Goal: Task Accomplishment & Management: Complete application form

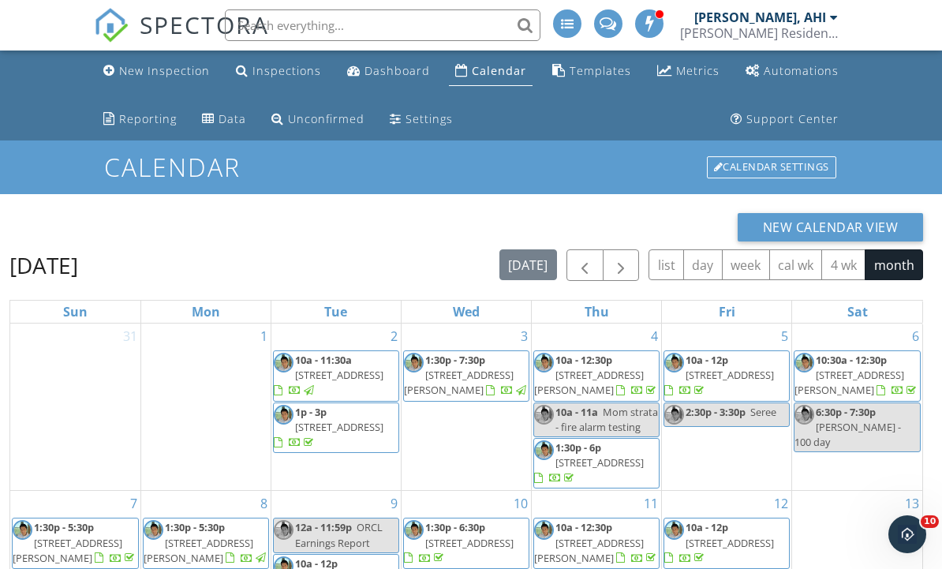
click at [908, 147] on div "Calendar Calendar Settings" at bounding box center [471, 166] width 942 height 53
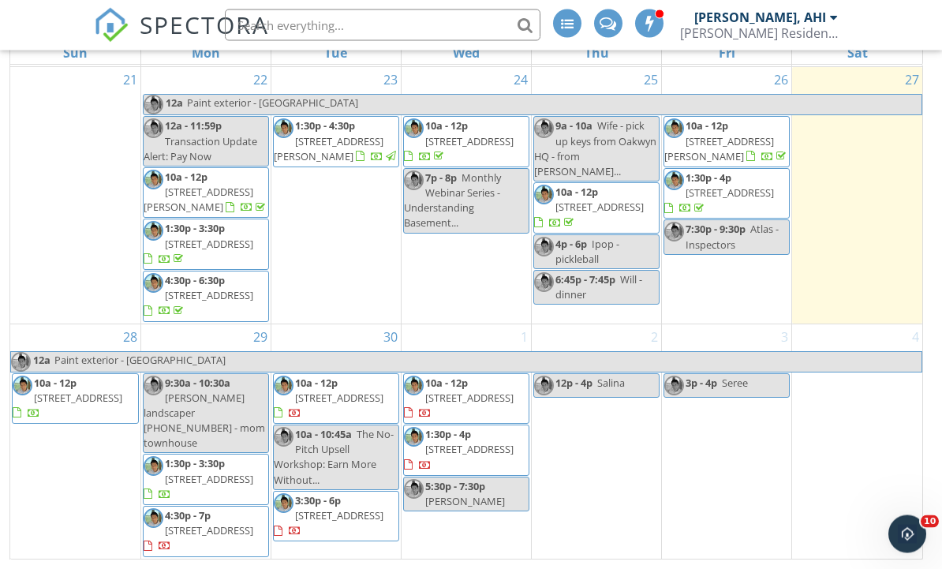
scroll to position [258, 0]
click at [492, 22] on input "text" at bounding box center [382, 25] width 315 height 32
click at [469, 23] on input "text" at bounding box center [382, 25] width 315 height 32
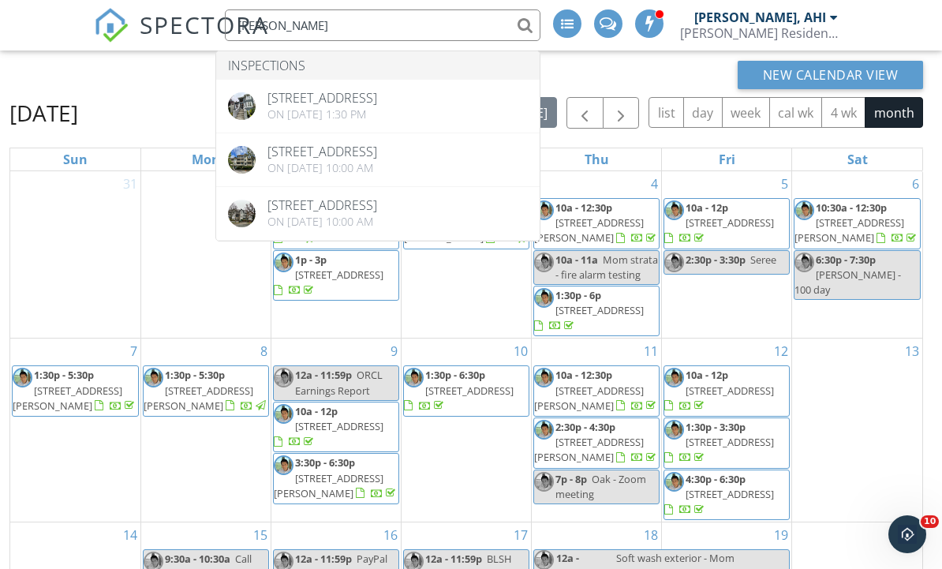
scroll to position [138, 0]
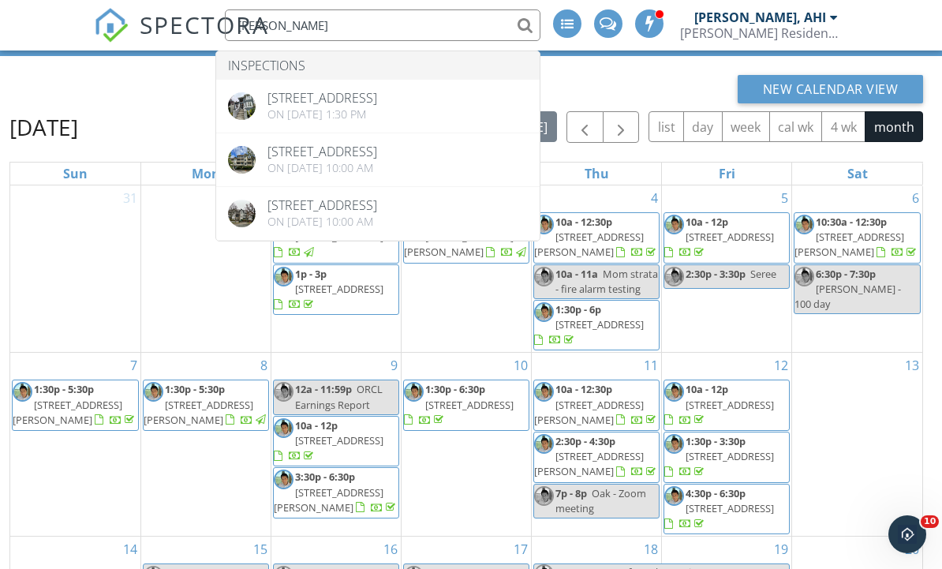
type input "Annis"
click at [700, 84] on div "New Calendar View" at bounding box center [465, 89] width 913 height 28
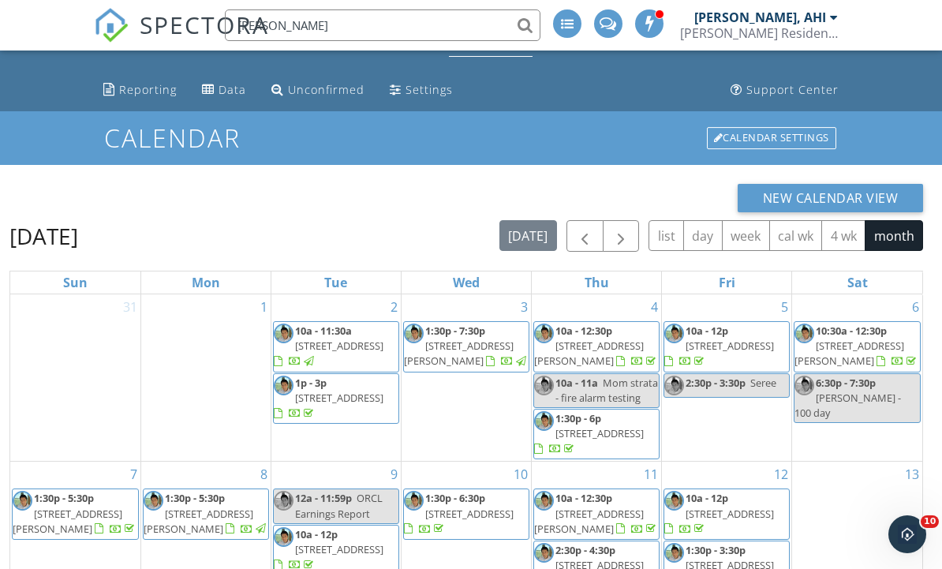
scroll to position [0, 0]
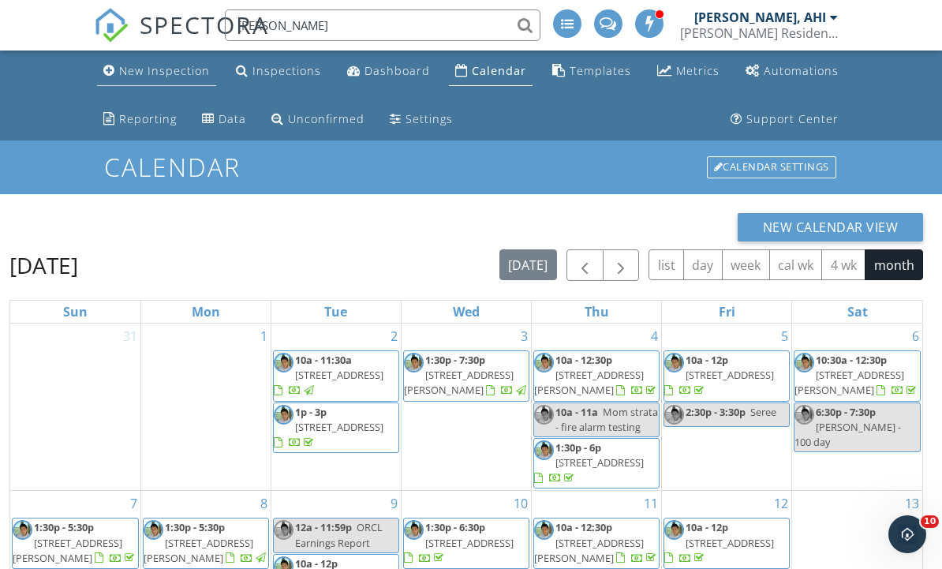
click at [189, 74] on div "New Inspection" at bounding box center [164, 70] width 91 height 15
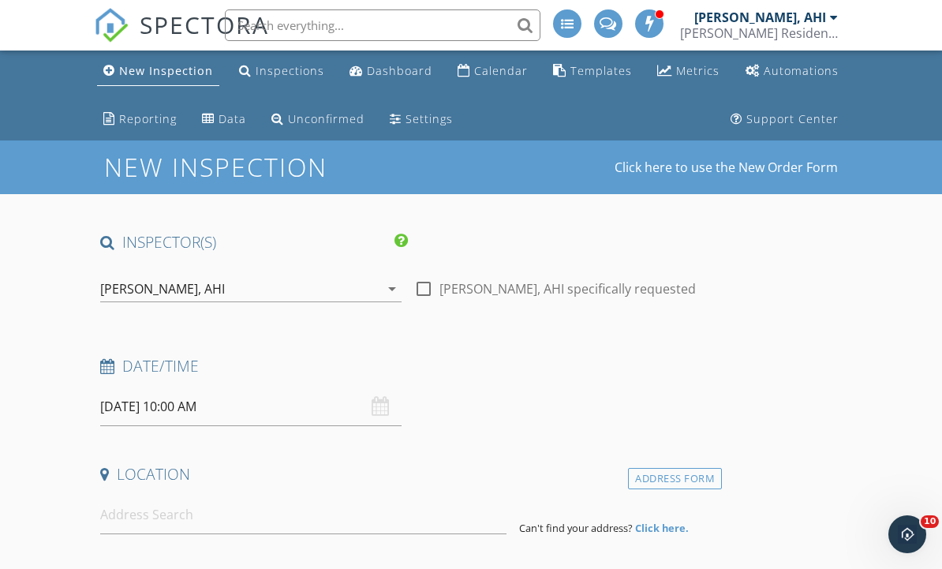
click at [440, 293] on label "Michael Zegarra, AHI specifically requested" at bounding box center [567, 289] width 256 height 16
checkbox input "true"
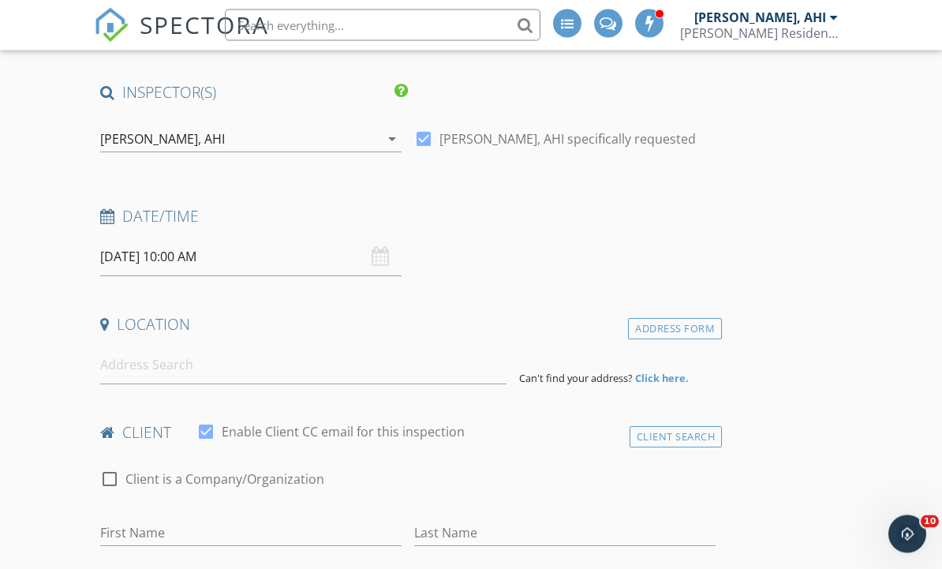
scroll to position [151, 0]
click at [270, 379] on input at bounding box center [303, 364] width 406 height 39
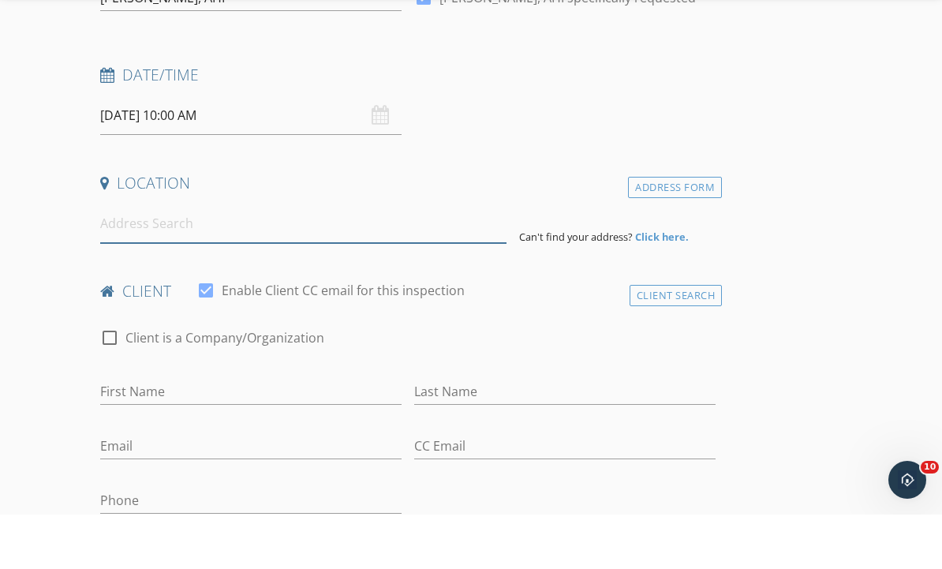
scroll to position [237, 0]
click at [222, 433] on input "First Name" at bounding box center [250, 446] width 301 height 26
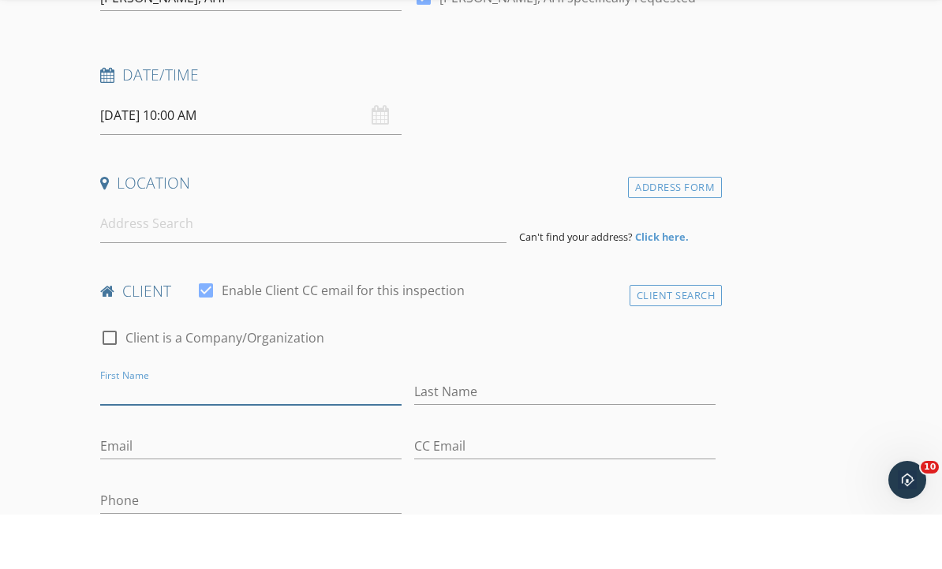
click at [221, 433] on input "First Name" at bounding box center [250, 446] width 301 height 26
click at [213, 433] on input "First Name" at bounding box center [250, 446] width 301 height 26
paste input "Annis Law"
click at [257, 433] on input "Annis Law" at bounding box center [250, 446] width 301 height 26
click at [251, 433] on input "Annis Law" at bounding box center [250, 446] width 301 height 26
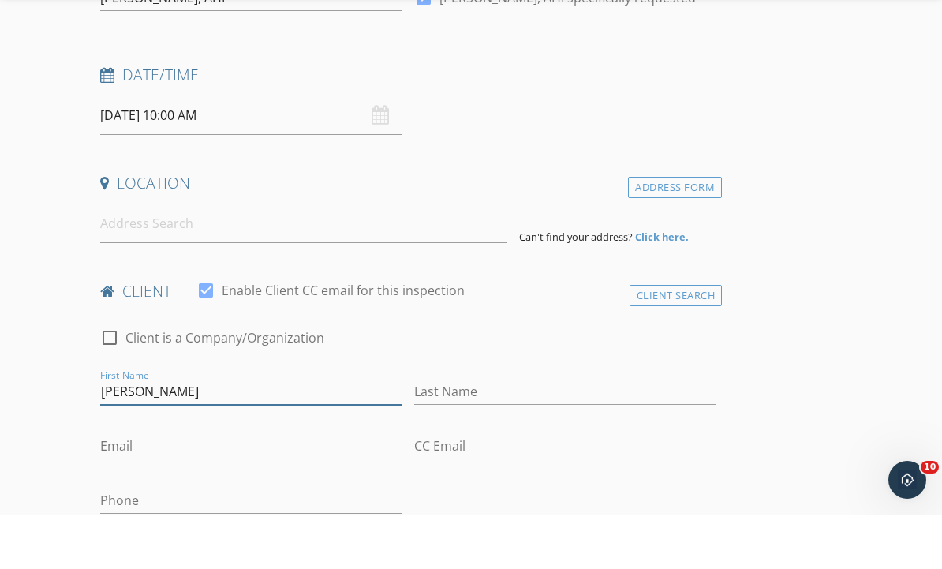
type input "Annis"
click at [532, 433] on input "Last Name" at bounding box center [564, 446] width 301 height 26
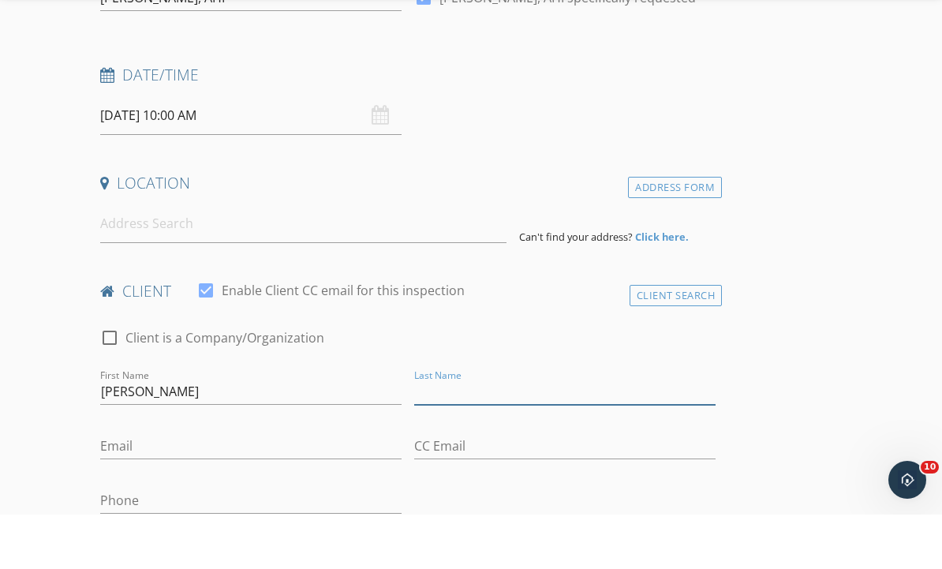
click at [528, 433] on input "Last Name" at bounding box center [564, 446] width 301 height 26
paste input "Law"
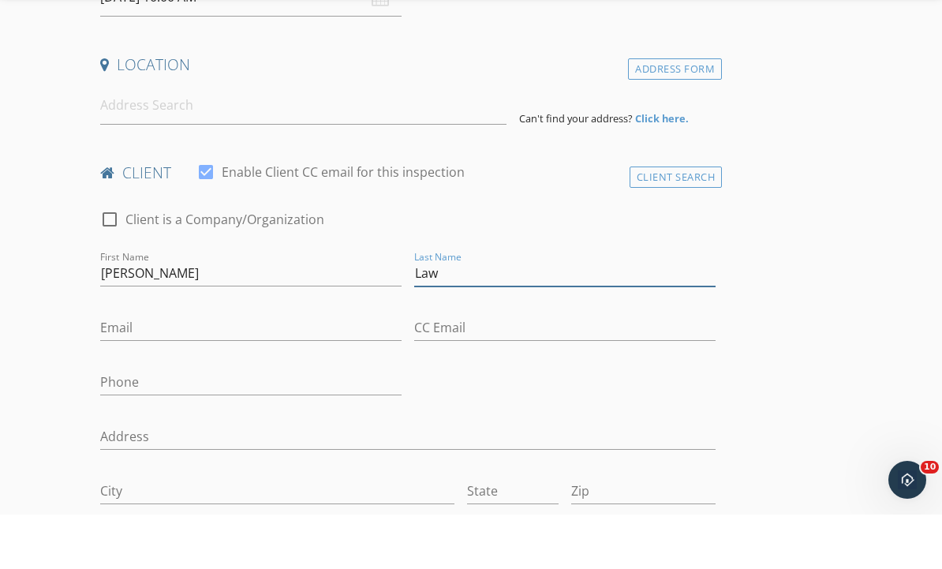
scroll to position [397, 0]
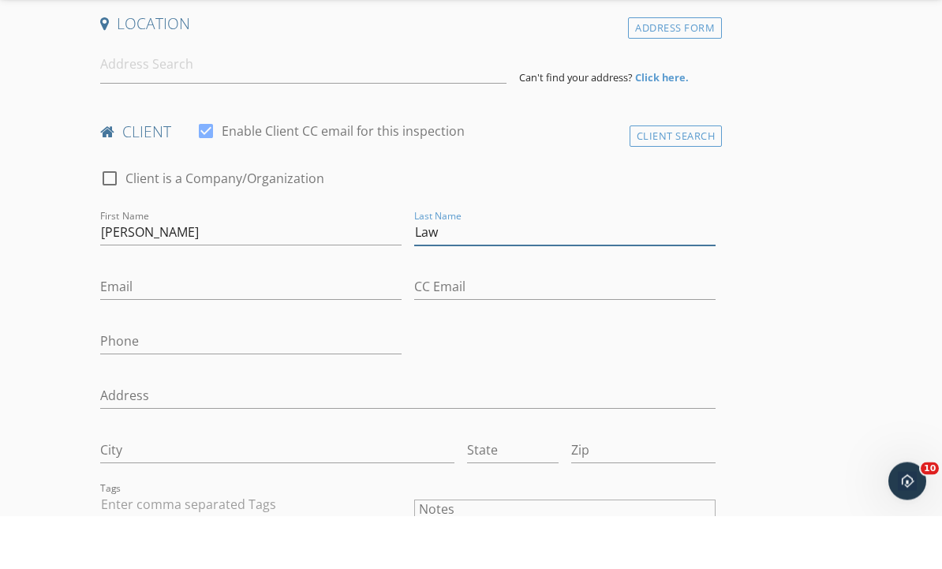
type input "Law"
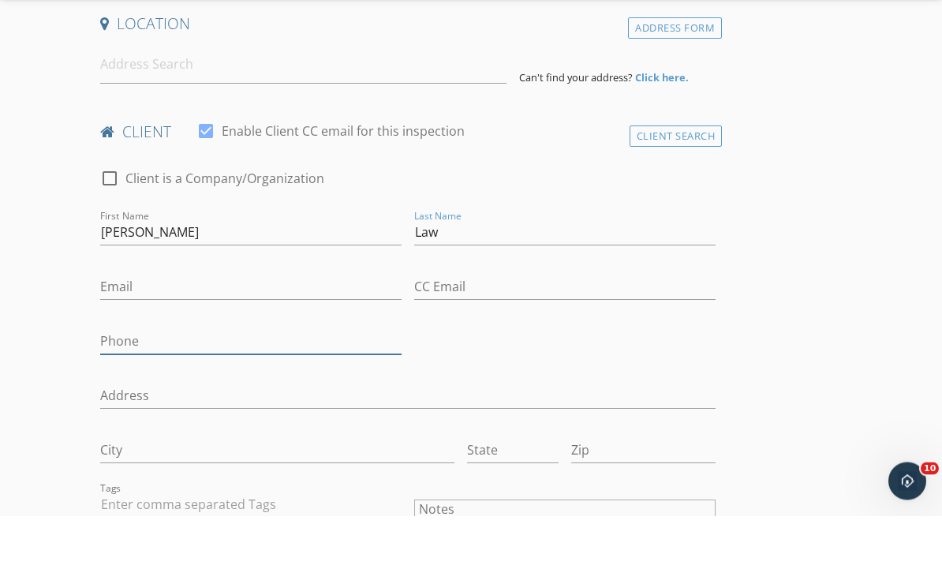
click at [229, 382] on input "Phone" at bounding box center [250, 395] width 301 height 26
click at [226, 382] on input "Phone" at bounding box center [250, 395] width 301 height 26
click at [215, 382] on input "Phone" at bounding box center [250, 395] width 301 height 26
paste input "778-847-9729"
type input "778-847-9729"
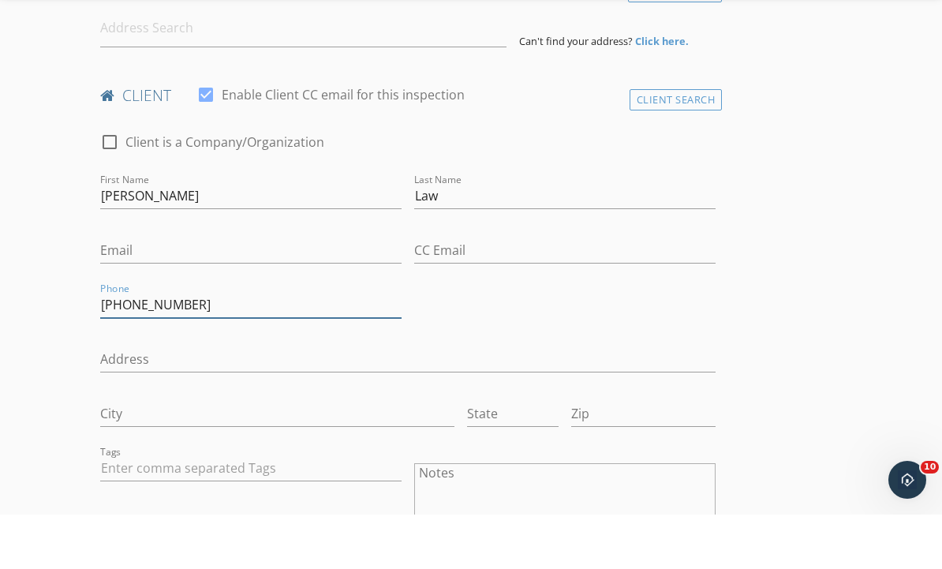
scroll to position [458, 0]
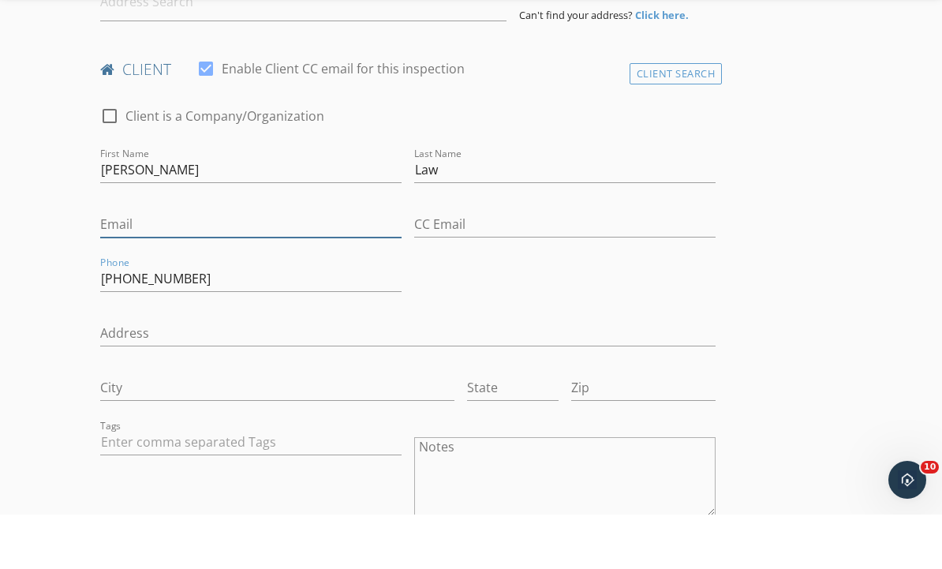
click at [204, 266] on input "Email" at bounding box center [250, 279] width 301 height 26
click at [192, 266] on input "Email" at bounding box center [250, 279] width 301 height 26
click at [170, 266] on input "Email" at bounding box center [250, 279] width 301 height 26
paste input "annis.law@gmail.com"
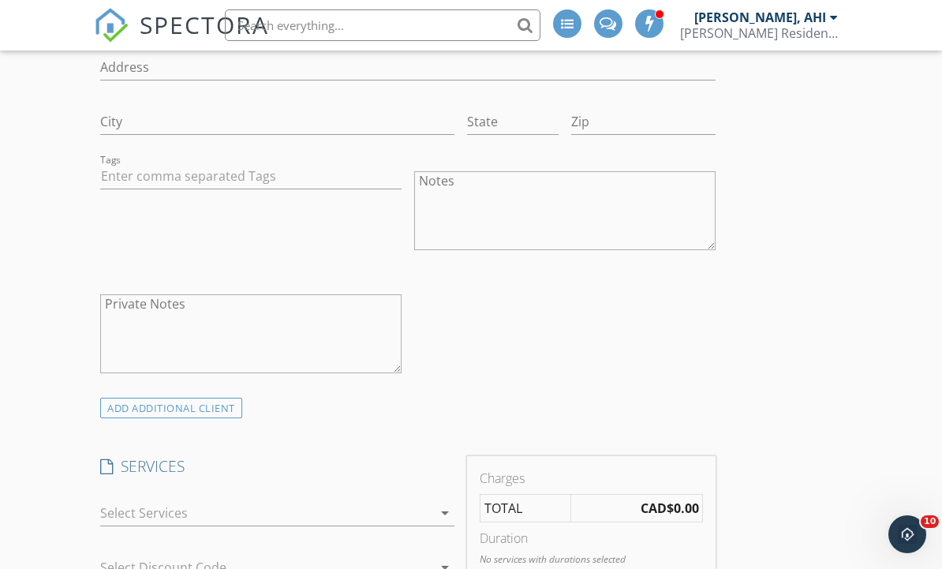
scroll to position [753, 0]
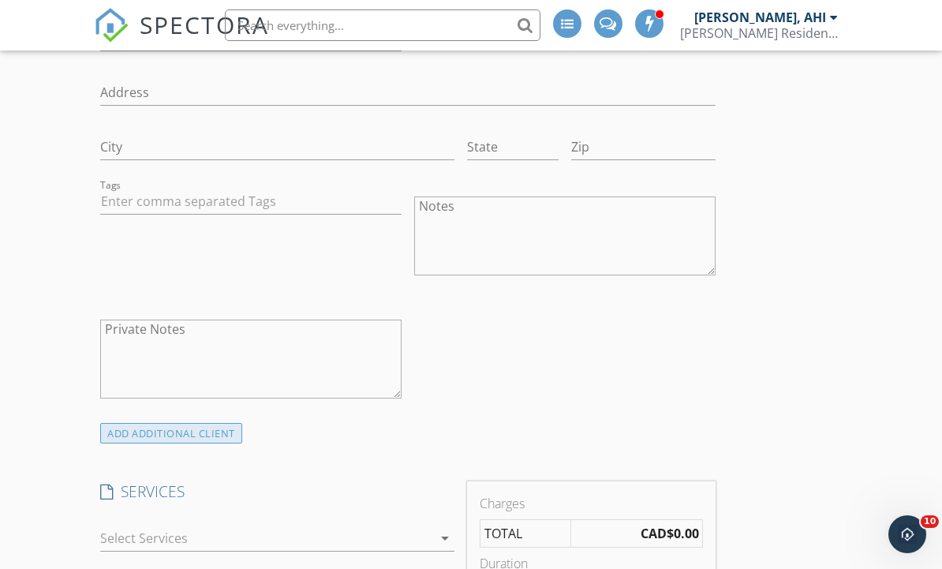
type input "annis.law@gmail.com"
click at [211, 437] on div "ADD ADDITIONAL client" at bounding box center [171, 433] width 142 height 21
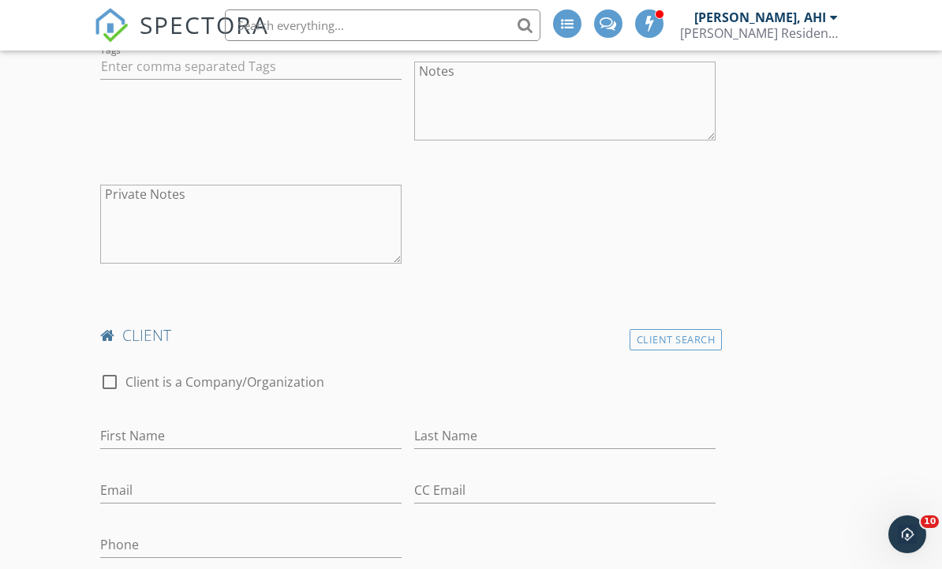
scroll to position [941, 0]
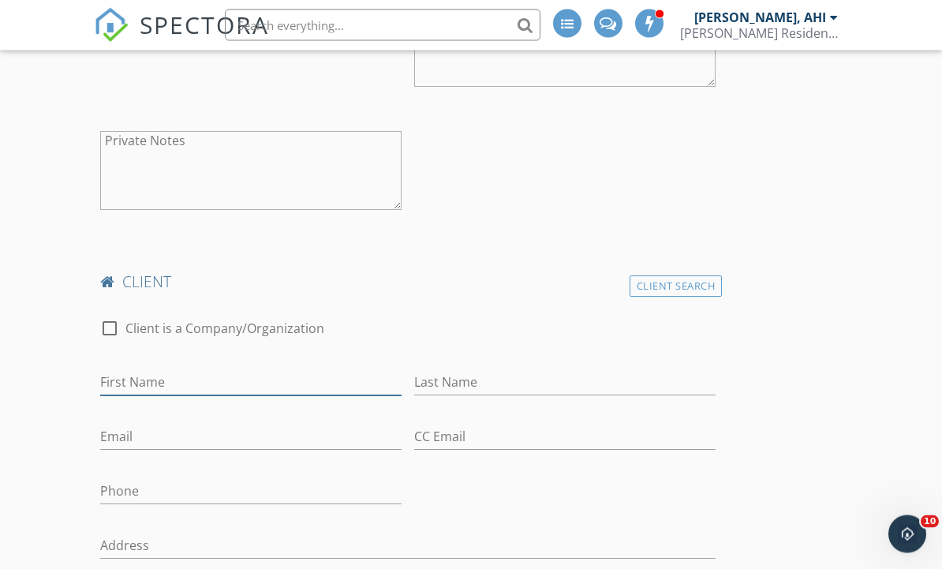
click at [213, 383] on input "First Name" at bounding box center [250, 383] width 301 height 26
click at [197, 376] on input "First Name" at bounding box center [250, 383] width 301 height 26
paste input "Francis Fu"
click at [229, 379] on input "Francis Fu" at bounding box center [250, 383] width 301 height 26
click at [228, 377] on input "Francis Fu" at bounding box center [250, 383] width 301 height 26
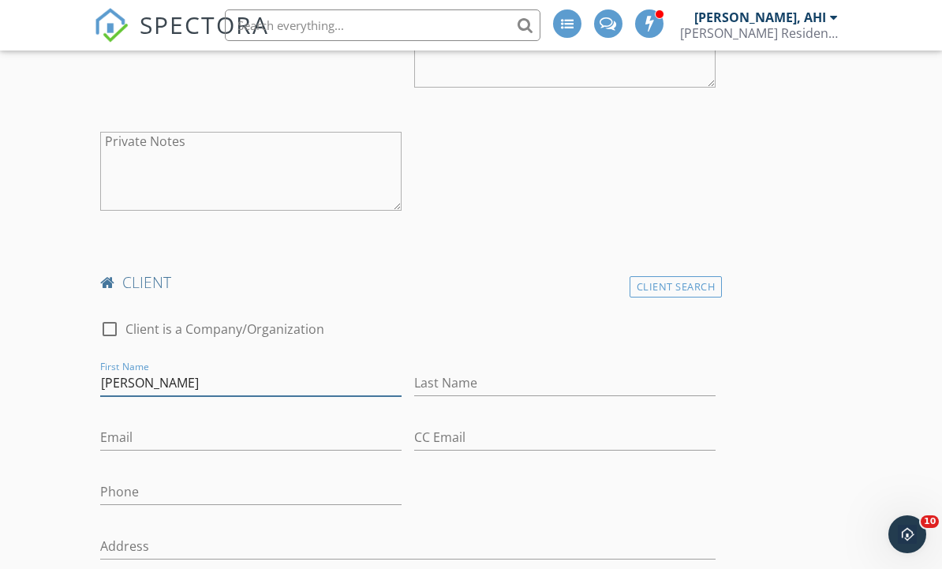
type input "[PERSON_NAME]"
click at [495, 390] on input "Last Name" at bounding box center [564, 383] width 301 height 26
click at [498, 382] on input "Last Name" at bounding box center [564, 383] width 301 height 26
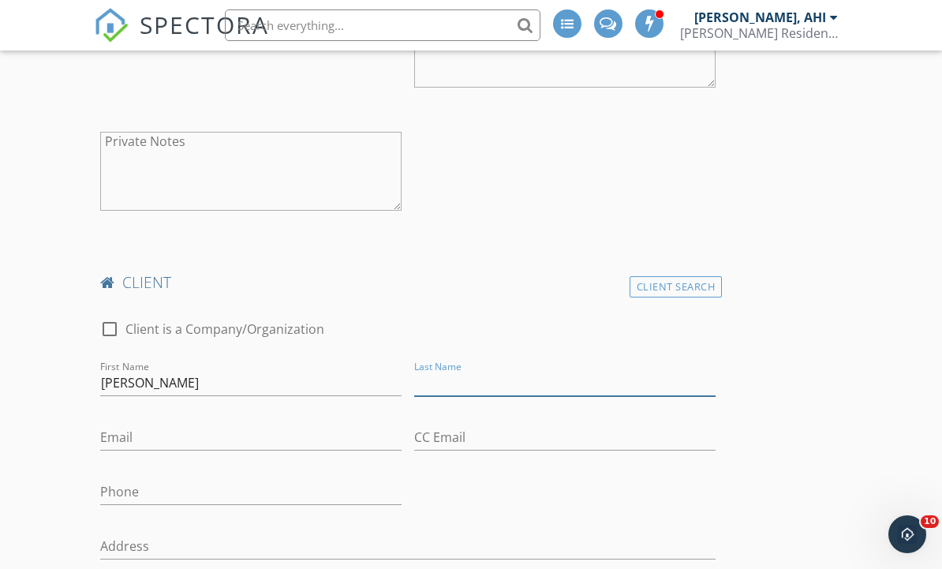
click at [496, 381] on input "Last Name" at bounding box center [564, 383] width 301 height 26
paste input "Fu"
type input "Fu"
click at [189, 485] on input "Phone" at bounding box center [250, 492] width 301 height 26
click at [159, 491] on input "Phone" at bounding box center [250, 492] width 301 height 26
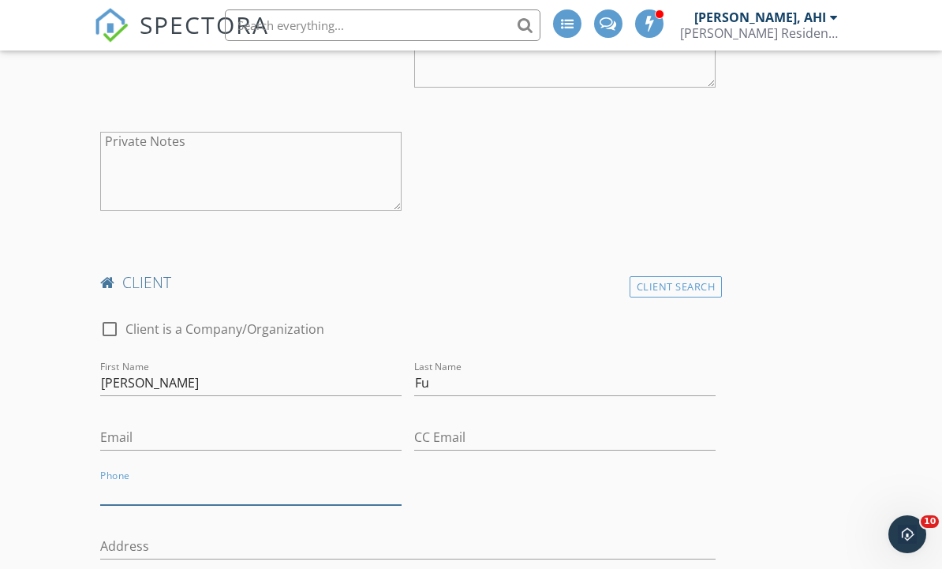
click at [153, 483] on input "Phone" at bounding box center [250, 492] width 301 height 26
paste input "778-928-7871"
type input "778-928-7871"
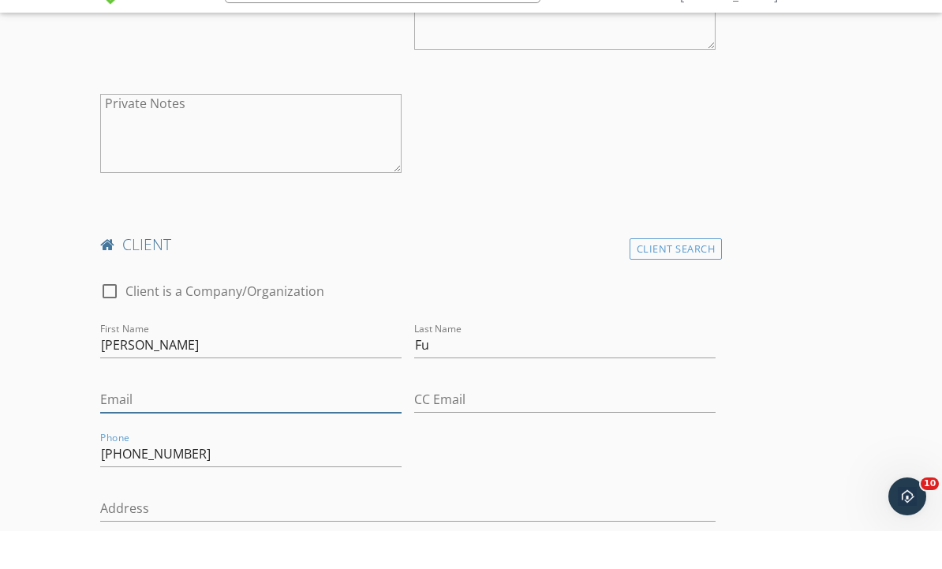
click at [267, 424] on input "Email" at bounding box center [250, 437] width 301 height 26
click at [188, 424] on input "Email" at bounding box center [250, 437] width 301 height 26
click at [183, 424] on input "Email" at bounding box center [250, 437] width 301 height 26
paste input "francis.fu@gmail.com"
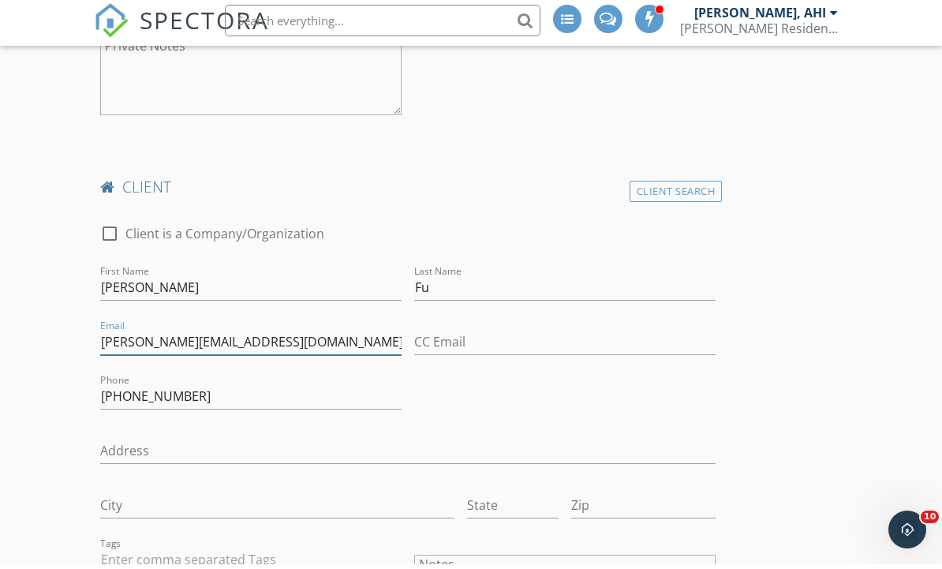
scroll to position [1030, 0]
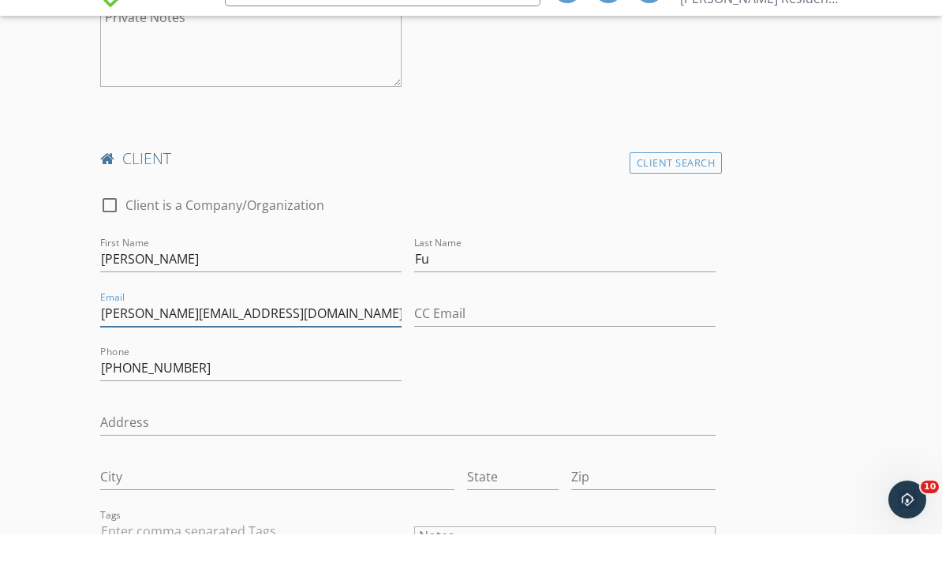
type input "francis.fu@gmail.com"
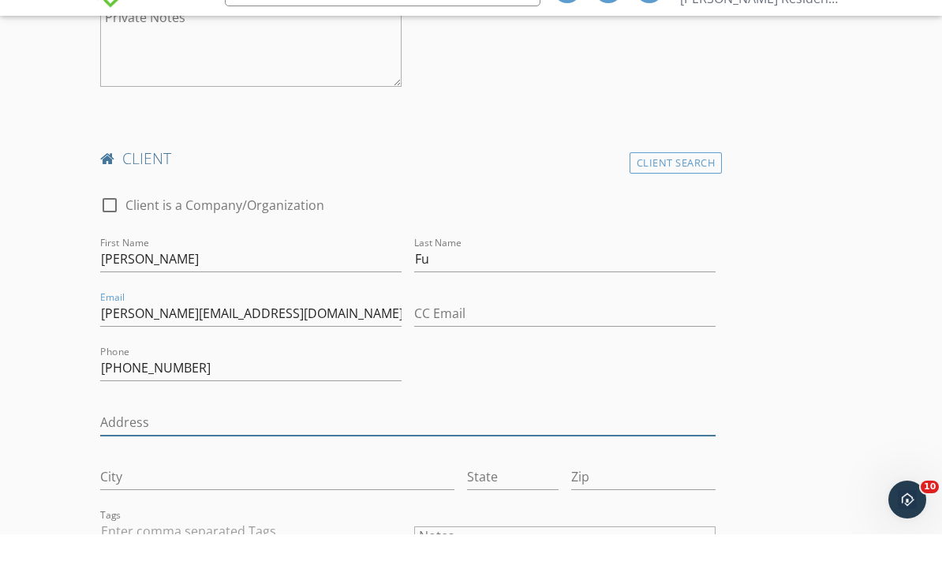
click at [229, 444] on input "Address" at bounding box center [407, 457] width 615 height 26
click at [181, 444] on input "Address" at bounding box center [407, 457] width 615 height 26
paste input "7536 Sequoia Road, Burnaby, BC V3N 4W9"
click at [245, 444] on input "7536 Sequoia Road, Burnaby, BC V3N 4W9" at bounding box center [407, 457] width 615 height 26
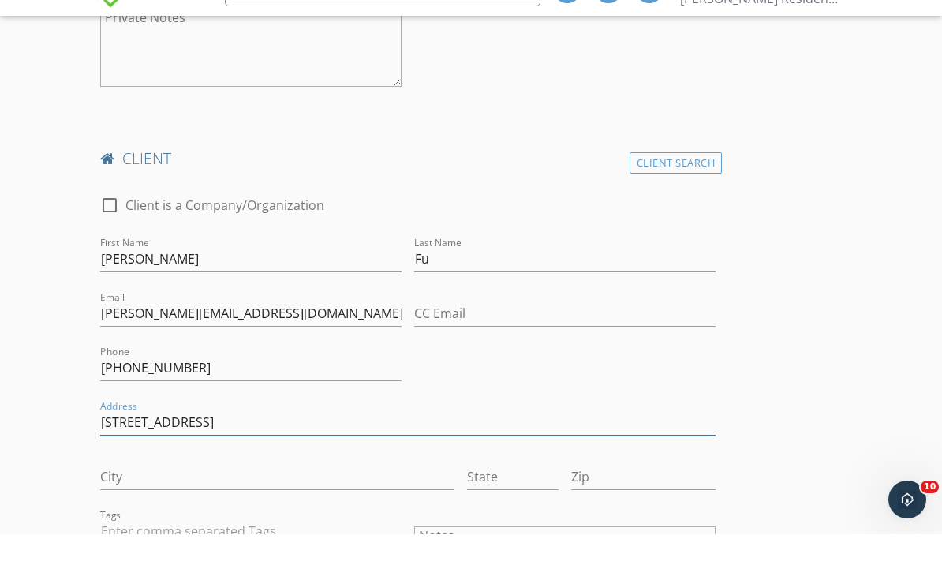
type input "7536 Sequoia Road,, BC V3N 4W9"
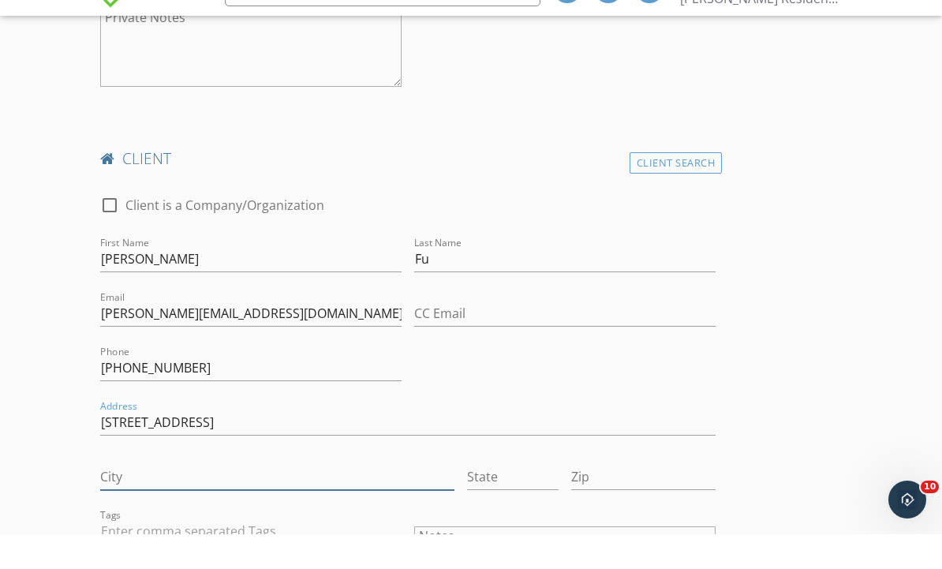
click at [181, 498] on input "City" at bounding box center [276, 511] width 353 height 26
click at [166, 498] on input "City" at bounding box center [276, 511] width 353 height 26
click at [165, 498] on input "City" at bounding box center [276, 511] width 353 height 26
paste input "Burnaby"
type input "Burnaby"
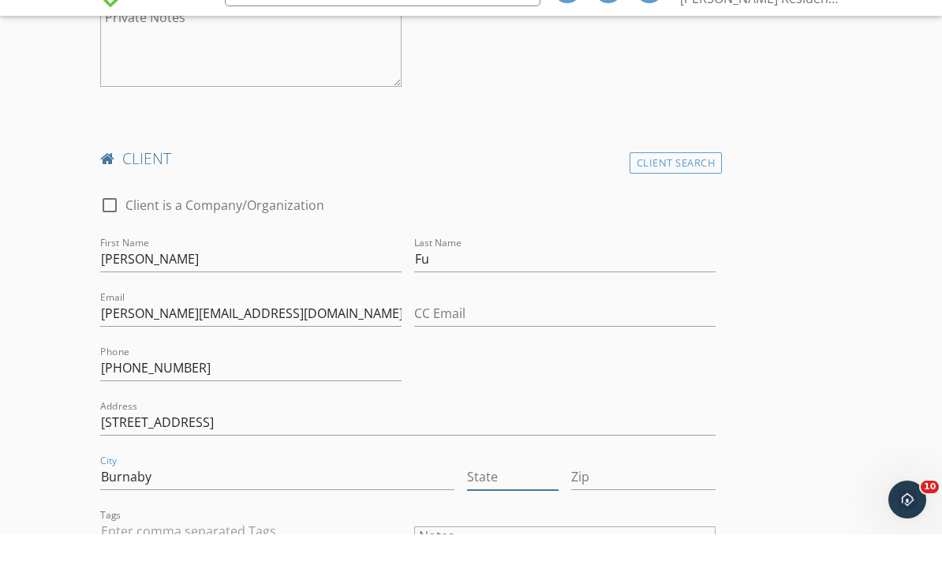
click at [554, 498] on input "State" at bounding box center [513, 511] width 92 height 26
type input "BC"
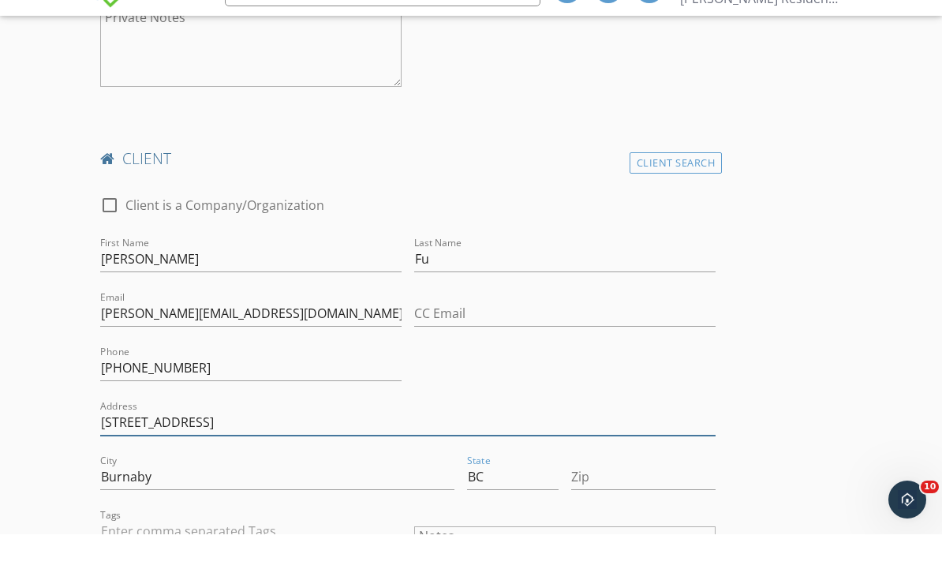
click at [385, 444] on input "7536 Sequoia Road,, BC V3N 4W9" at bounding box center [407, 457] width 615 height 26
click at [251, 444] on input "7536 Sequoia Road" at bounding box center [407, 457] width 615 height 26
click at [244, 444] on input "7536 Sequoia Road" at bounding box center [407, 457] width 615 height 26
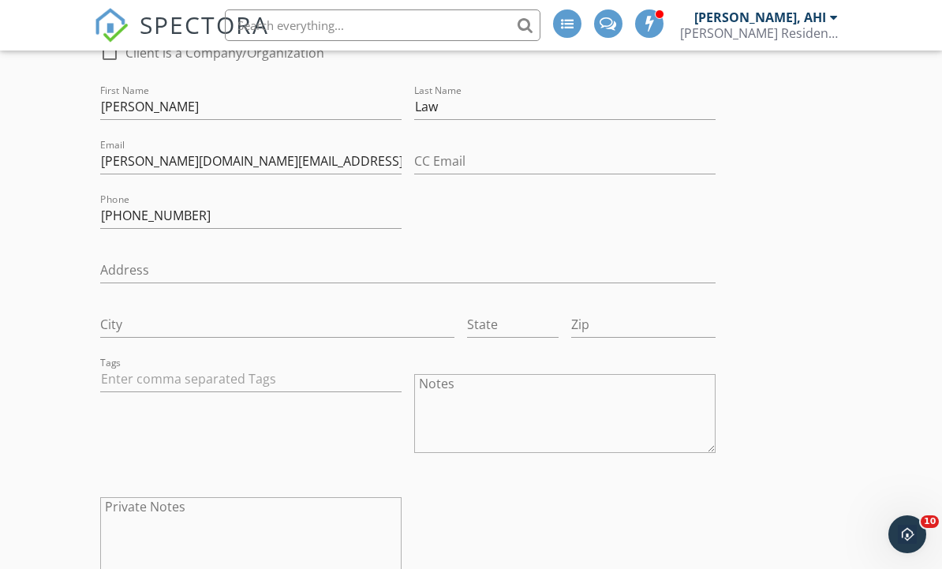
scroll to position [575, 0]
type input "7536 Sequoia Road"
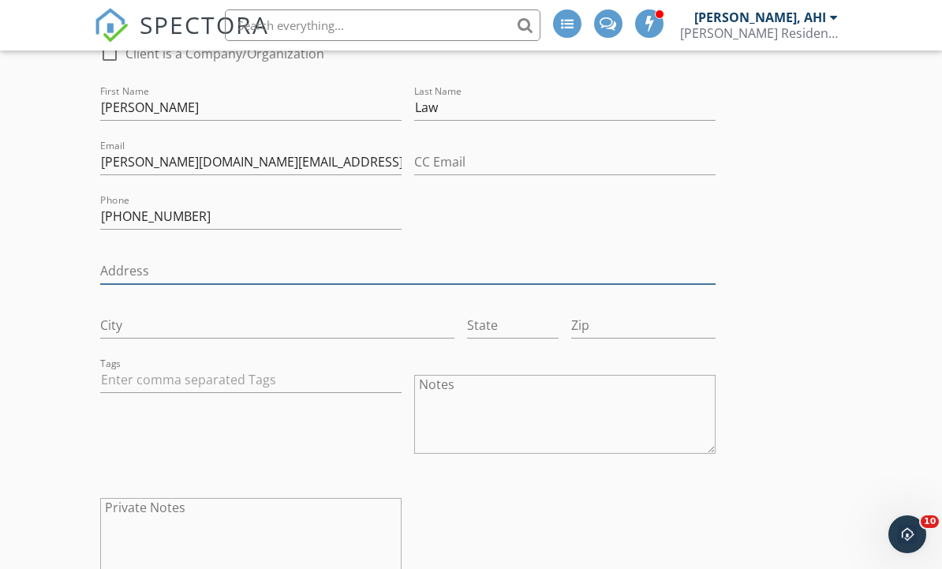
click at [186, 267] on input "Address" at bounding box center [407, 271] width 615 height 26
click at [173, 274] on input "Address" at bounding box center [407, 271] width 615 height 26
click at [146, 273] on input "Address" at bounding box center [407, 271] width 615 height 26
paste input "7536 Sequoia Road"
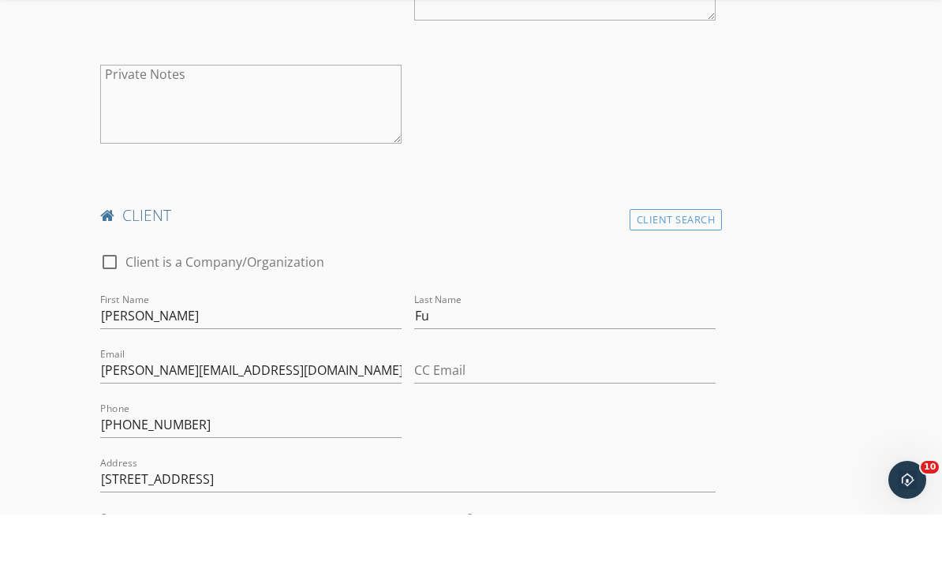
scroll to position [993, 0]
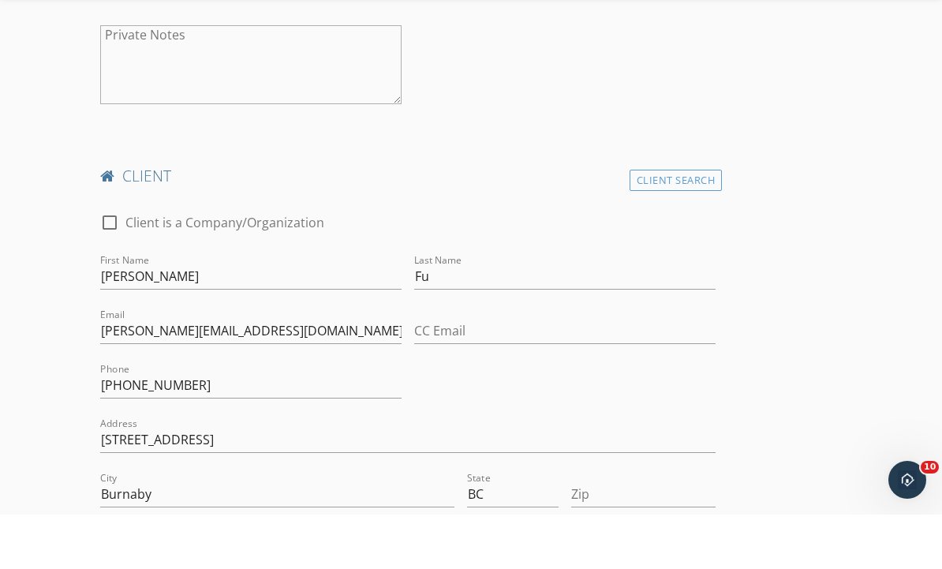
type input "7536 Sequoia Road"
click at [221, 536] on input "Burnaby" at bounding box center [276, 549] width 353 height 26
click at [215, 536] on input "Burnaby" at bounding box center [276, 549] width 353 height 26
click at [191, 536] on input "Burnaby" at bounding box center [276, 549] width 353 height 26
click at [179, 536] on input "Burnaby" at bounding box center [276, 549] width 353 height 26
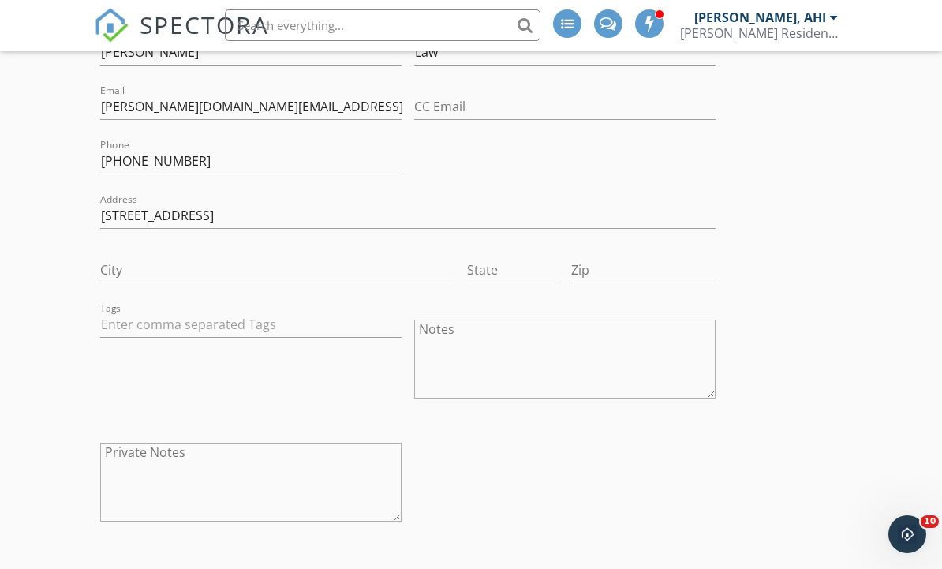
scroll to position [606, 0]
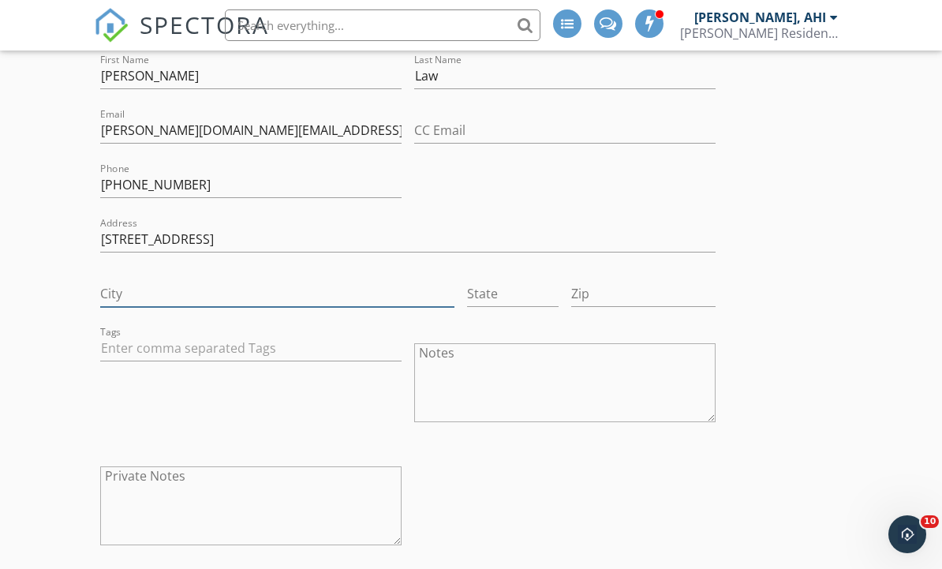
click at [203, 292] on input "City" at bounding box center [276, 294] width 353 height 26
click at [191, 298] on input "City" at bounding box center [276, 294] width 353 height 26
click at [183, 295] on input "City" at bounding box center [276, 294] width 353 height 26
paste input "Burnaby"
type input "Burnaby"
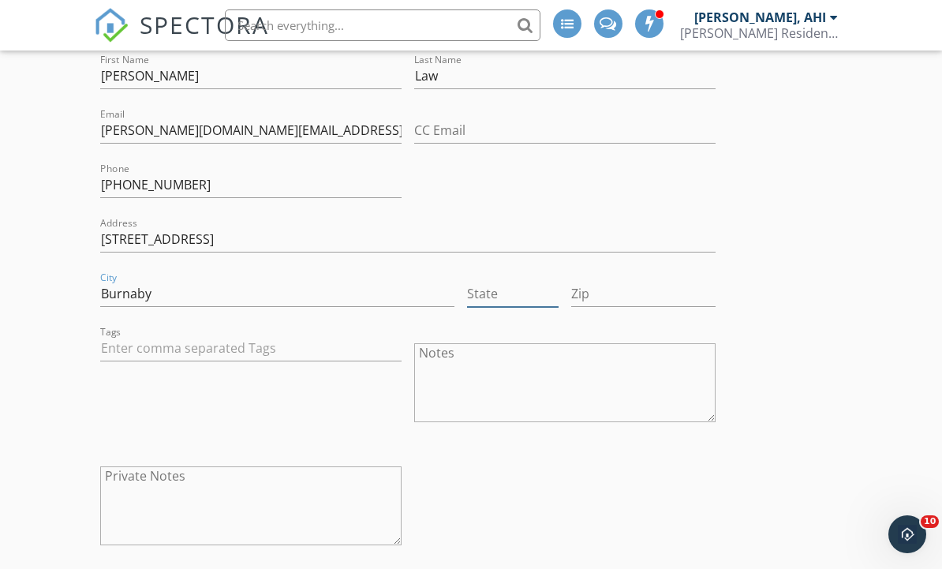
click at [502, 295] on input "State" at bounding box center [513, 294] width 92 height 26
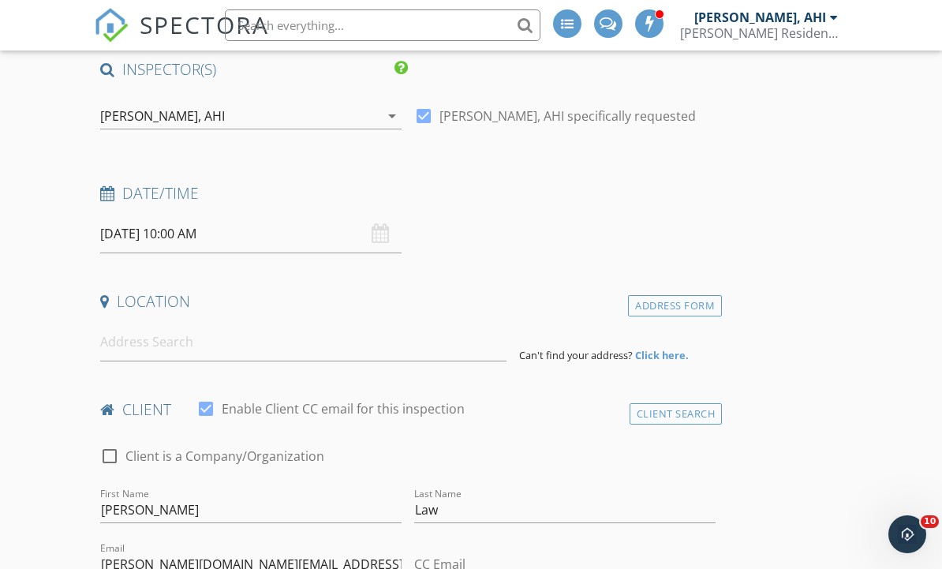
scroll to position [147, 0]
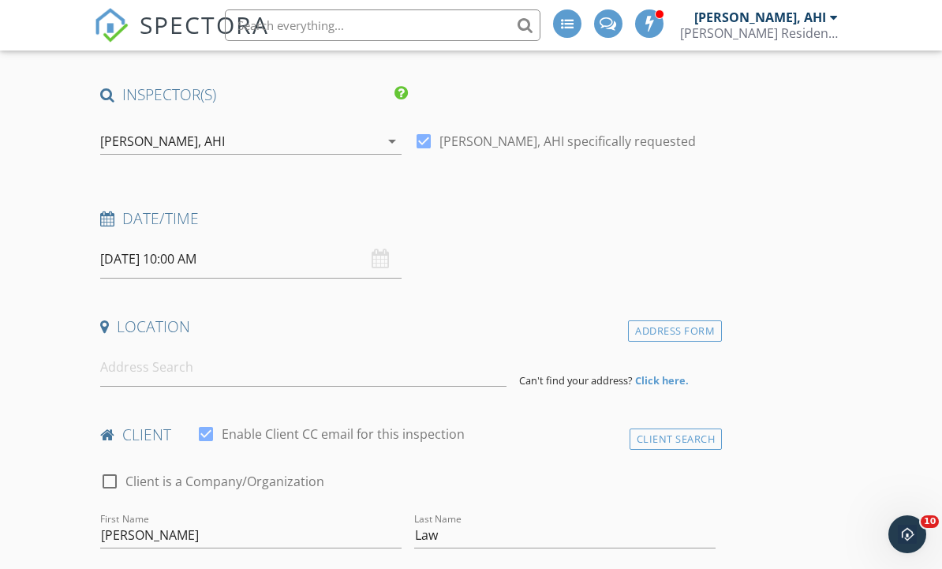
type input "BC"
click at [227, 251] on input "[DATE] 10:00 AM" at bounding box center [250, 259] width 301 height 39
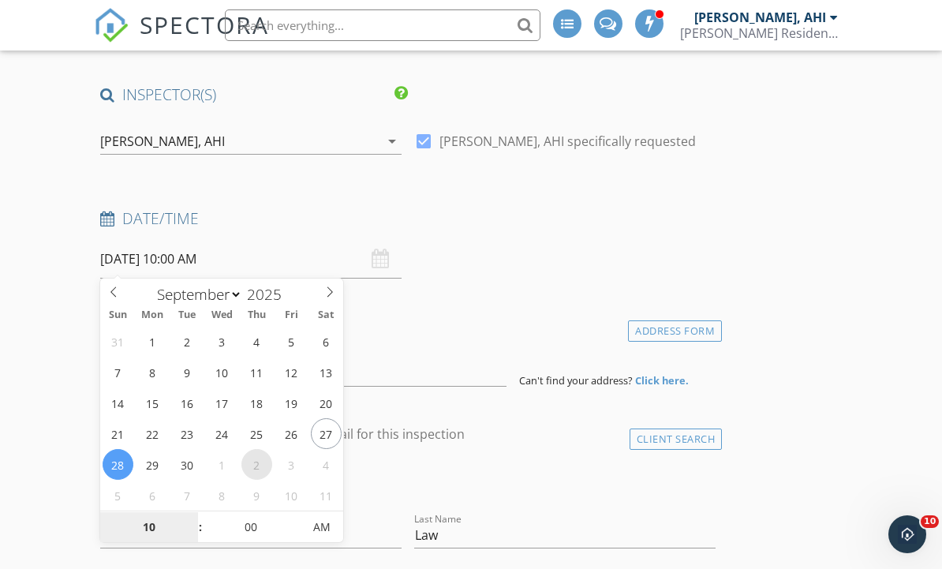
select select "9"
type input "10/02/2025 10:00 AM"
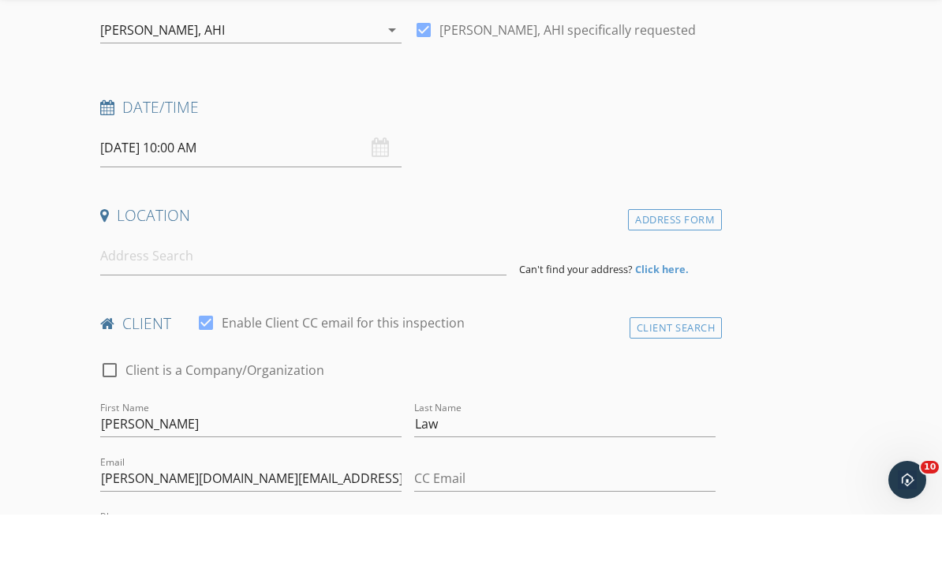
scroll to position [259, 0]
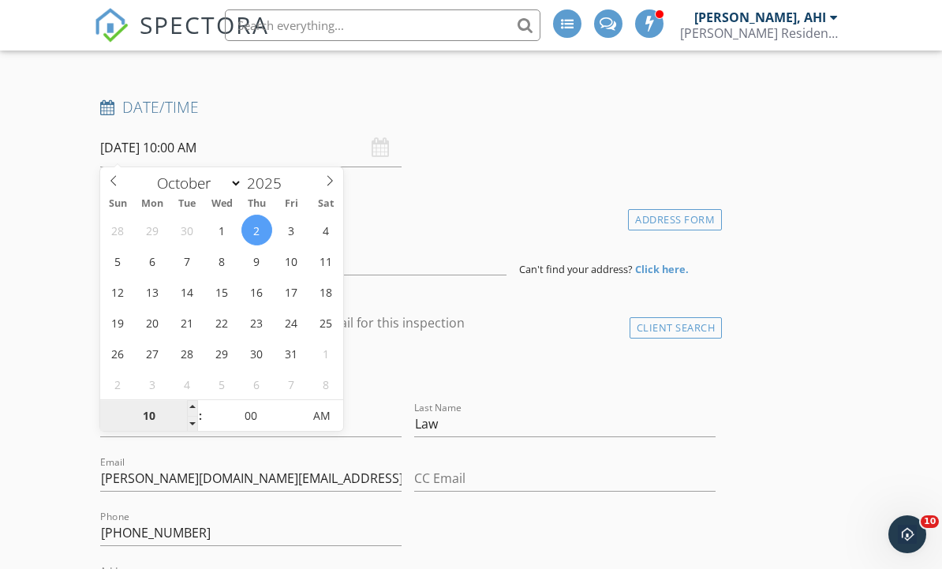
click at [164, 428] on input "10" at bounding box center [148, 417] width 97 height 32
type input "11"
type input "10/02/2025 11:00 AM"
type input "12"
type input "10/02/2025 12:00 PM"
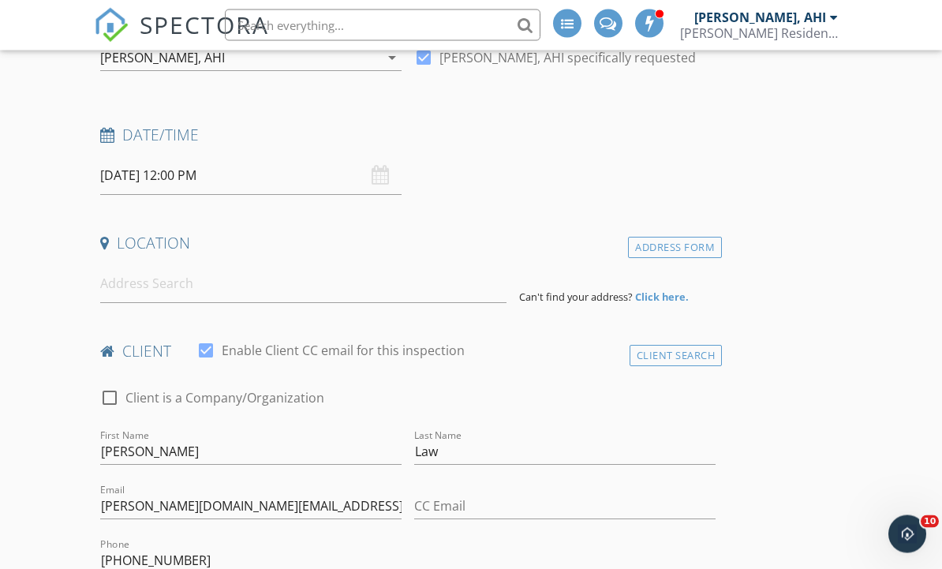
scroll to position [218, 0]
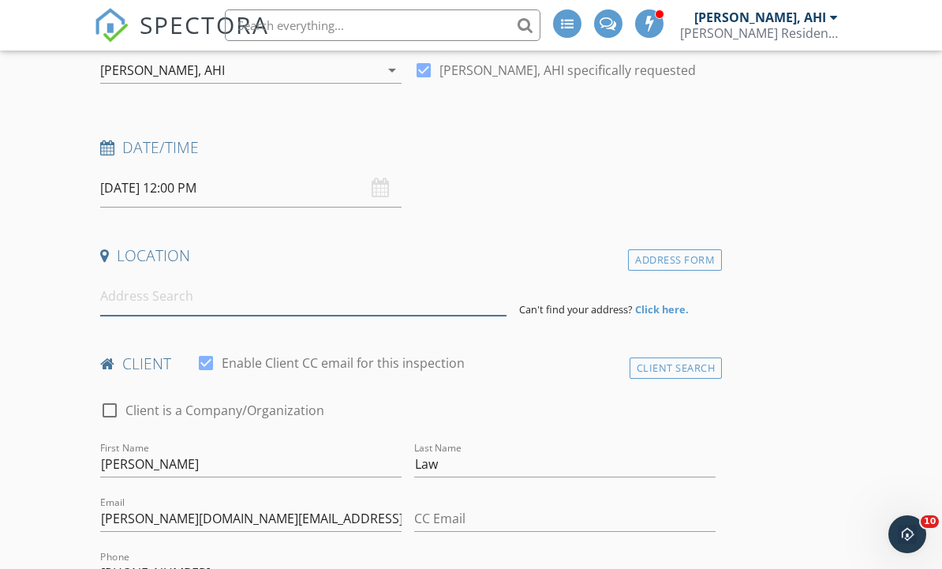
click at [360, 282] on input at bounding box center [303, 296] width 406 height 39
click at [342, 292] on input at bounding box center [303, 296] width 406 height 39
paste input "1149 W 26th Ave, Vancouver"
type input "1149 W 26th Ave, Vancouver"
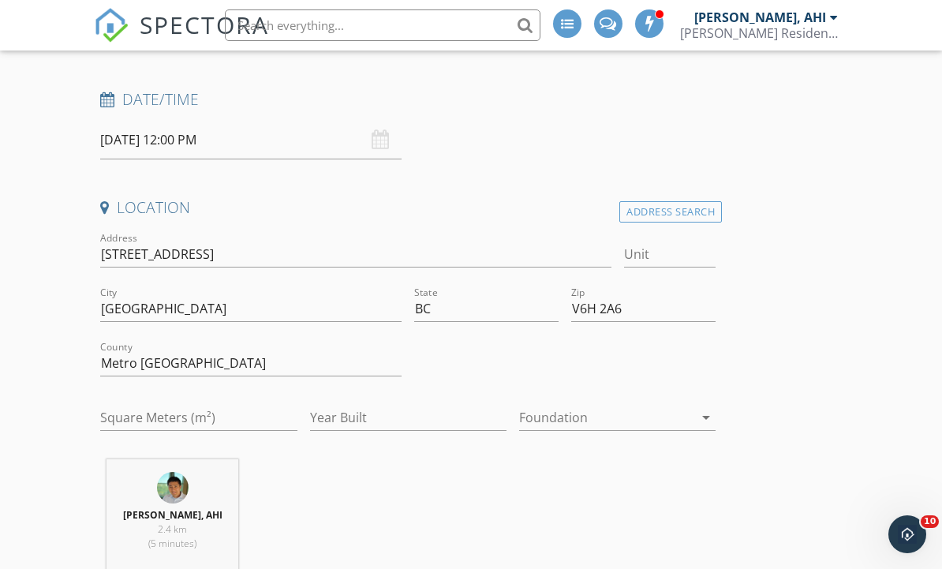
scroll to position [237, 0]
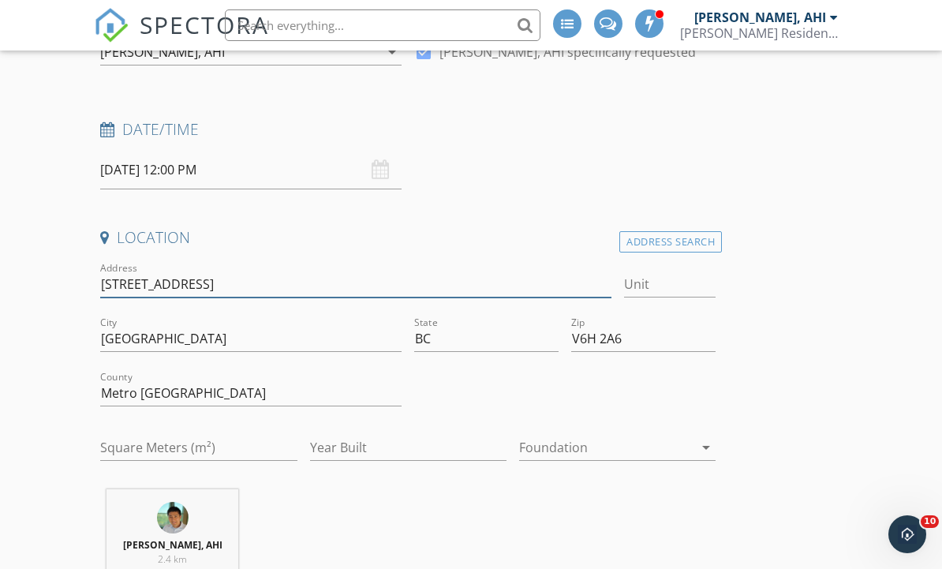
click at [271, 280] on input "1149 W 26th Ave" at bounding box center [355, 284] width 510 height 26
click at [261, 283] on input "1149 W 26th Ave" at bounding box center [355, 284] width 510 height 26
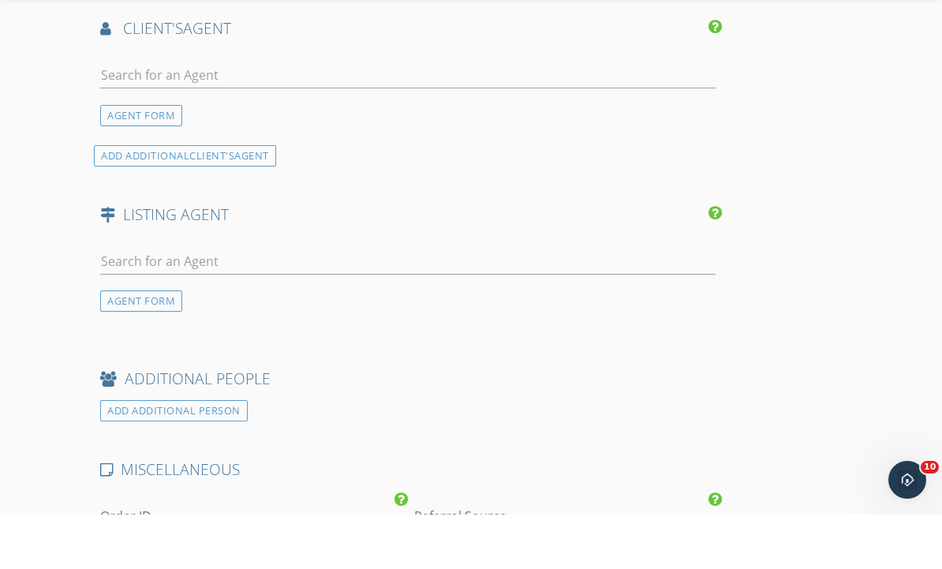
scroll to position [2708, 0]
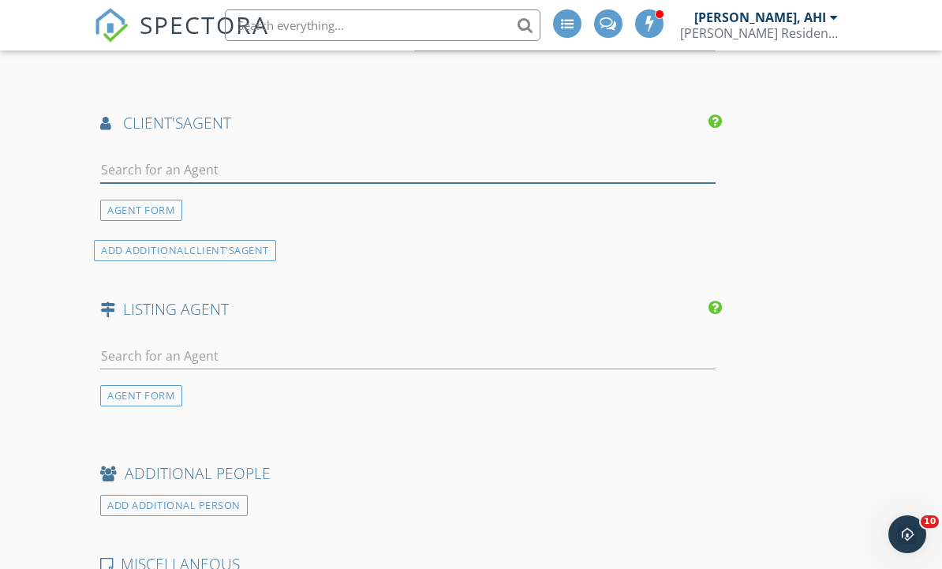
click at [450, 167] on input "text" at bounding box center [407, 170] width 615 height 26
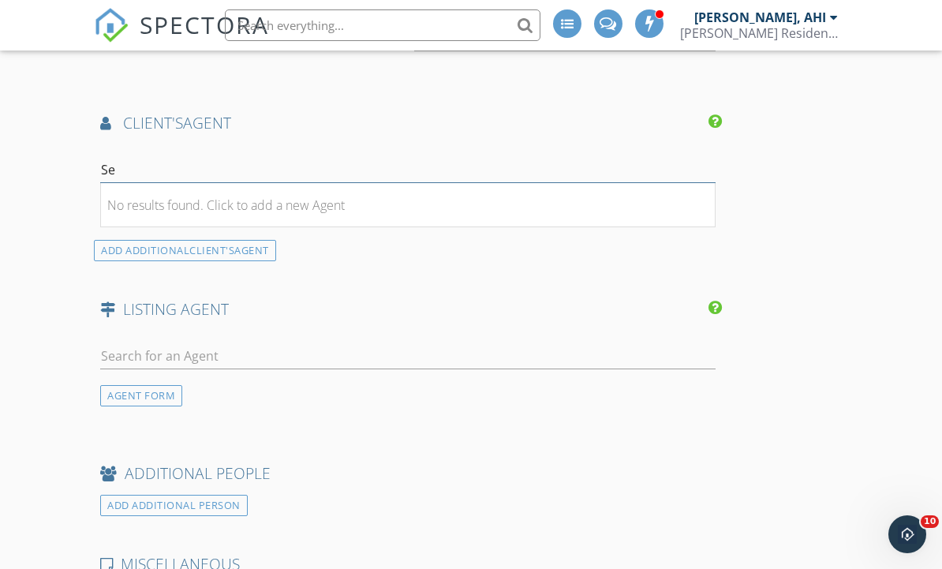
type input "S"
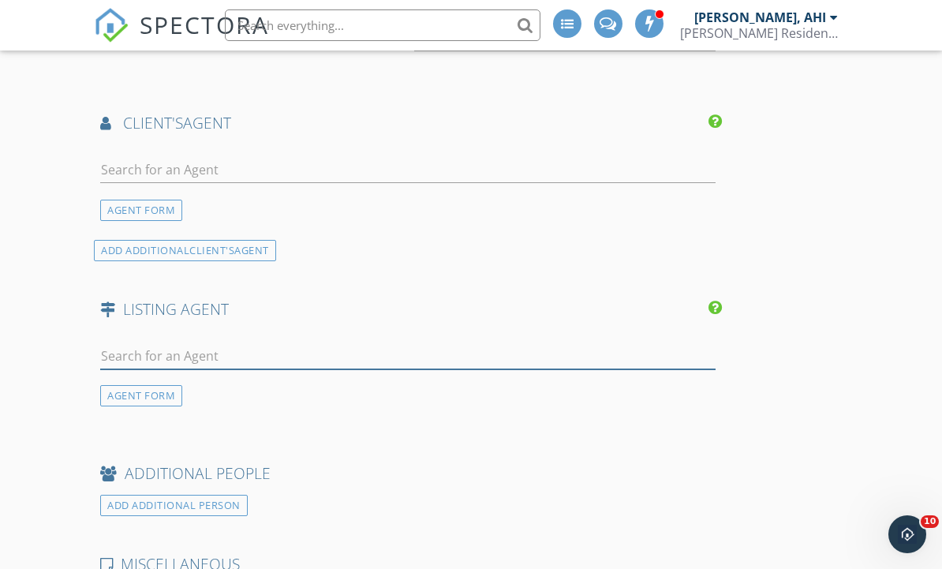
click at [345, 360] on input "text" at bounding box center [407, 356] width 615 height 26
type input "Franco"
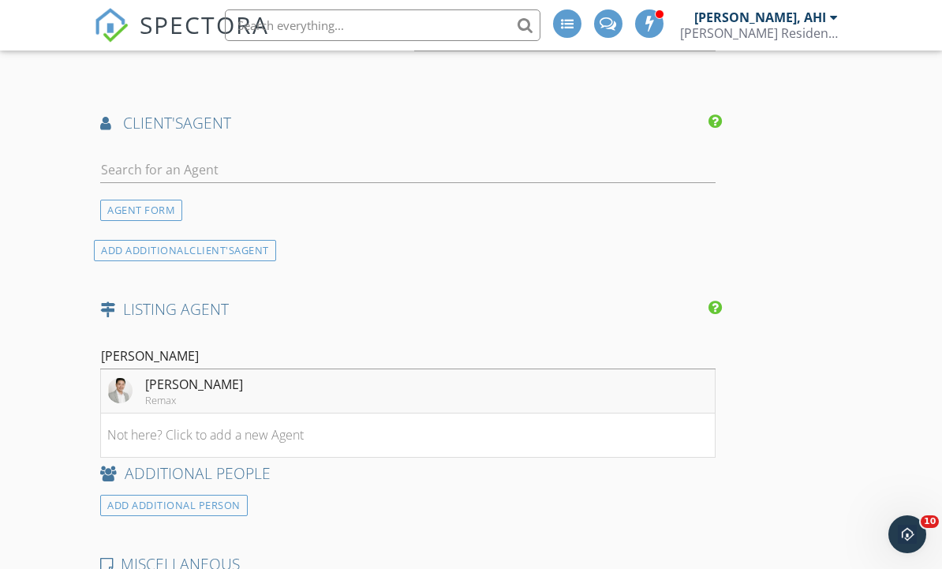
click at [278, 388] on li "Franco Chan Remax" at bounding box center [408, 391] width 614 height 44
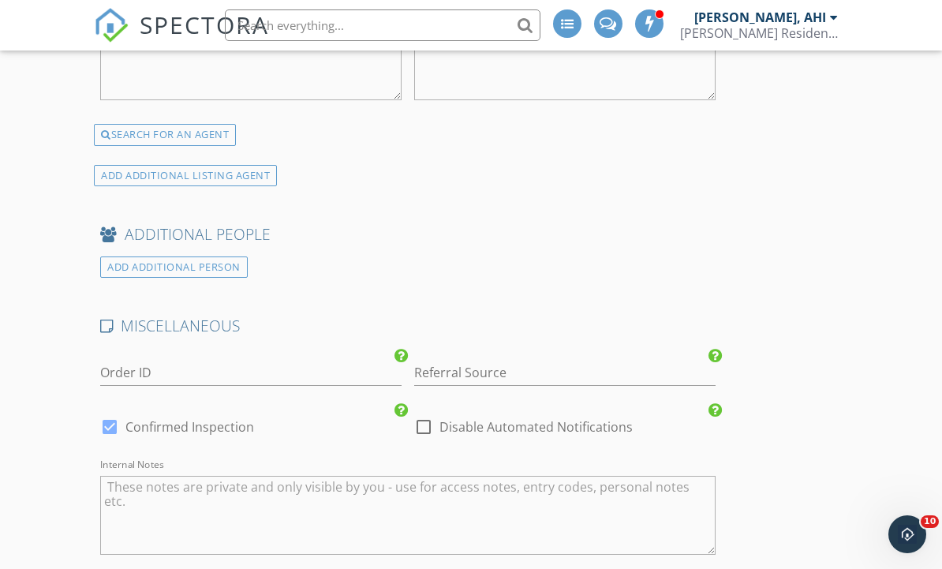
scroll to position [3339, 0]
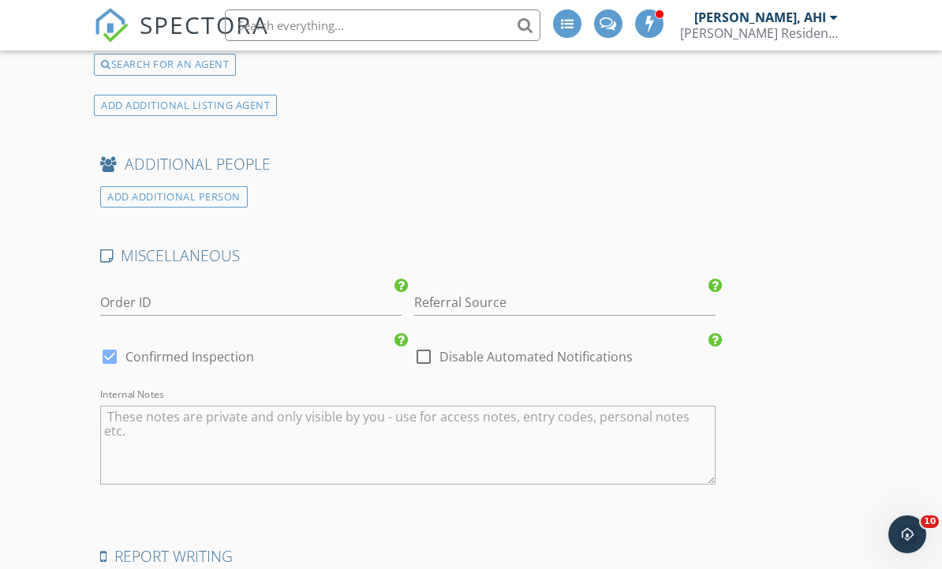
click at [283, 425] on textarea "Internal Notes" at bounding box center [407, 444] width 615 height 79
click at [263, 426] on textarea "Internal Notes" at bounding box center [407, 444] width 615 height 79
paste textarea "Welcome to this exquisite custom-built French-inspired estate in the heart of S…"
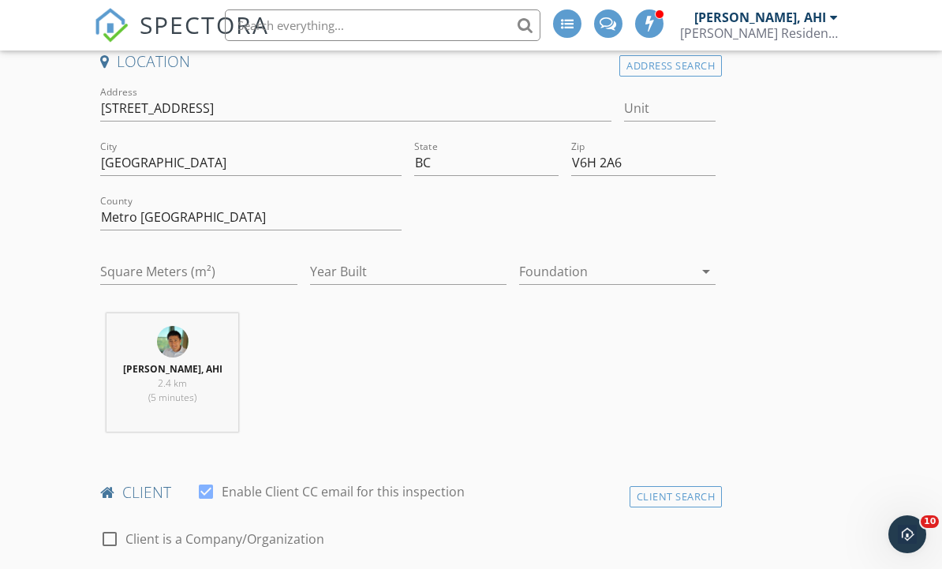
scroll to position [338, 0]
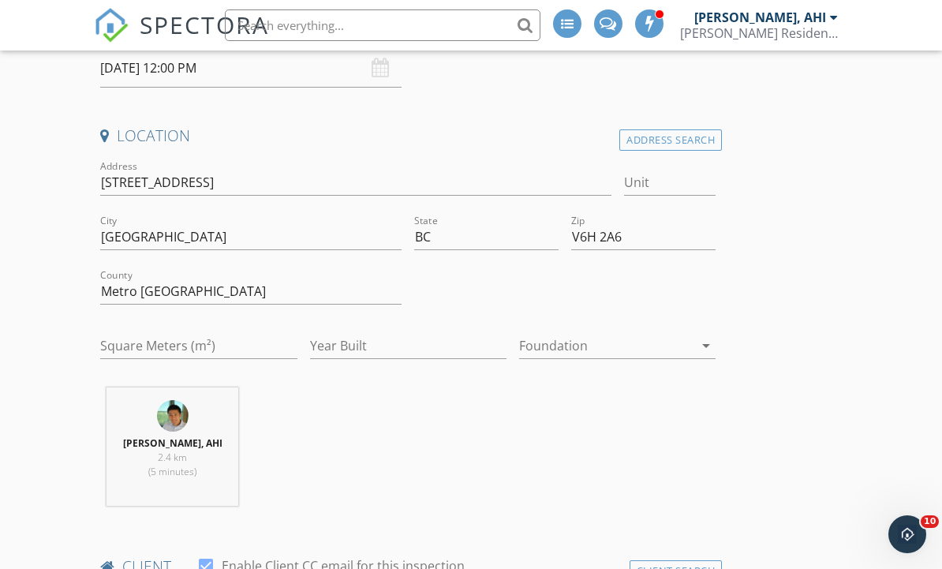
type textarea "Welcome to this exquisite custom-built French-inspired estate in the heart of S…"
click at [394, 336] on input "Year Built" at bounding box center [408, 346] width 196 height 26
type input "2015"
click at [263, 333] on input "Square Meters (m²)" at bounding box center [198, 346] width 196 height 26
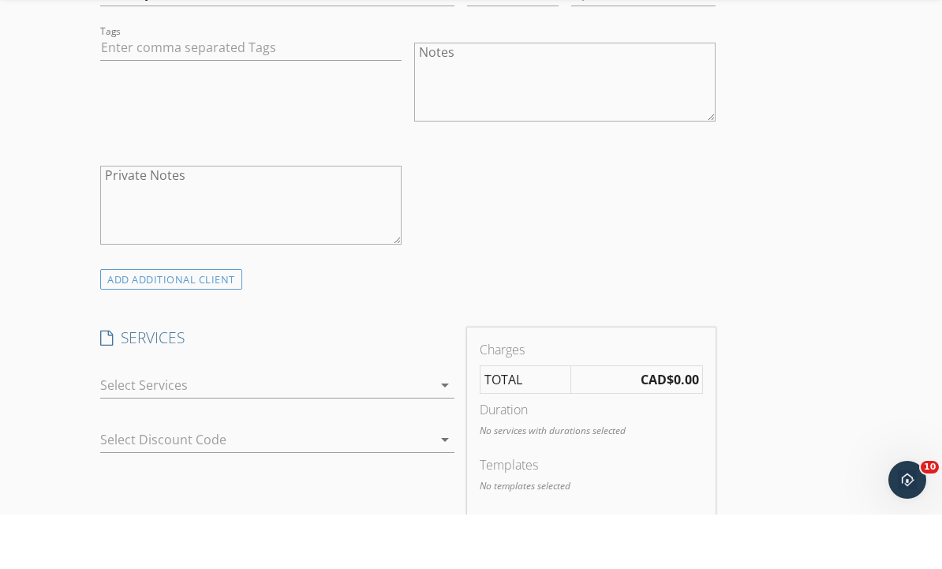
scroll to position [1821, 0]
type input "4319"
click at [431, 422] on div at bounding box center [265, 434] width 331 height 25
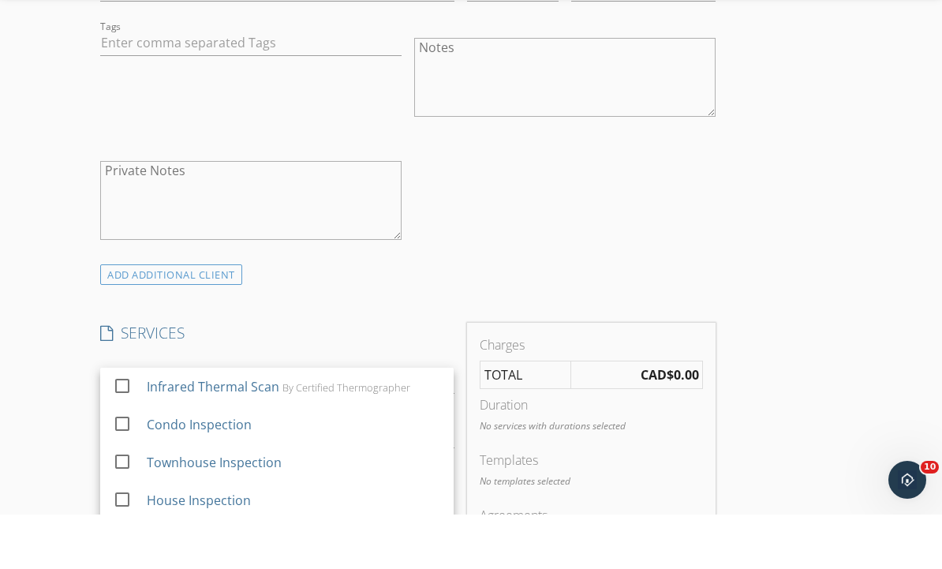
scroll to position [1876, 0]
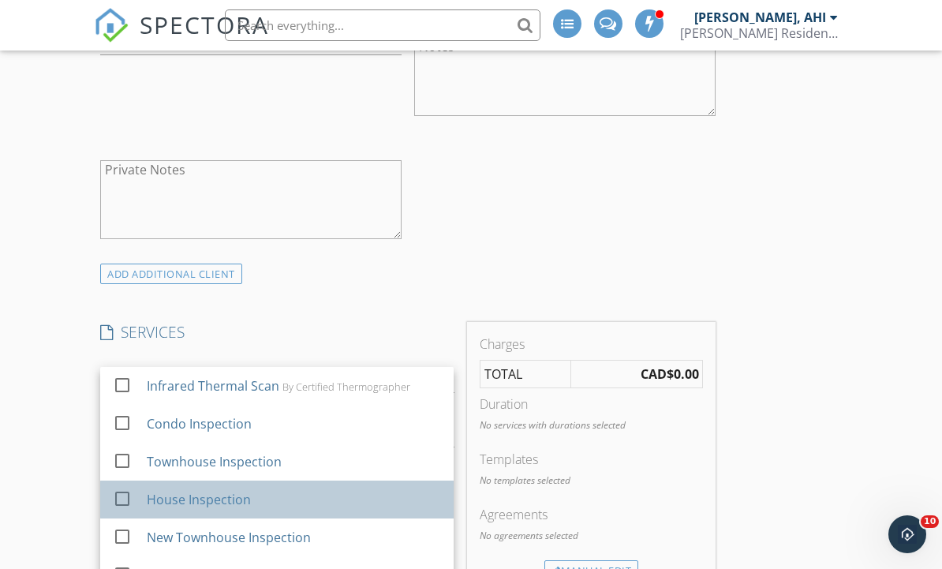
click at [308, 494] on div "House Inspection" at bounding box center [294, 499] width 294 height 32
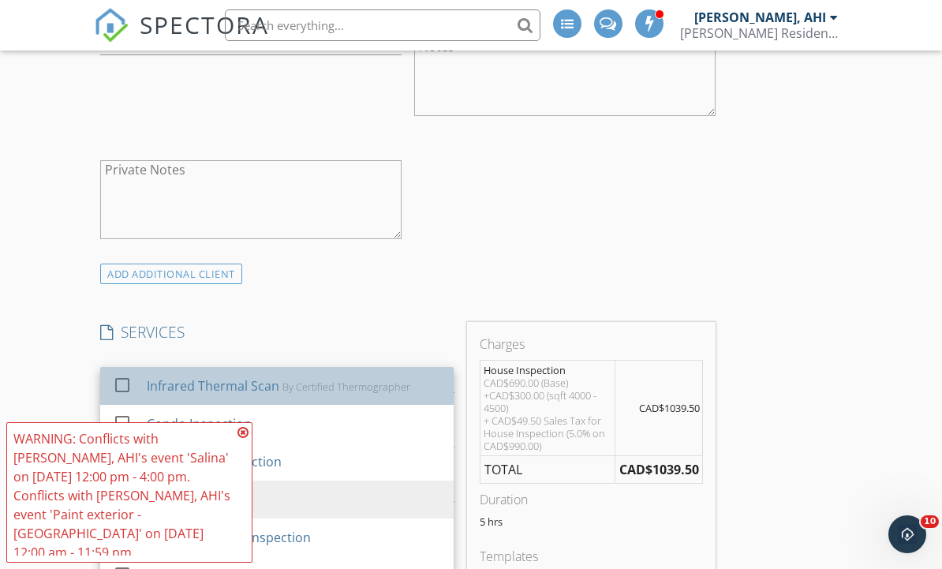
click at [351, 380] on div "By Certified Thermographer" at bounding box center [346, 386] width 128 height 13
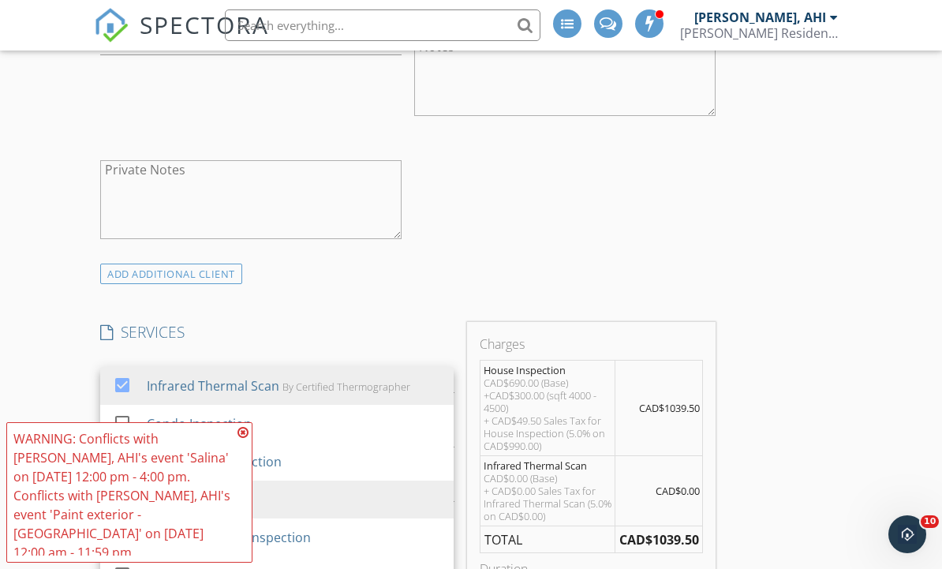
click at [248, 439] on icon at bounding box center [242, 432] width 11 height 13
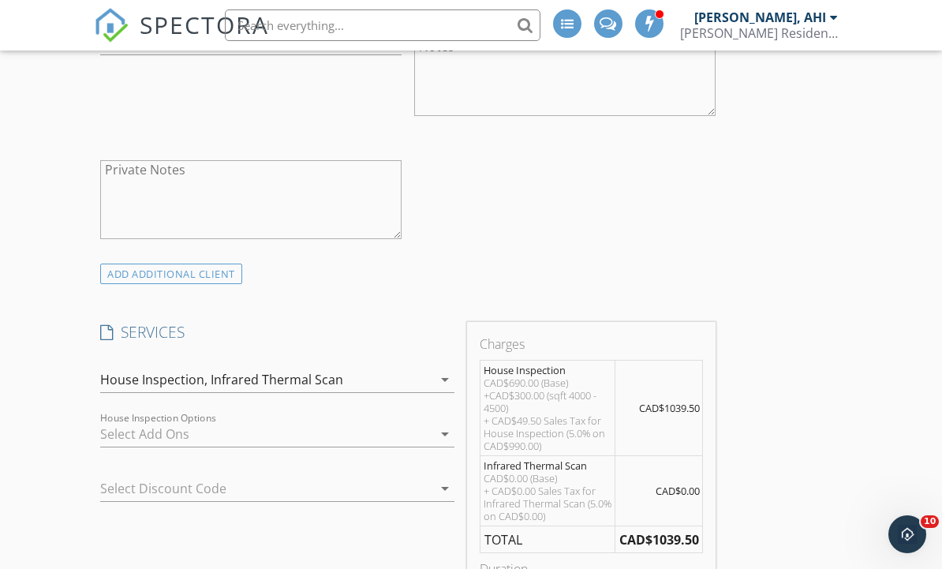
click at [848, 450] on div "New Inspection Click here to use the New Order Form INSPECTOR(S) check_box Mich…" at bounding box center [471, 383] width 942 height 4239
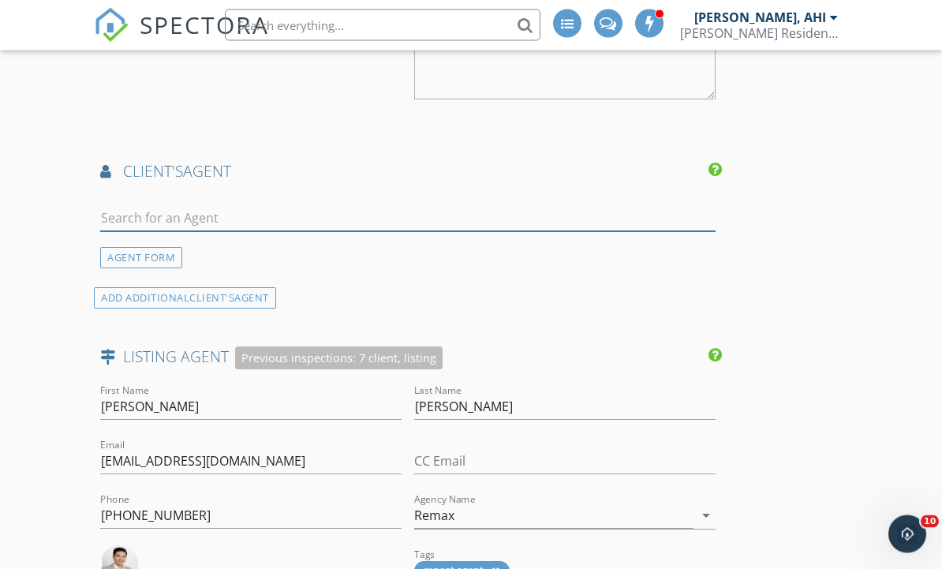
click at [537, 212] on input "text" at bounding box center [407, 219] width 615 height 26
type input "Salina"
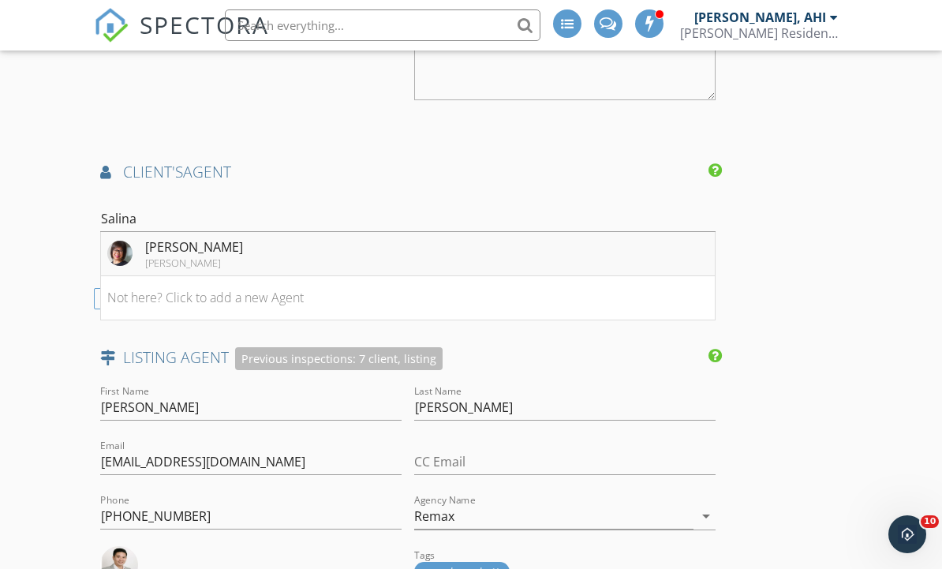
click at [546, 244] on li "Salina Kai Rennie" at bounding box center [408, 254] width 614 height 44
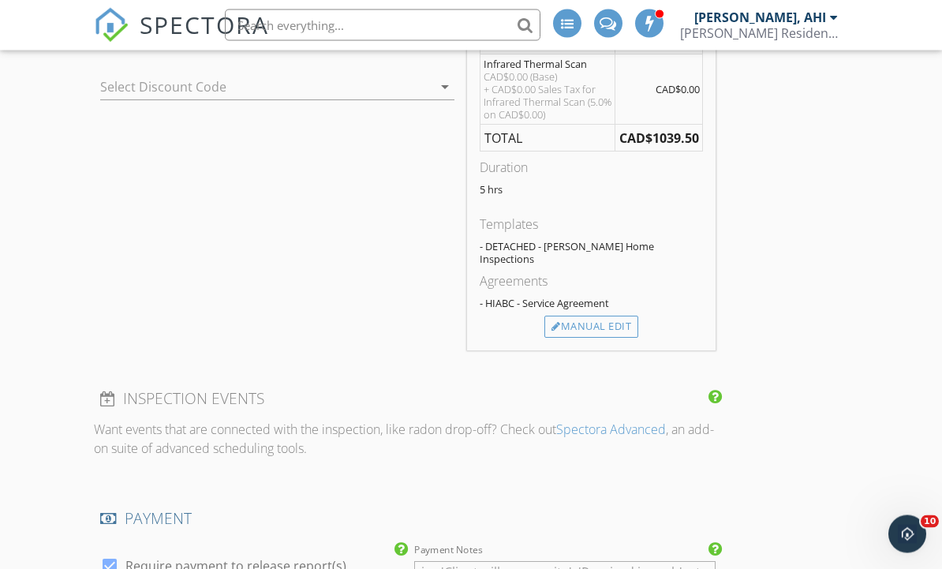
scroll to position [2336, 0]
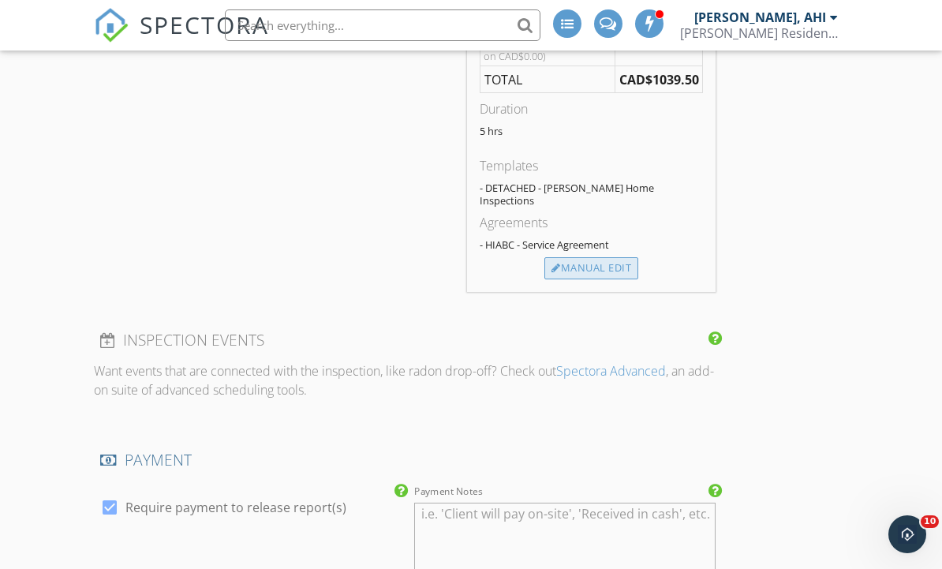
click at [620, 258] on div "Manual Edit" at bounding box center [591, 268] width 94 height 22
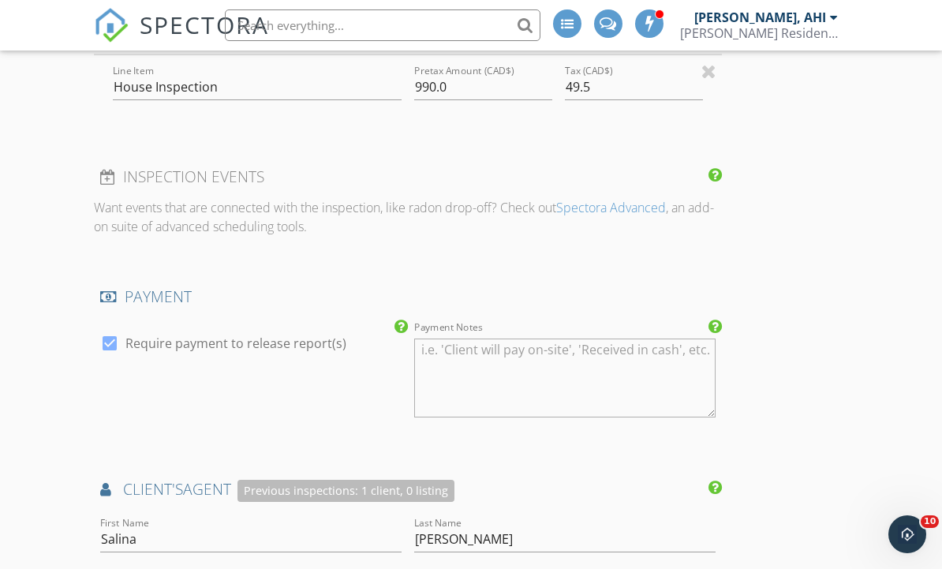
type input "0"
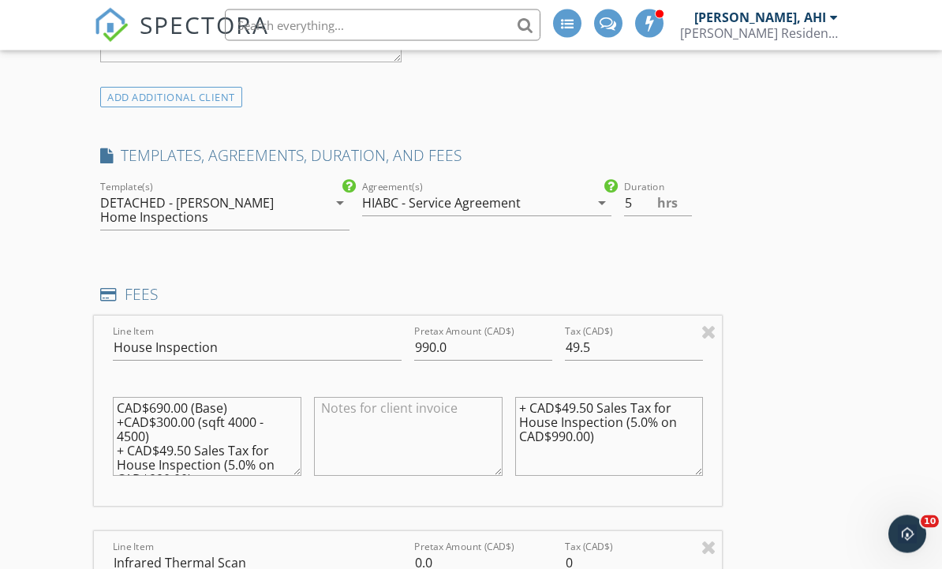
scroll to position [2035, 0]
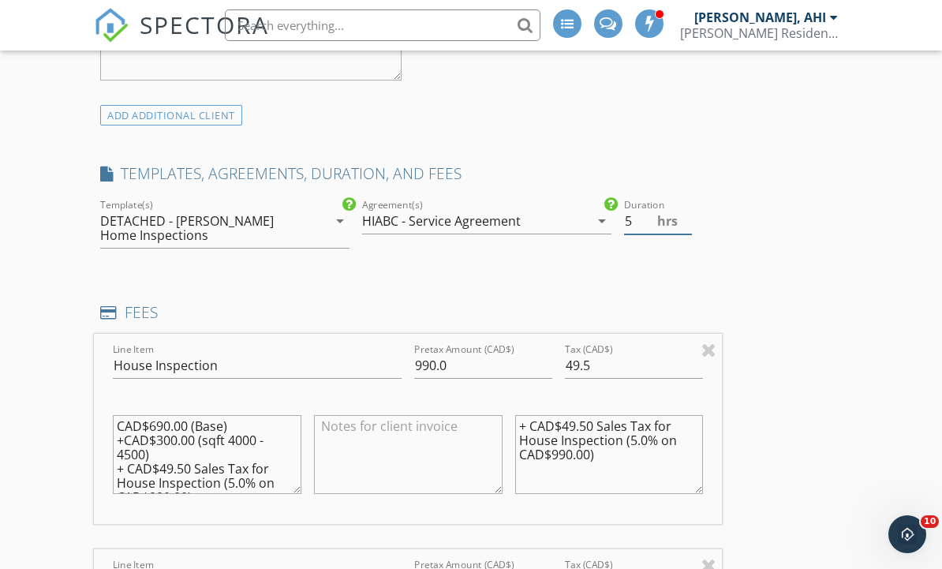
click at [647, 225] on input "5" at bounding box center [658, 221] width 69 height 26
type input "4"
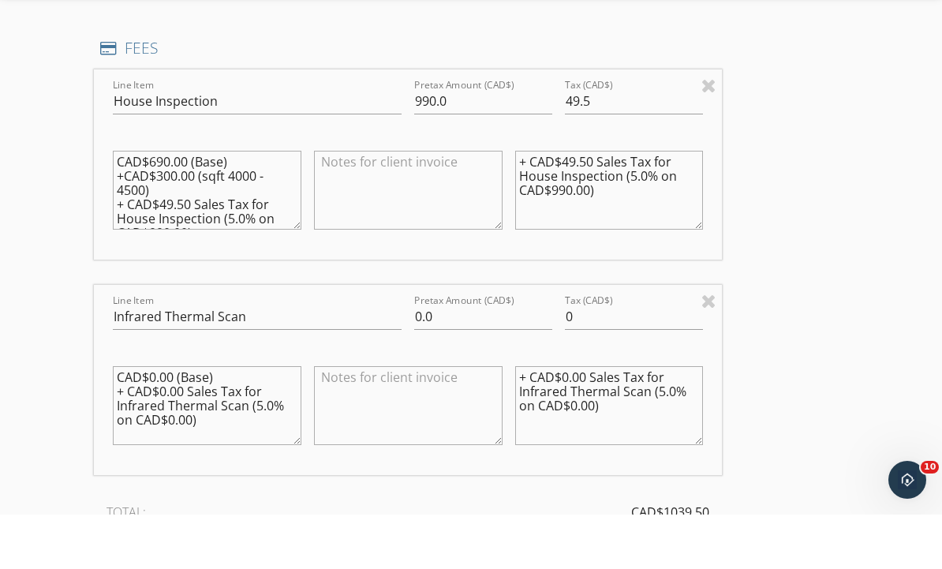
scroll to position [2249, 0]
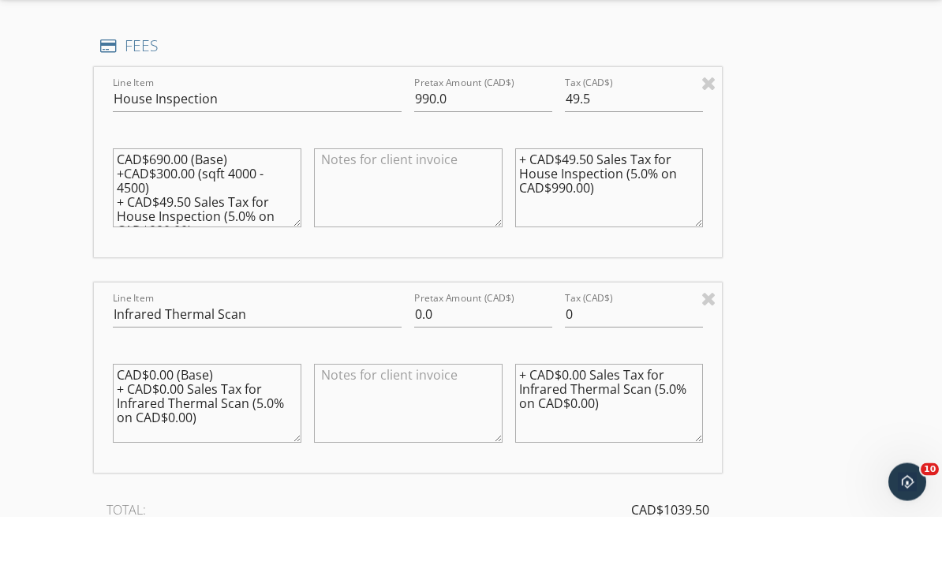
type input "4.5"
click at [178, 201] on textarea "CAD$690.00 (Base) +CAD$300.00 (sqft 4000 - 4500) + CAD$49.50 Sales Tax for Hous…" at bounding box center [207, 240] width 188 height 79
type textarea "CAD$690.00 (Base) +CAD$350.00 (sqft 4000 - 4500) + CAD$49.50 Sales Tax for Hous…"
click at [506, 139] on input "990.0" at bounding box center [483, 152] width 138 height 26
type input "9"
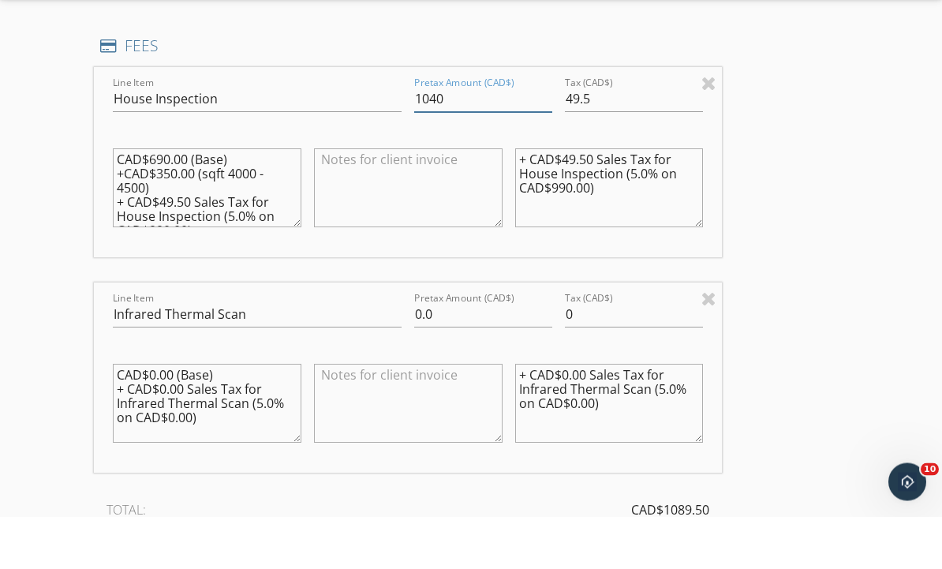
type input "1040"
click at [644, 139] on input "49.5" at bounding box center [634, 152] width 138 height 26
type input "4"
type input "0"
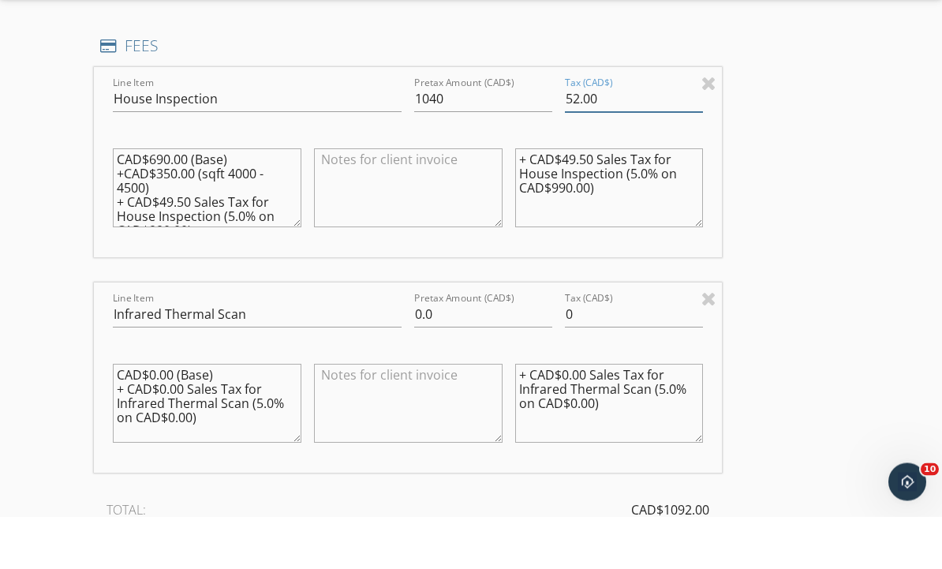
type input "52.00"
click at [578, 201] on textarea "+ CAD$49.50 Sales Tax for House Inspection (5.0% on CAD$990.00)" at bounding box center [609, 240] width 188 height 79
type textarea "+ CAD$52.00 Sales Tax for House Inspection (5.0% on CAD$1040.00)"
click at [206, 201] on textarea "CAD$690.00 (Base) +CAD$350.00 (sqft 4000 - 4500) + CAD$49.50 Sales Tax for Hous…" at bounding box center [207, 240] width 188 height 79
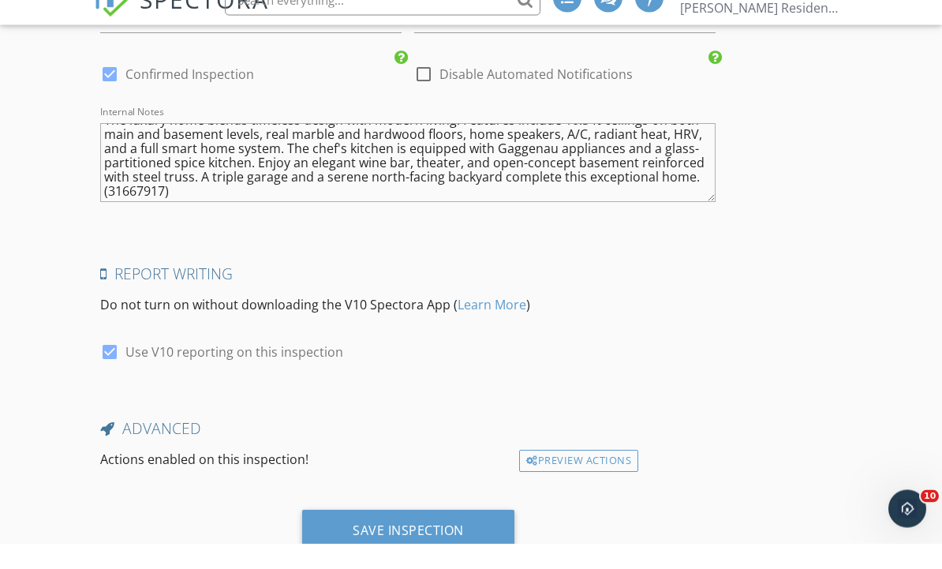
scroll to position [4346, 0]
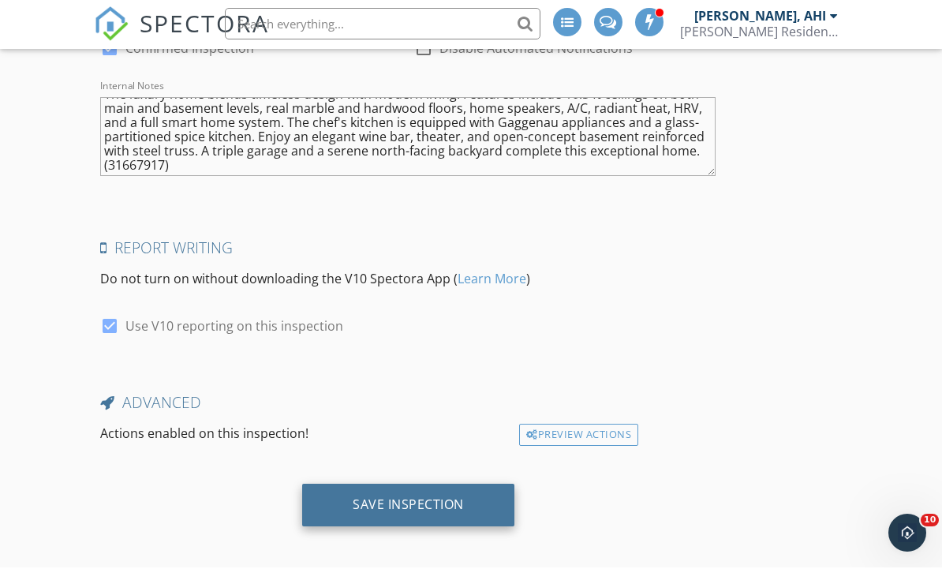
type textarea "CAD$690.00 (Base) +CAD$350.00 (sqft 4000 - 4500) + CAD$52.00 Sales Tax for Hous…"
click at [449, 515] on div "Save Inspection" at bounding box center [408, 506] width 212 height 43
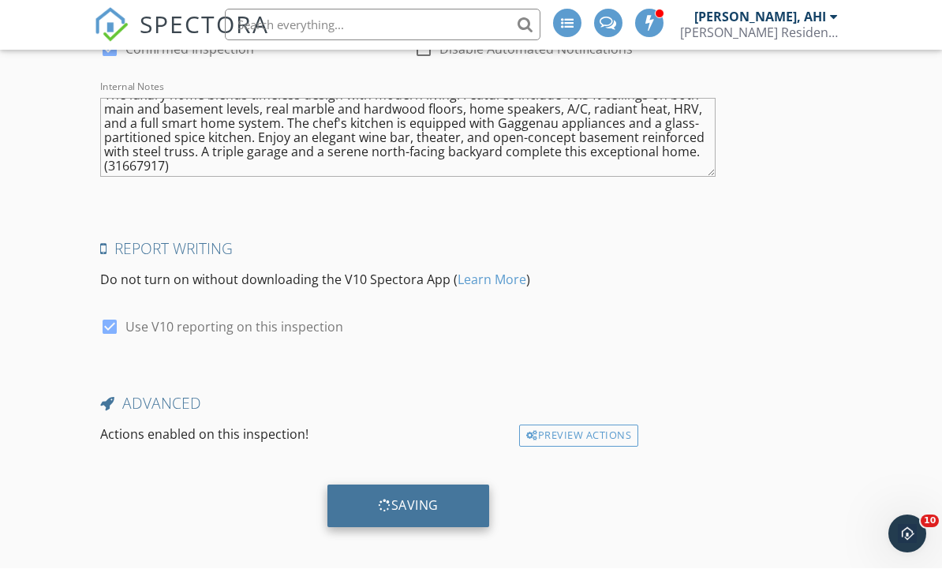
scroll to position [4294, 0]
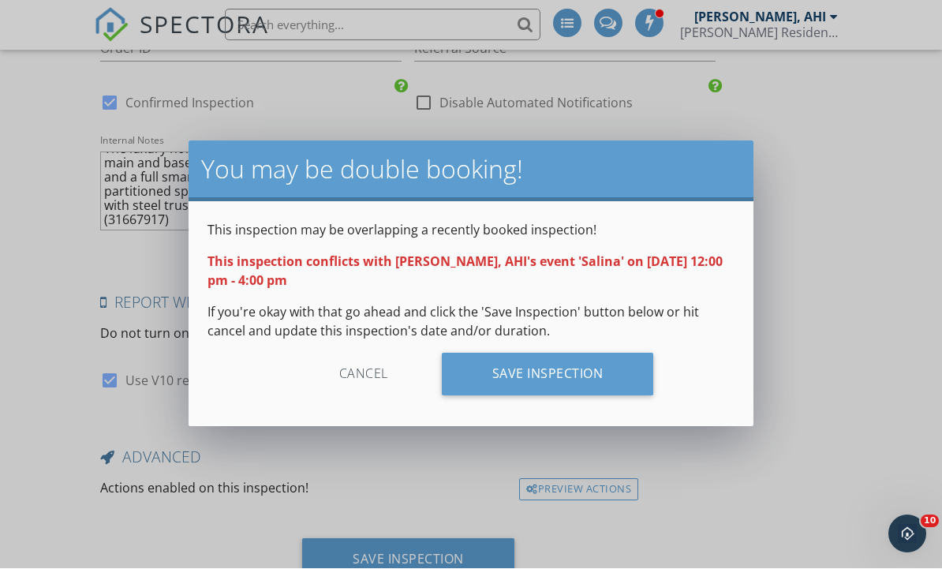
click at [370, 378] on div "Cancel" at bounding box center [364, 374] width 150 height 43
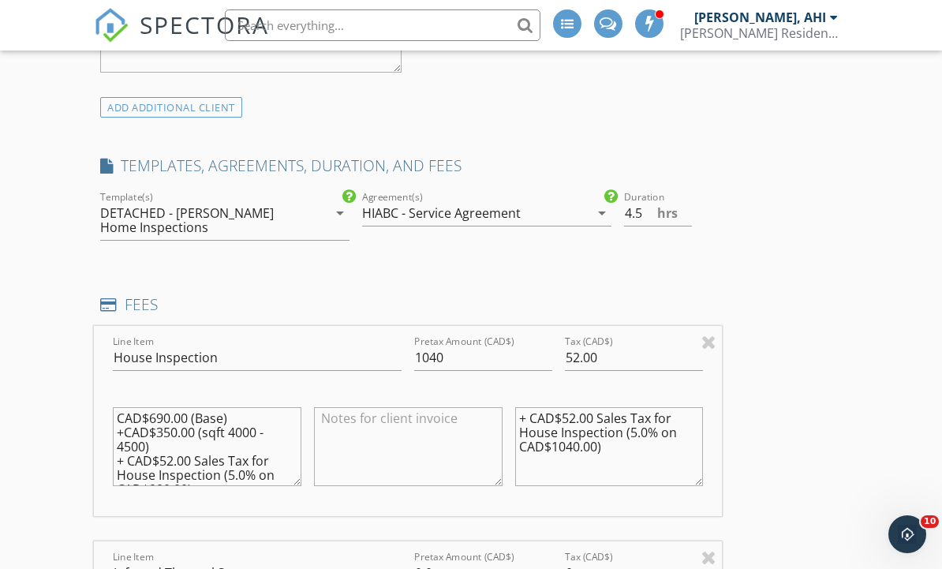
scroll to position [2047, 0]
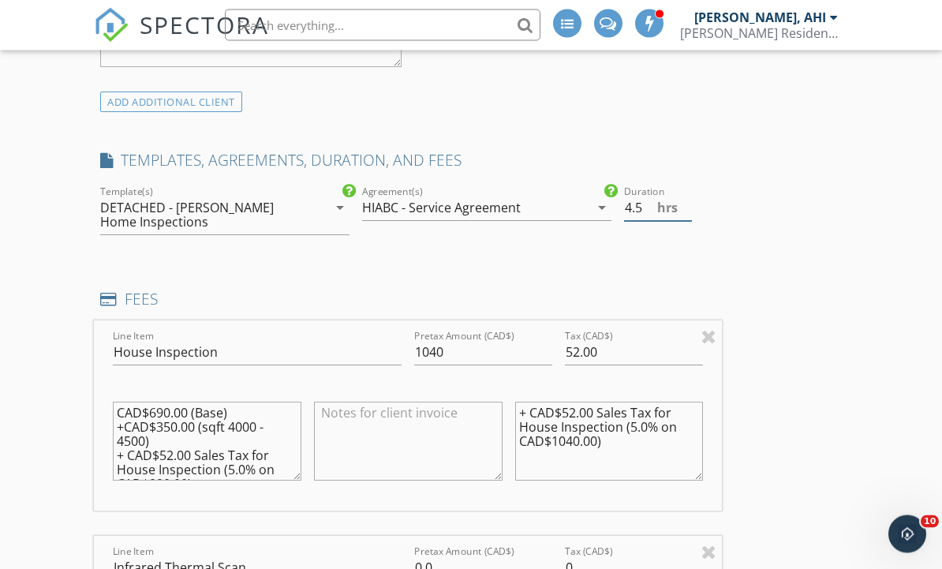
click at [648, 201] on input "4.5" at bounding box center [658, 209] width 69 height 26
type input "4.5"
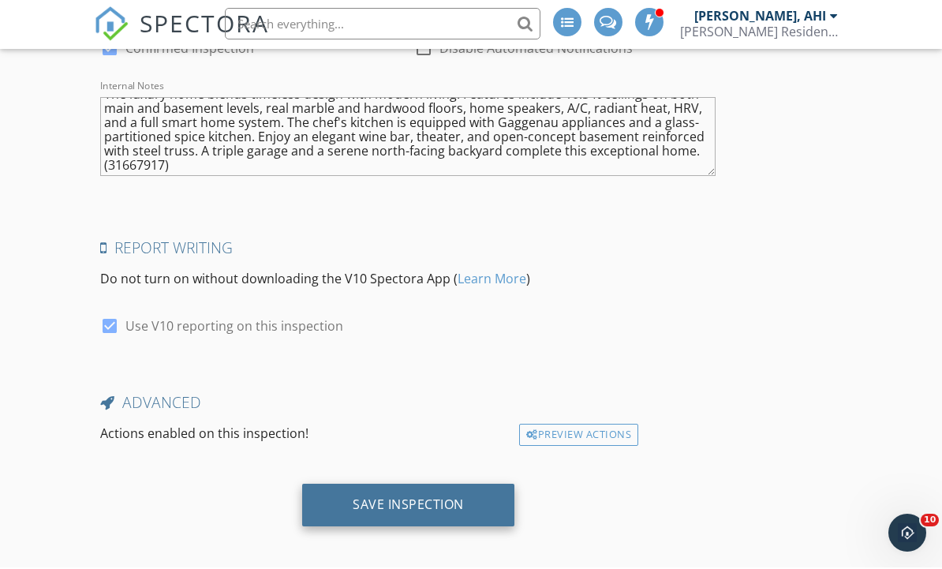
click at [437, 498] on div "Save Inspection" at bounding box center [408, 506] width 111 height 16
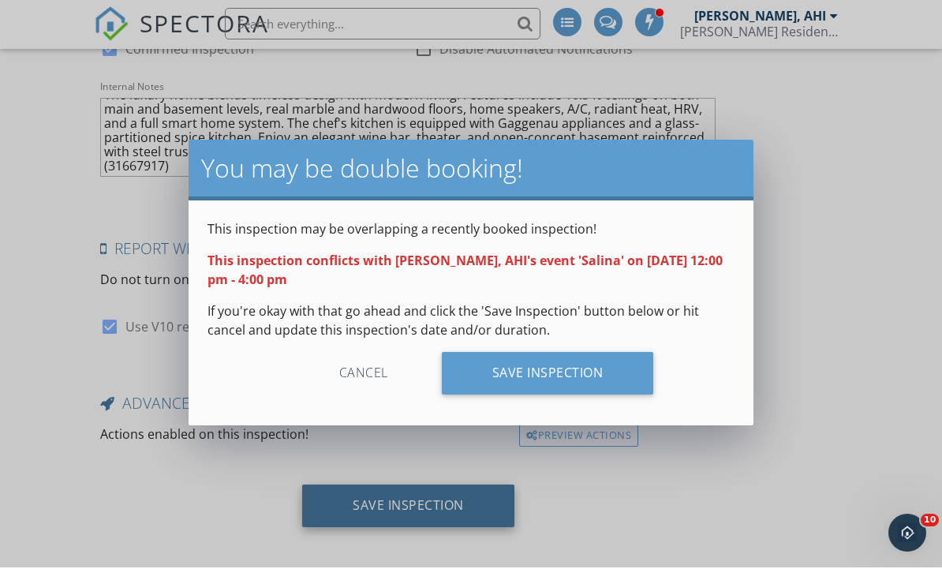
scroll to position [4294, 0]
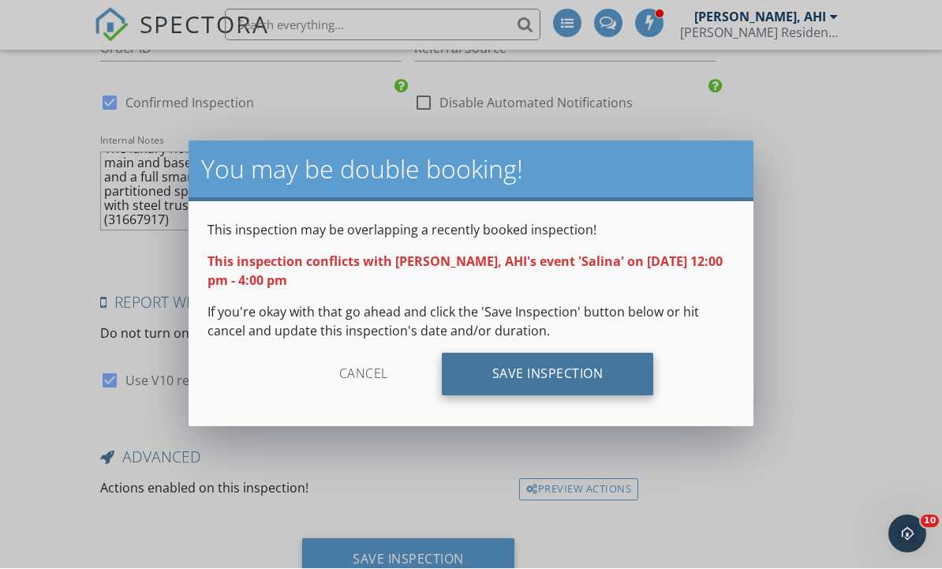
click at [579, 373] on div "Save Inspection" at bounding box center [548, 374] width 212 height 43
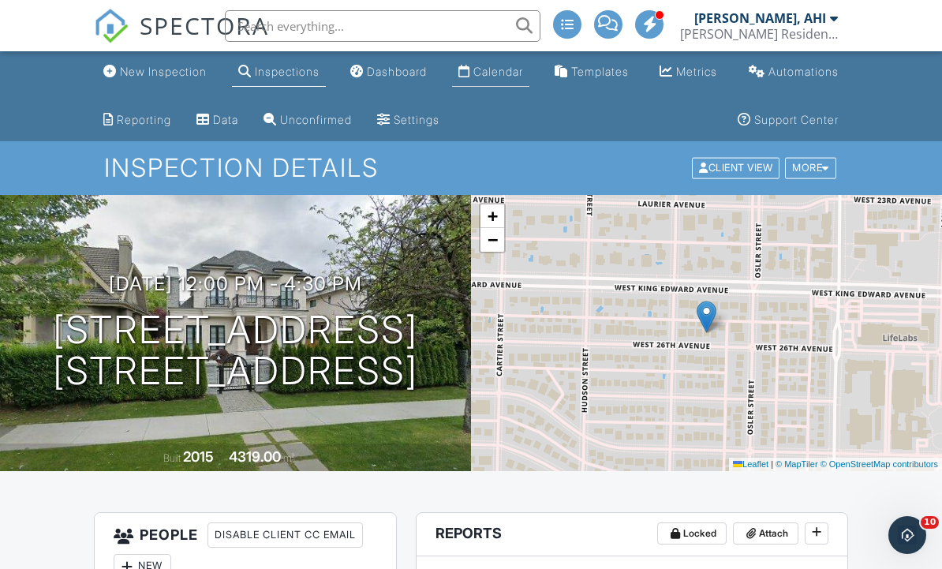
click at [488, 73] on div "Calendar" at bounding box center [498, 70] width 50 height 13
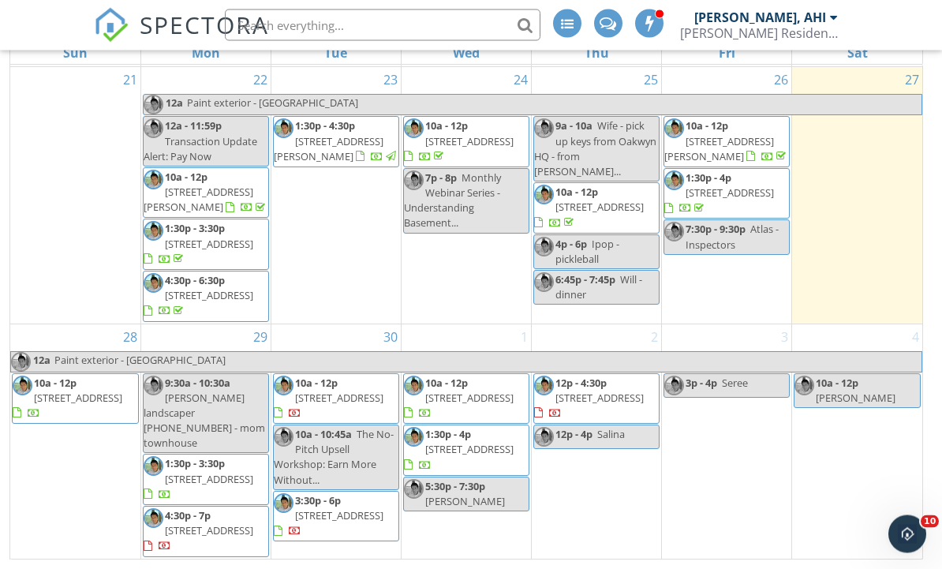
scroll to position [258, 0]
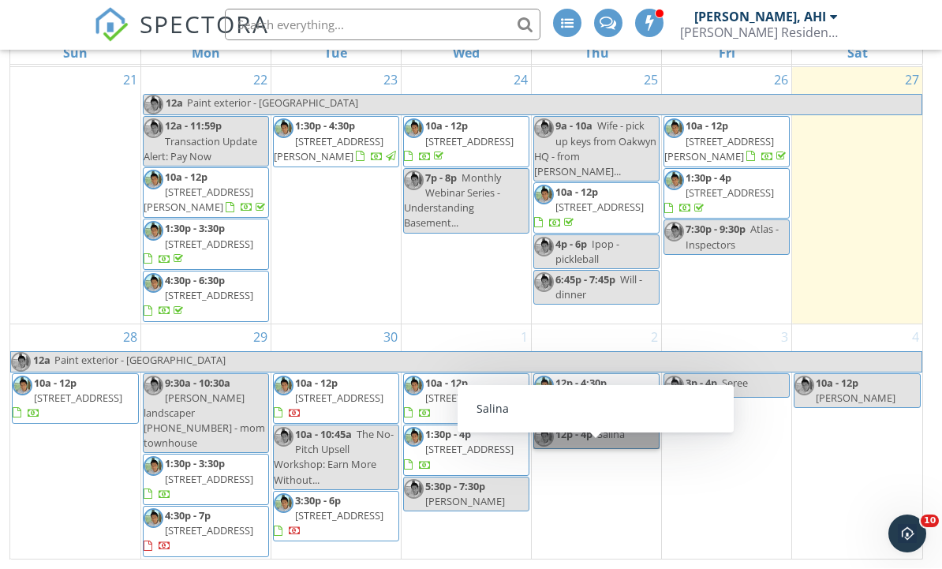
click at [610, 450] on link "12p - 4p [GEOGRAPHIC_DATA]" at bounding box center [596, 437] width 126 height 24
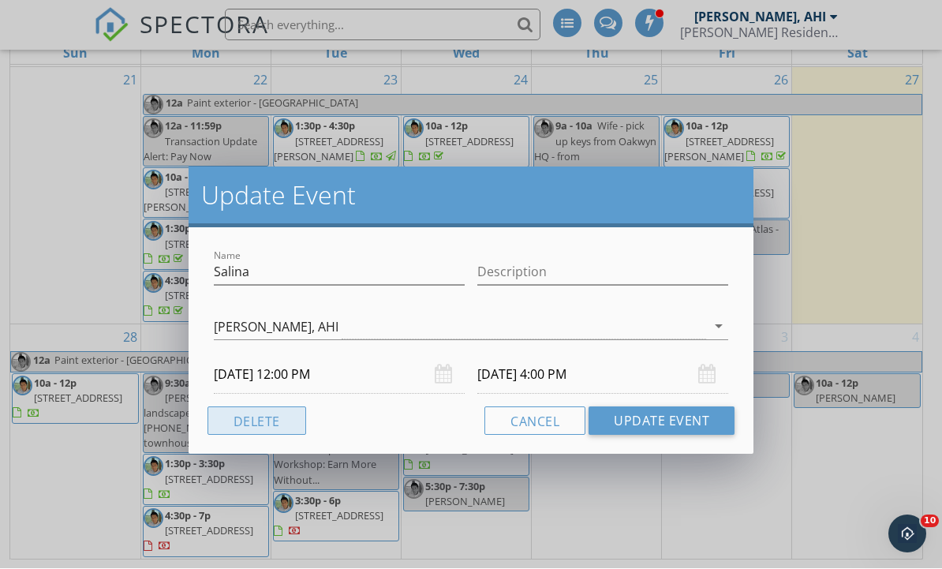
click at [215, 427] on button "Delete" at bounding box center [256, 421] width 99 height 28
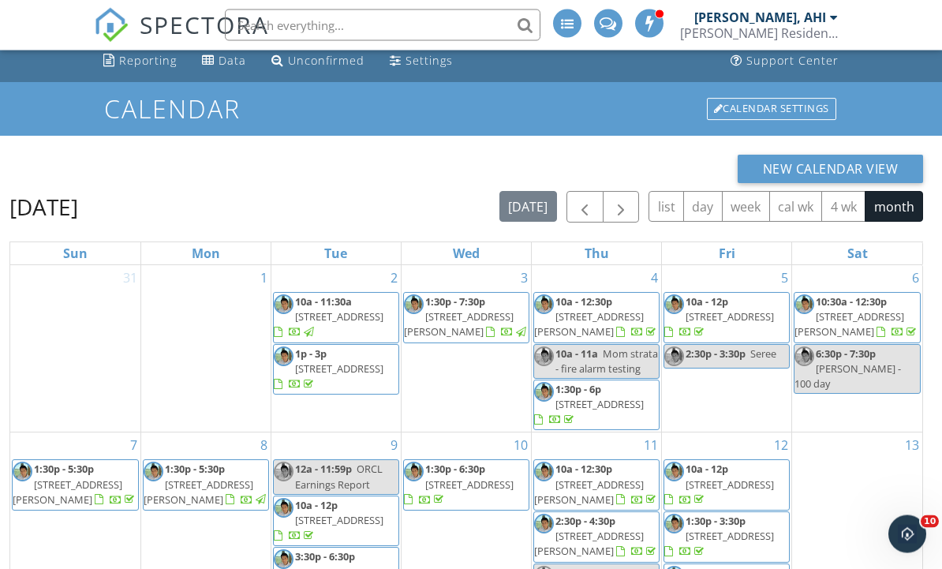
scroll to position [0, 0]
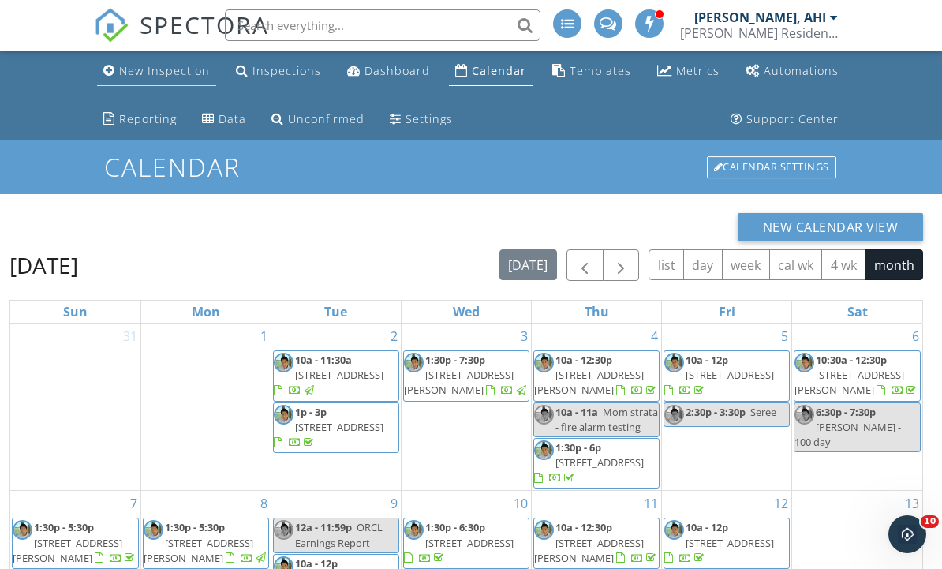
click at [169, 84] on link "New Inspection" at bounding box center [156, 71] width 119 height 29
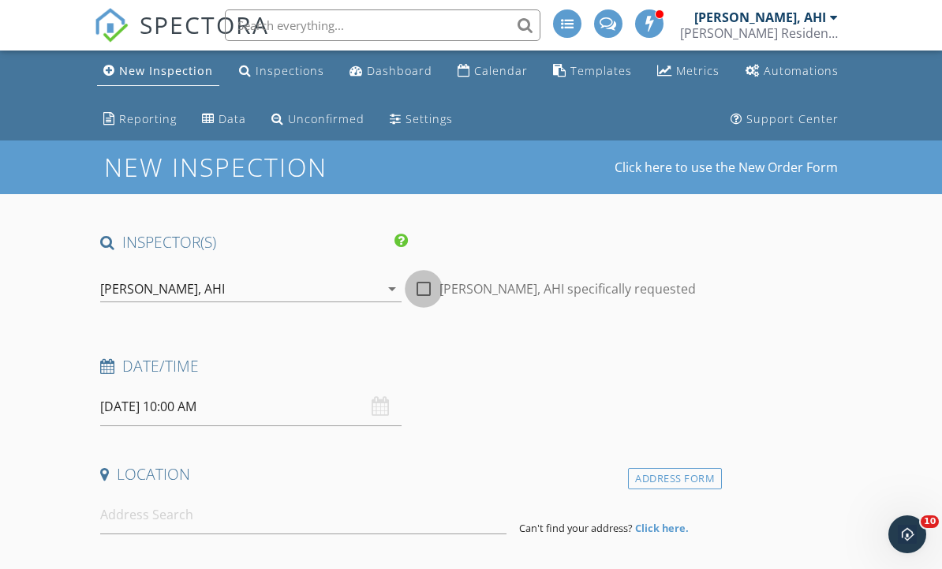
click at [420, 298] on div at bounding box center [423, 288] width 27 height 27
checkbox input "true"
click at [177, 405] on input "[DATE] 10:00 AM" at bounding box center [250, 406] width 301 height 39
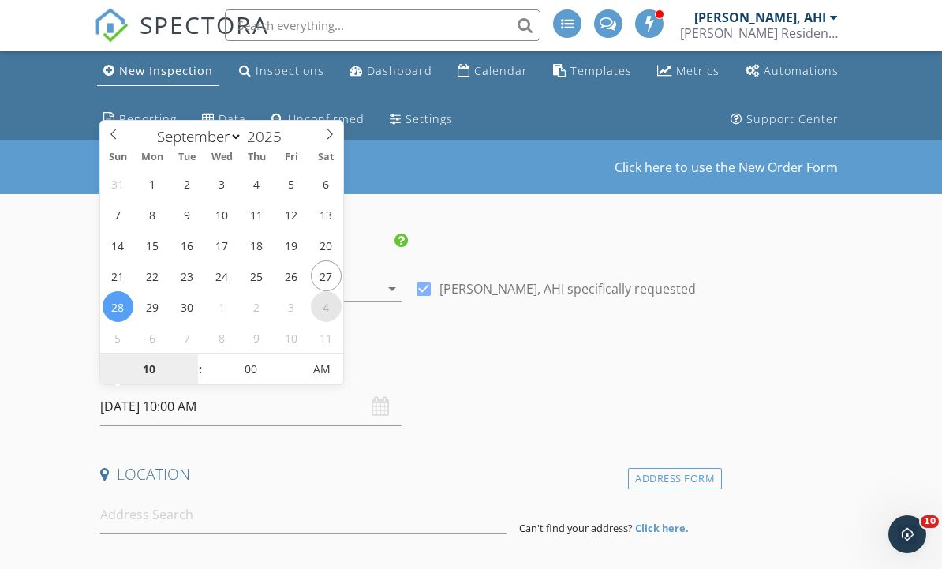
select select "9"
type input "[DATE] 10:00 AM"
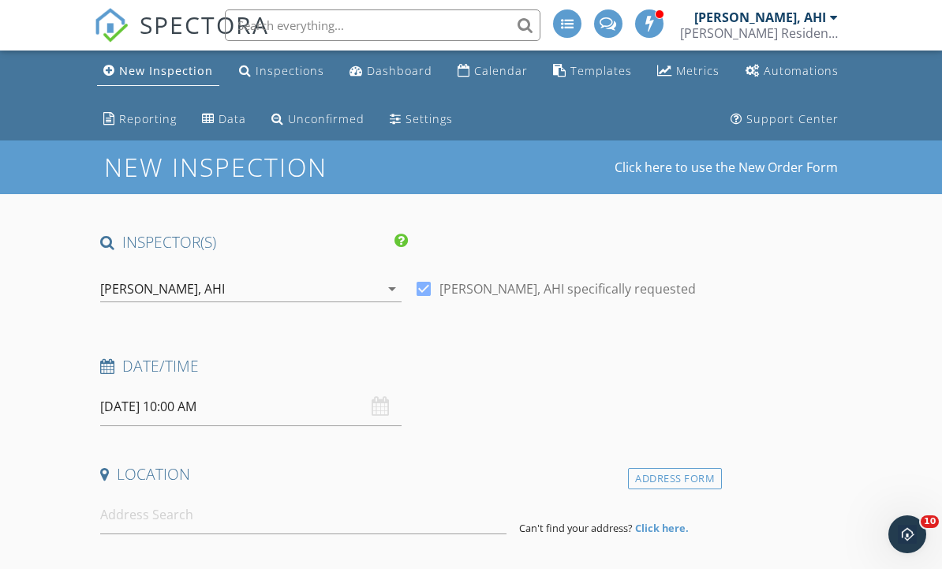
click at [648, 386] on div "Date/Time [DATE] 10:00 AM" at bounding box center [408, 391] width 628 height 70
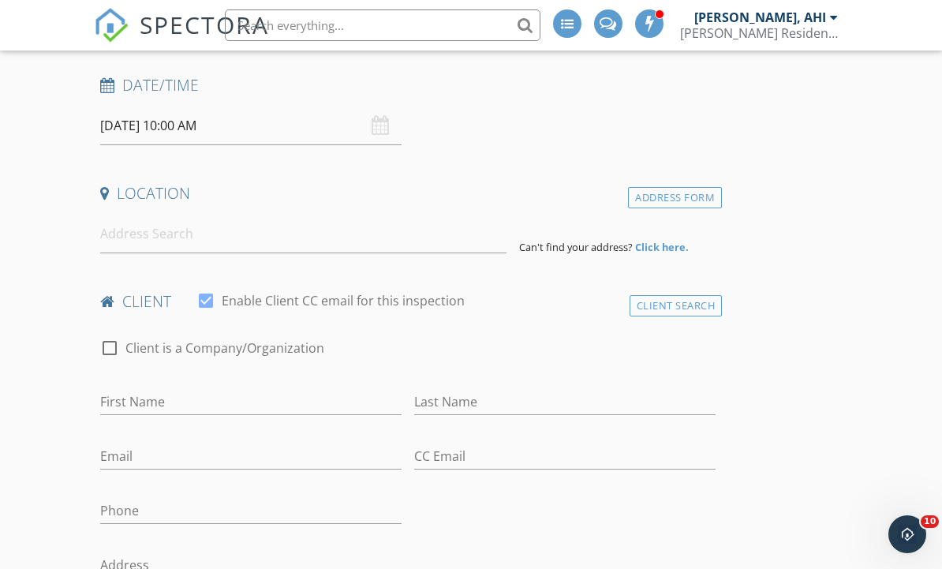
scroll to position [284, 0]
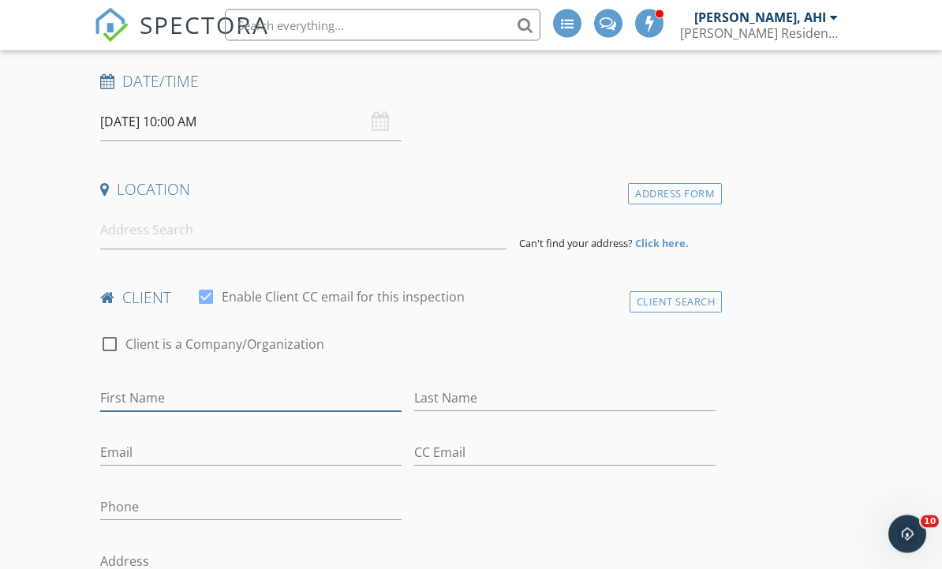
click at [170, 388] on input "First Name" at bounding box center [250, 399] width 301 height 26
click at [149, 397] on input "First Name" at bounding box center [250, 399] width 301 height 26
paste input "[PERSON_NAME]"
click at [244, 397] on input "[PERSON_NAME]" at bounding box center [250, 399] width 301 height 26
click at [233, 407] on input "Sheldan Manansala" at bounding box center [250, 399] width 301 height 26
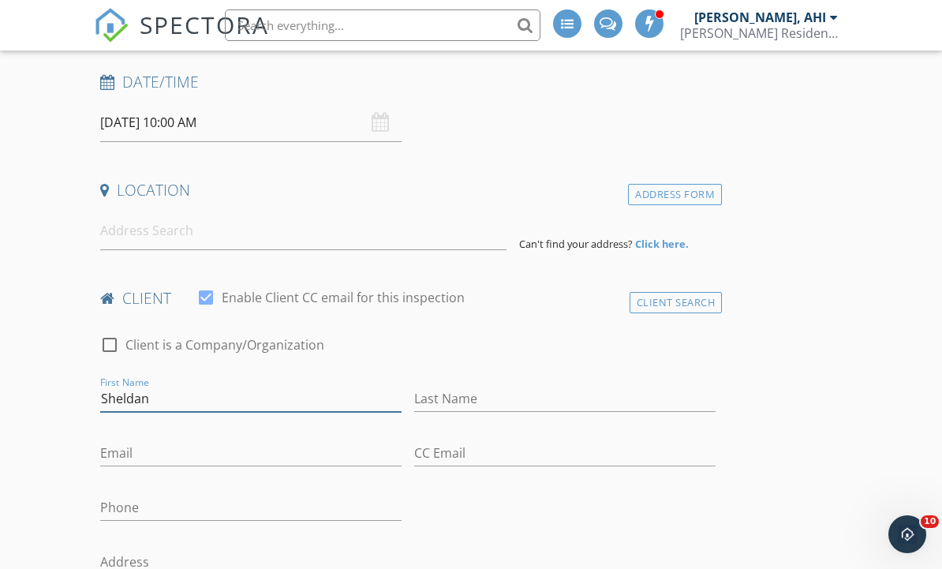
type input "Sheldan"
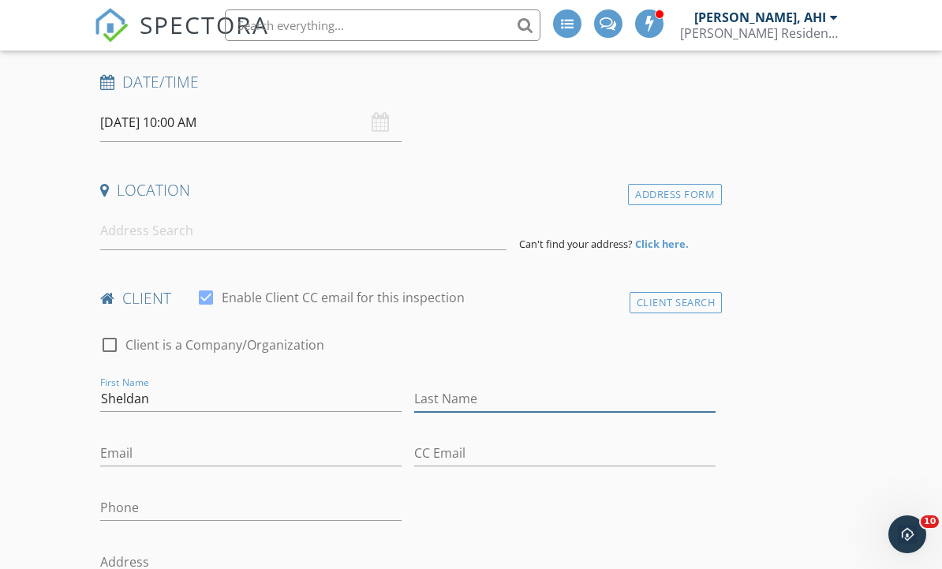
click at [463, 398] on input "Last Name" at bounding box center [564, 399] width 301 height 26
click at [457, 394] on input "Last Name" at bounding box center [564, 399] width 301 height 26
click at [457, 397] on input "Last Name" at bounding box center [564, 399] width 301 height 26
paste input "Manansala"
type input "Manansala"
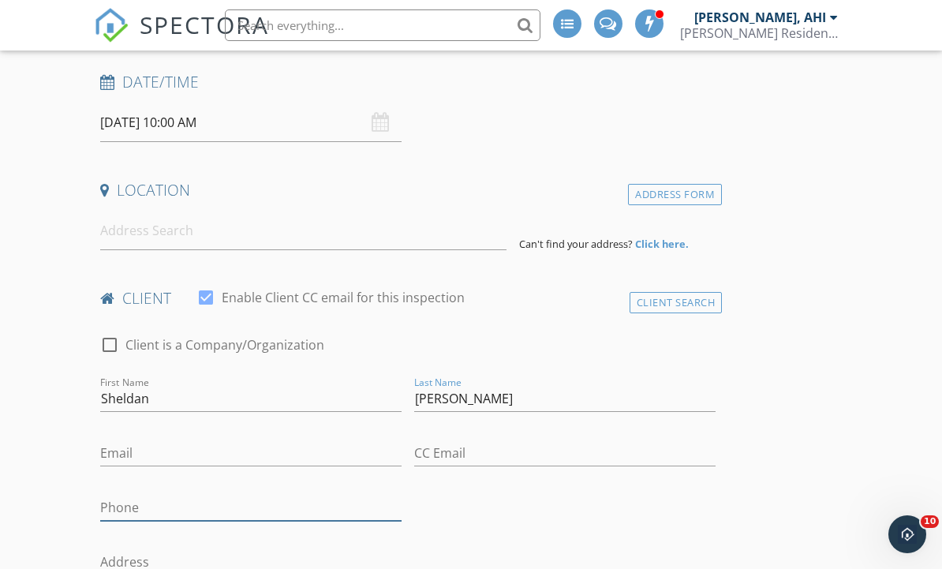
click at [161, 500] on input "Phone" at bounding box center [250, 508] width 301 height 26
click at [138, 508] on input "Phone" at bounding box center [250, 508] width 301 height 26
click at [129, 506] on input "Phone" at bounding box center [250, 508] width 301 height 26
paste input "778-628-9171"
type input "778-628-9171"
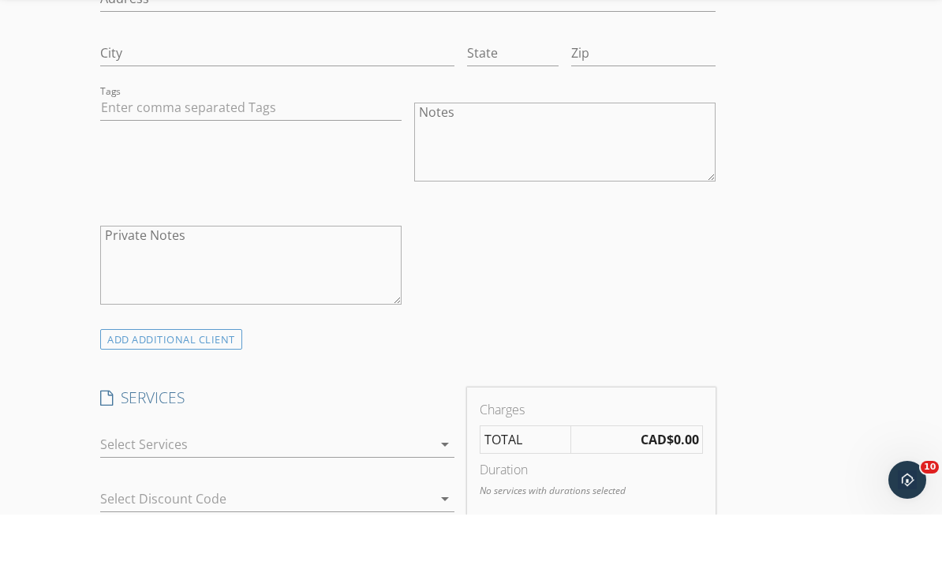
scroll to position [793, 0]
click at [196, 383] on div "ADD ADDITIONAL client" at bounding box center [171, 393] width 142 height 21
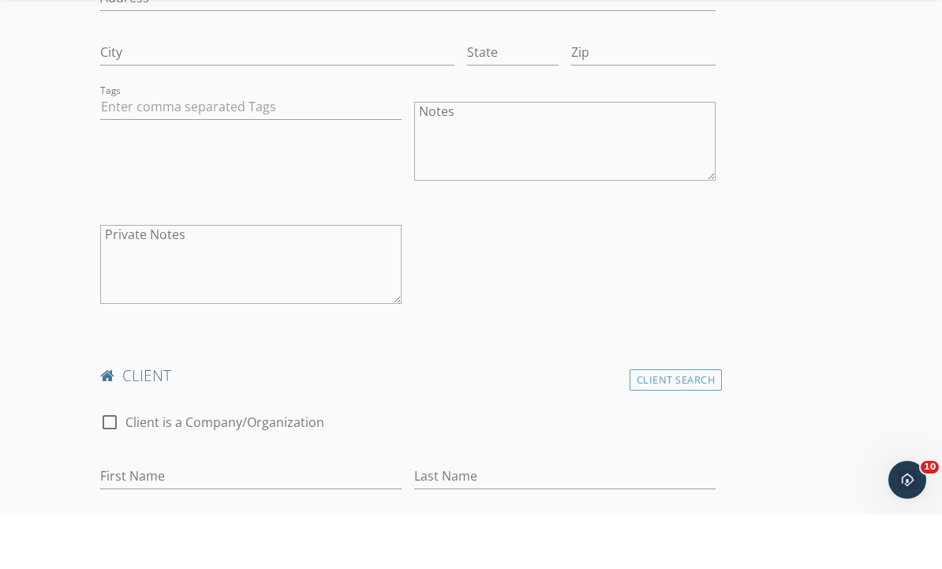
scroll to position [849, 0]
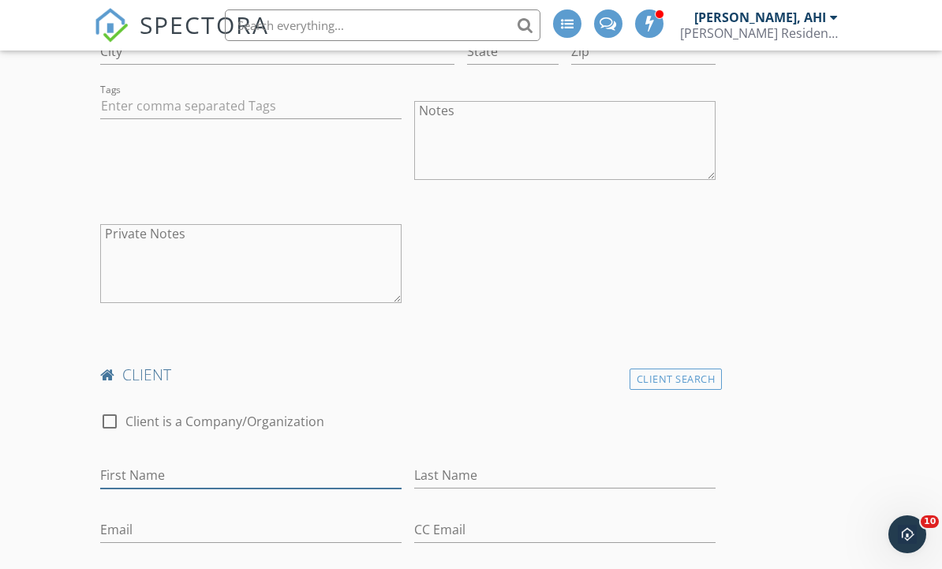
click at [165, 469] on input "First Name" at bounding box center [250, 475] width 301 height 26
click at [149, 468] on input "First Name" at bounding box center [250, 476] width 301 height 26
click at [141, 476] on input "First Name" at bounding box center [250, 476] width 301 height 26
paste input "Julia Neumann"
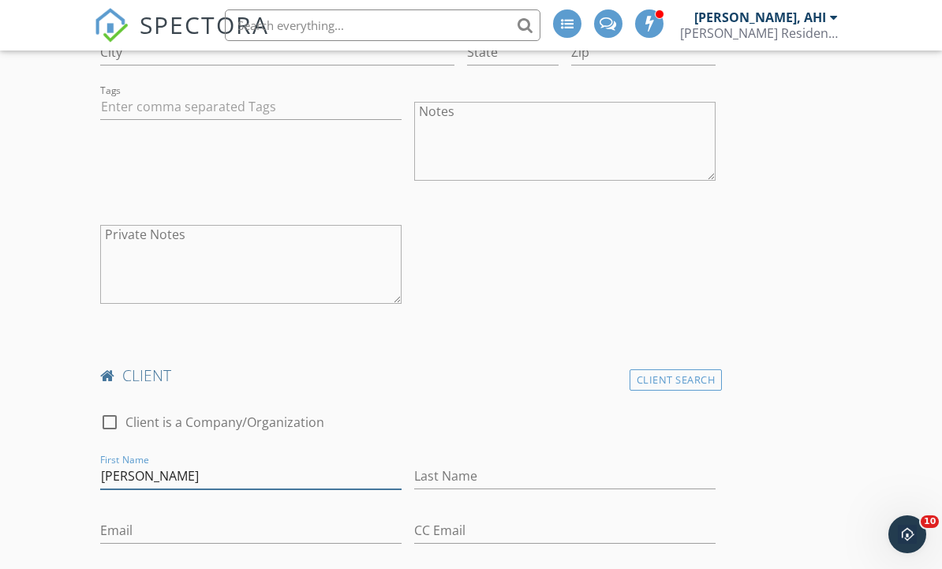
click at [226, 479] on input "Julia Neumann" at bounding box center [250, 476] width 301 height 26
click at [221, 475] on input "Julia Neumann" at bounding box center [250, 476] width 301 height 26
type input "Julia"
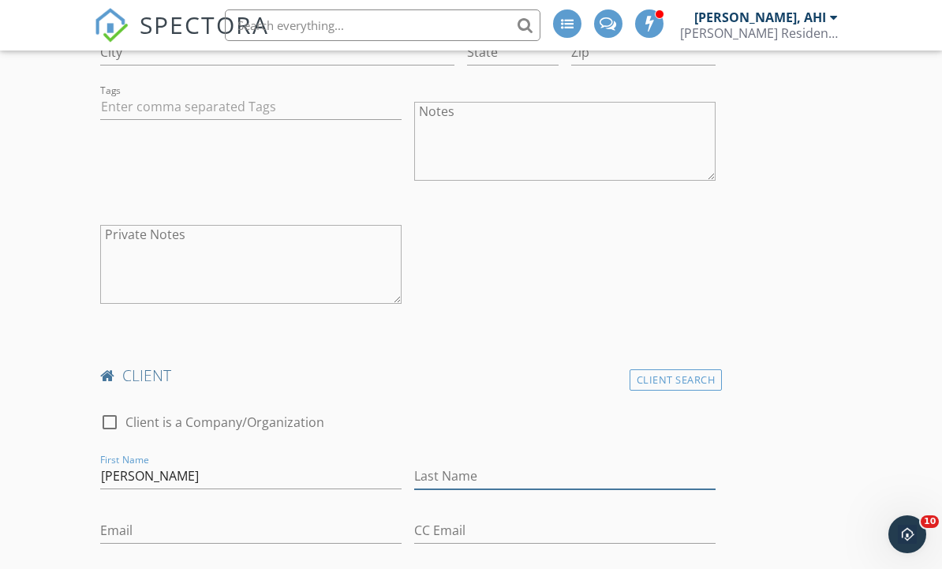
click at [471, 463] on input "Last Name" at bounding box center [564, 476] width 301 height 26
click at [466, 481] on input "Last Name" at bounding box center [564, 476] width 301 height 26
click at [461, 472] on input "Last Name" at bounding box center [564, 476] width 301 height 26
paste input "Neumann"
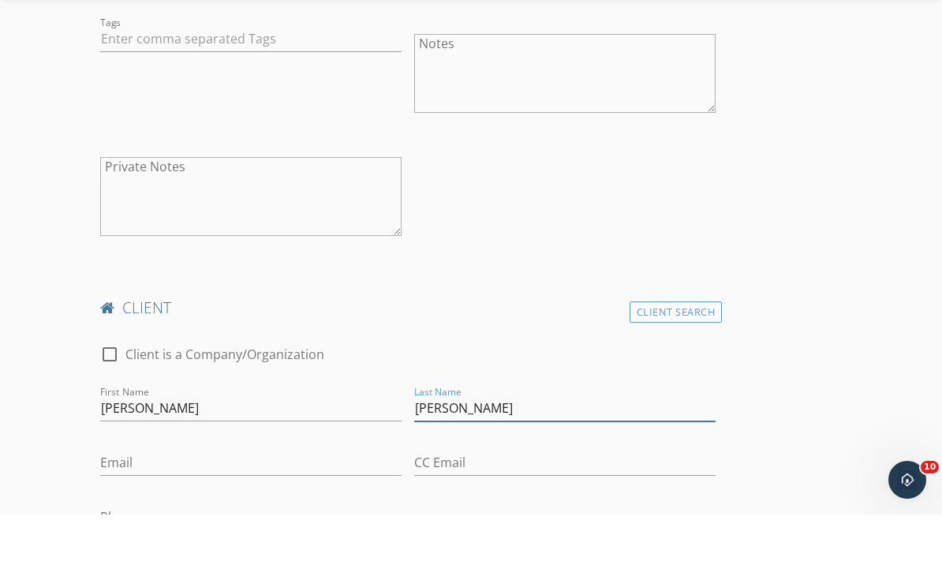
scroll to position [881, 0]
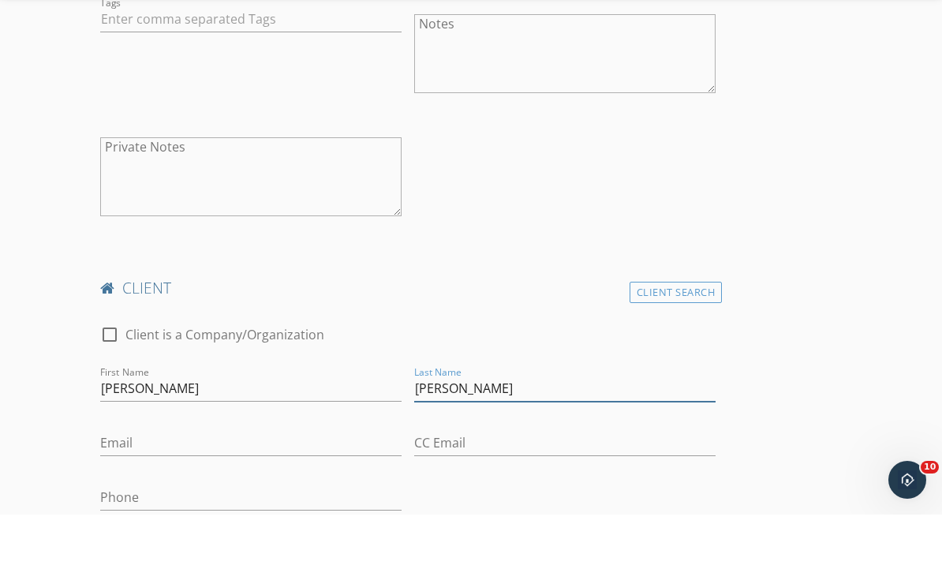
type input "Neumann"
click at [153, 539] on input "Phone" at bounding box center [250, 552] width 301 height 26
click at [144, 539] on input "Phone" at bounding box center [250, 552] width 301 height 26
paste input "236-333-5957"
type input "236-333-5957"
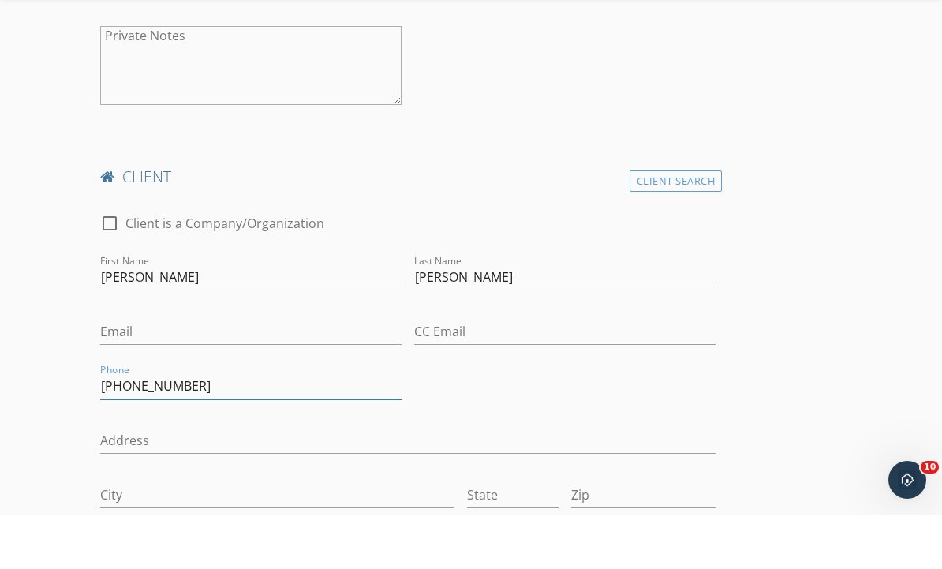
scroll to position [1013, 0]
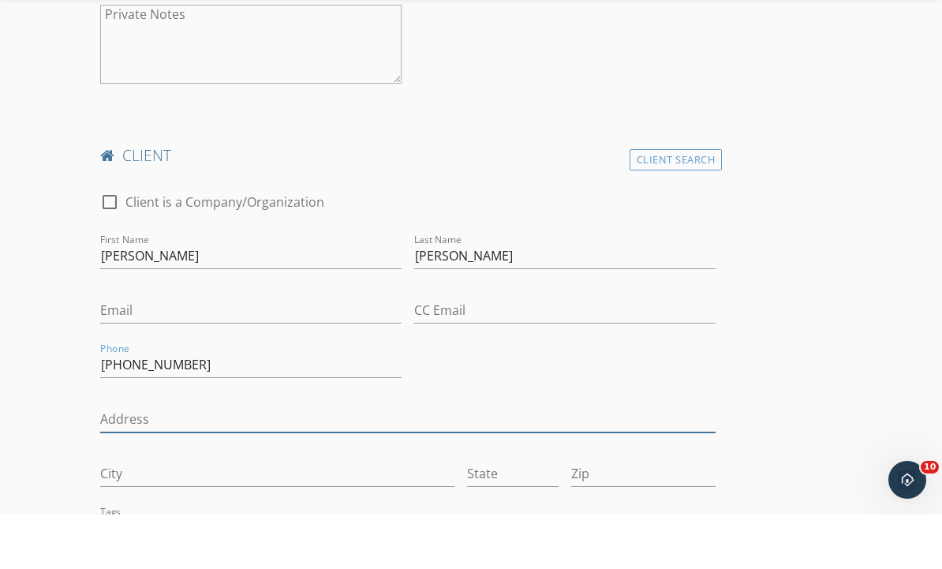
click at [189, 461] on input "Address" at bounding box center [407, 474] width 615 height 26
click at [166, 461] on input "Address" at bounding box center [407, 474] width 615 height 26
click at [155, 461] on input "Address" at bounding box center [407, 474] width 615 height 26
paste input "314-648 Lea Ave"
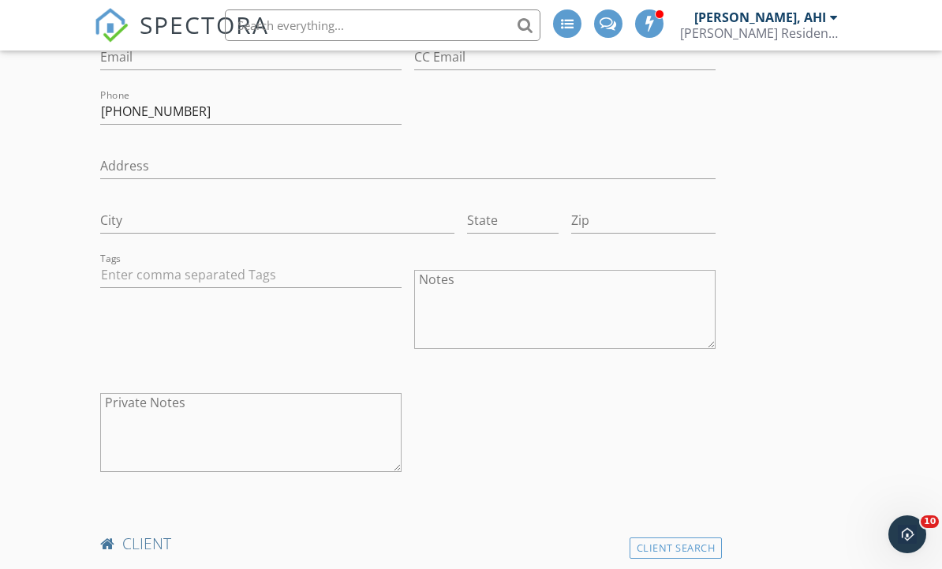
scroll to position [533, 0]
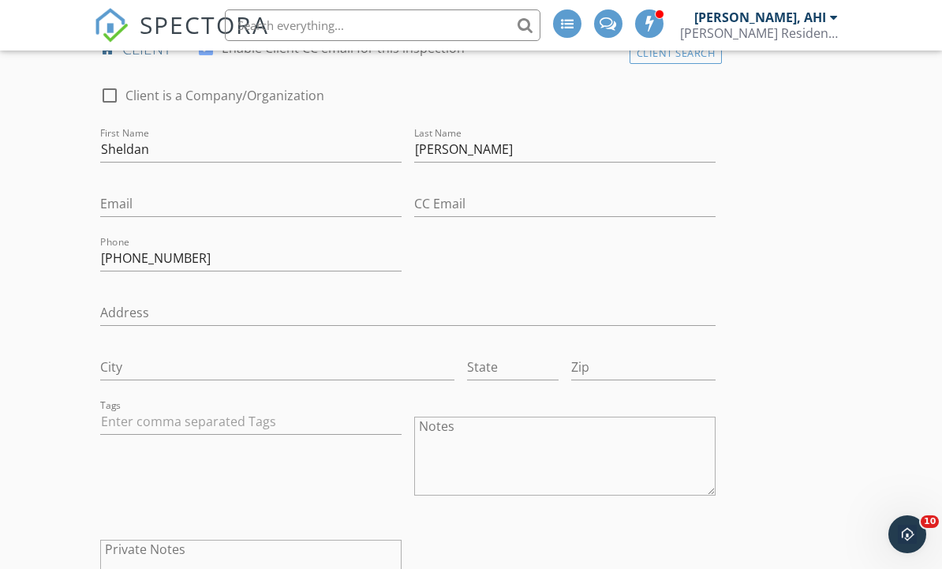
type input "314-648 Lea Ave"
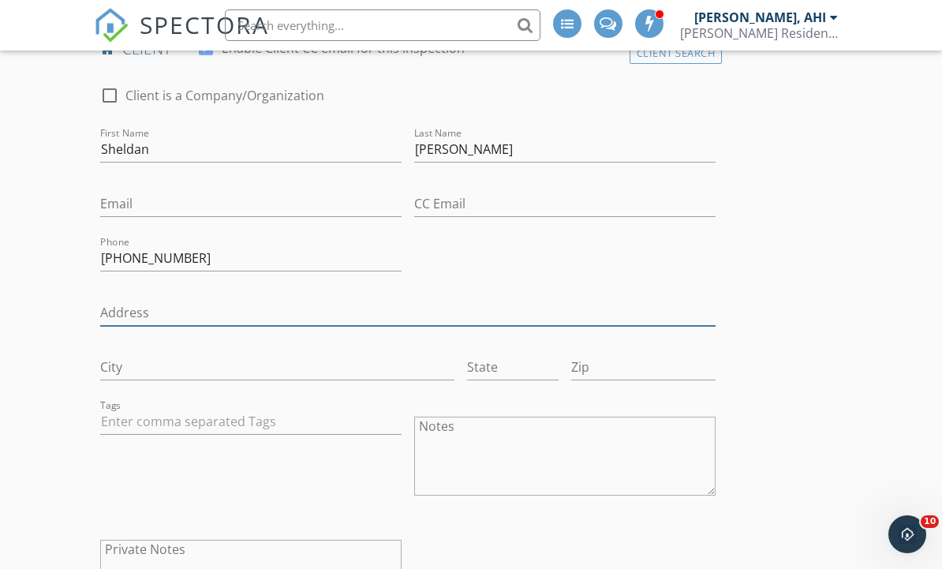
click at [205, 300] on input "Address" at bounding box center [407, 313] width 615 height 26
click at [170, 313] on input "Address" at bounding box center [407, 313] width 615 height 26
paste input "314-648 Lea Ave"
type input "314-648 Lea Ave"
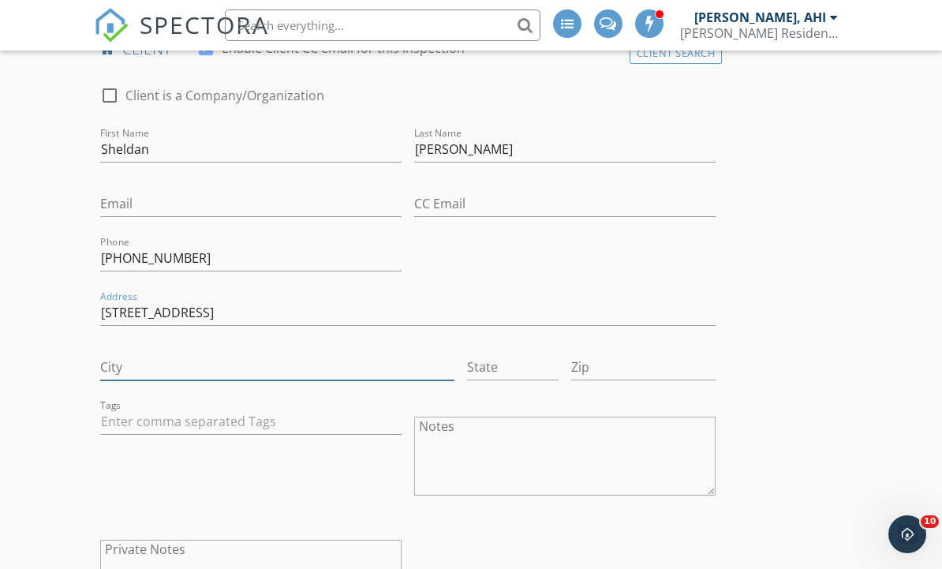
click at [147, 369] on input "City" at bounding box center [276, 367] width 353 height 26
click at [145, 360] on input "City" at bounding box center [276, 367] width 353 height 26
click at [136, 362] on input "City" at bounding box center [276, 367] width 353 height 26
paste input "Coquitlam"
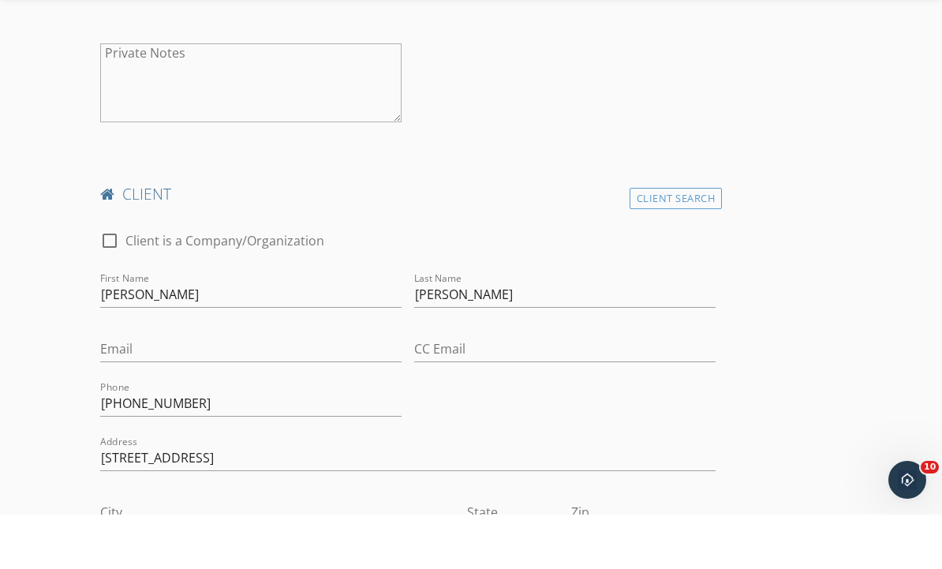
scroll to position [1003, 0]
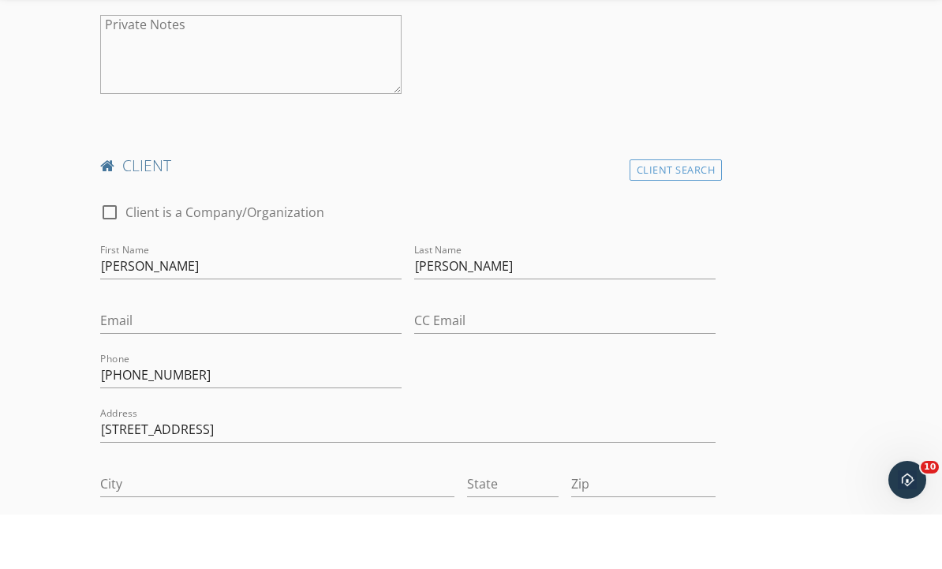
type input "Coquitlam"
click at [150, 525] on input "City" at bounding box center [276, 538] width 353 height 26
click at [144, 525] on input "City" at bounding box center [276, 538] width 353 height 26
paste input "Coquitlam"
type input "Coquitlam"
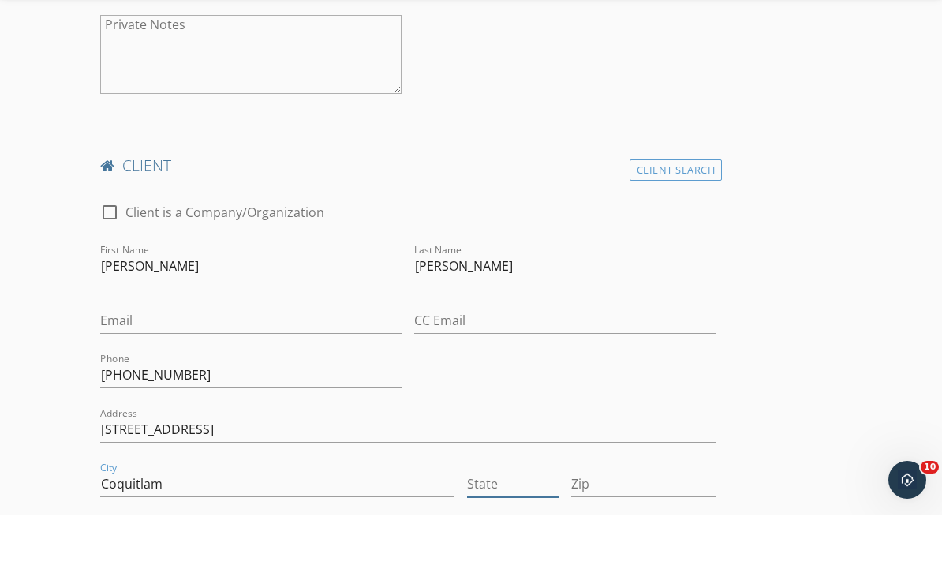
click at [539, 525] on input "State" at bounding box center [513, 538] width 92 height 26
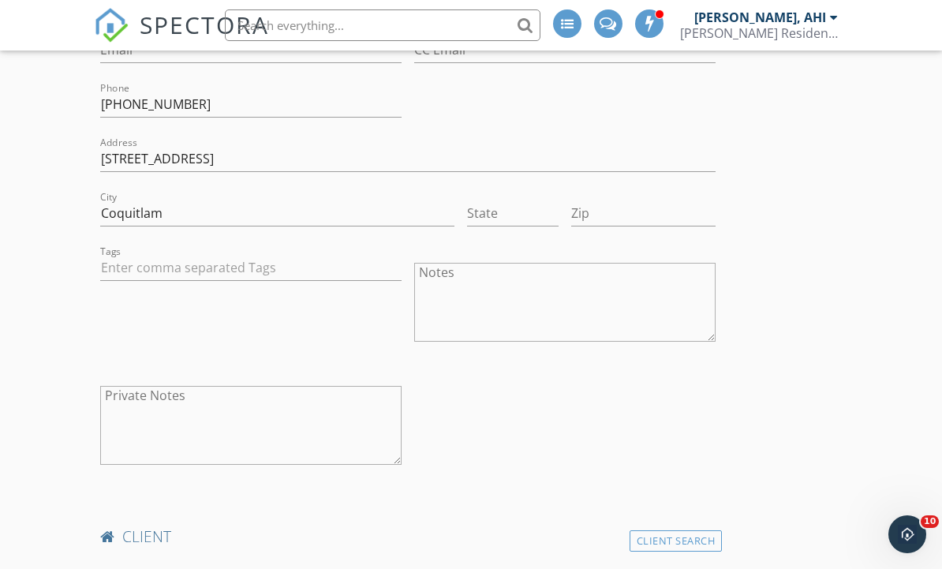
scroll to position [617, 0]
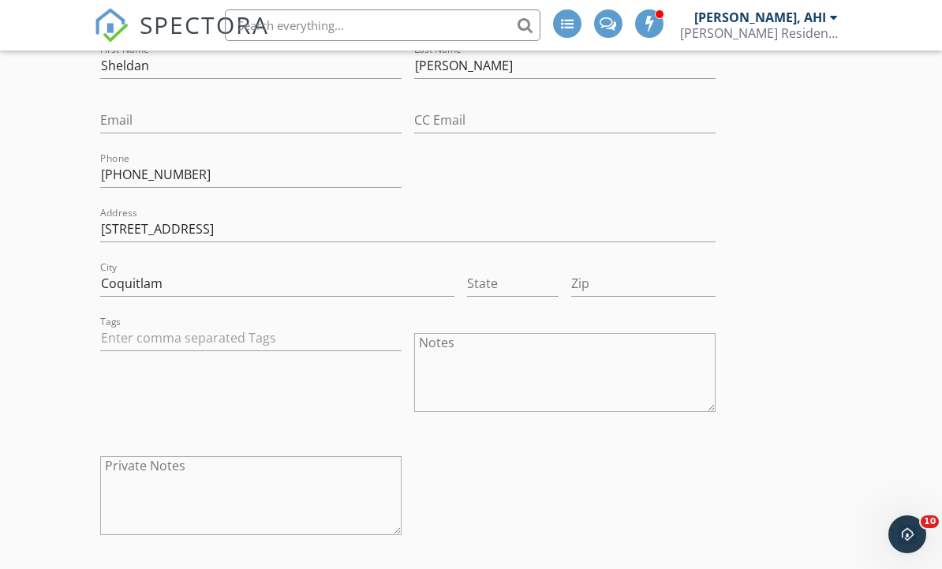
type input "BC"
click at [517, 274] on input "State" at bounding box center [513, 284] width 92 height 26
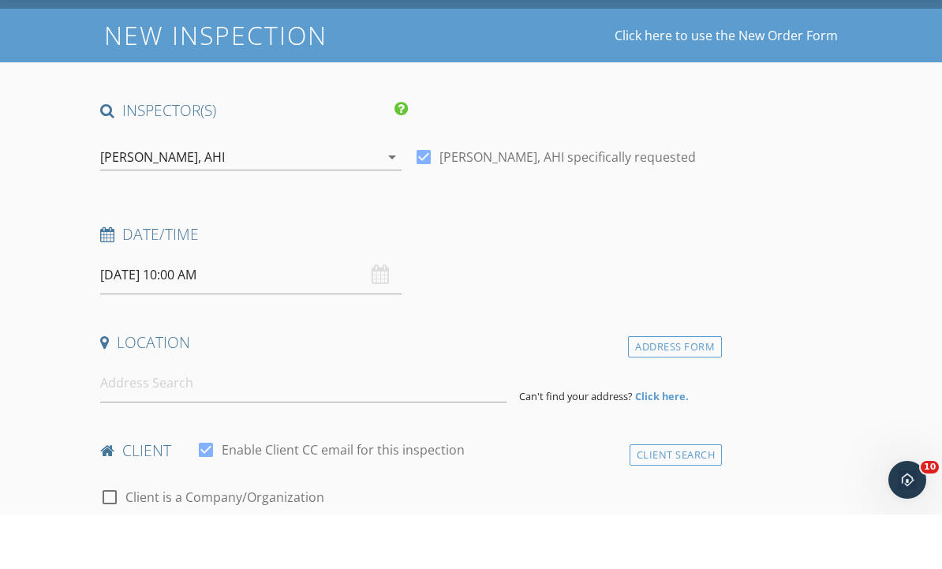
scroll to position [78, 0]
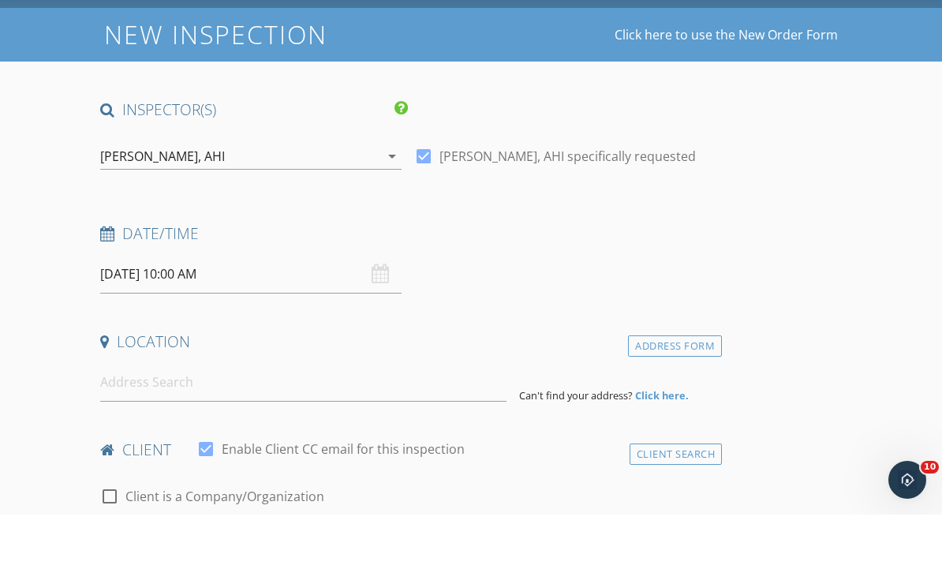
type input "BC"
click at [260, 417] on input at bounding box center [303, 436] width 406 height 39
click at [160, 417] on input at bounding box center [303, 436] width 406 height 39
click at [151, 417] on input at bounding box center [303, 436] width 406 height 39
click at [143, 417] on input at bounding box center [303, 436] width 406 height 39
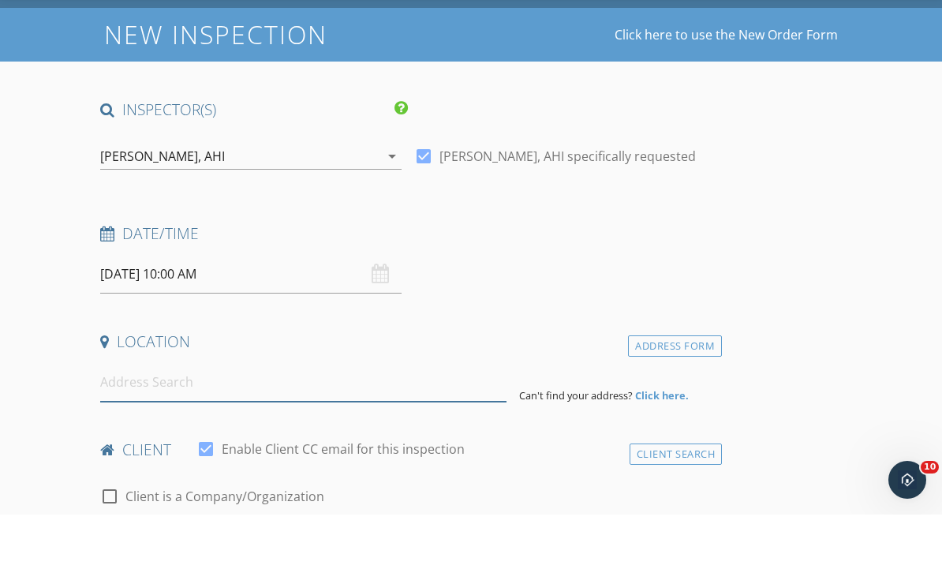
paste input "519-721 Anskar Court"
type input "519-721 Anskar Court"
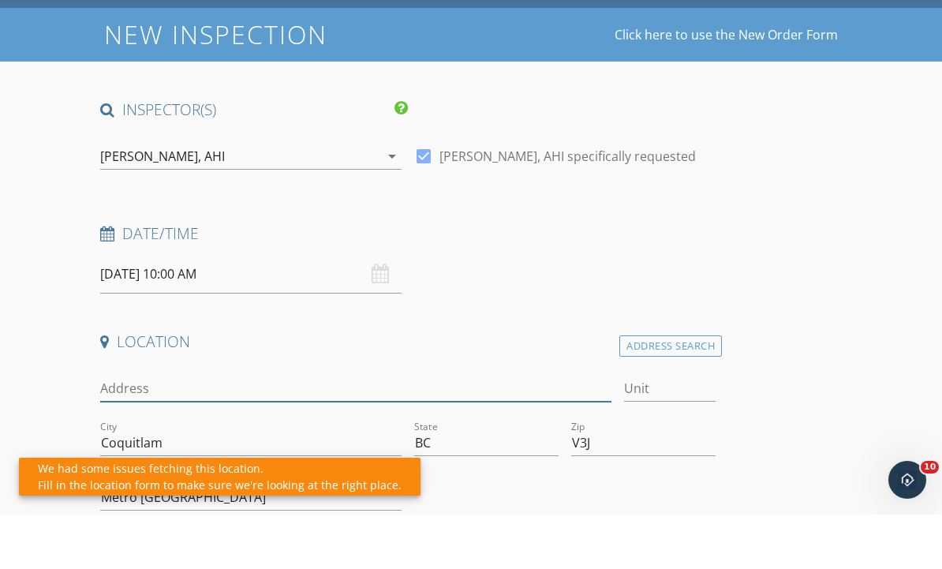
click at [300, 430] on input "Address" at bounding box center [355, 443] width 510 height 26
click at [206, 430] on input "Address" at bounding box center [355, 443] width 510 height 26
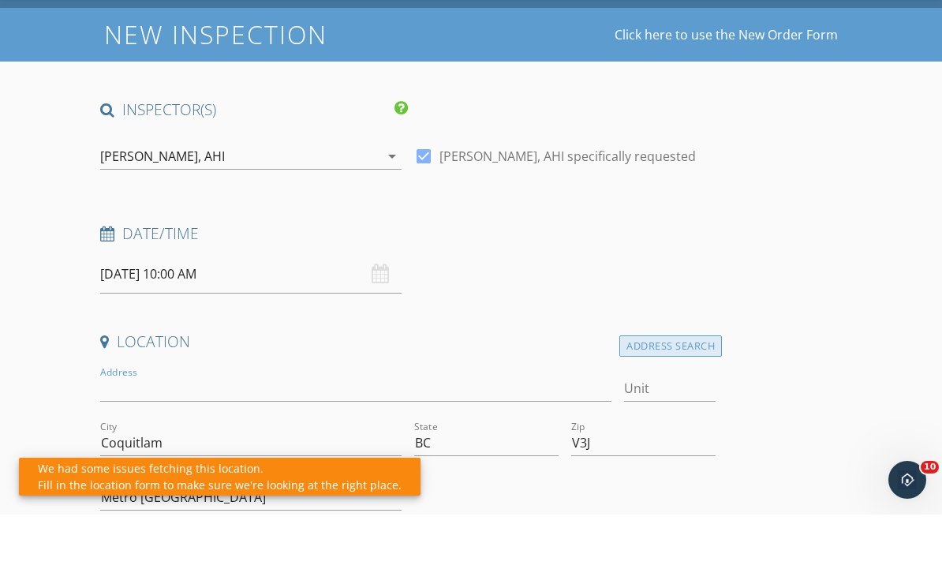
click at [694, 390] on div "Address Search" at bounding box center [670, 400] width 103 height 21
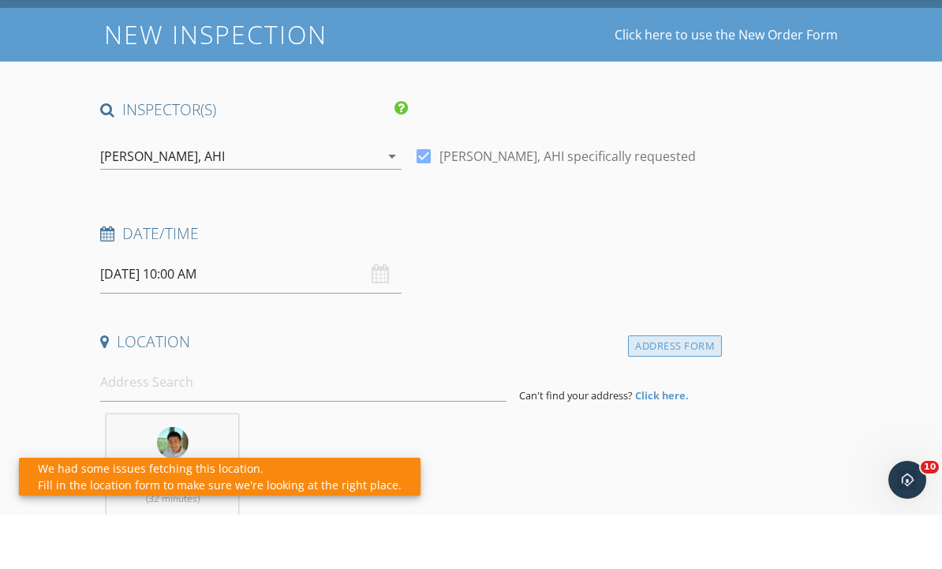
scroll to position [132, 0]
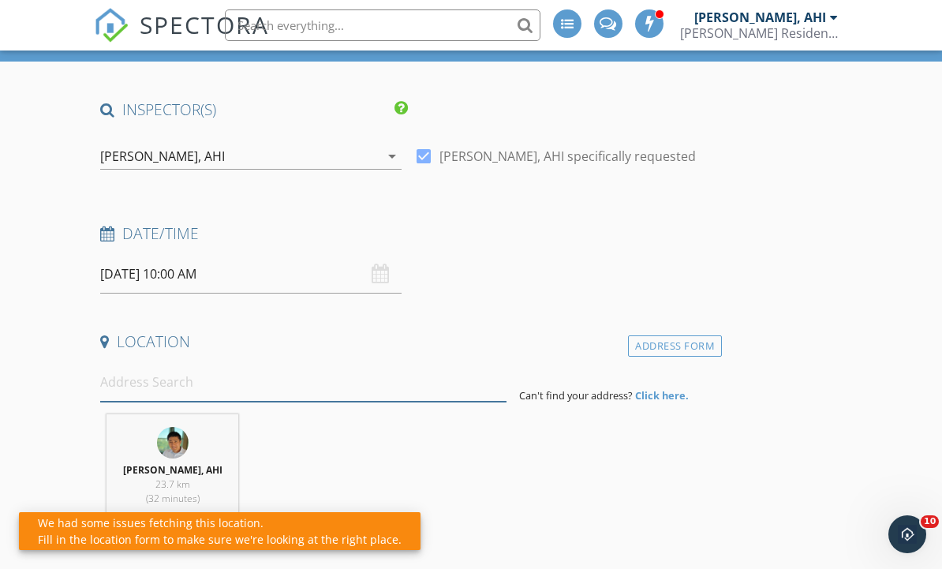
click at [151, 378] on input at bounding box center [303, 382] width 406 height 39
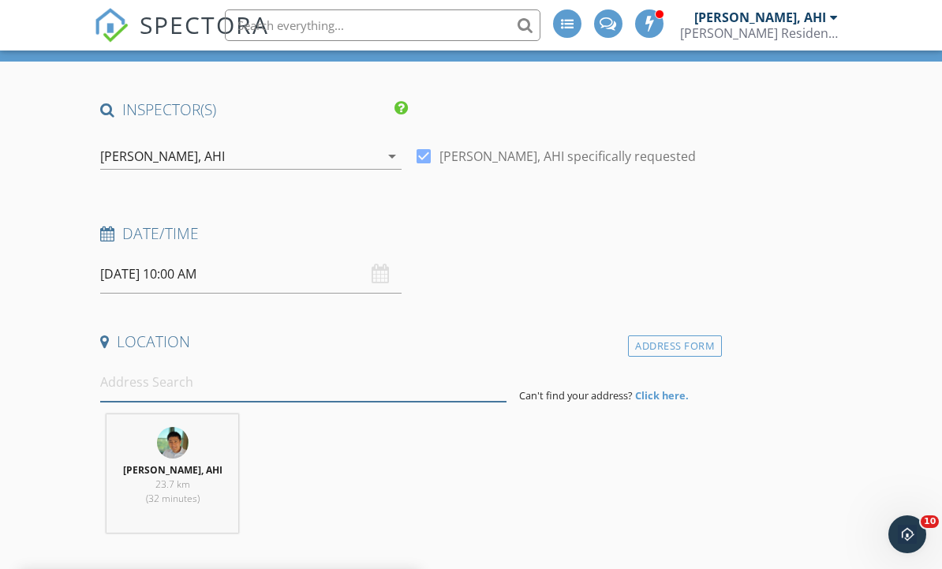
click at [155, 377] on input at bounding box center [303, 382] width 406 height 39
paste input "519-721 Anskar Court"
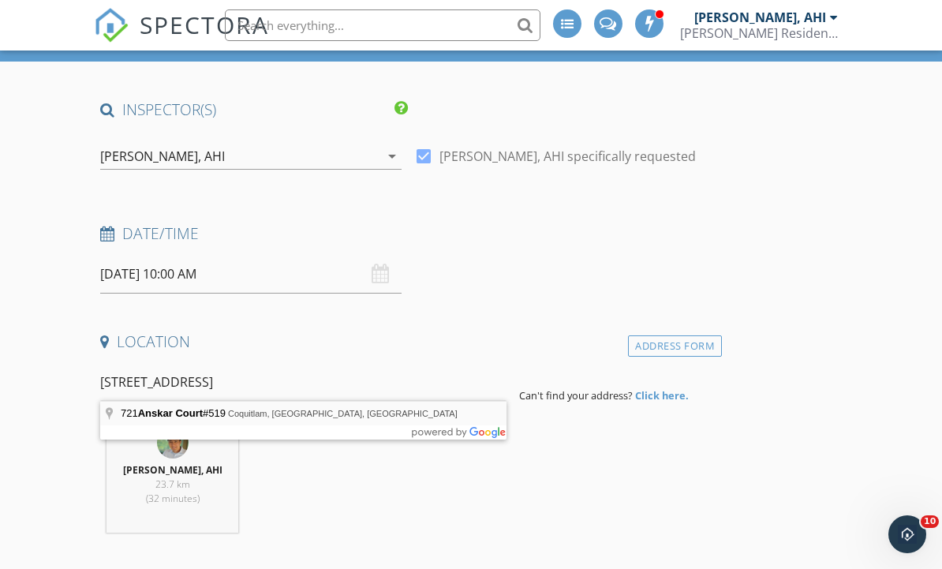
type input "721 Anskar Court #519, Coquitlam, BC, Canada"
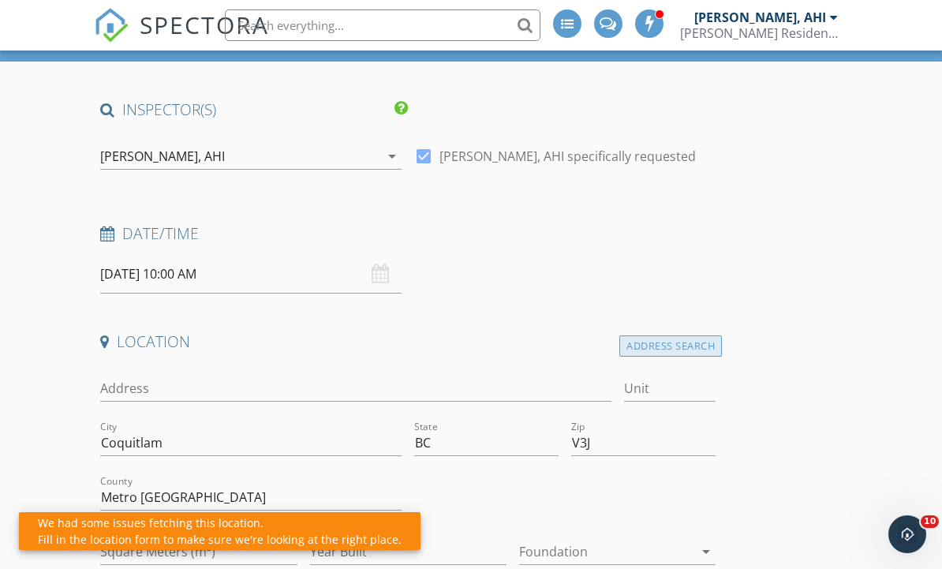
click at [702, 349] on div "Address Search" at bounding box center [670, 345] width 103 height 21
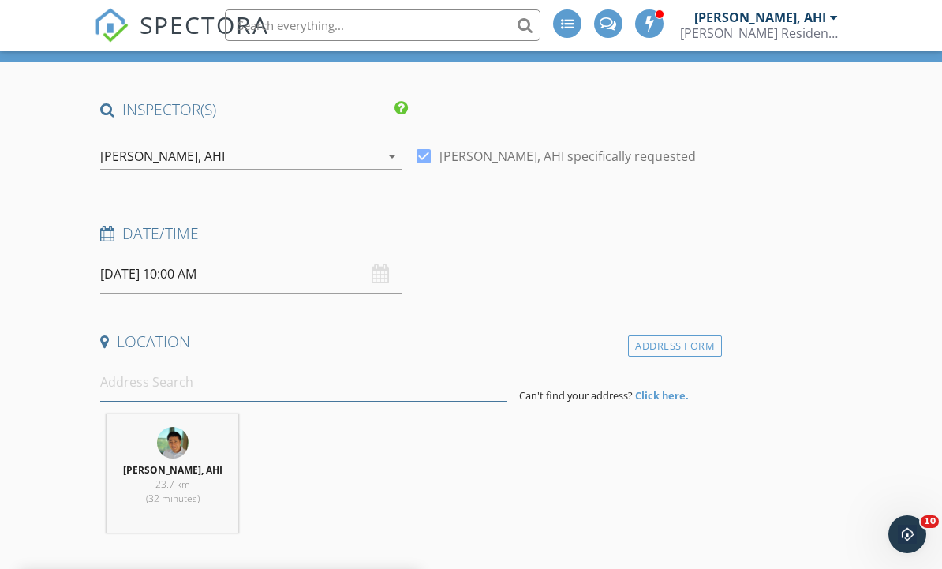
click at [219, 376] on input at bounding box center [303, 382] width 406 height 39
click at [185, 388] on input at bounding box center [303, 382] width 406 height 39
paste input "519-721 Anskar Court"
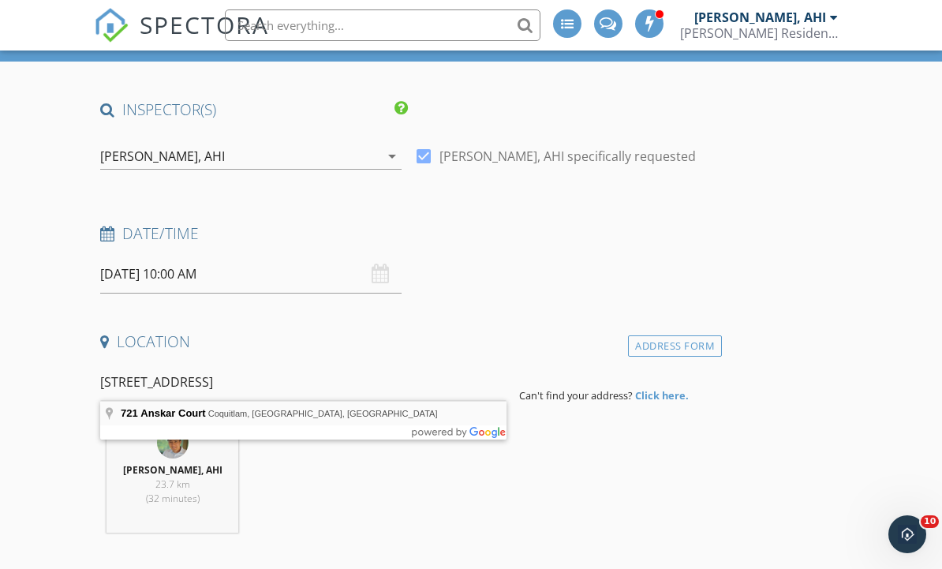
type input "721 Anskar Court, Coquitlam, BC, Canada"
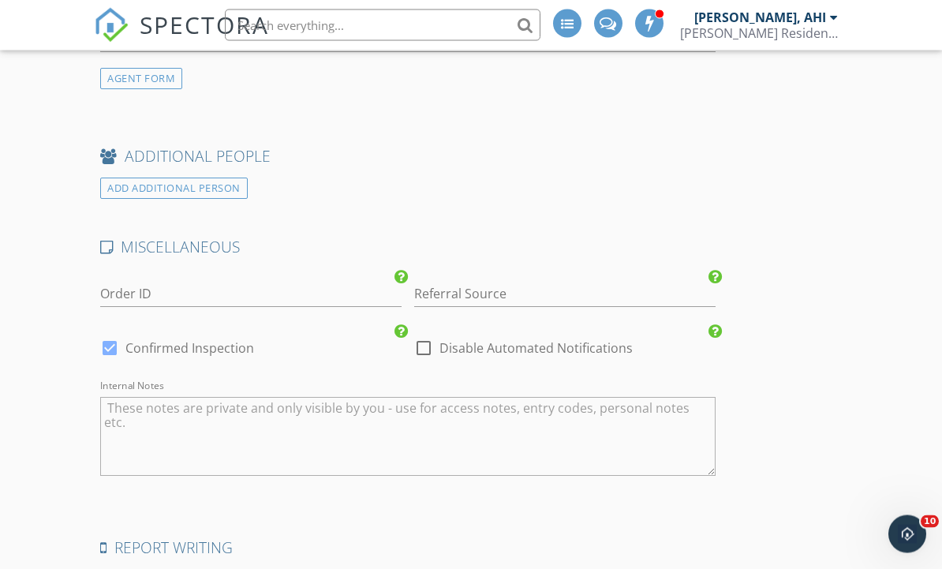
scroll to position [3025, 0]
click at [404, 418] on textarea "Internal Notes" at bounding box center [407, 436] width 615 height 79
click at [380, 421] on textarea "Internal Notes" at bounding box center [407, 436] width 615 height 79
click at [359, 426] on textarea "Internal Notes" at bounding box center [407, 436] width 615 height 79
paste textarea "Massive 1,174 SF south-facing deck at The Oaks. This 3-bed, 2-bath & den end un…"
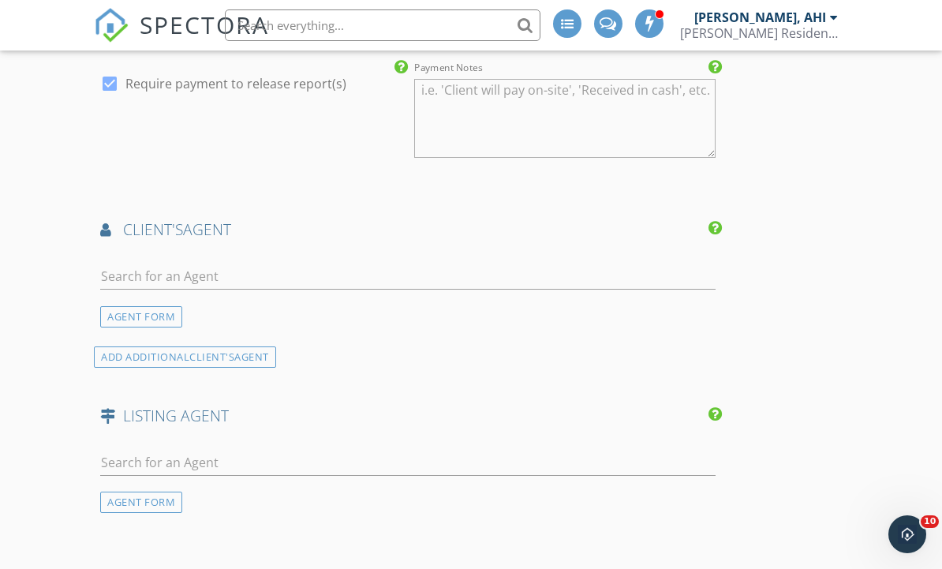
scroll to position [2559, 0]
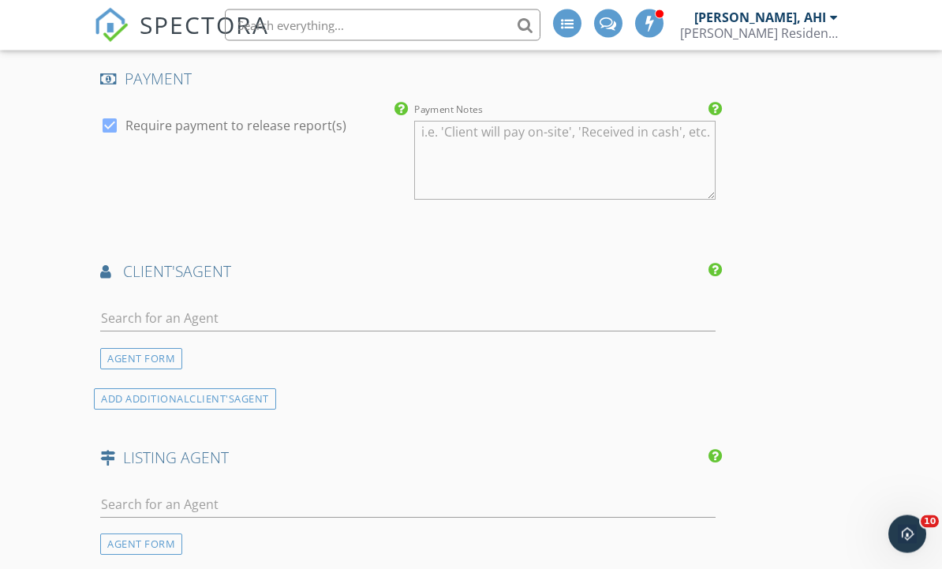
type textarea "Massive 1,174 SF south-facing deck at The Oaks. This 3-bed, 2-bath & den end un…"
click at [390, 308] on input "text" at bounding box center [407, 319] width 615 height 26
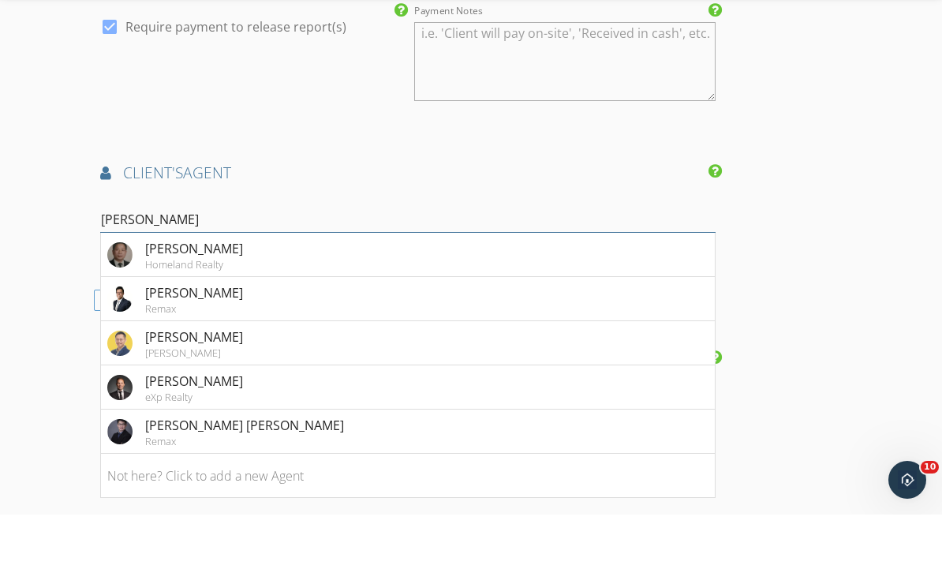
type input "Eric"
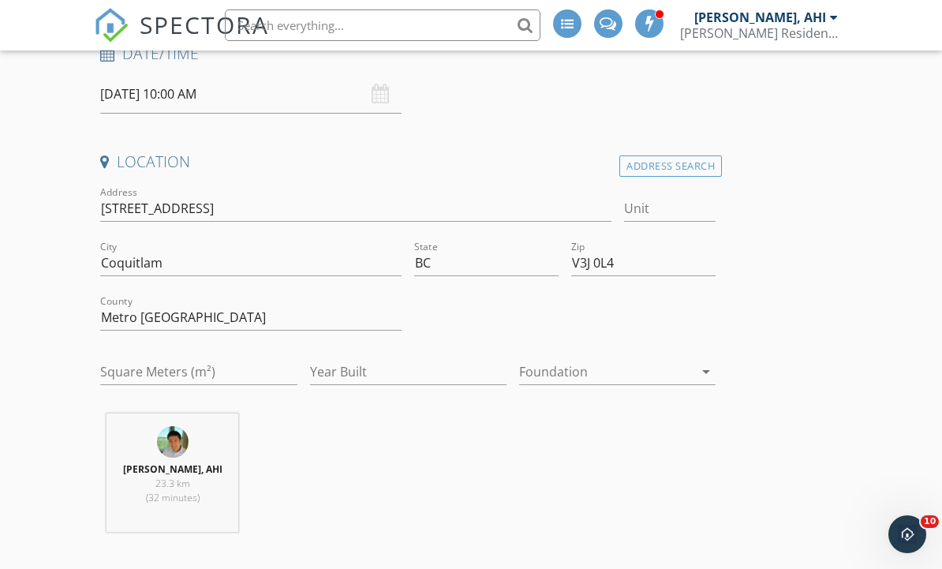
scroll to position [340, 0]
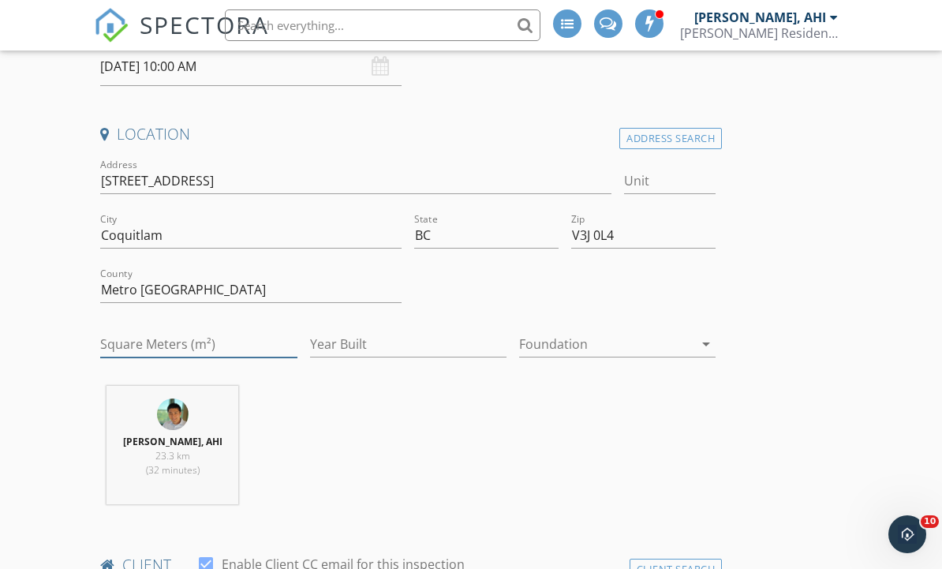
click at [249, 339] on input "Square Meters (m²)" at bounding box center [198, 344] width 196 height 26
click at [431, 352] on input "Year Built" at bounding box center [408, 344] width 196 height 26
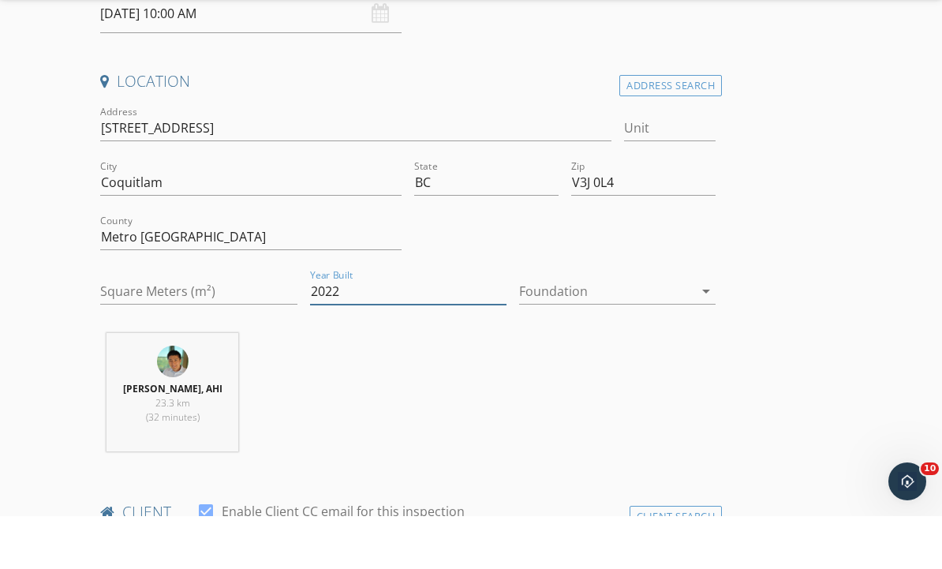
scroll to position [392, 0]
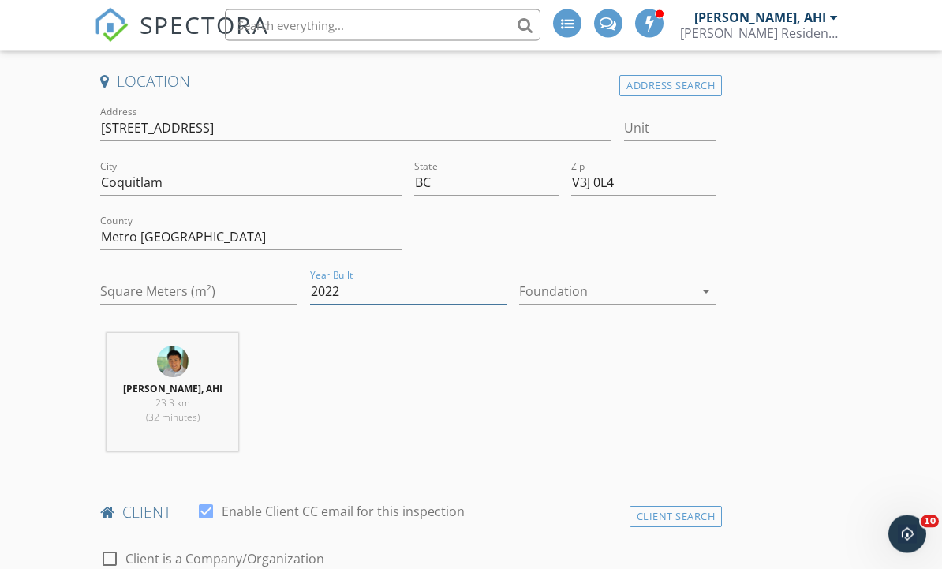
type input "2022"
click at [256, 295] on input "Square Meters (m²)" at bounding box center [198, 292] width 196 height 26
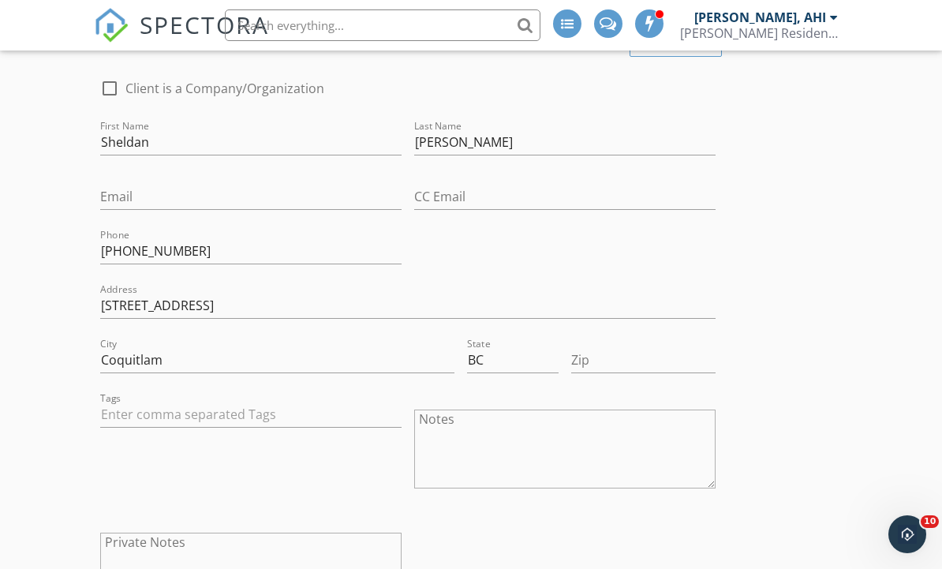
scroll to position [855, 0]
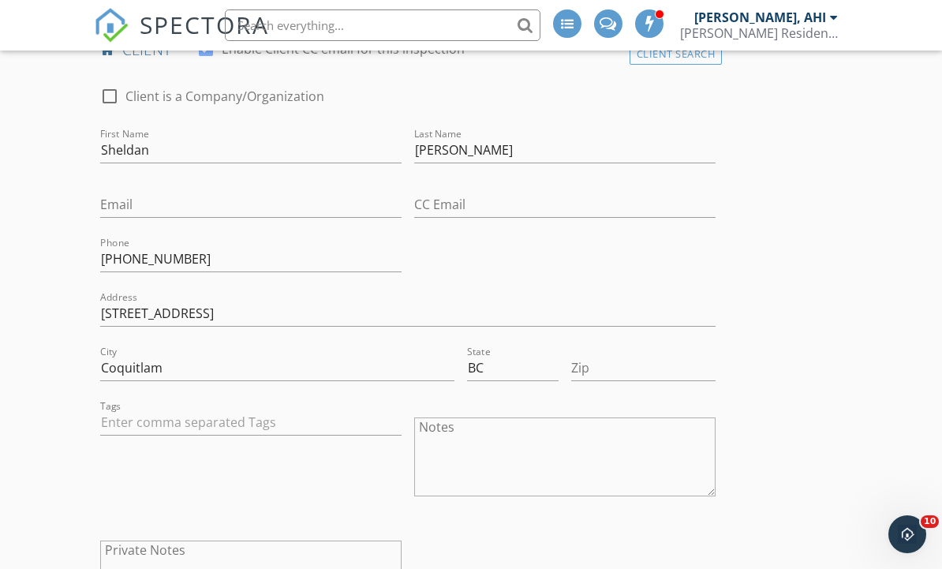
type input "1026"
click at [169, 207] on input "Email" at bounding box center [250, 205] width 301 height 26
click at [143, 205] on input "Email" at bounding box center [250, 205] width 301 height 26
paste input "smanansala1992@gmail.com"
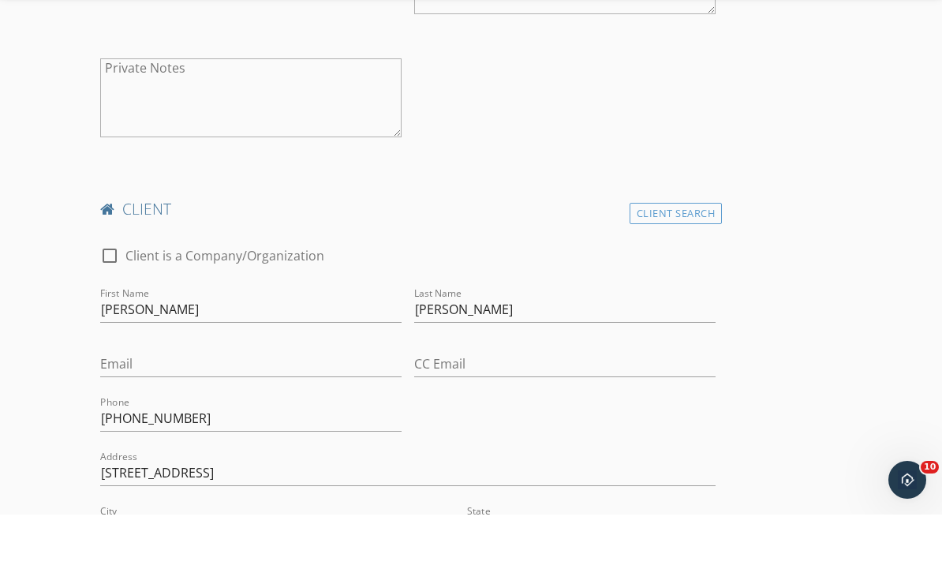
scroll to position [1408, 0]
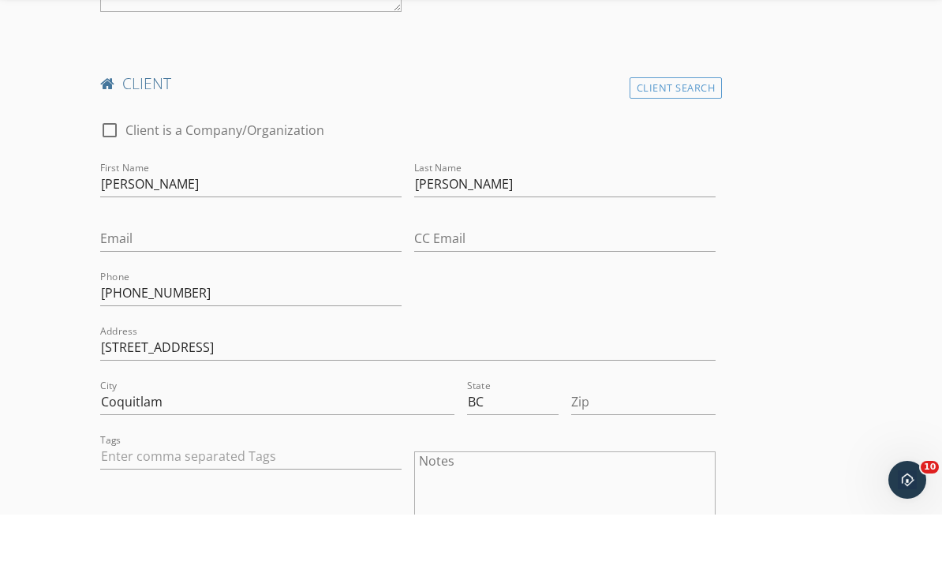
type input "smanansala1992@gmail.com"
click at [206, 280] on input "Email" at bounding box center [250, 293] width 301 height 26
click at [191, 280] on input "Email" at bounding box center [250, 293] width 301 height 26
paste input "julia.neumann1304@gmail.com"
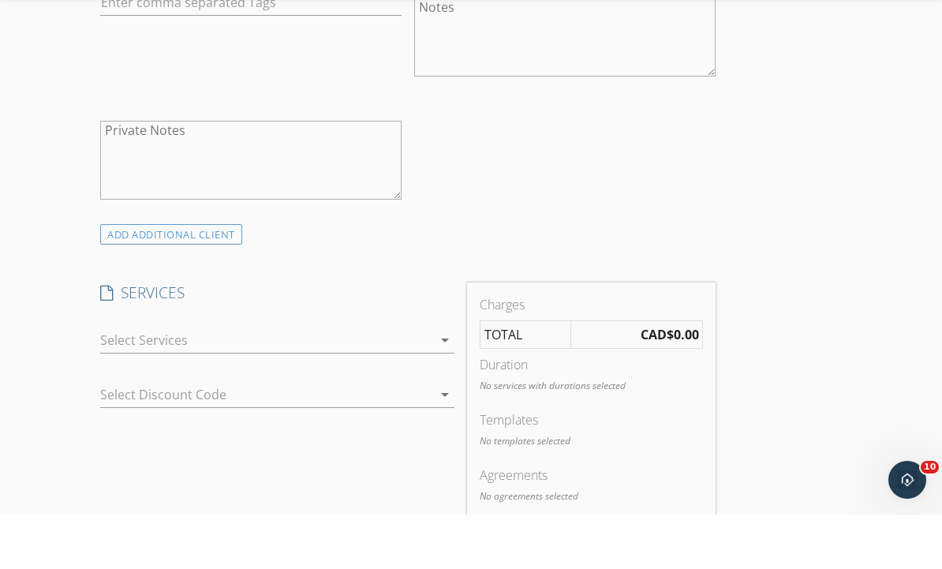
scroll to position [1867, 0]
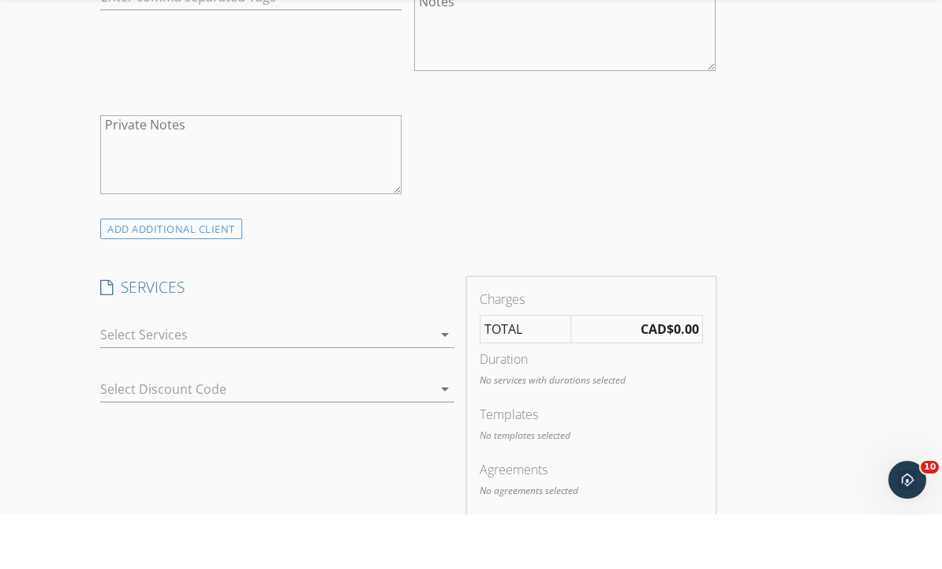
type input "julia.neumann1304@gmail.com"
click at [440, 376] on div "arrow_drop_down" at bounding box center [276, 389] width 353 height 26
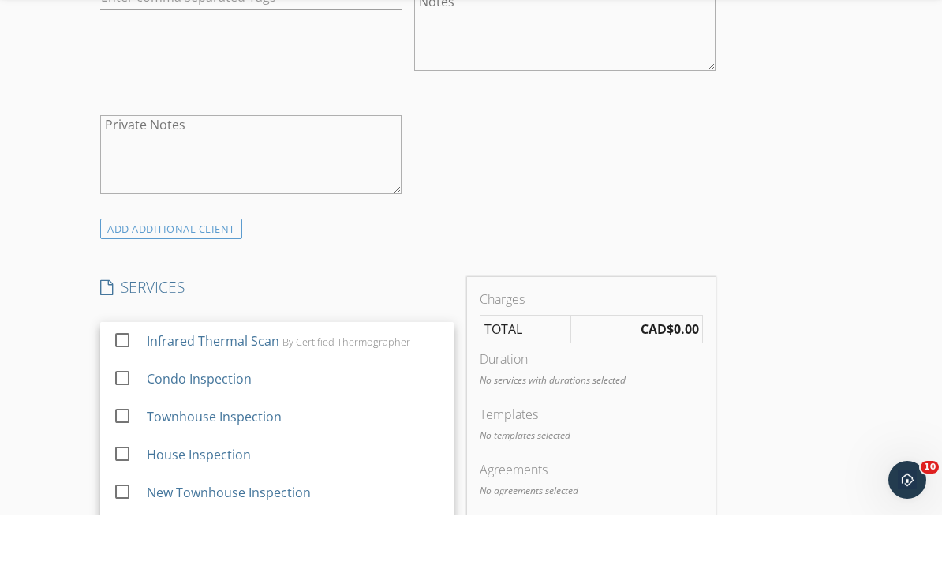
scroll to position [1922, 0]
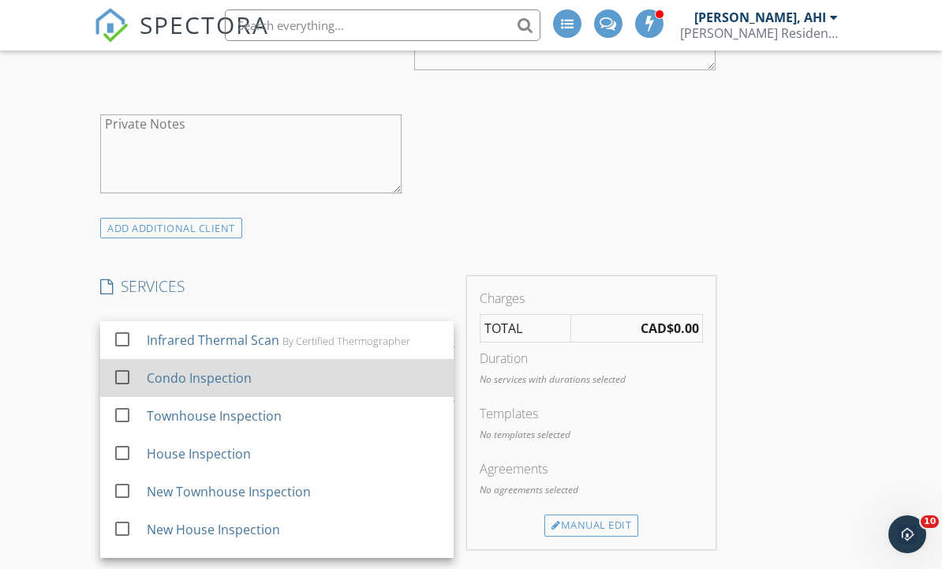
click at [330, 370] on div "Condo Inspection" at bounding box center [294, 378] width 294 height 32
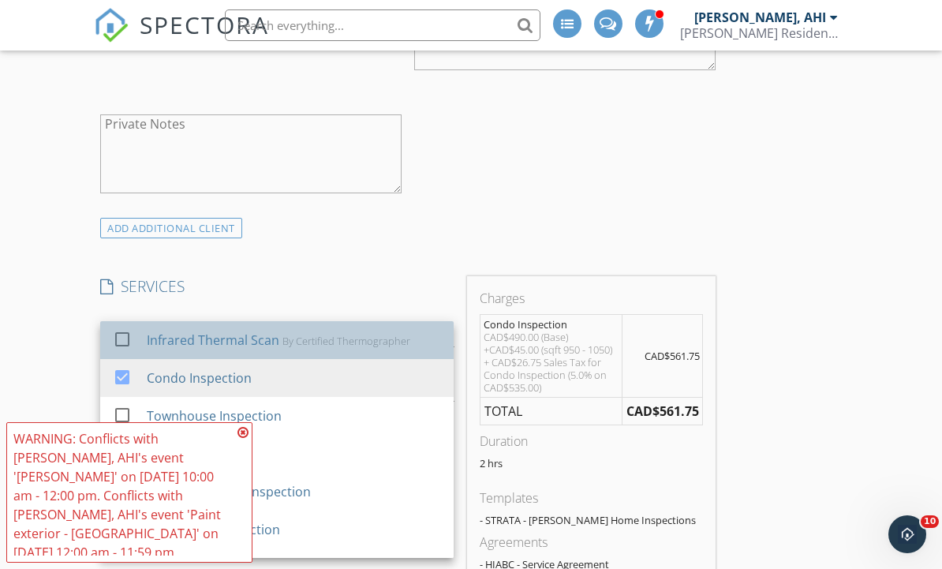
click at [344, 343] on div "By Certified Thermographer" at bounding box center [346, 340] width 128 height 13
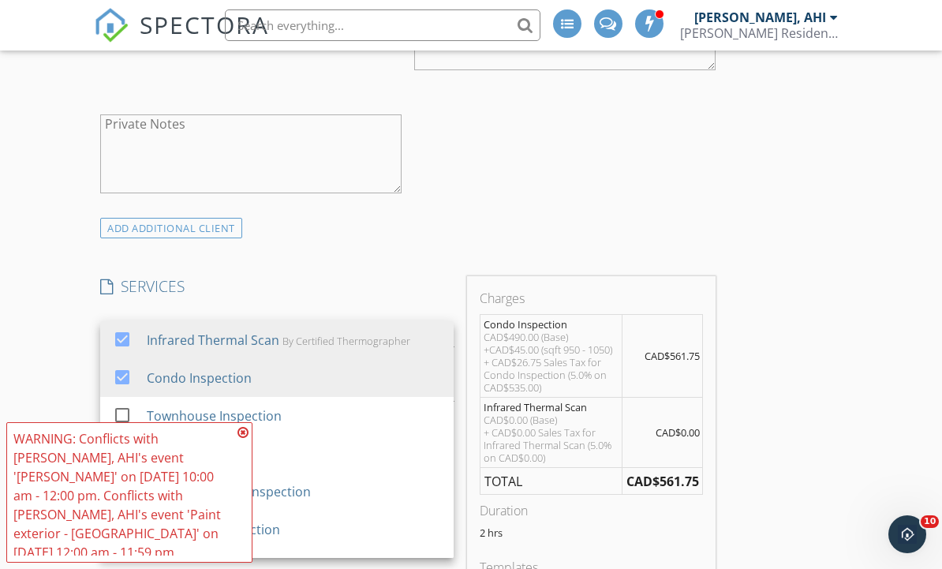
click at [238, 439] on icon at bounding box center [242, 432] width 11 height 13
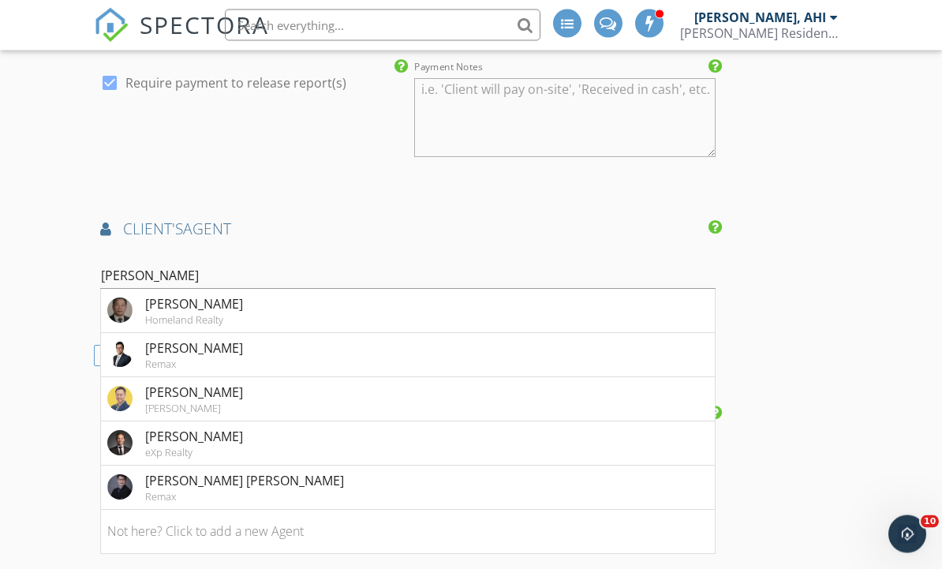
scroll to position [2735, 0]
click at [551, 521] on li "Not here? Click to add a new Agent" at bounding box center [408, 531] width 614 height 44
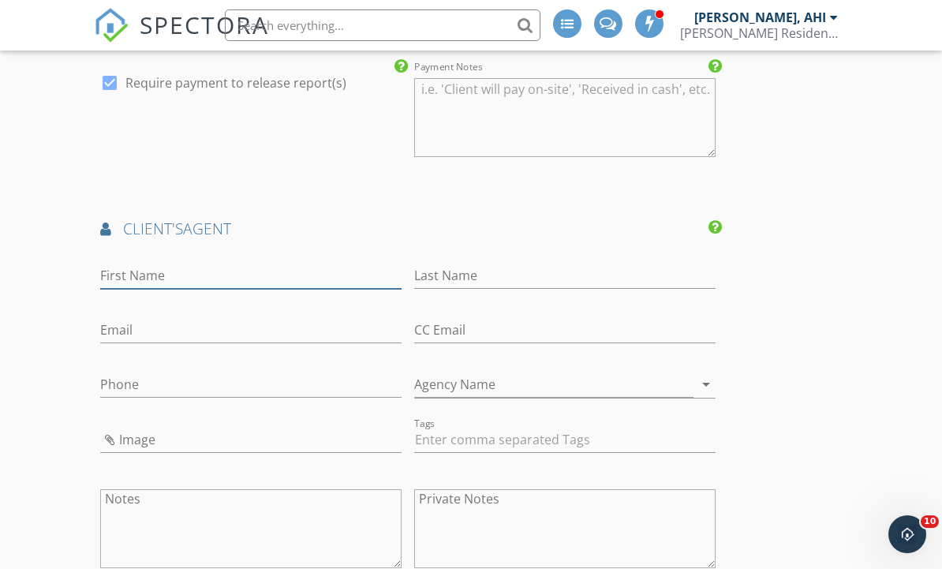
click at [358, 278] on input "First Name" at bounding box center [250, 276] width 301 height 26
type input "Eric"
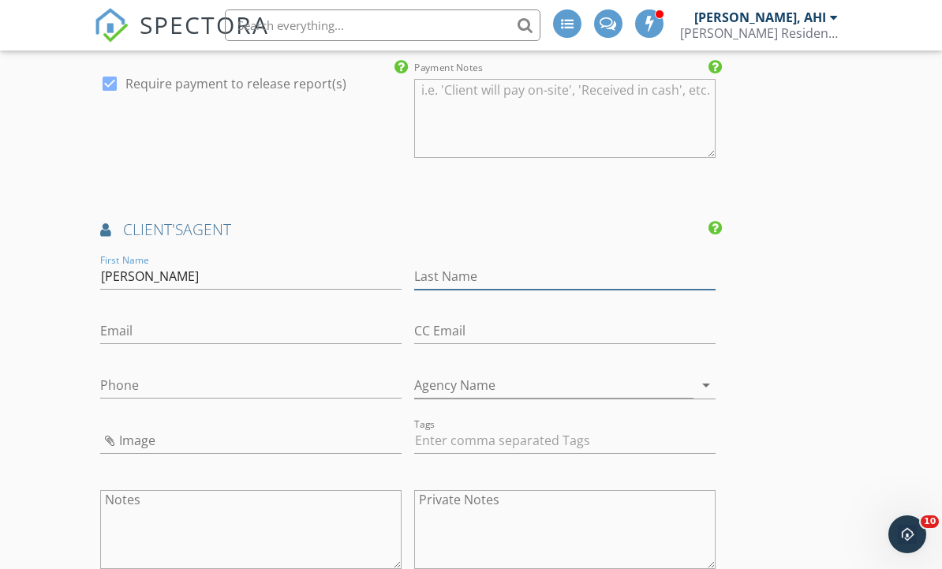
click at [568, 270] on input "Last Name" at bounding box center [564, 276] width 301 height 26
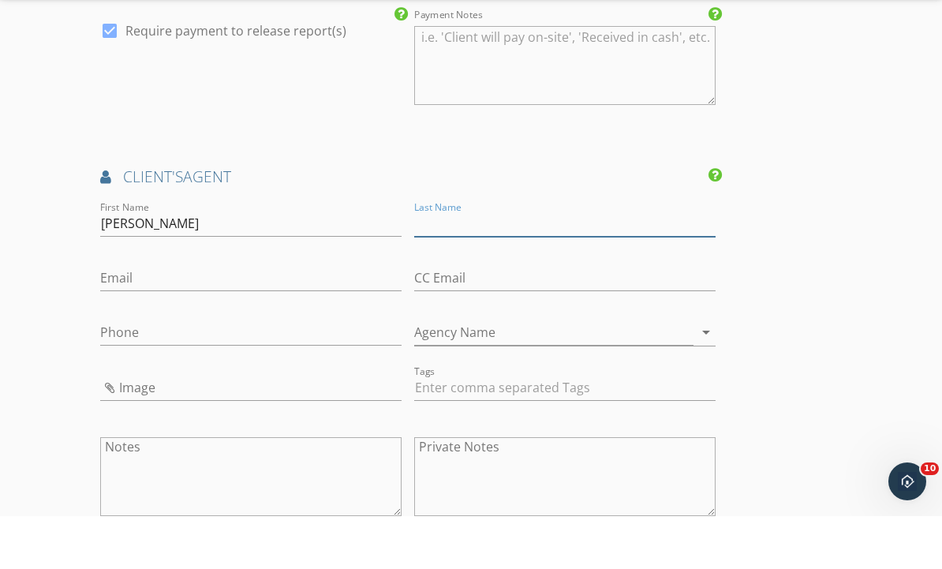
scroll to position [2787, 0]
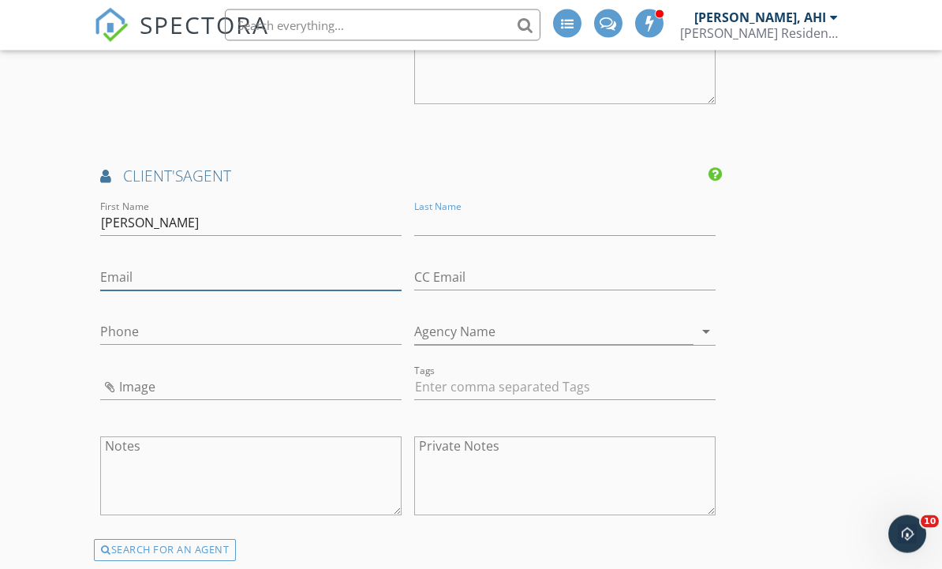
click at [151, 273] on input "Email" at bounding box center [250, 278] width 301 height 26
click at [147, 277] on input "Email" at bounding box center [250, 278] width 301 height 26
click at [144, 274] on input "Email" at bounding box center [250, 278] width 301 height 26
paste input "mailto:ezamora@rennie.com"
click at [144, 265] on input "mailto:ezamora@rennie.com" at bounding box center [250, 278] width 301 height 26
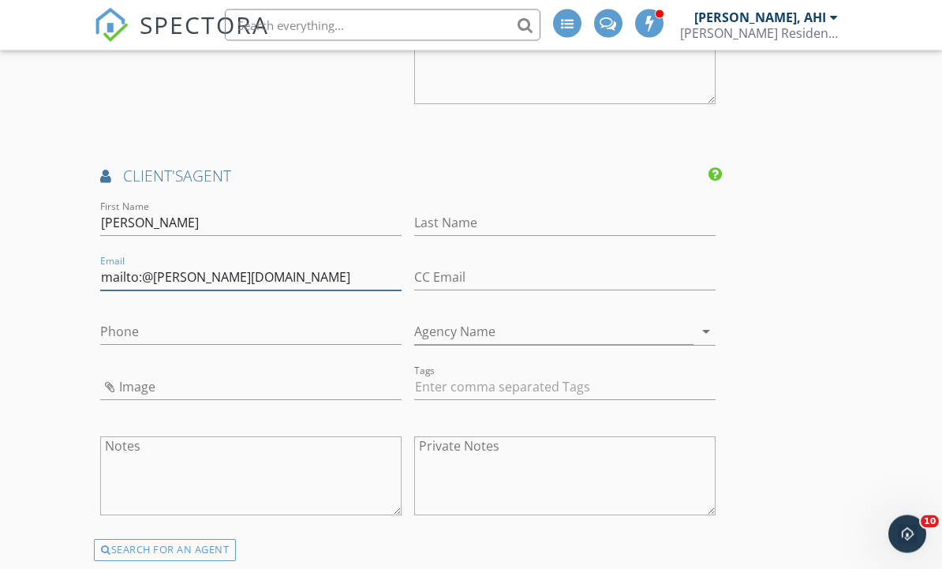
click at [251, 280] on input "mailto:@rennie.com" at bounding box center [250, 278] width 301 height 26
click at [238, 283] on input "mailto:@rennie.com" at bounding box center [250, 278] width 301 height 26
click at [241, 274] on input "mailto:@rennie.com" at bounding box center [250, 278] width 301 height 26
paste input "ezamora@rennie.com"
click at [340, 265] on input "mailto:ezamora@rennie.com com" at bounding box center [250, 278] width 301 height 26
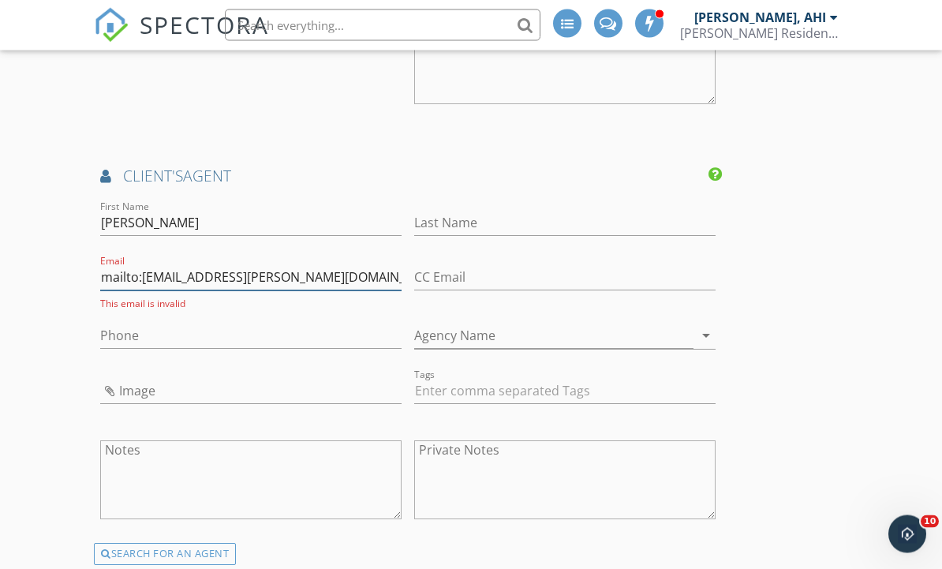
click at [352, 265] on input "mailto:ezamora@rennie.com com" at bounding box center [250, 278] width 301 height 26
click at [322, 273] on input "mailto:ezamora@rennie.com com" at bounding box center [250, 278] width 301 height 26
click at [136, 280] on input "mailto:ezamora@rennie.com" at bounding box center [250, 278] width 301 height 26
type input "ezamora@rennie.com"
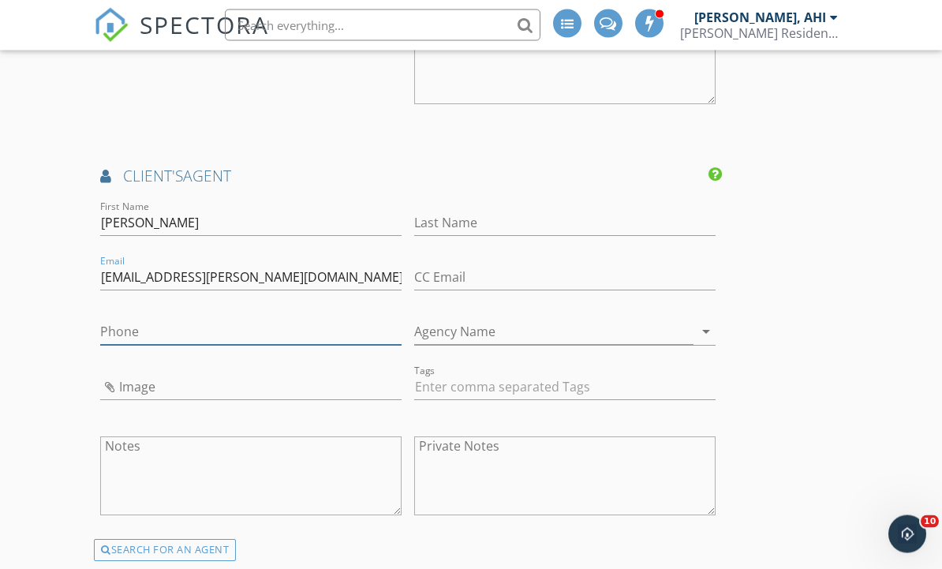
click at [168, 338] on input "Phone" at bounding box center [250, 332] width 301 height 26
click at [170, 327] on input "Phone" at bounding box center [250, 332] width 301 height 26
click at [159, 330] on input "Phone" at bounding box center [250, 332] width 301 height 26
click at [151, 326] on input "Phone" at bounding box center [250, 332] width 301 height 26
paste input "778-389-4556"
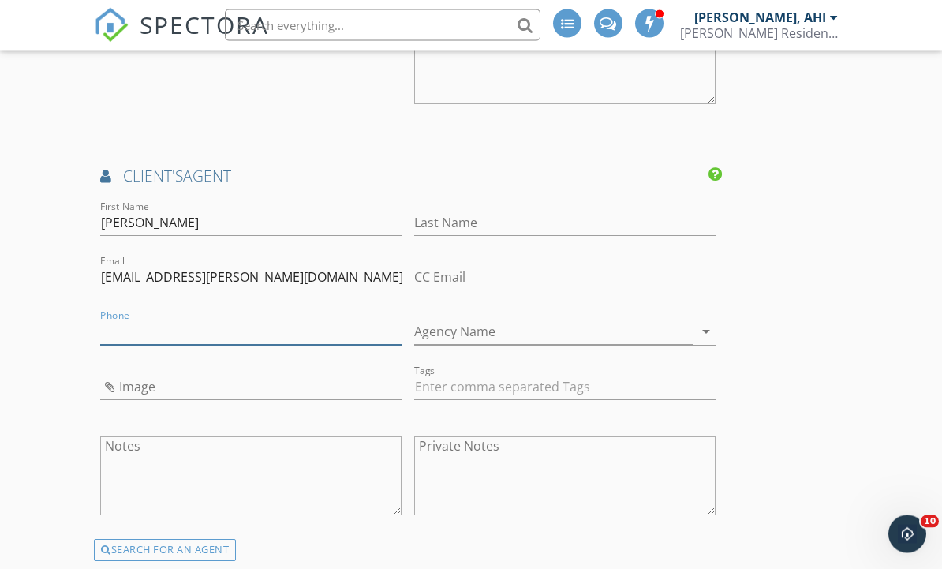
type input "778-389-4556"
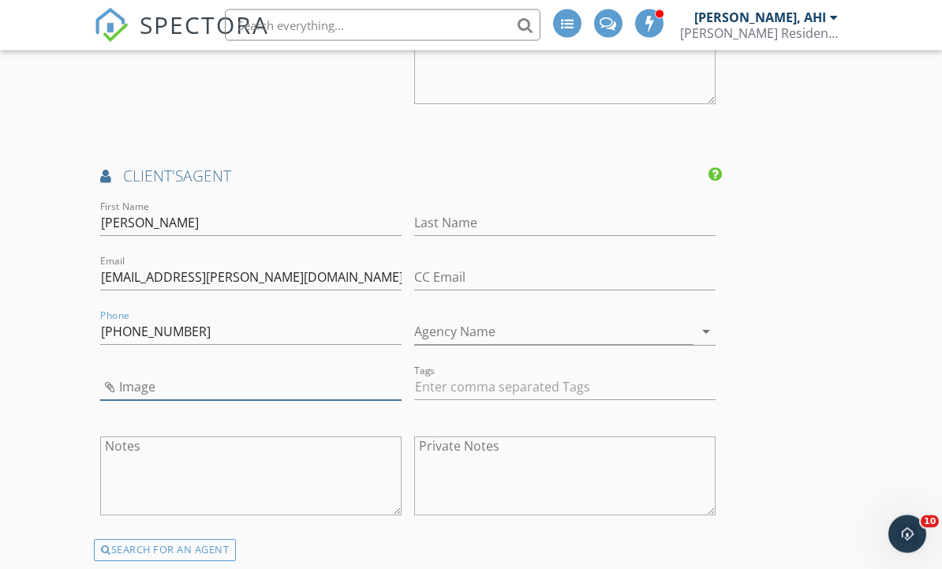
click at [183, 386] on input "Image" at bounding box center [250, 388] width 301 height 26
click at [188, 378] on input "Image" at bounding box center [250, 388] width 301 height 26
type input "IMG_2626.jpeg"
click at [542, 380] on input "text" at bounding box center [564, 388] width 301 height 26
click at [560, 310] on div "Agency Name arrow_drop_down" at bounding box center [564, 336] width 301 height 52
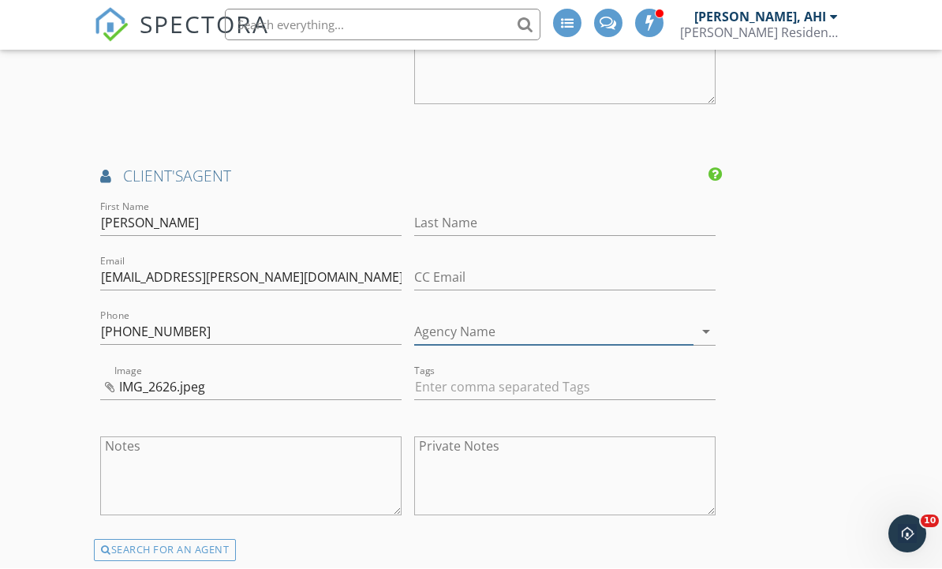
click at [594, 322] on input "Agency Name" at bounding box center [553, 332] width 279 height 26
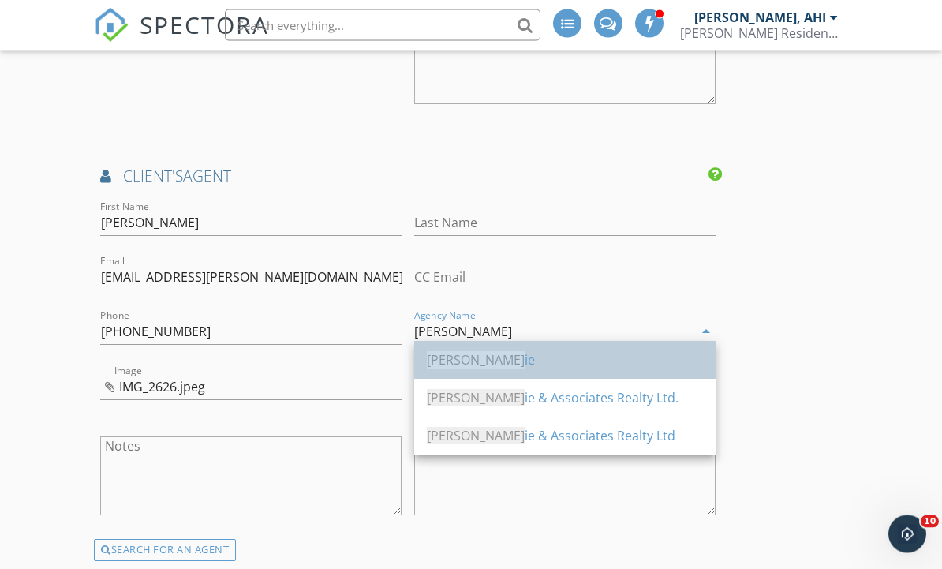
click at [510, 364] on div "Renn ie" at bounding box center [565, 360] width 276 height 19
type input "Rennie"
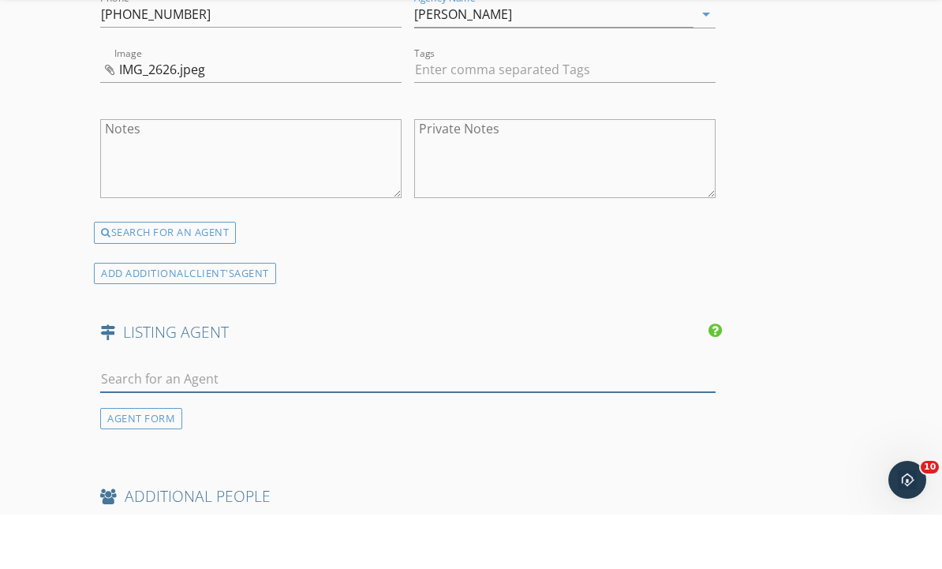
click at [547, 420] on input "text" at bounding box center [407, 433] width 615 height 26
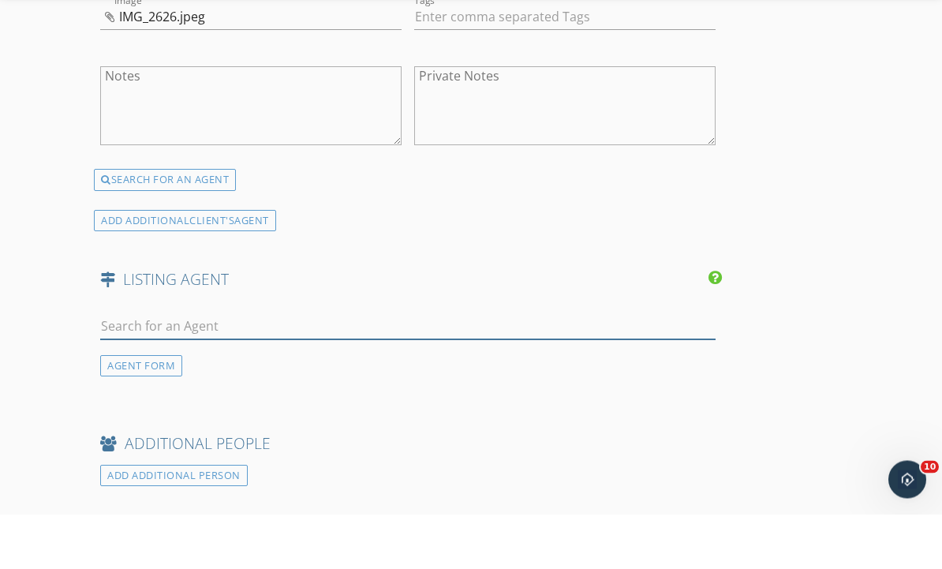
scroll to position [3157, 0]
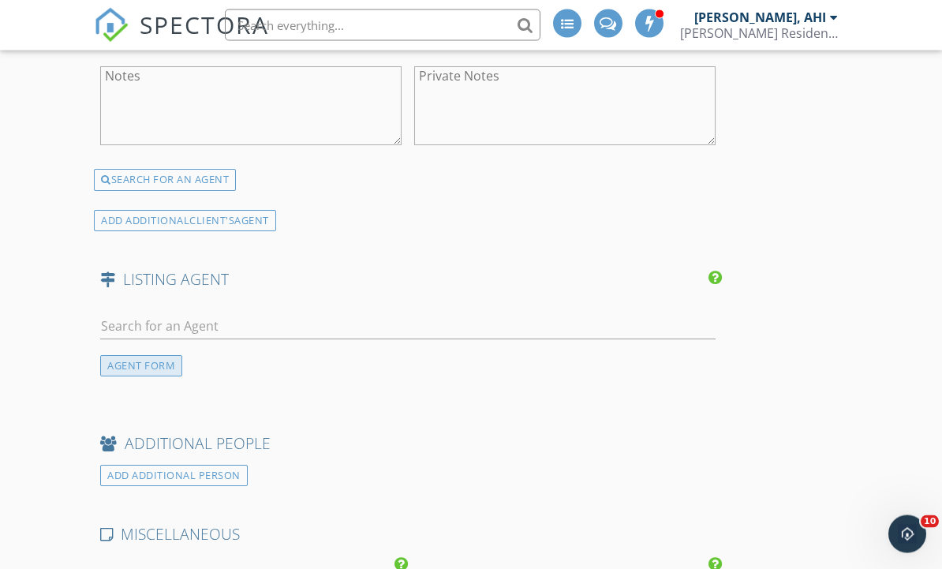
click at [160, 366] on div "AGENT FORM" at bounding box center [141, 366] width 82 height 21
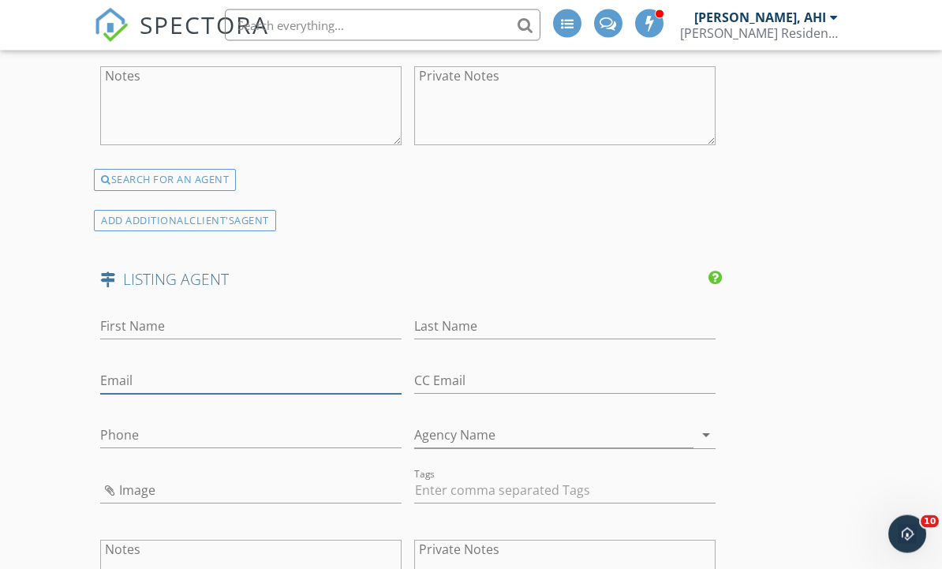
click at [161, 380] on input "Email" at bounding box center [250, 381] width 301 height 26
click at [156, 383] on input "Email" at bounding box center [250, 381] width 301 height 26
click at [144, 427] on input "Phone" at bounding box center [250, 436] width 301 height 26
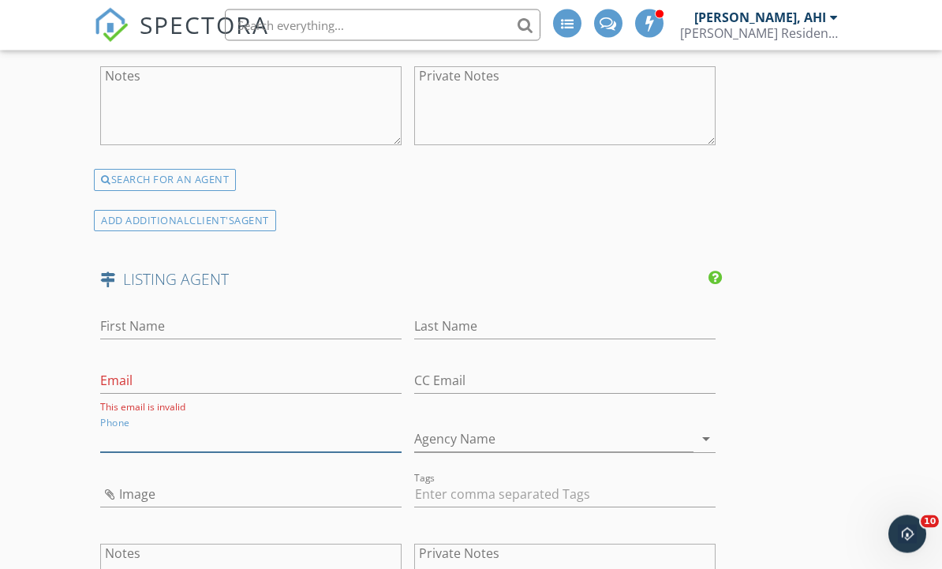
click at [145, 427] on input "Phone" at bounding box center [250, 440] width 301 height 26
click at [147, 427] on input "Phone" at bounding box center [250, 440] width 301 height 26
paste input "604-323-6001"
type input "604-323-6001"
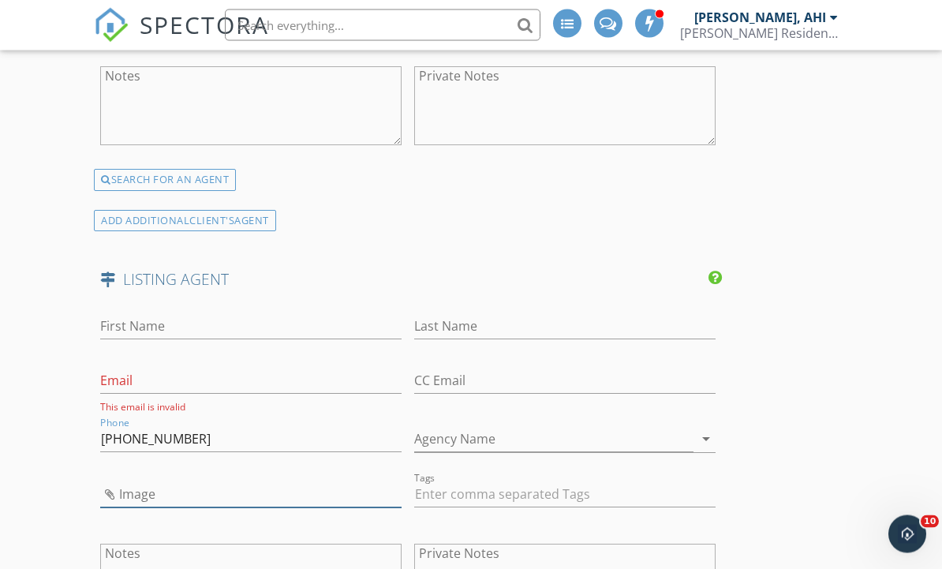
click at [256, 493] on input "Image" at bounding box center [250, 495] width 301 height 26
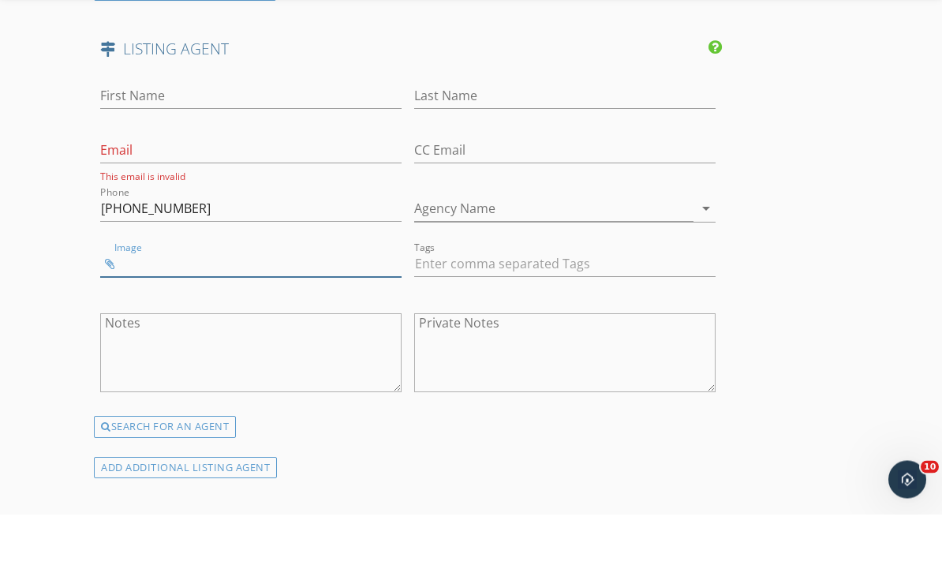
scroll to position [3388, 0]
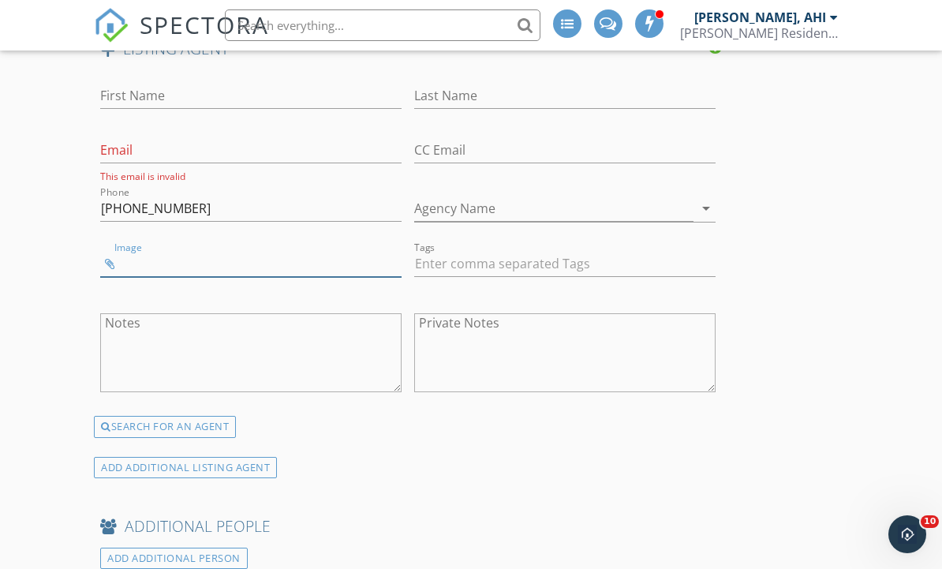
type input "IMG_2627.jpeg"
click at [169, 86] on input "First Name" at bounding box center [250, 97] width 301 height 26
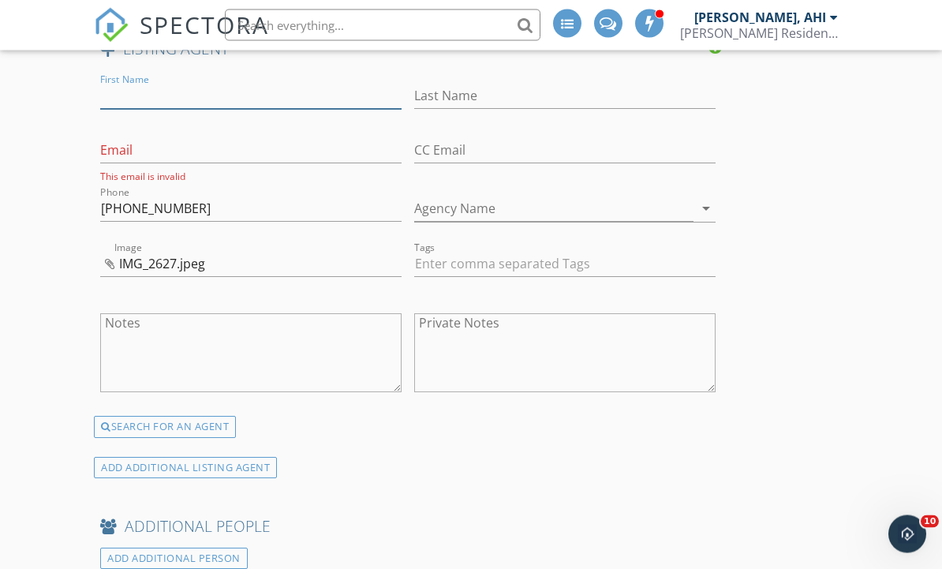
click at [155, 88] on input "First Name" at bounding box center [250, 97] width 301 height 26
click at [152, 91] on input "First Name" at bounding box center [250, 97] width 301 height 26
paste input "Dwayne Launt"
click at [239, 91] on input "Dwayne Launt" at bounding box center [250, 97] width 301 height 26
click at [230, 91] on input "Dwayne Launt" at bounding box center [250, 97] width 301 height 26
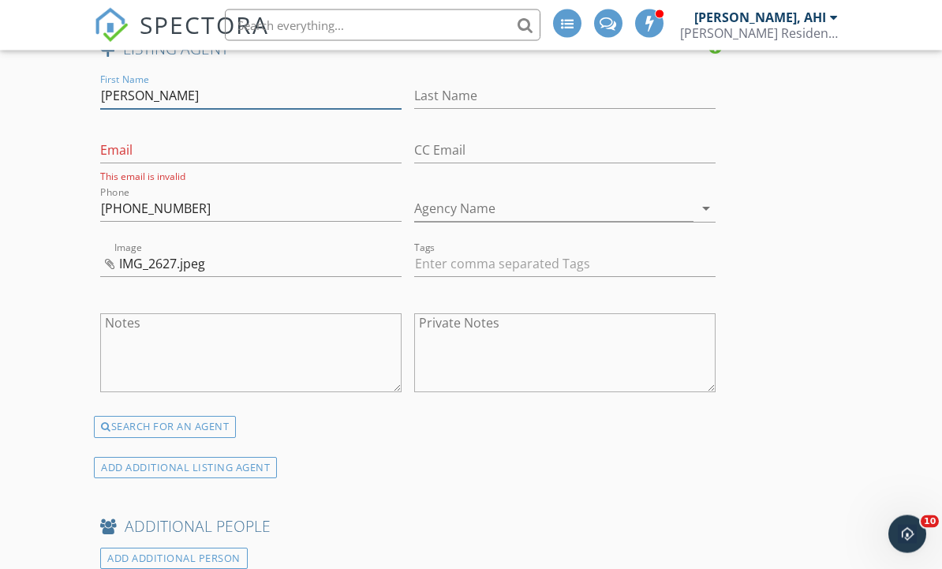
type input "Dwayne"
click at [480, 86] on input "Last Name" at bounding box center [564, 97] width 301 height 26
click at [472, 84] on input "Last Name" at bounding box center [564, 97] width 301 height 26
click at [457, 90] on input "Last Name" at bounding box center [564, 97] width 301 height 26
paste input "Launt"
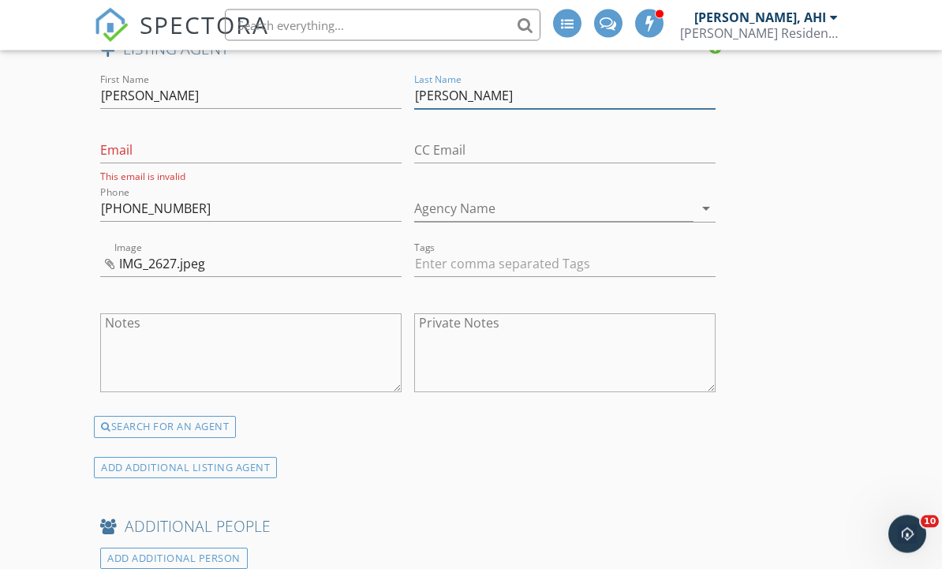
type input "Launt"
click at [606, 210] on input "Agency Name" at bounding box center [553, 209] width 279 height 26
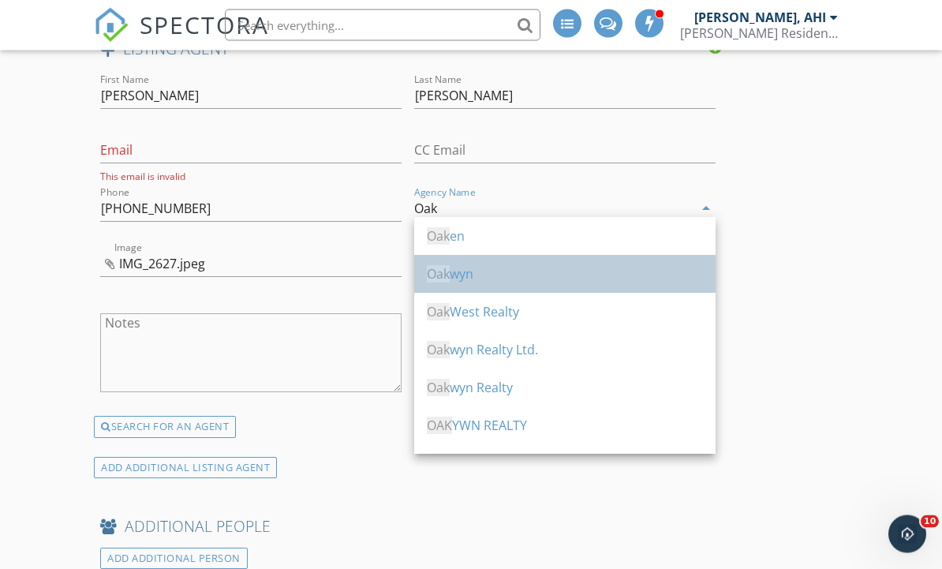
click at [527, 282] on div "Oak wyn" at bounding box center [565, 274] width 276 height 19
type input "Oakwyn"
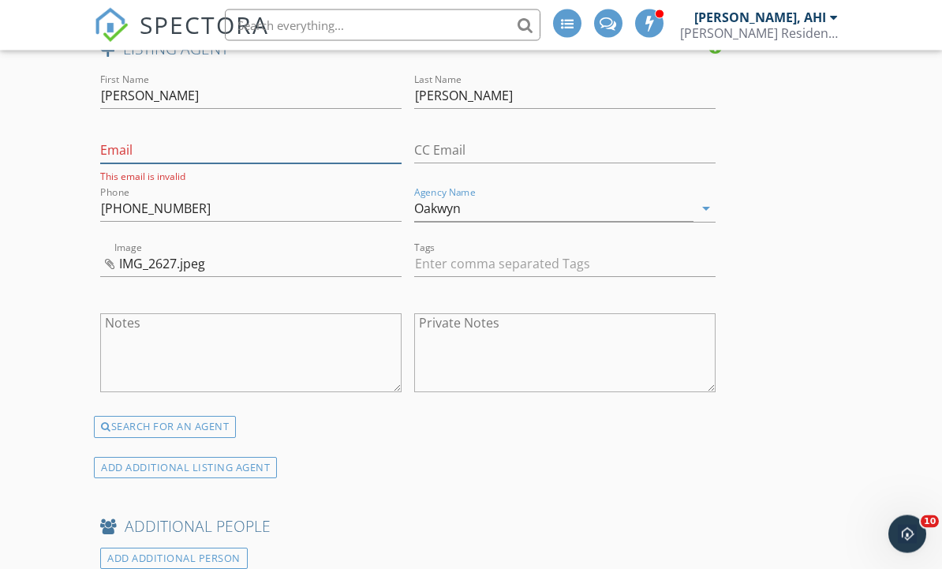
click at [188, 143] on input "Email" at bounding box center [250, 151] width 301 height 26
click at [145, 151] on input "Email" at bounding box center [250, 151] width 301 height 26
paste input "mailto:dwayne@stonehouseteam.com"
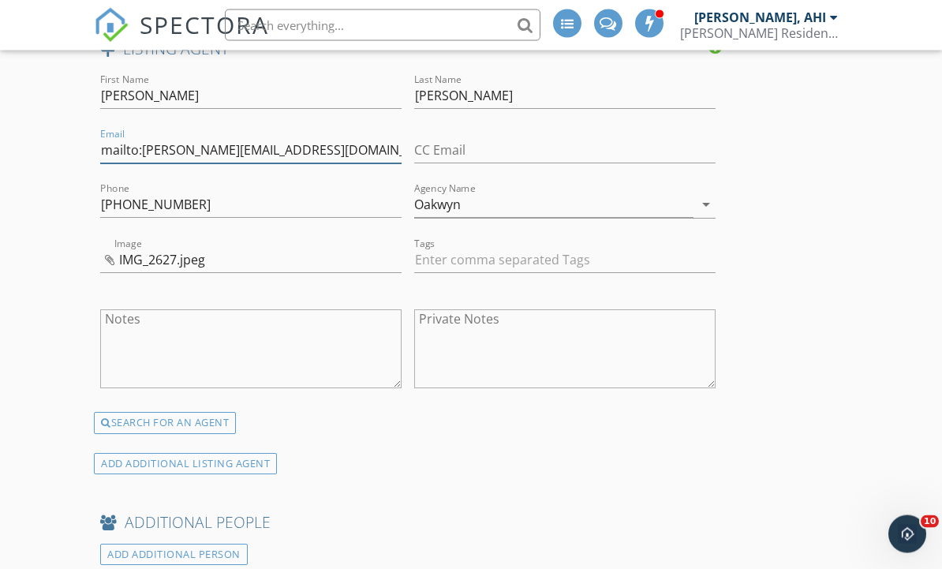
click at [144, 141] on input "mailto:dwayne@stonehouseteam.com" at bounding box center [250, 151] width 301 height 26
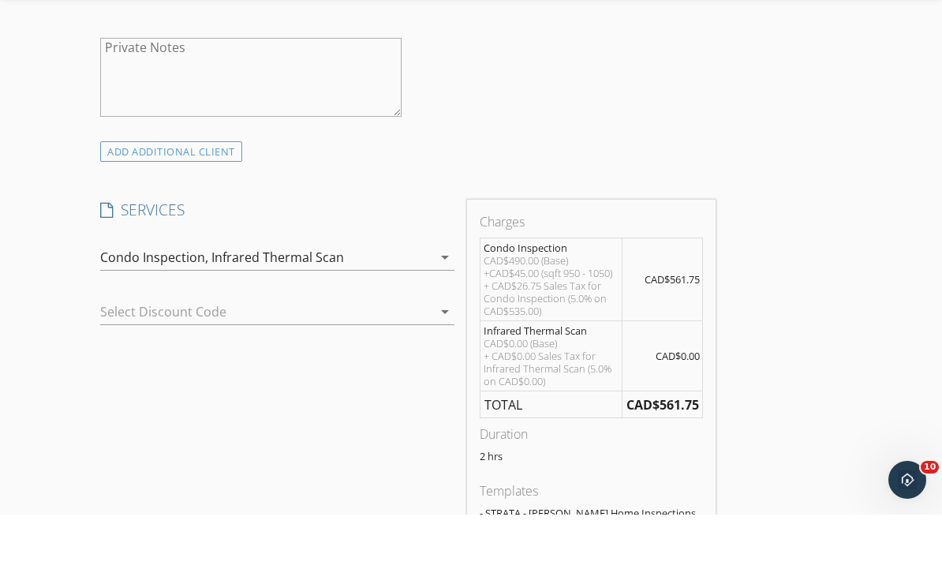
scroll to position [2062, 0]
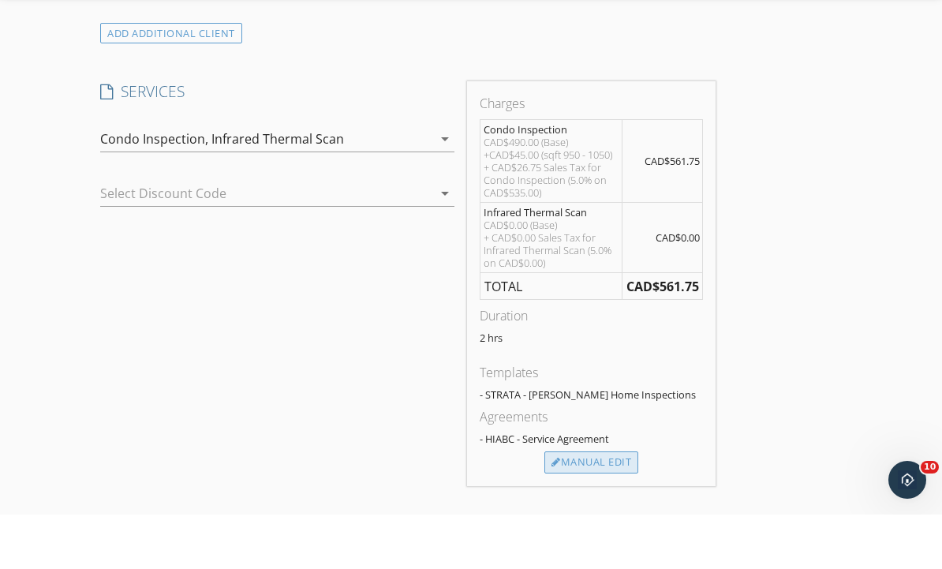
type input "dwayne@stonehouseteam.com"
click at [605, 506] on div "Manual Edit" at bounding box center [591, 517] width 94 height 22
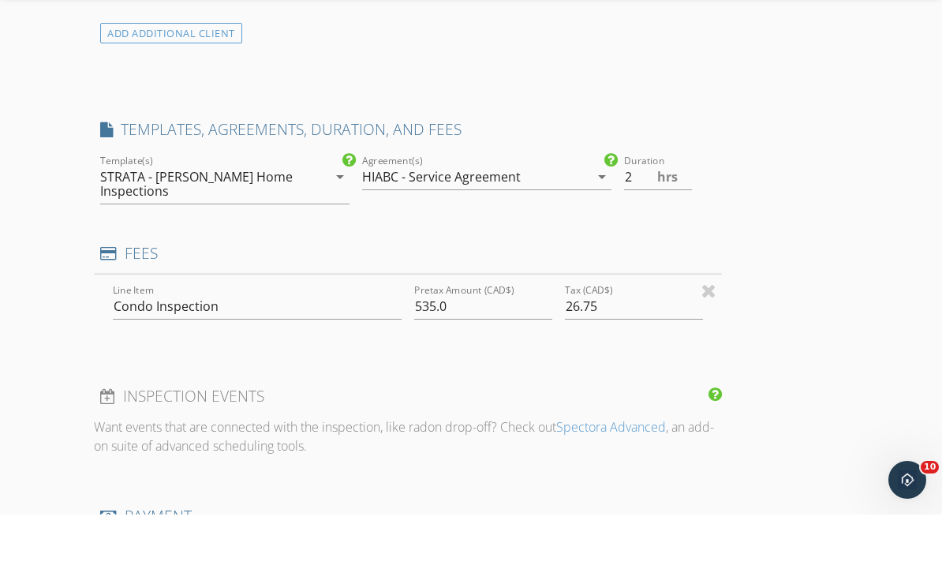
type input "0"
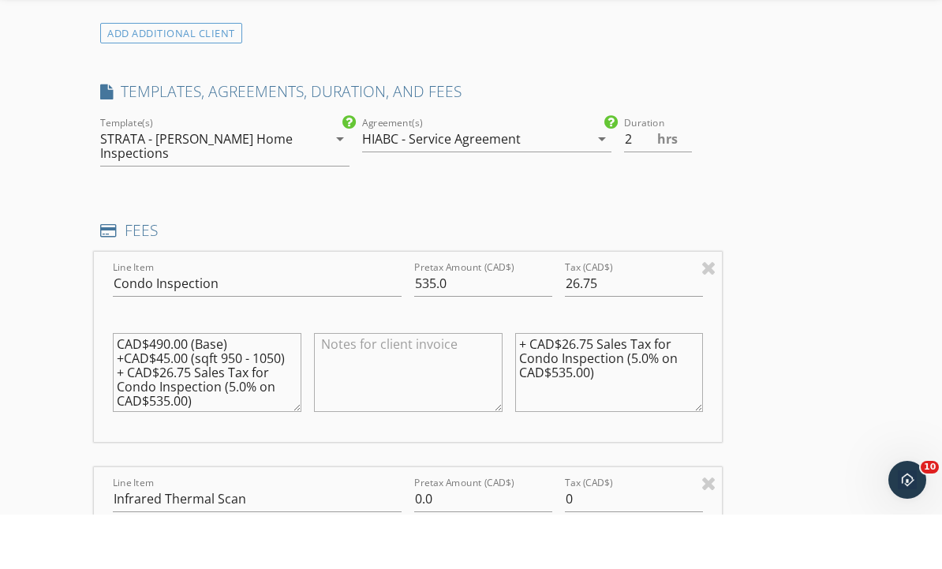
scroll to position [2117, 0]
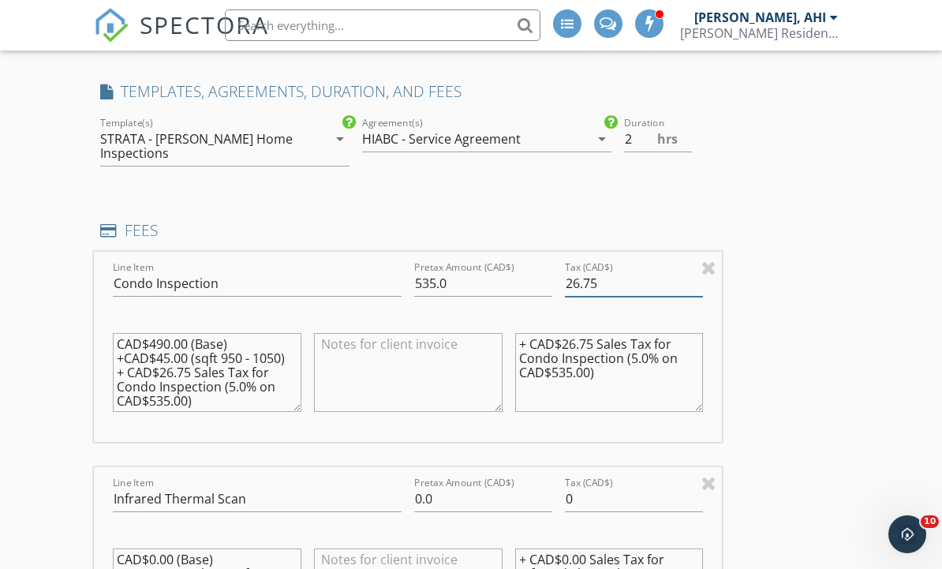
click at [630, 282] on input "26.75" at bounding box center [634, 284] width 138 height 26
type input "27.00"
click at [500, 289] on input "535.0" at bounding box center [483, 284] width 138 height 26
type input "540.00"
click at [162, 351] on textarea "CAD$490.00 (Base) +CAD$45.00 (sqft 950 - 1050) + CAD$26.75 Sales Tax for Condo …" at bounding box center [207, 372] width 188 height 79
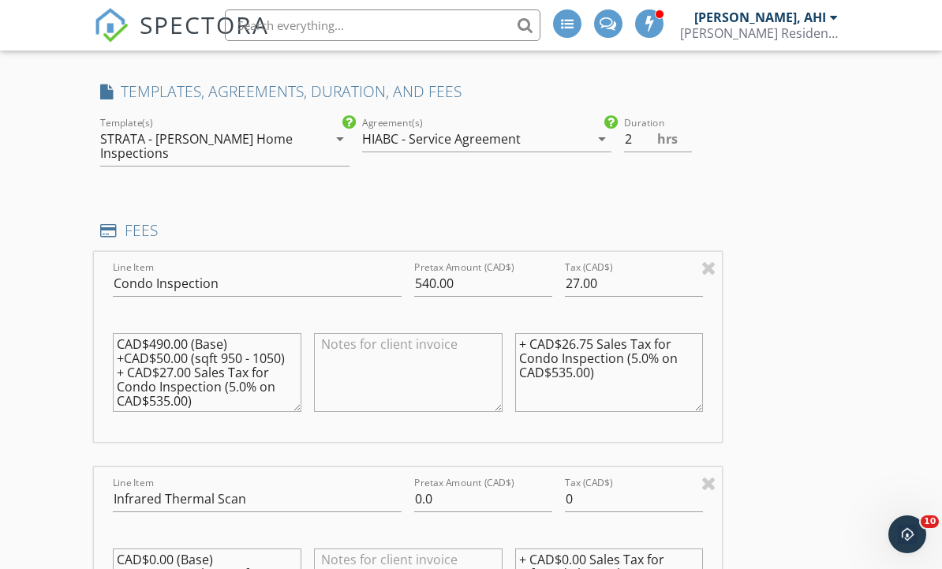
click at [162, 399] on textarea "CAD$490.00 (Base) +CAD$50.00 (sqft 950 - 1050) + CAD$27.00 Sales Tax for Condo …" at bounding box center [207, 372] width 188 height 79
type textarea "CAD$490.00 (Base) +CAD$50.00 (sqft 950 - 1050) + CAD$27.00 Sales Tax for Condo …"
click at [588, 337] on textarea "+ CAD$26.75 Sales Tax for Condo Inspection (5.0% on CAD$535.00)" at bounding box center [609, 372] width 188 height 79
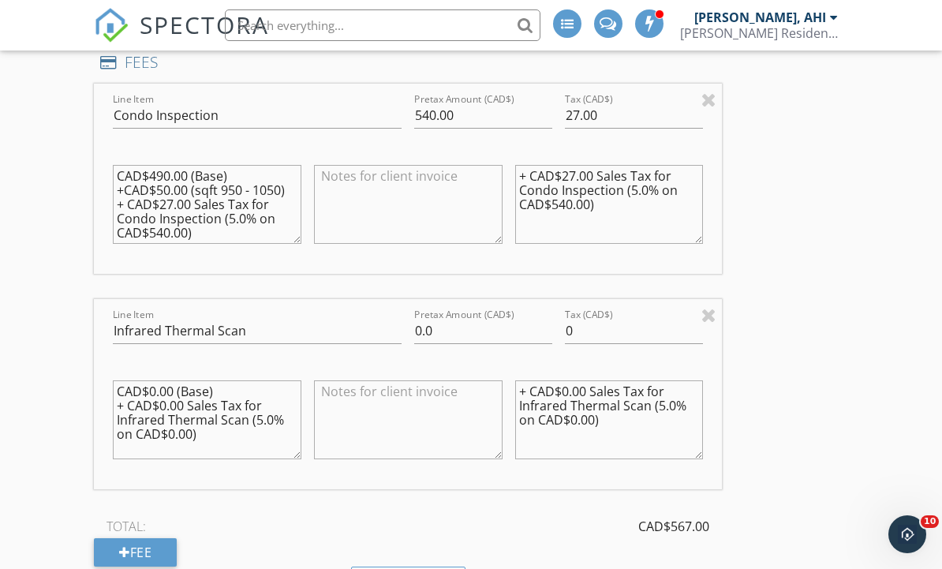
scroll to position [2155, 0]
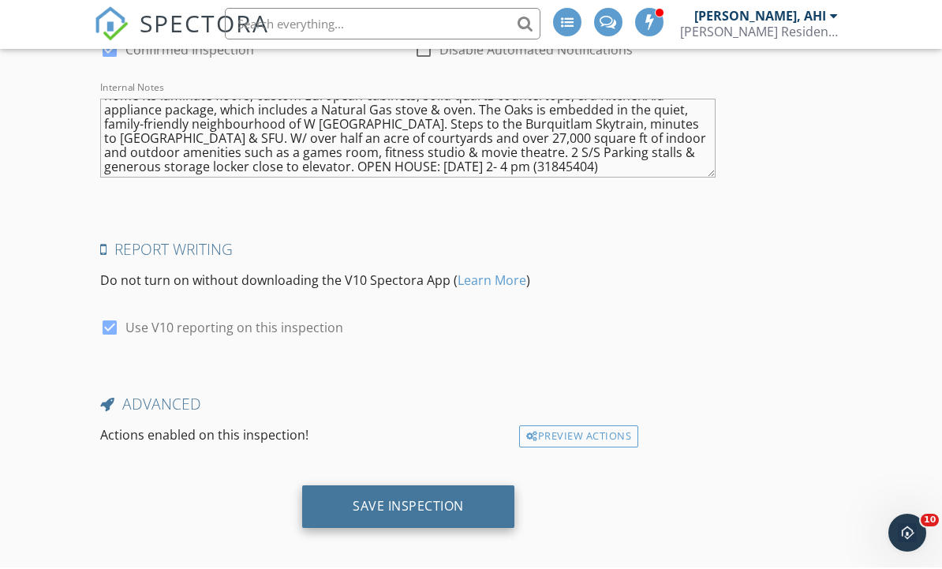
type textarea "+ CAD$27.00 Sales Tax for Condo Inspection (5.0% on CAD$540.00)"
click at [509, 502] on div "Save Inspection" at bounding box center [408, 508] width 212 height 43
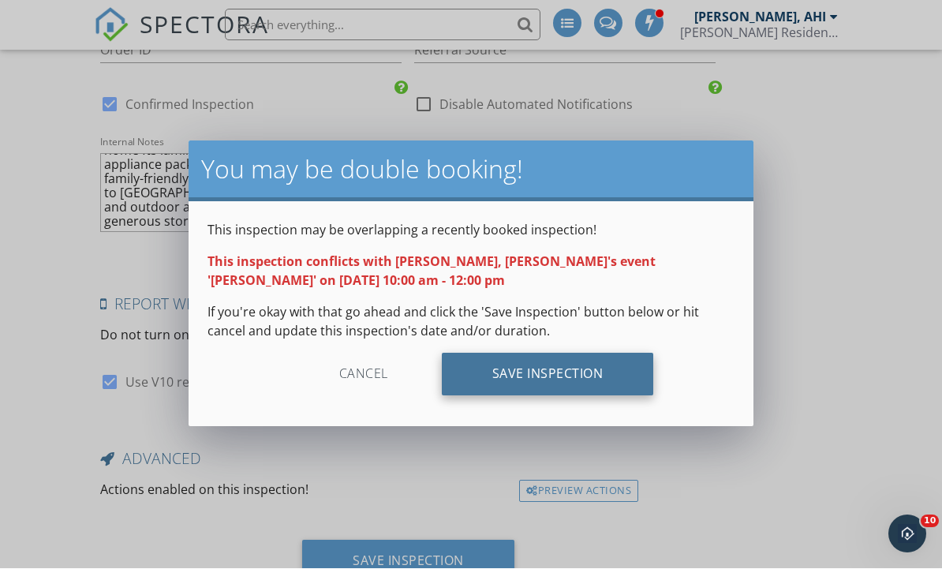
click at [597, 378] on div "Save Inspection" at bounding box center [548, 374] width 212 height 43
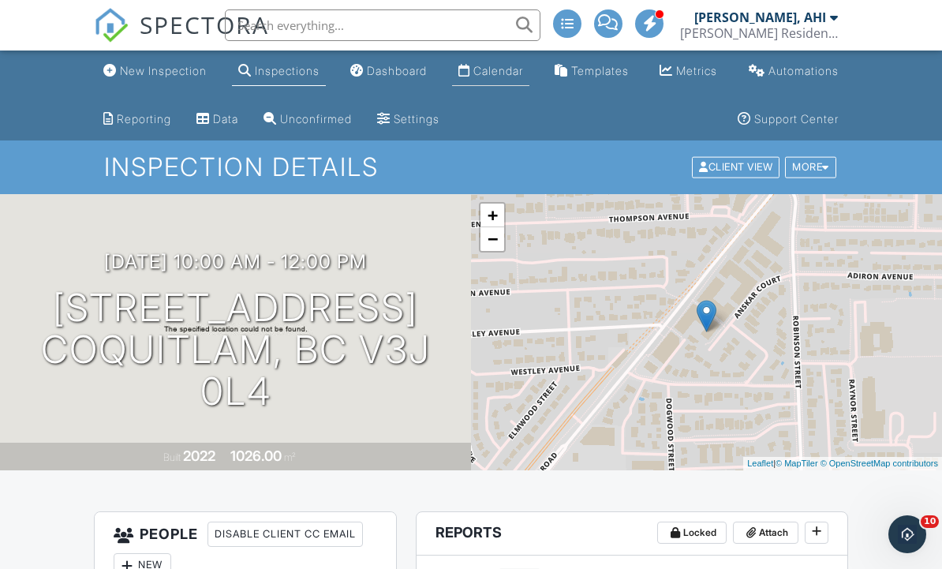
click at [493, 77] on div "Calendar" at bounding box center [498, 70] width 50 height 13
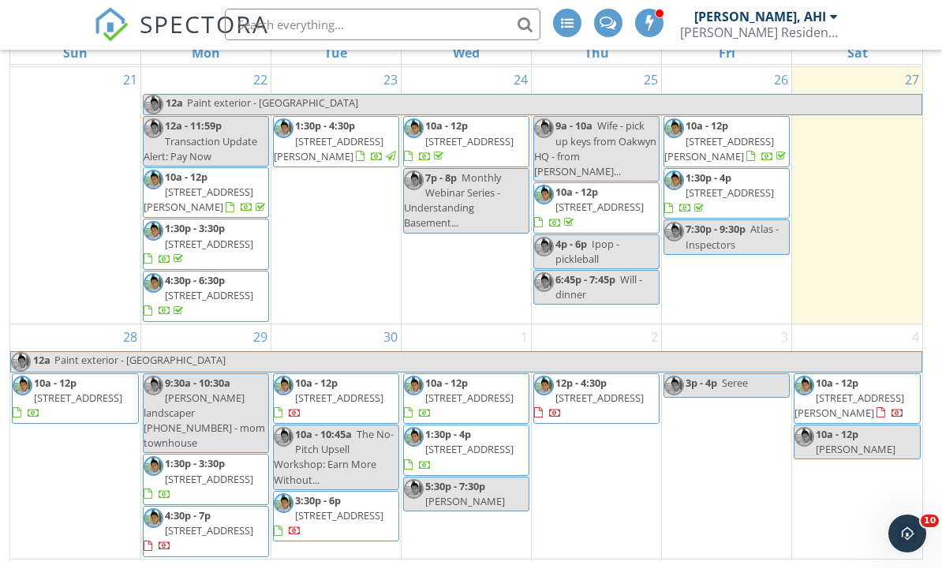
scroll to position [628, 0]
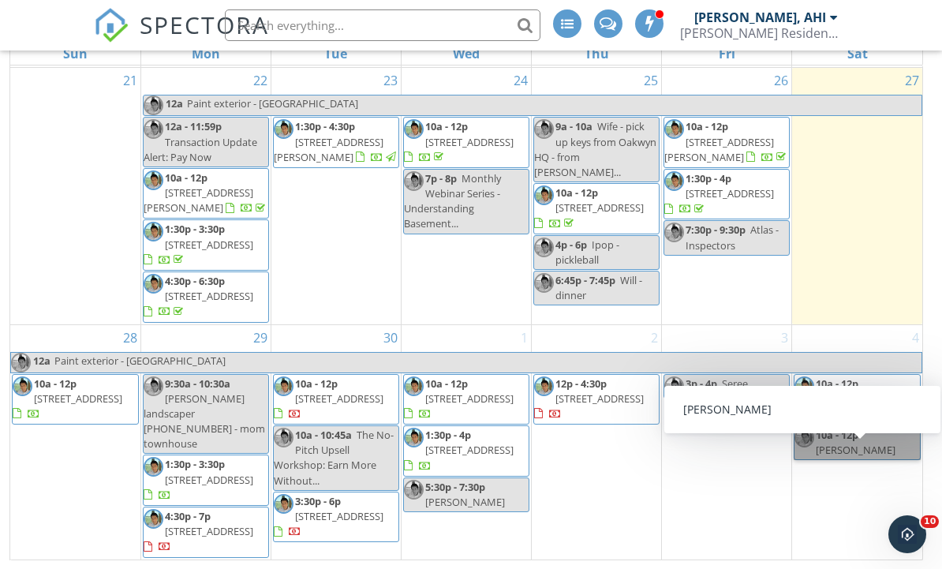
click at [861, 460] on link "10a - 12p [PERSON_NAME]" at bounding box center [856, 442] width 127 height 35
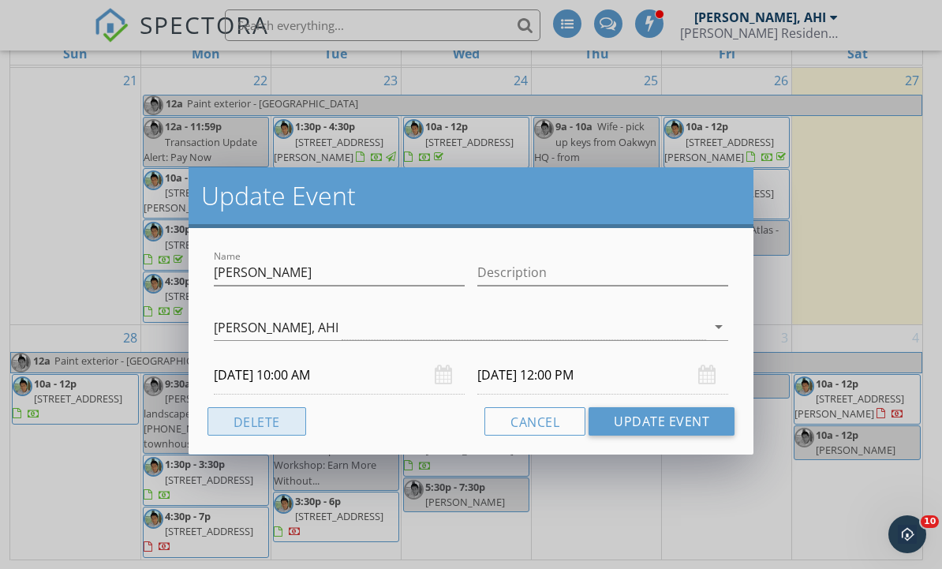
click at [274, 424] on button "Delete" at bounding box center [256, 421] width 99 height 28
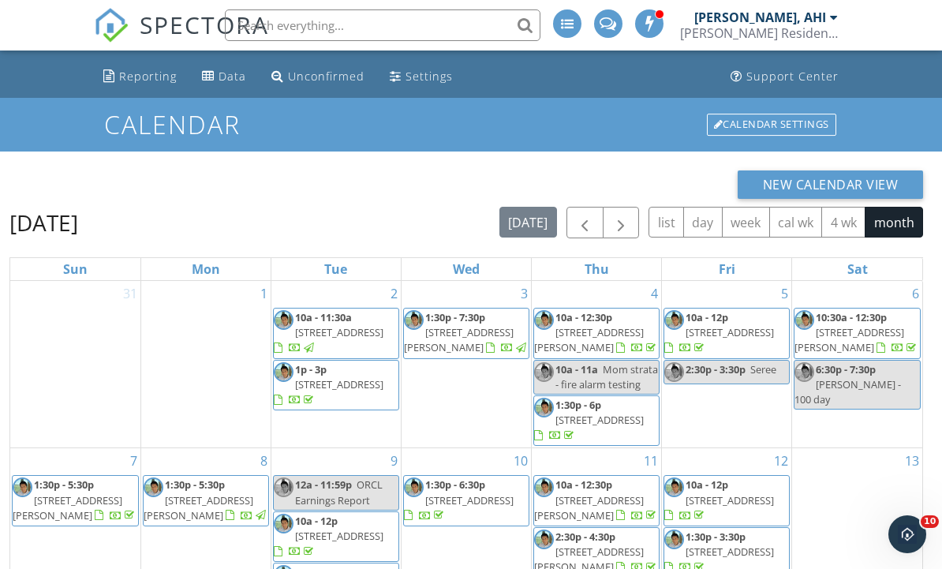
scroll to position [46, 0]
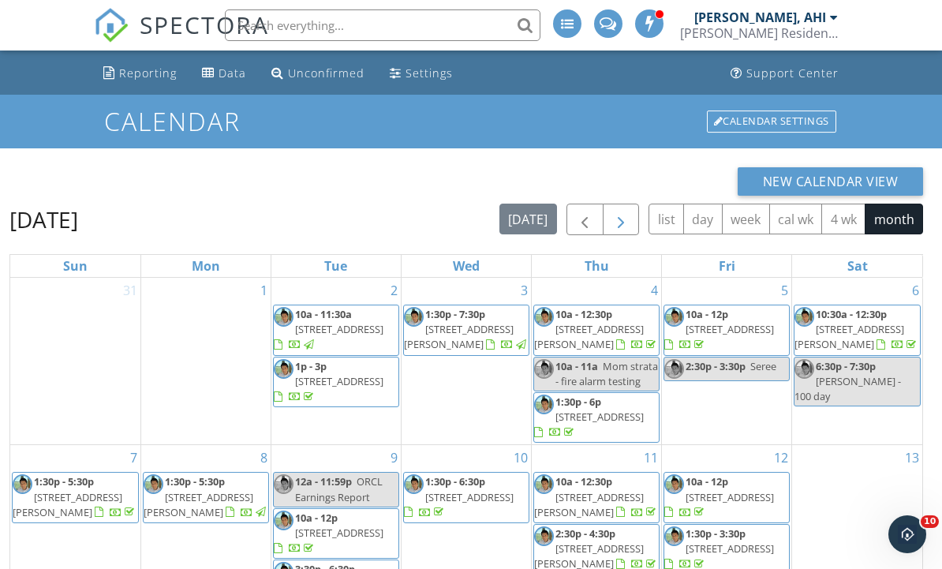
click at [628, 223] on span "button" at bounding box center [620, 220] width 19 height 19
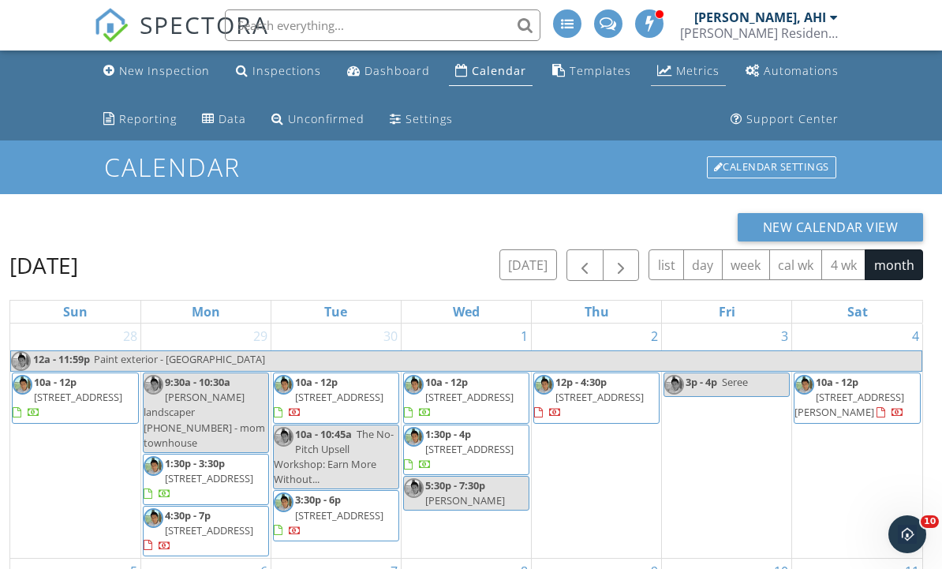
click at [691, 77] on div "Metrics" at bounding box center [697, 70] width 43 height 15
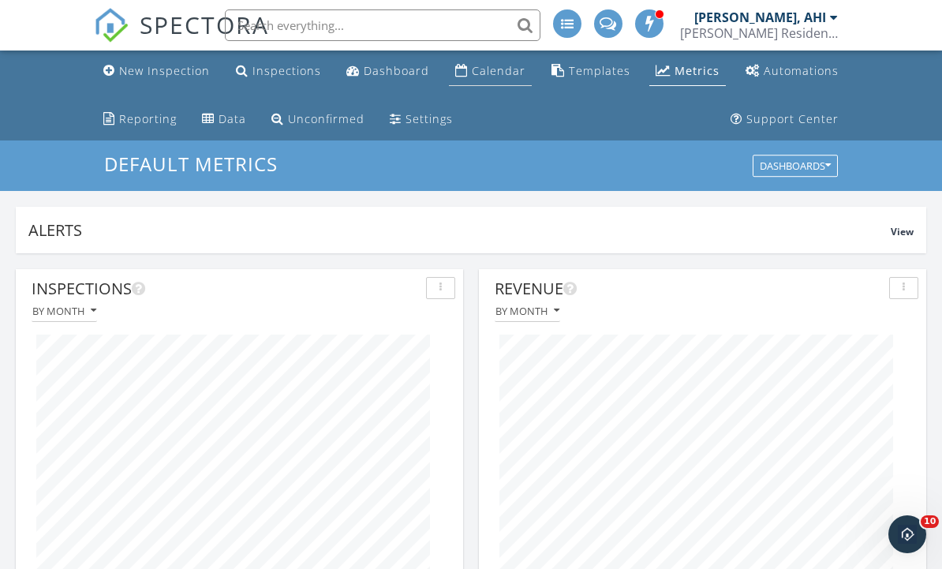
click at [494, 76] on div "Calendar" at bounding box center [499, 70] width 54 height 15
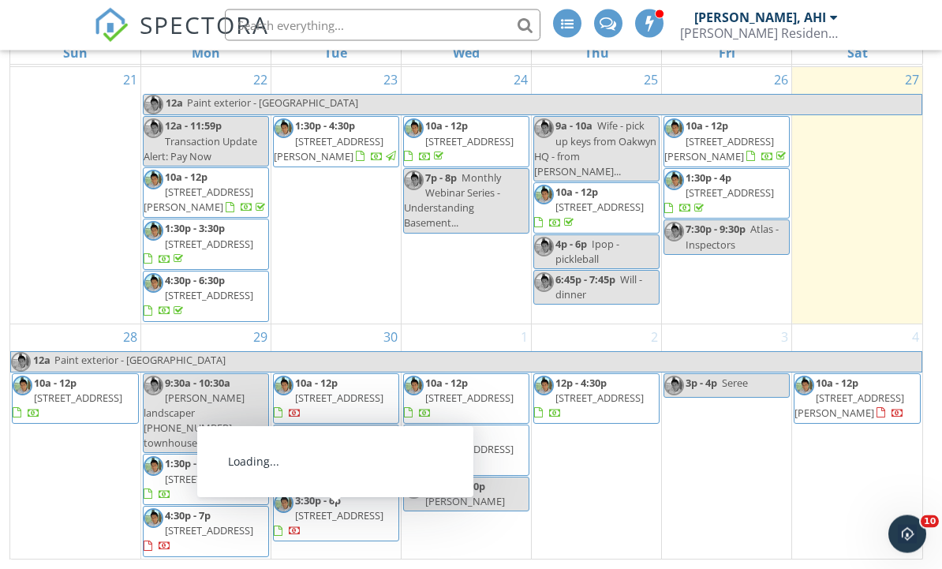
scroll to position [258, 0]
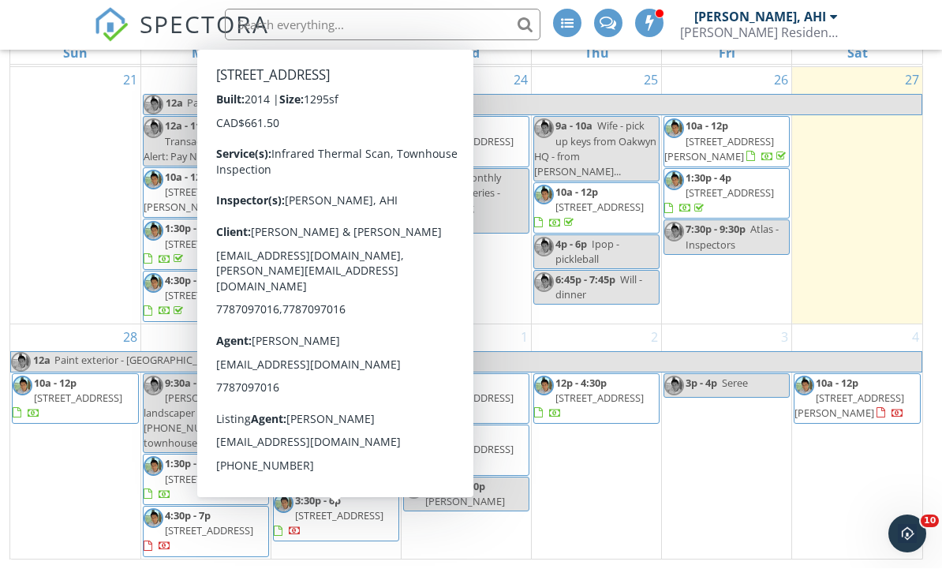
click at [353, 523] on span "[STREET_ADDRESS]" at bounding box center [339, 516] width 88 height 14
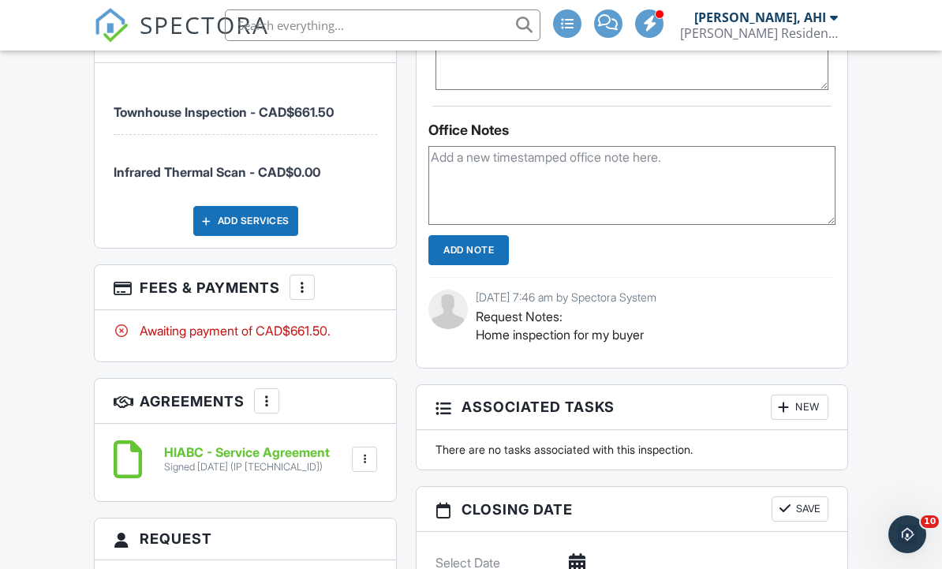
scroll to position [1211, 0]
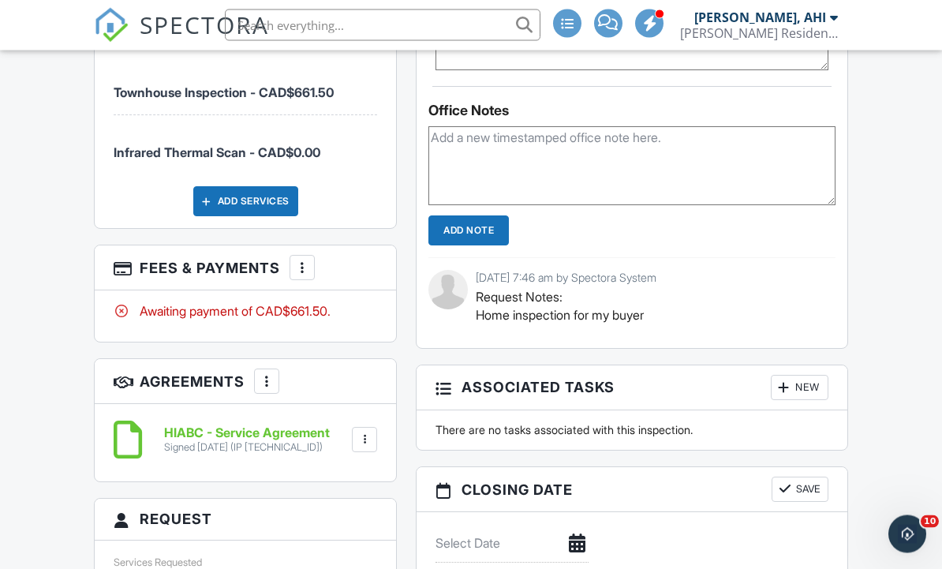
click at [305, 303] on div "Awaiting payment of CAD$661.50." at bounding box center [245, 311] width 263 height 17
click at [312, 256] on div "More" at bounding box center [301, 268] width 25 height 25
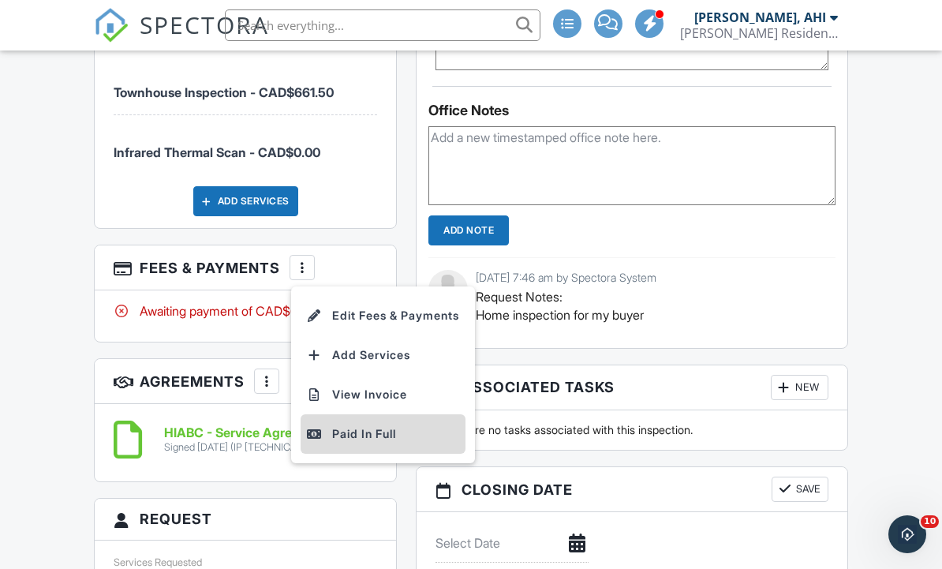
click at [394, 424] on div "Paid In Full" at bounding box center [383, 433] width 152 height 19
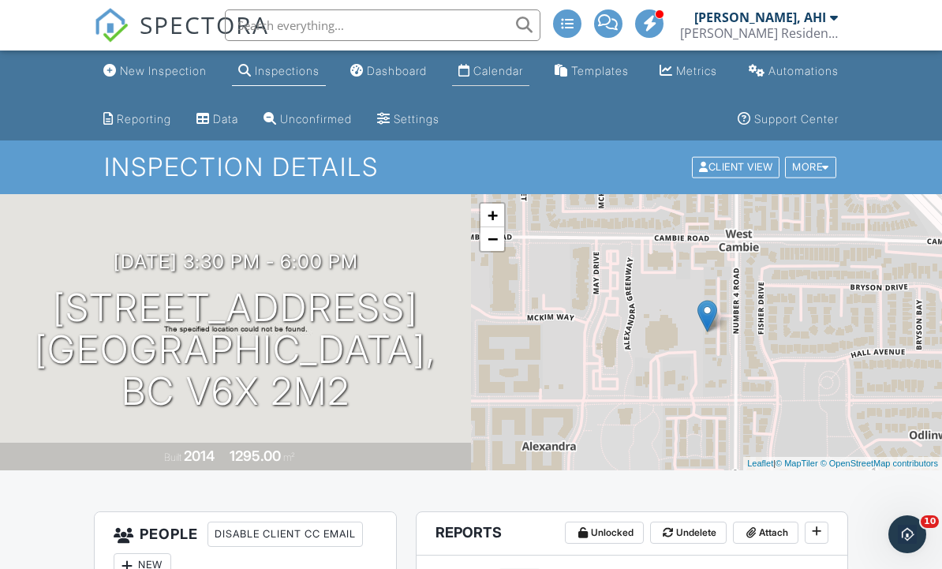
click at [496, 79] on link "Calendar" at bounding box center [490, 71] width 77 height 29
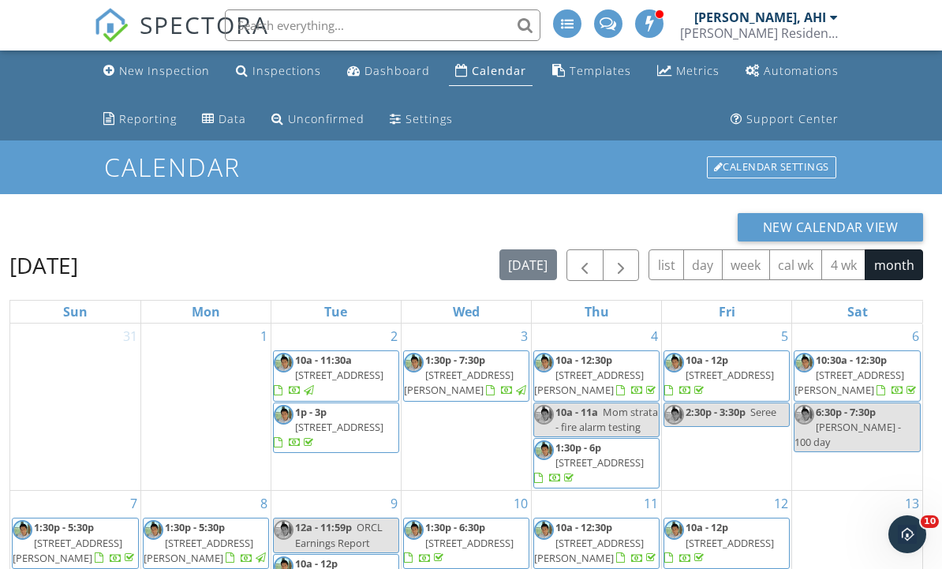
click at [510, 77] on div "Calendar" at bounding box center [499, 70] width 54 height 15
click at [189, 65] on div "New Inspection" at bounding box center [164, 70] width 91 height 15
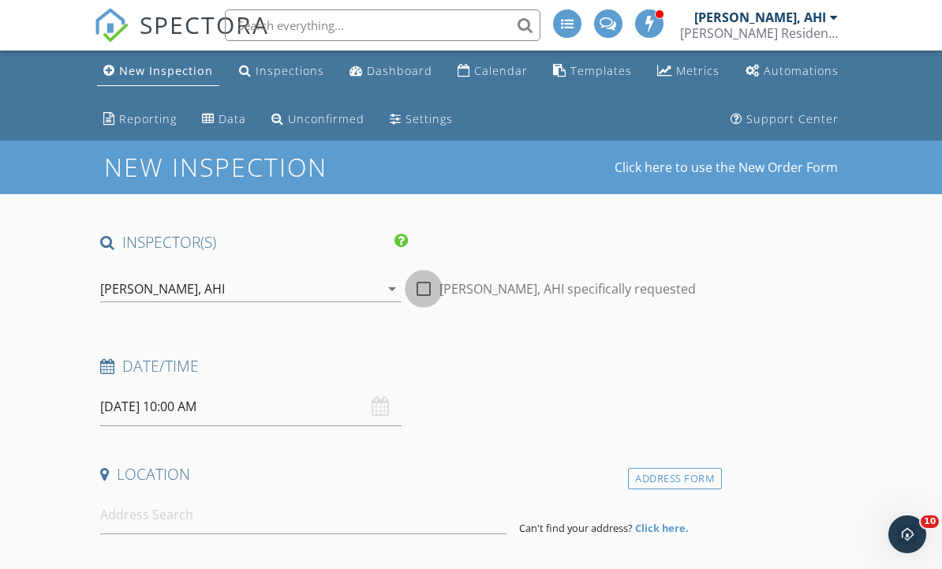
click at [427, 277] on div at bounding box center [423, 288] width 27 height 27
checkbox input "true"
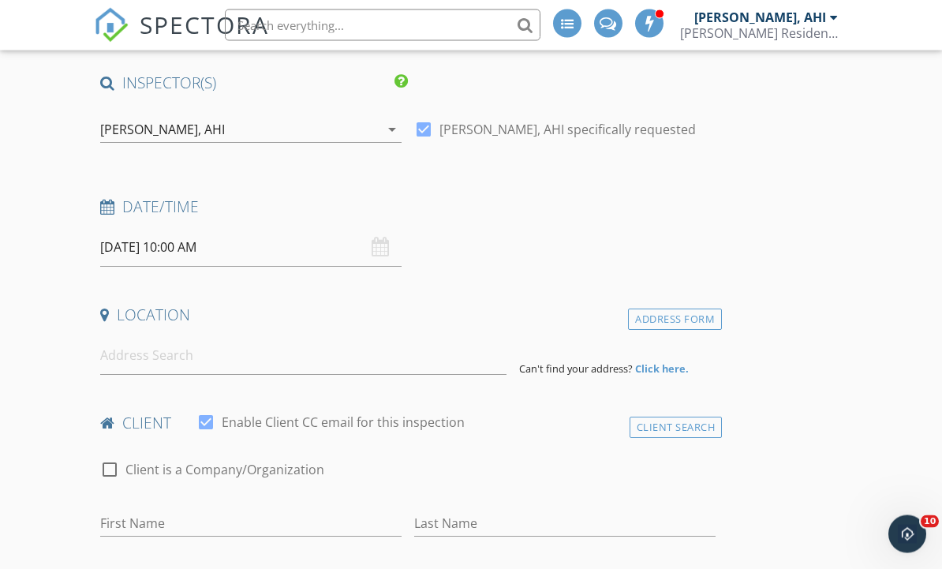
scroll to position [160, 0]
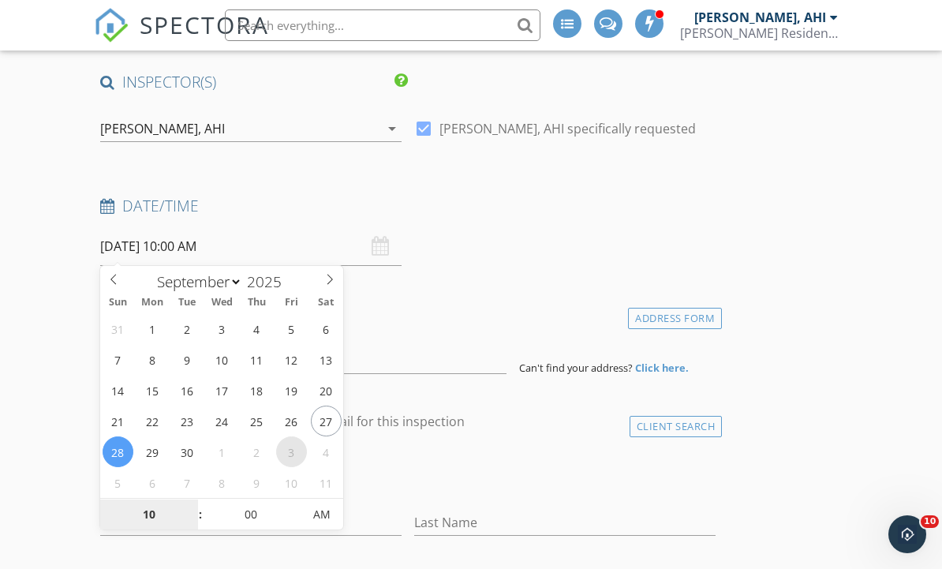
select select "9"
type input "[DATE] 10:00 AM"
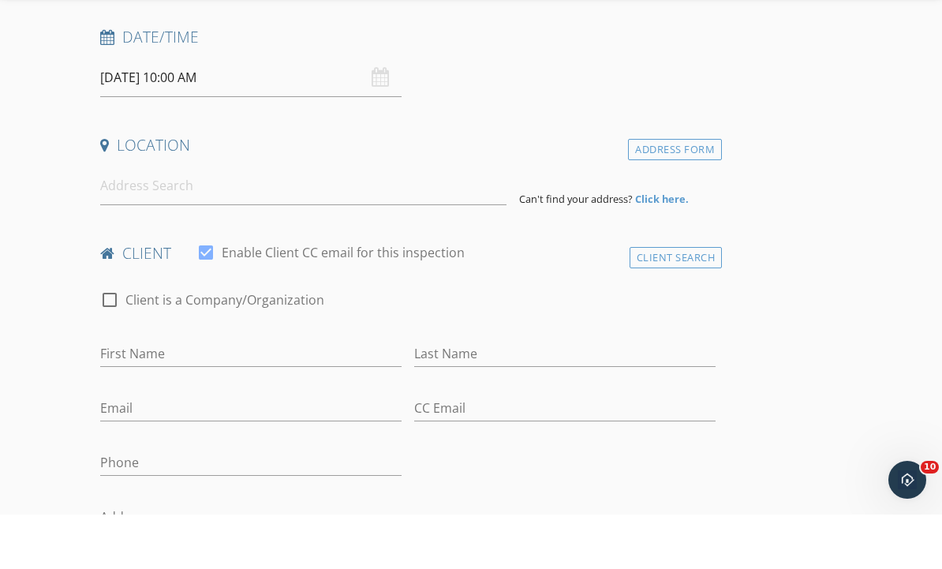
scroll to position [330, 0]
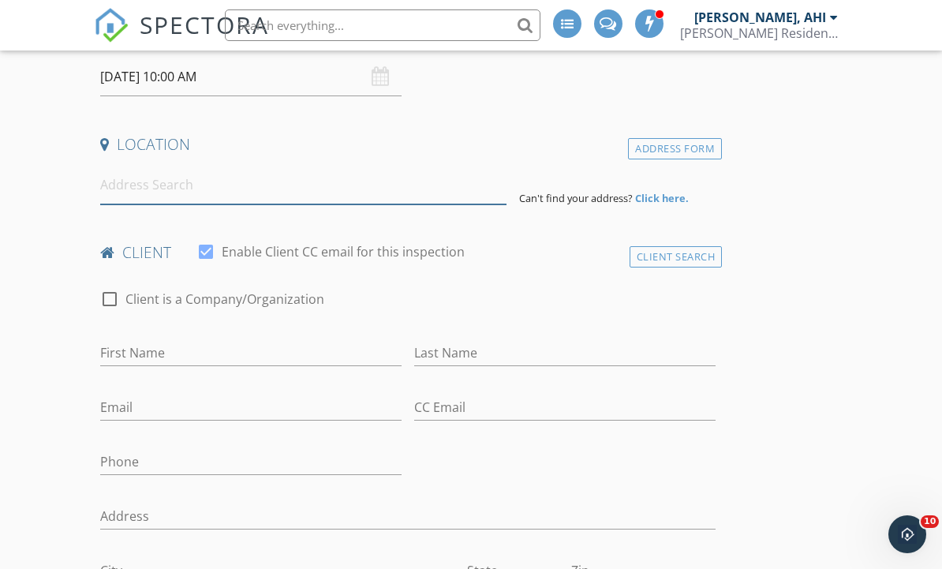
click at [360, 196] on input at bounding box center [303, 185] width 406 height 39
click at [170, 186] on input at bounding box center [303, 185] width 406 height 39
click at [159, 188] on input at bounding box center [303, 185] width 406 height 39
click at [147, 188] on input at bounding box center [303, 185] width 406 height 39
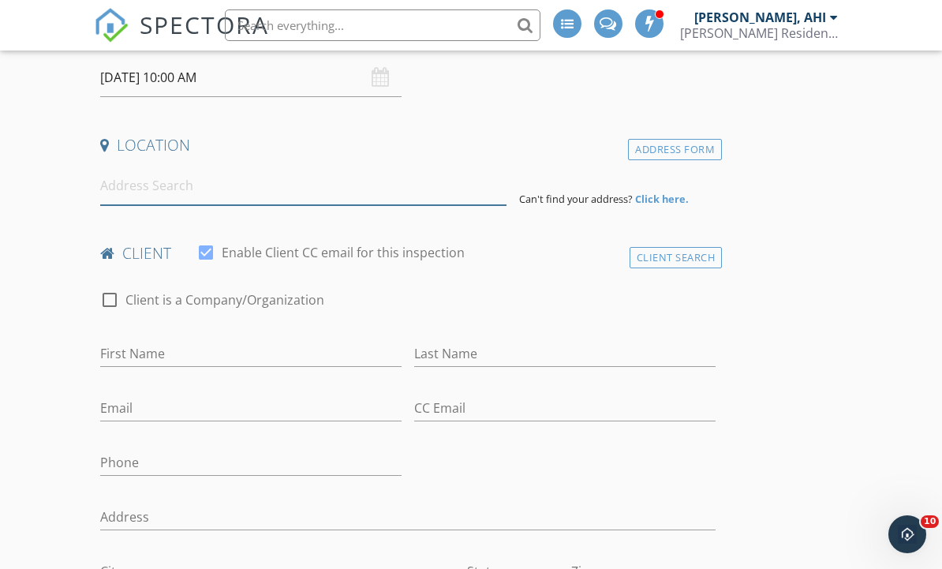
paste input "[STREET_ADDRESS]"
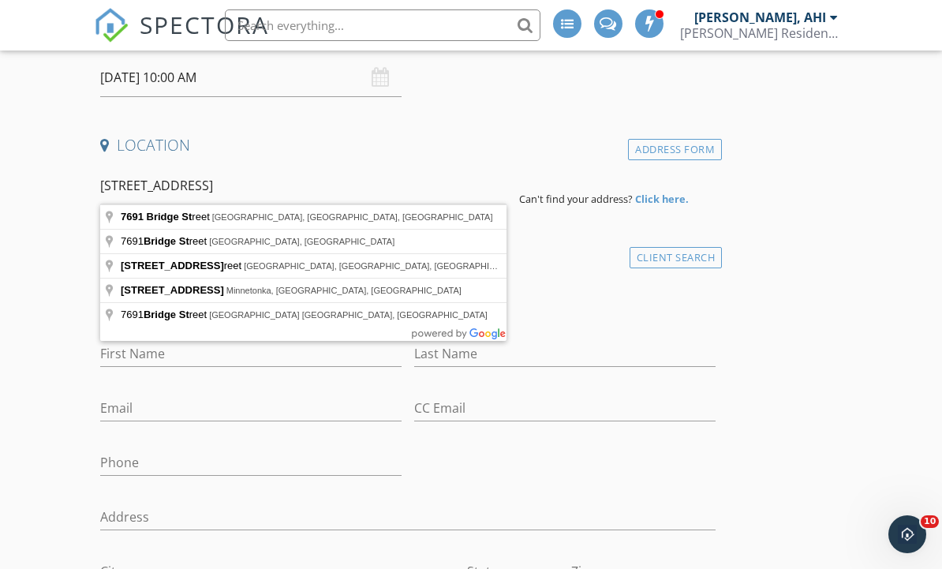
click at [344, 187] on input "[STREET_ADDRESS]" at bounding box center [303, 185] width 406 height 39
type input "[STREET_ADDRESS]"
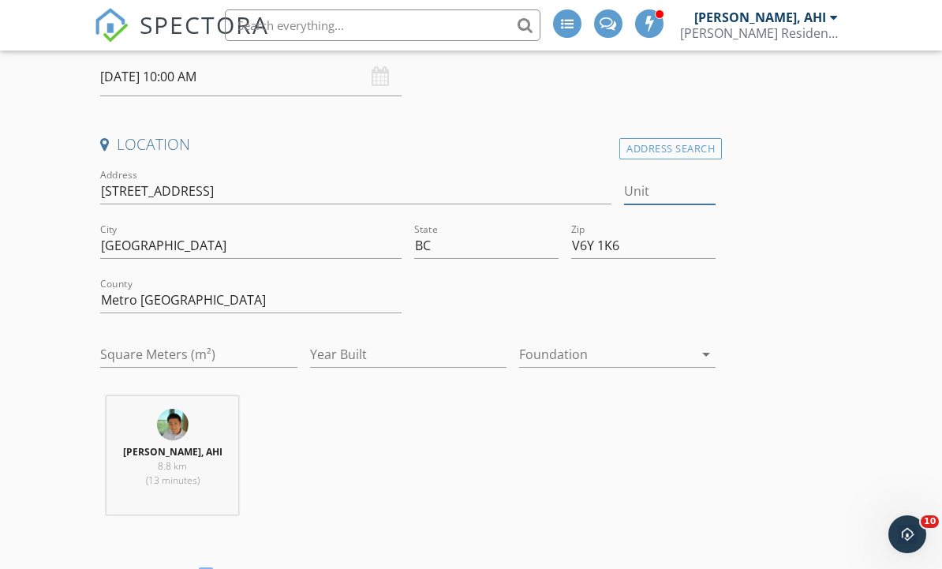
click at [674, 195] on input "Unit" at bounding box center [670, 191] width 92 height 26
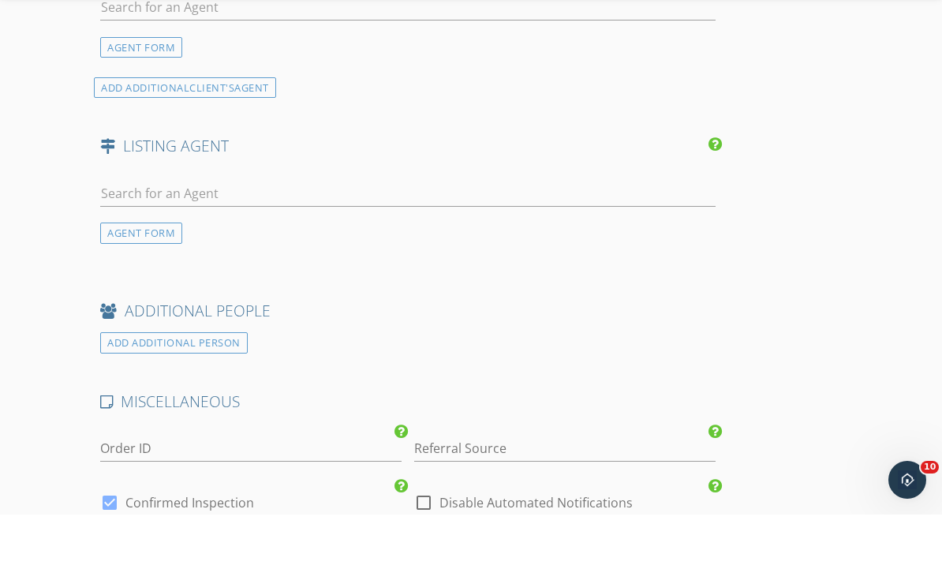
scroll to position [2203, 0]
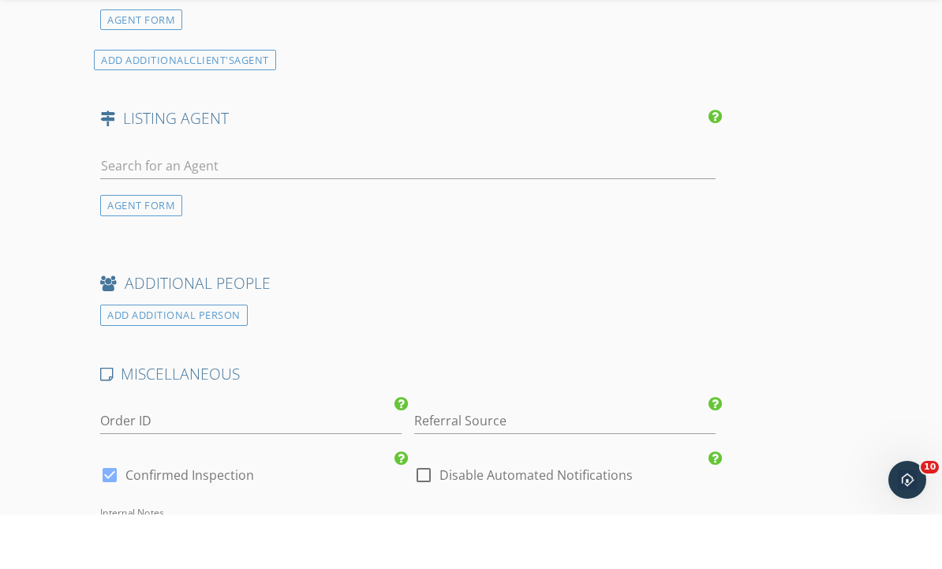
type input "2"
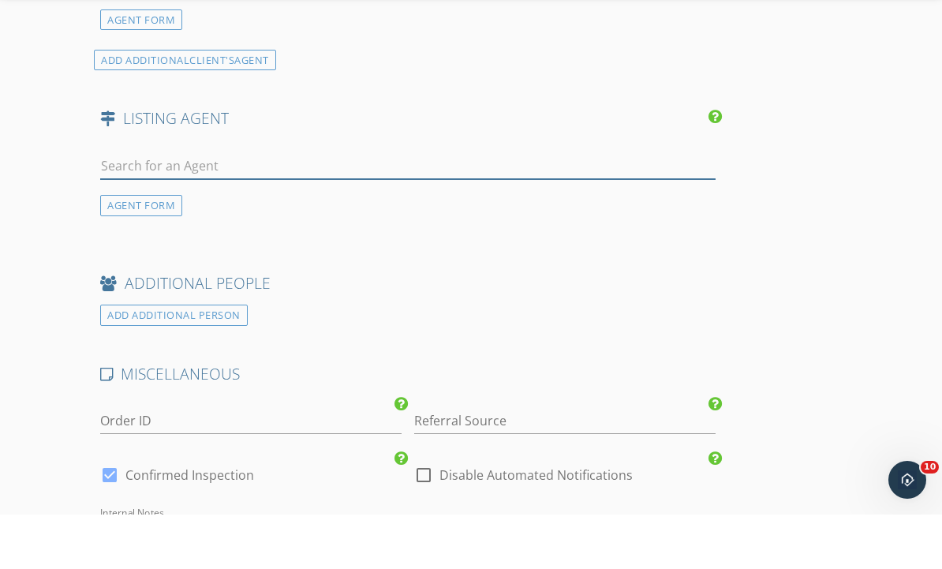
click at [294, 207] on input "text" at bounding box center [407, 220] width 615 height 26
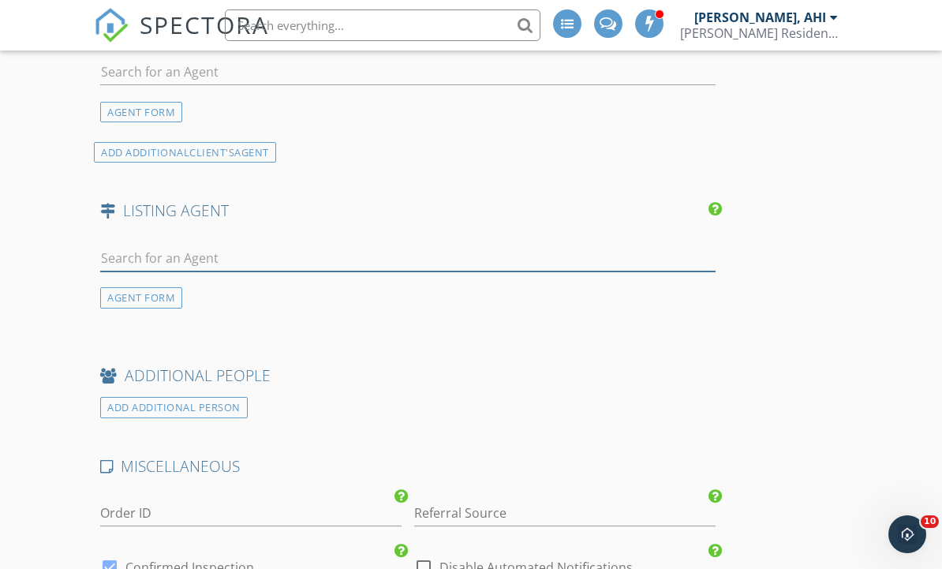
scroll to position [1984, 0]
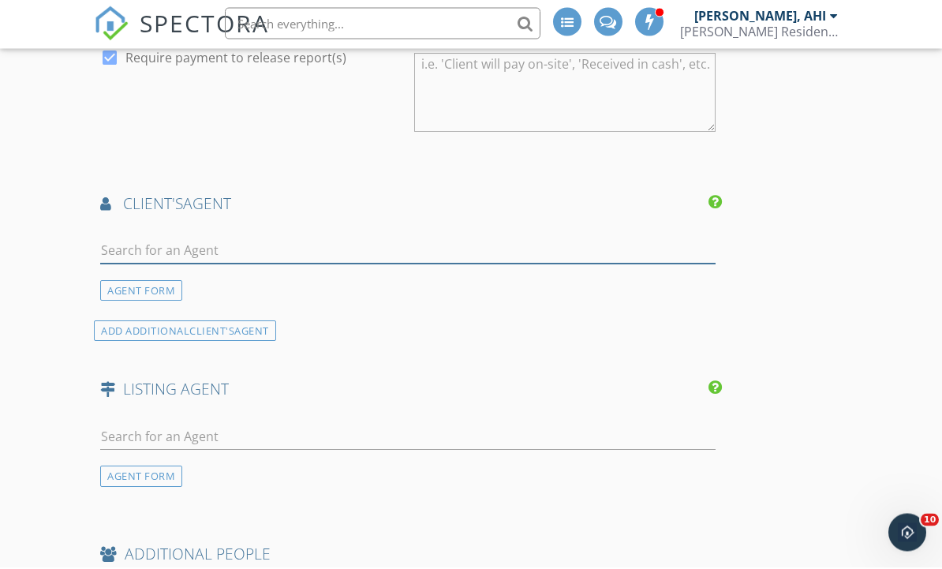
click at [247, 246] on input "text" at bounding box center [407, 253] width 615 height 26
type input "[PERSON_NAME]"
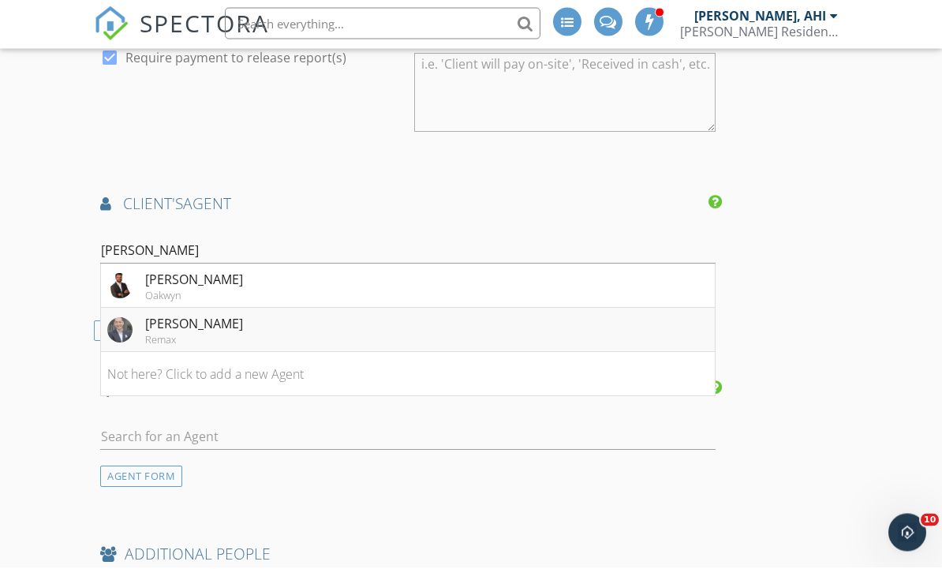
click at [274, 327] on li "[PERSON_NAME] Remax" at bounding box center [408, 332] width 614 height 44
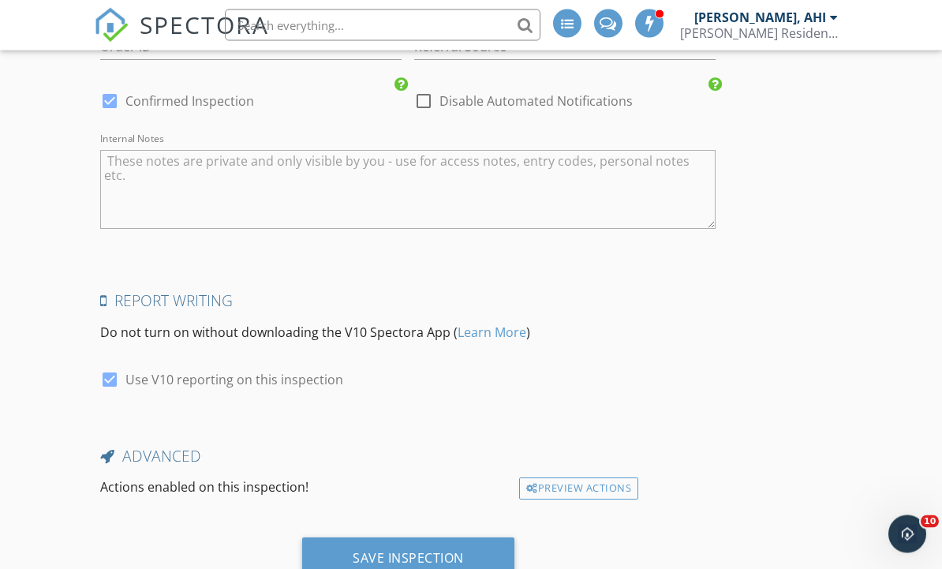
scroll to position [2930, 0]
click at [227, 190] on textarea "Internal Notes" at bounding box center [407, 190] width 615 height 79
click at [215, 177] on textarea "Internal Notes" at bounding box center [407, 190] width 615 height 79
click at [208, 170] on textarea "Internal Notes" at bounding box center [407, 190] width 615 height 79
paste textarea "Modern, bright, and thoughtfully designed - this 3-bedroom, 2.5-bath townhouse …"
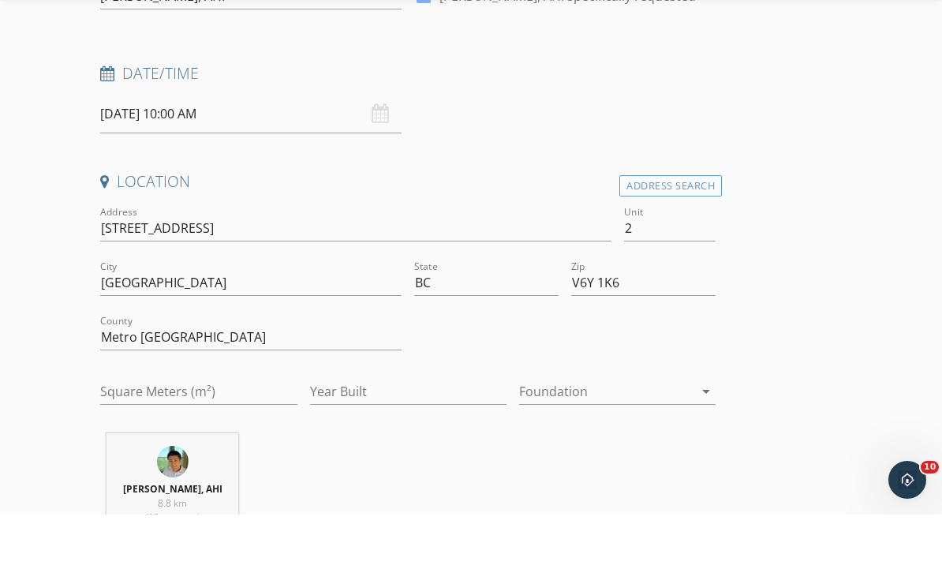
scroll to position [243, 0]
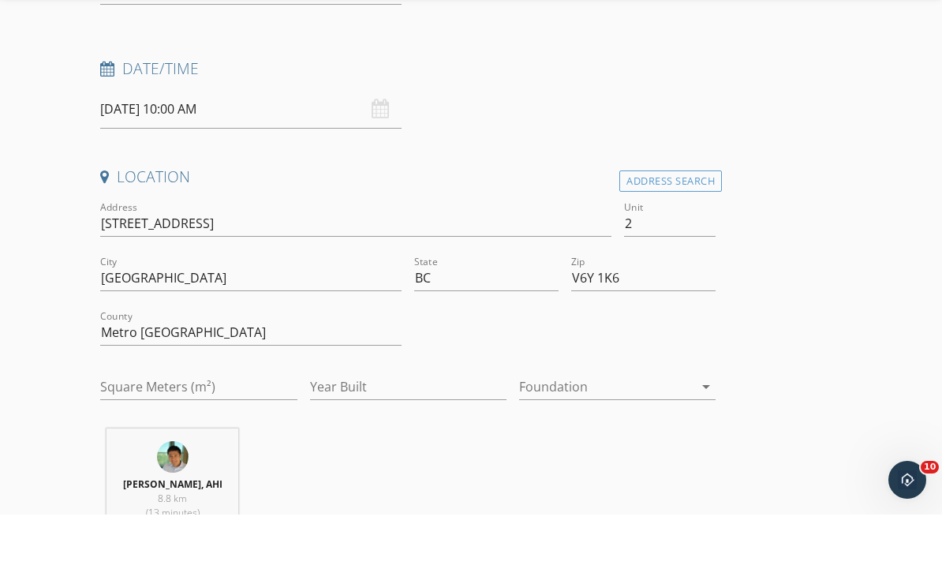
type textarea "Modern, bright, and thoughtfully designed - this 3-bedroom, 2.5-bath townhouse …"
click at [216, 428] on input "Square Meters (m²)" at bounding box center [198, 441] width 196 height 26
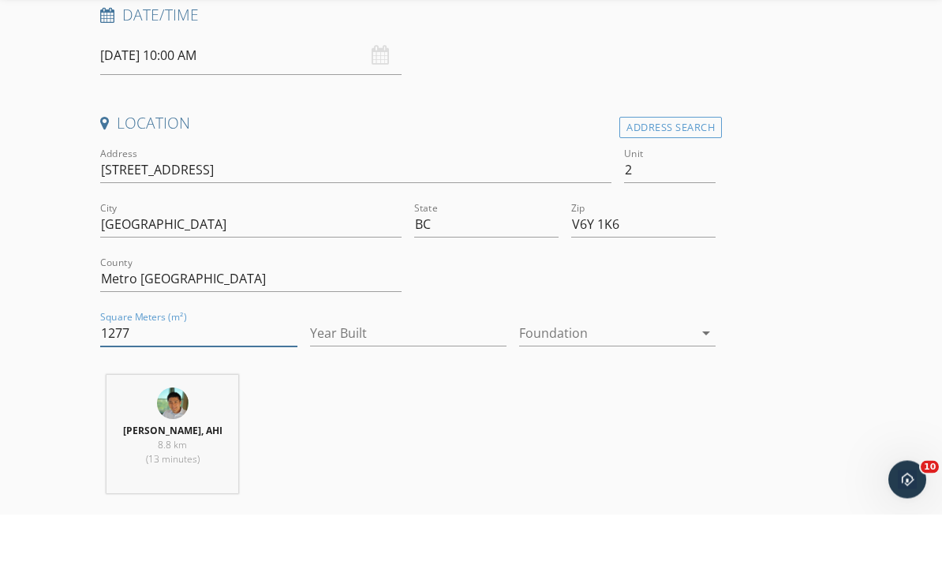
scroll to position [350, 0]
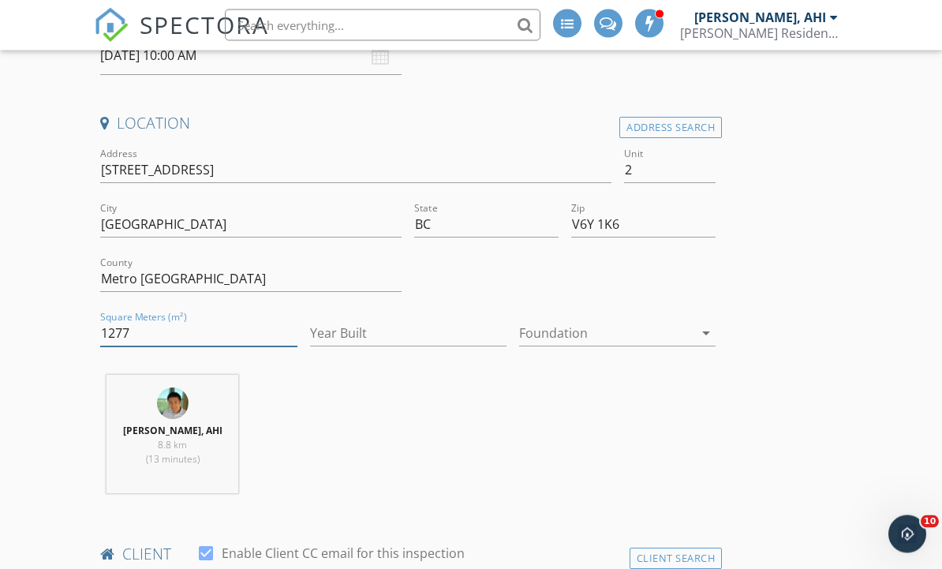
type input "1277"
click at [417, 341] on input "Year Built" at bounding box center [408, 334] width 196 height 26
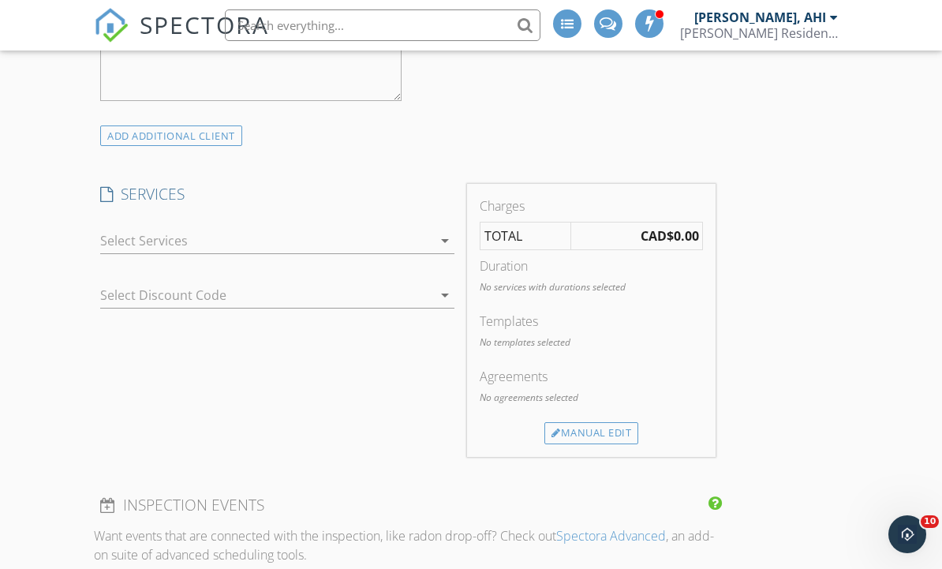
scroll to position [1341, 0]
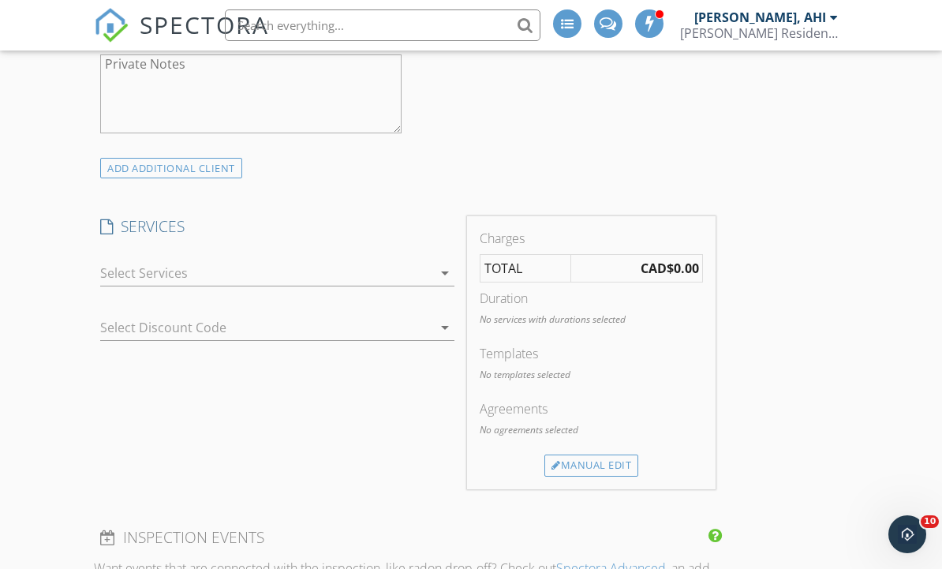
type input "2104"
click at [416, 267] on div at bounding box center [265, 272] width 331 height 25
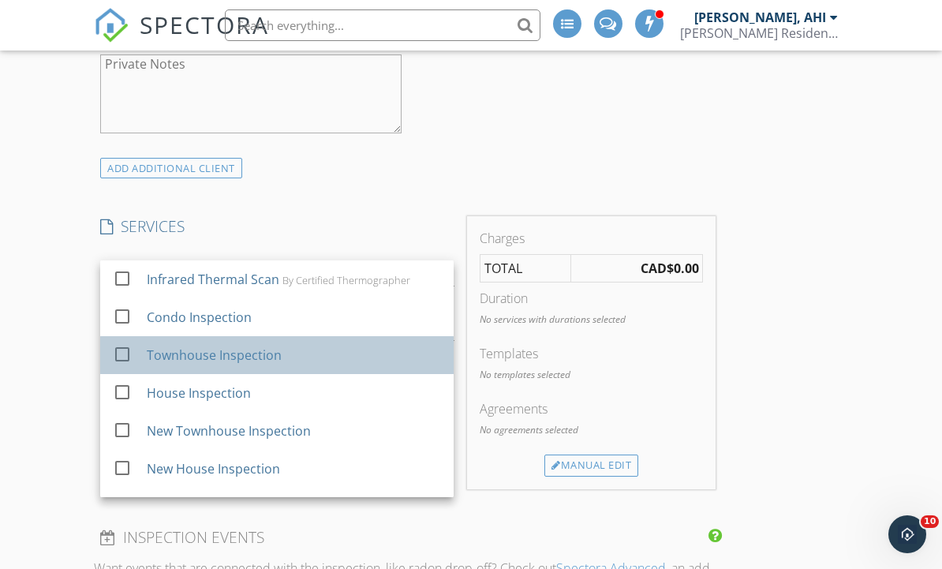
click at [304, 364] on div "Townhouse Inspection" at bounding box center [294, 355] width 294 height 32
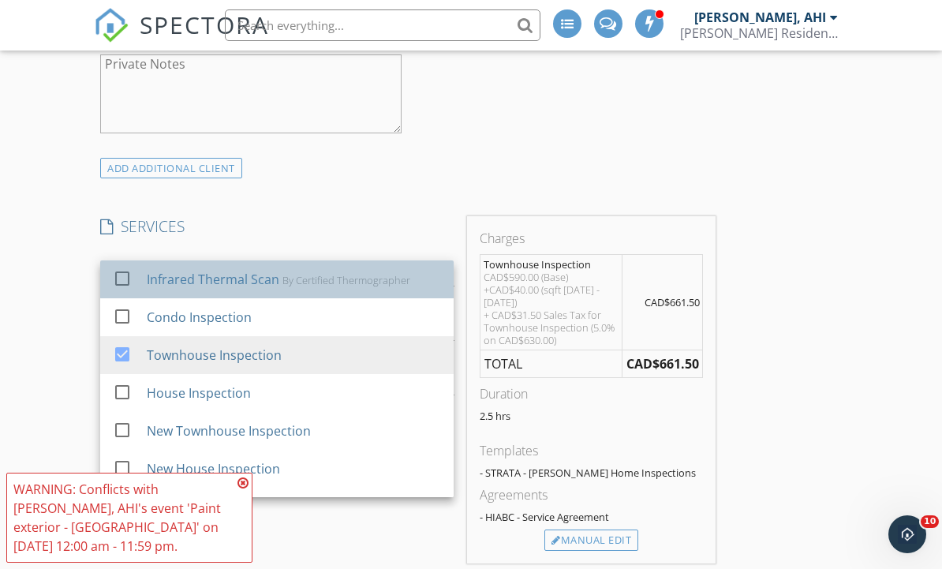
click at [299, 279] on div "By Certified Thermographer" at bounding box center [346, 280] width 128 height 13
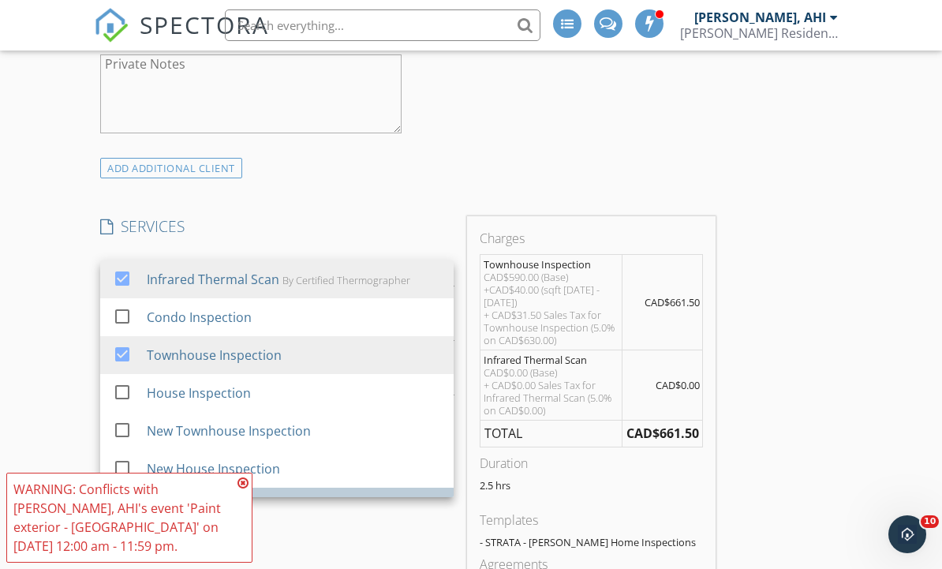
click at [252, 489] on div "check_box_outline_blank Re-Inspection" at bounding box center [277, 506] width 328 height 35
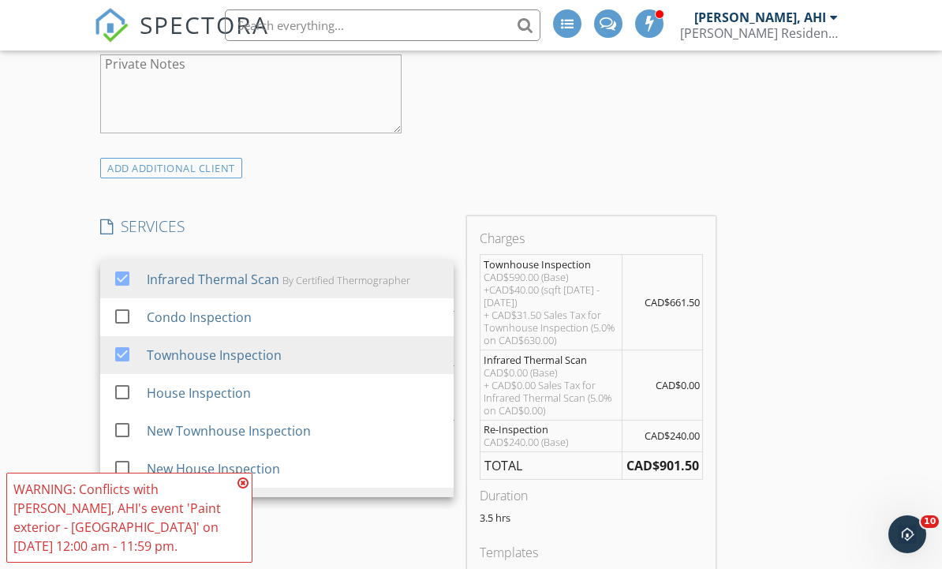
click at [242, 487] on icon at bounding box center [242, 482] width 11 height 13
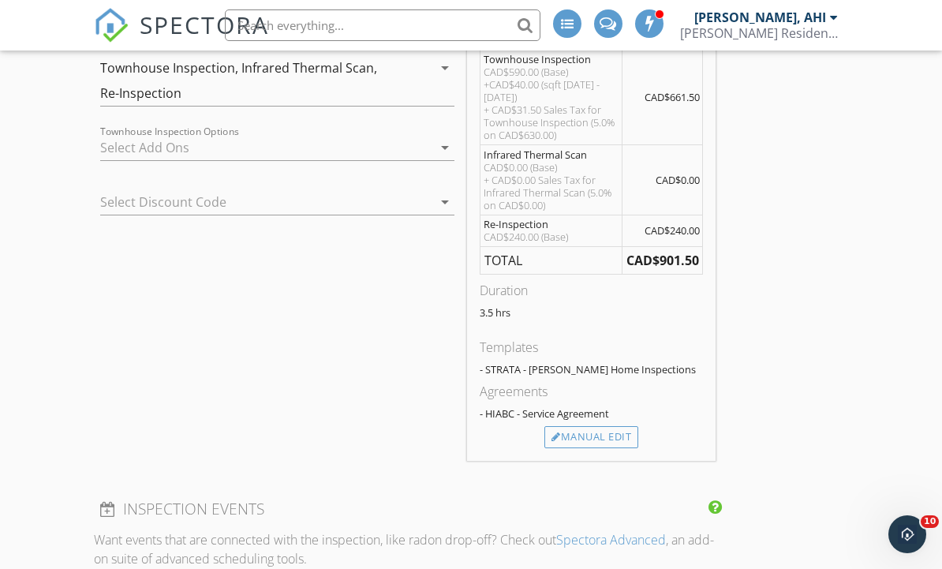
scroll to position [1398, 0]
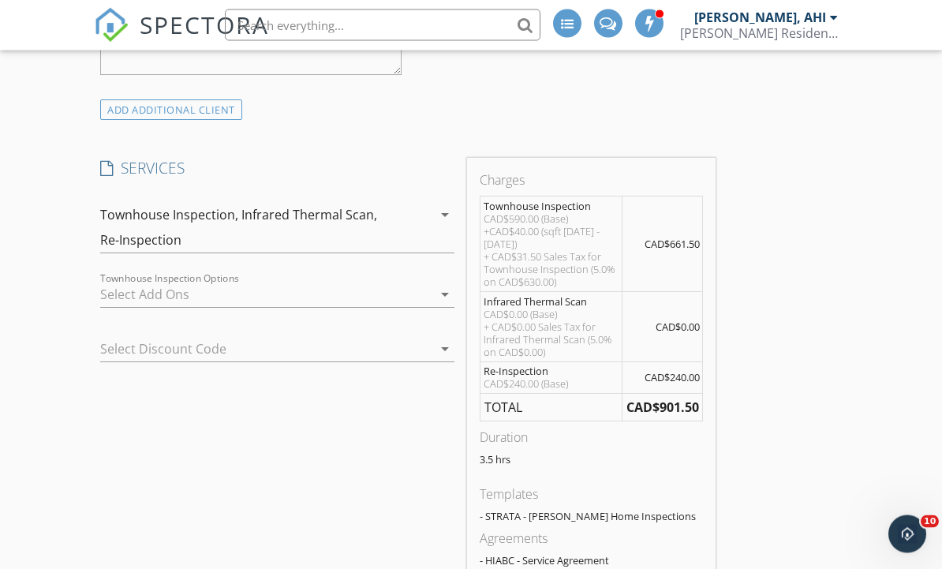
click at [368, 231] on div "Townhouse Inspection, Infrared Thermal Scan, Re-Inspection" at bounding box center [265, 228] width 331 height 50
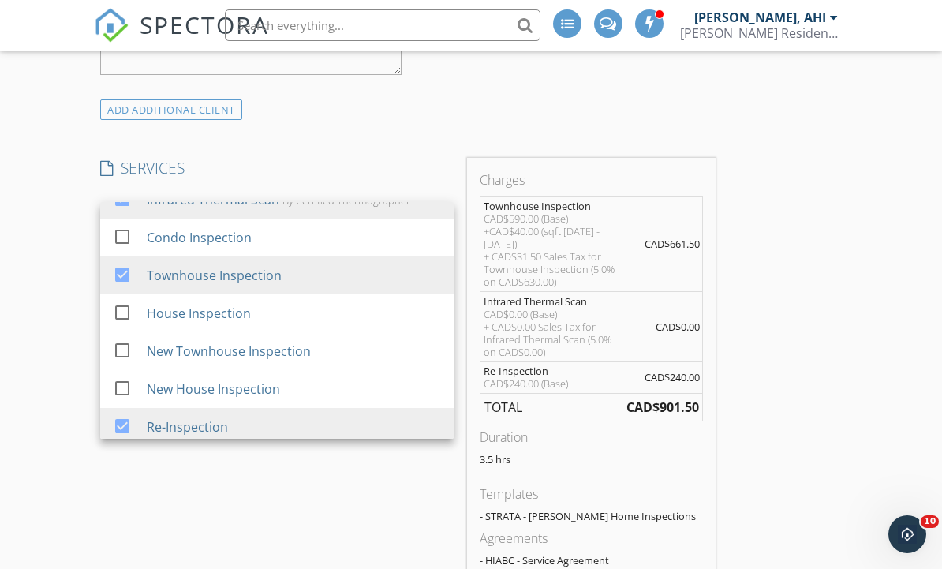
scroll to position [21, 0]
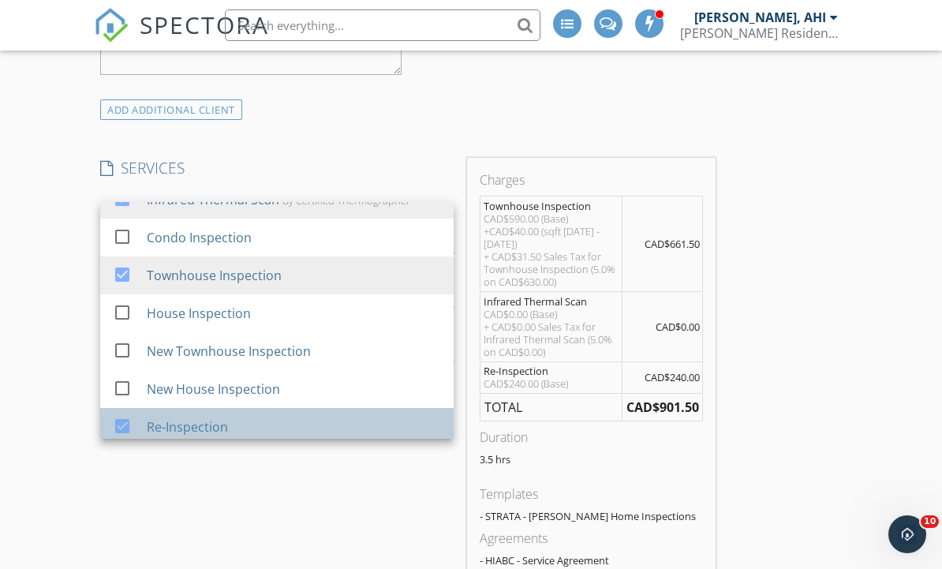
click at [359, 425] on div "Re-Inspection" at bounding box center [294, 427] width 294 height 32
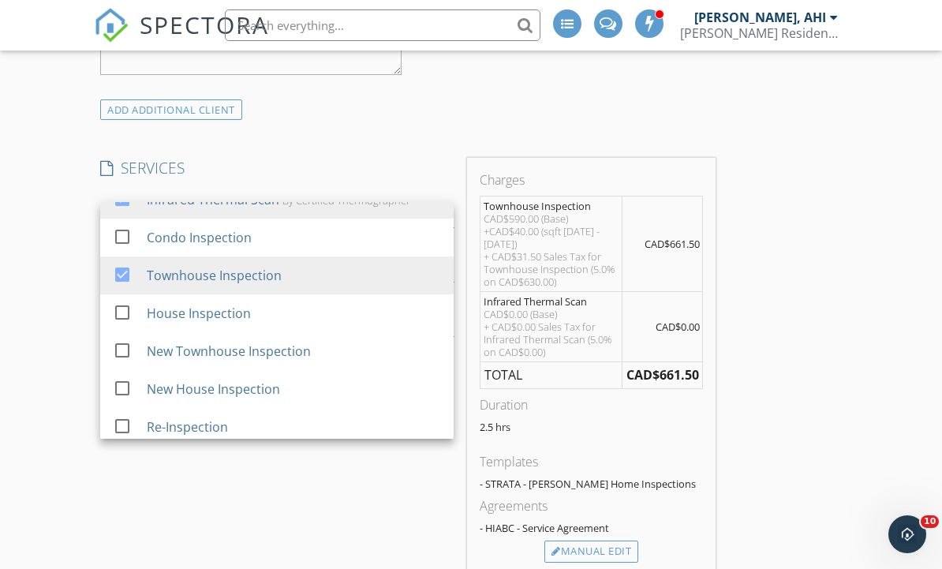
click at [338, 502] on div "SERVICES check_box Infrared Thermal Scan By Certified Thermographer check_box_o…" at bounding box center [277, 366] width 366 height 417
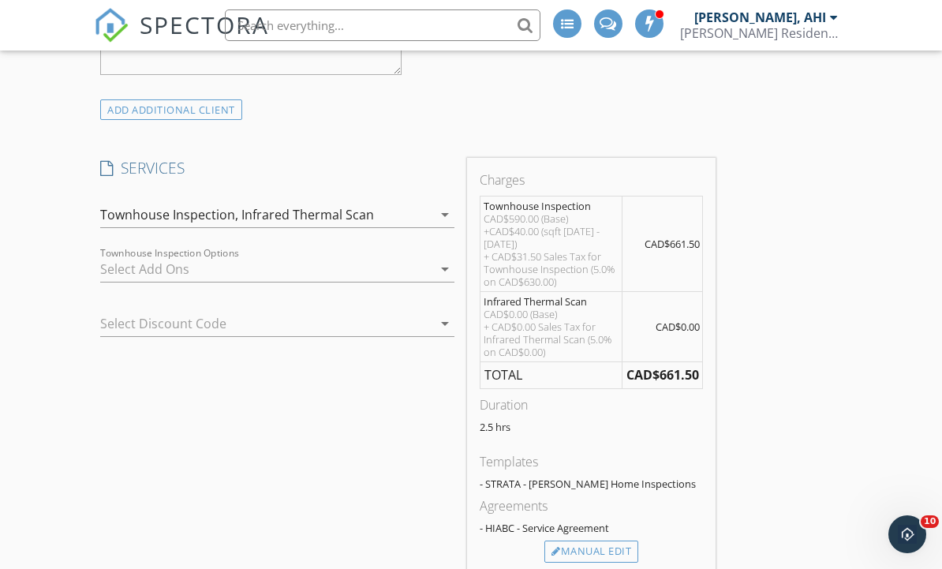
click at [841, 427] on div "INSPECTOR(S) check_box Michael Zegarra, AHI PRIMARY Michael Zegarra, AHI arrow_…" at bounding box center [470, 550] width 753 height 3435
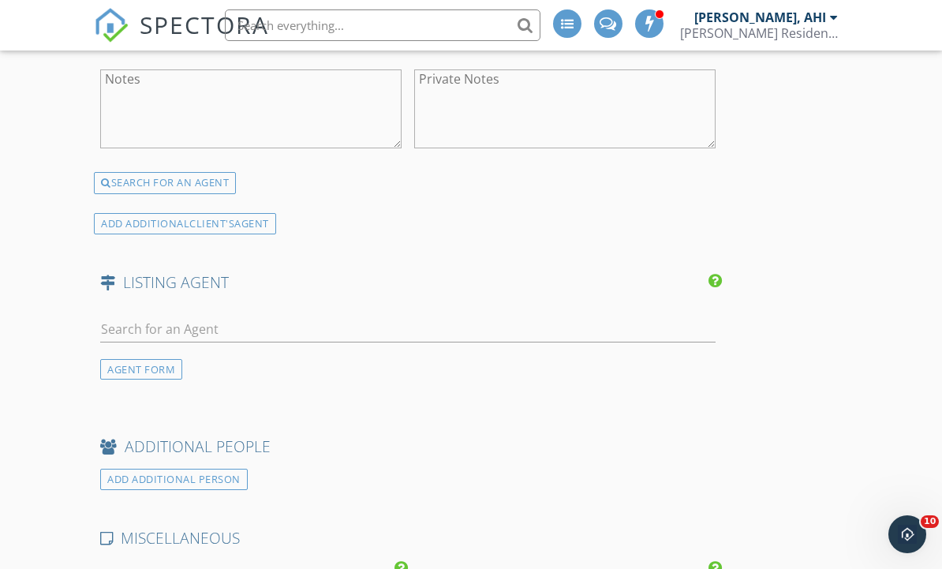
scroll to position [2558, 0]
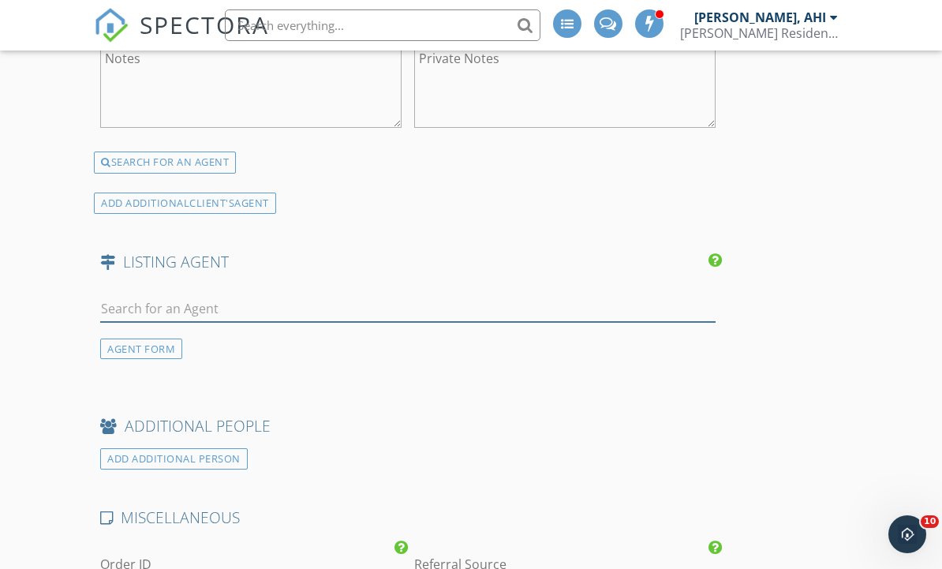
click at [433, 300] on input "text" at bounding box center [407, 309] width 615 height 26
click at [382, 315] on input "text" at bounding box center [407, 309] width 615 height 26
click at [346, 310] on input "text" at bounding box center [407, 309] width 615 height 26
paste input "[PERSON_NAME]"
type input "[PERSON_NAME]"
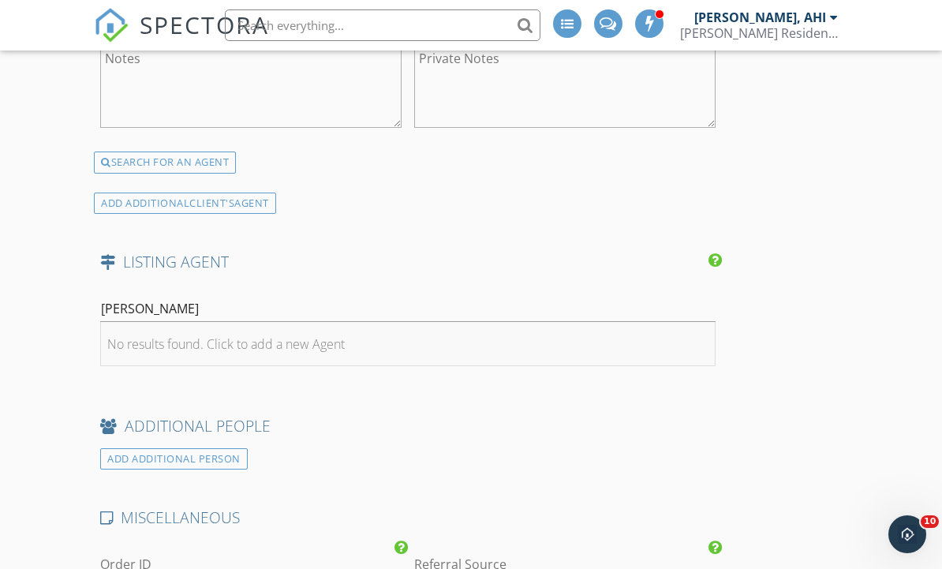
click at [243, 338] on div "No results found. Click to add a new Agent" at bounding box center [225, 343] width 237 height 19
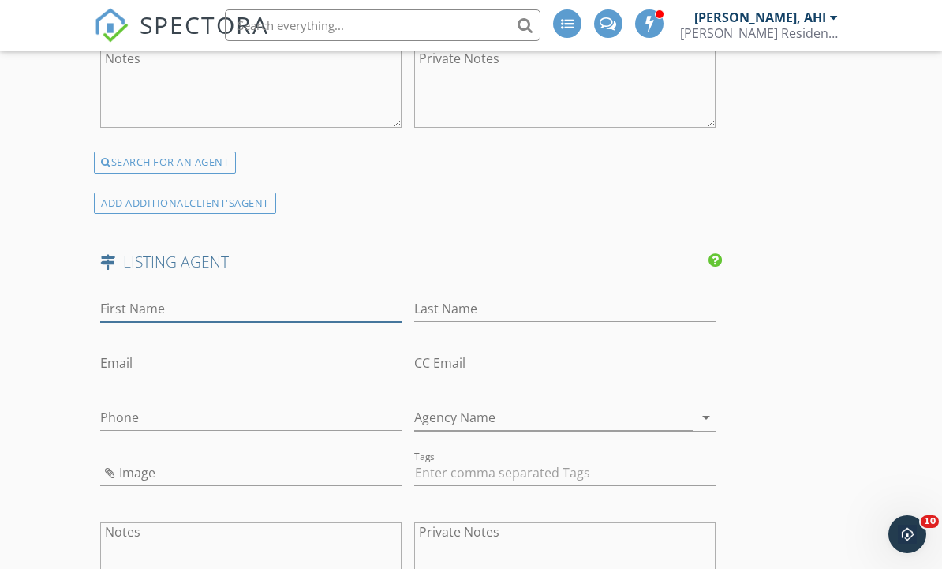
click at [204, 316] on input "First Name" at bounding box center [250, 309] width 301 height 26
click at [203, 313] on input "First Name" at bounding box center [250, 309] width 301 height 26
click at [205, 303] on input "First Name" at bounding box center [250, 309] width 301 height 26
click at [194, 312] on input "First Name" at bounding box center [250, 309] width 301 height 26
paste input "[PERSON_NAME]"
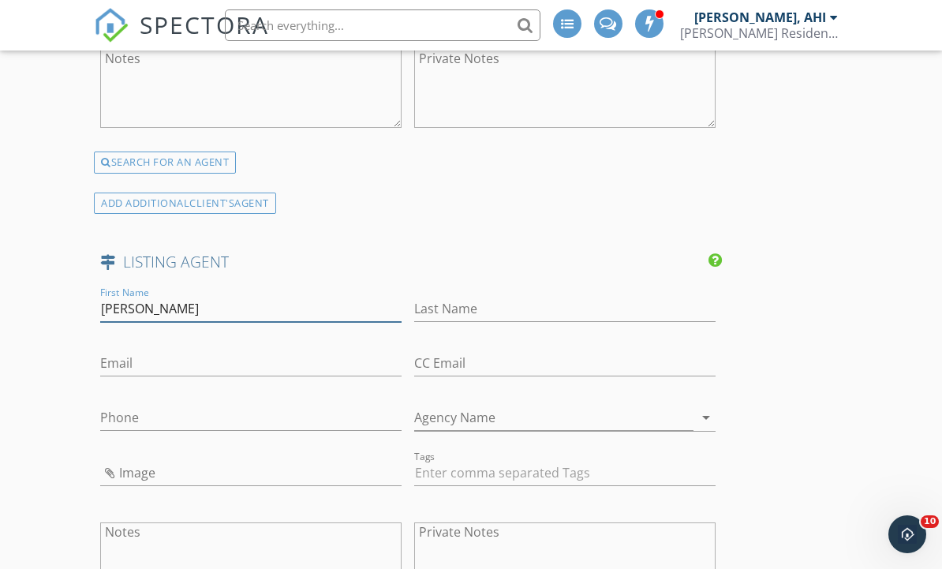
click at [269, 313] on input "[PERSON_NAME]" at bounding box center [250, 309] width 301 height 26
click at [266, 303] on input "[PERSON_NAME]" at bounding box center [250, 309] width 301 height 26
type input "Pacus"
click at [529, 302] on input "Last Name" at bounding box center [564, 309] width 301 height 26
click at [528, 308] on input "Last Name" at bounding box center [564, 309] width 301 height 26
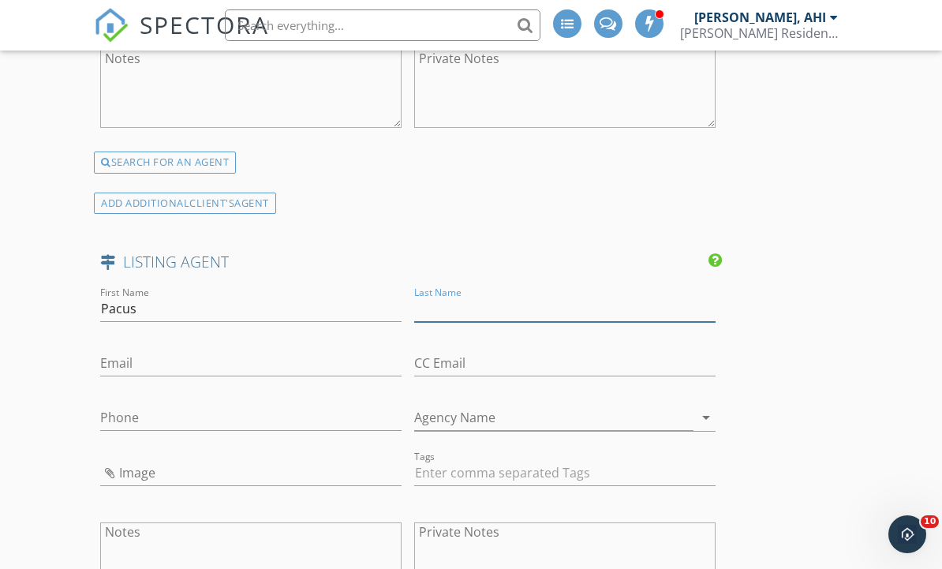
click at [516, 304] on input "Last Name" at bounding box center [564, 309] width 301 height 26
paste input "Chan"
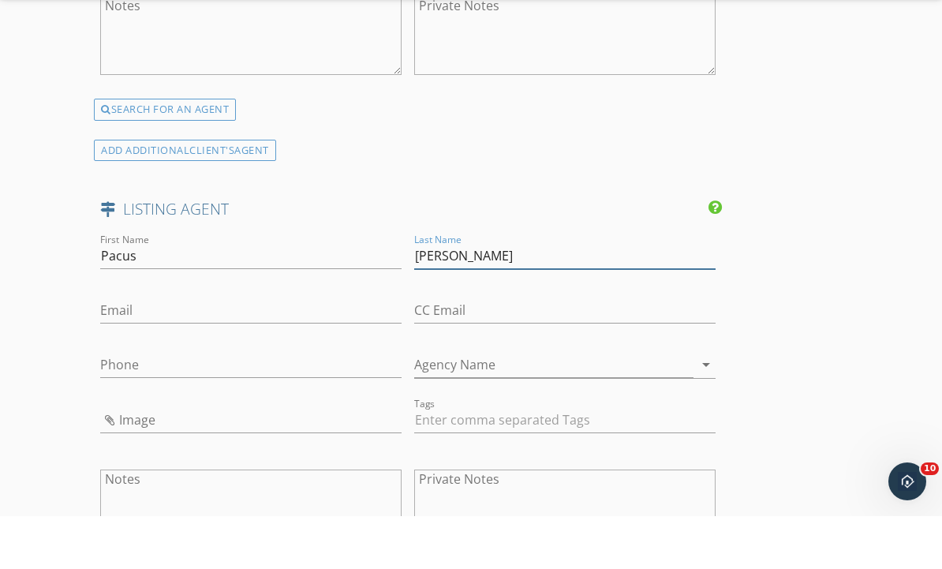
scroll to position [2611, 0]
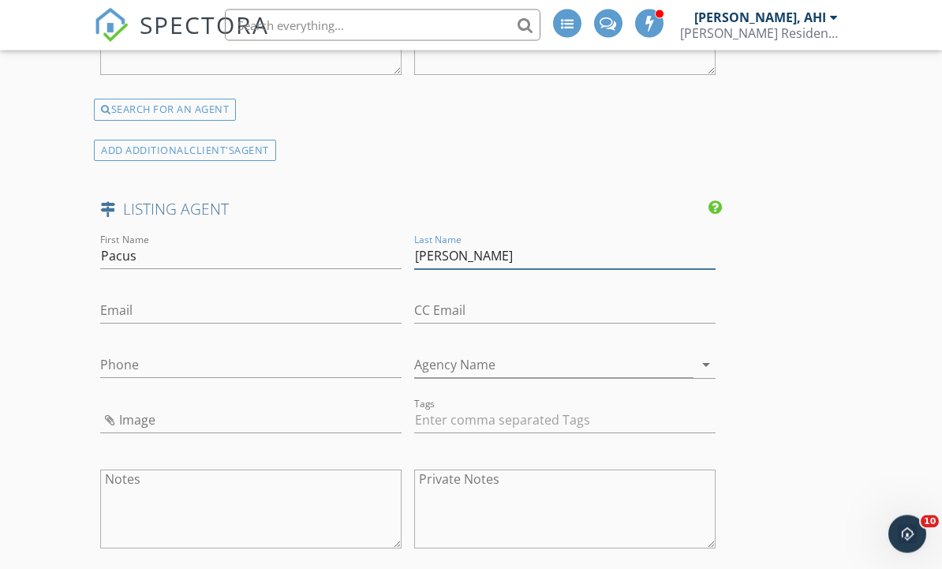
type input "Chan"
click at [549, 364] on input "Agency Name" at bounding box center [553, 366] width 279 height 26
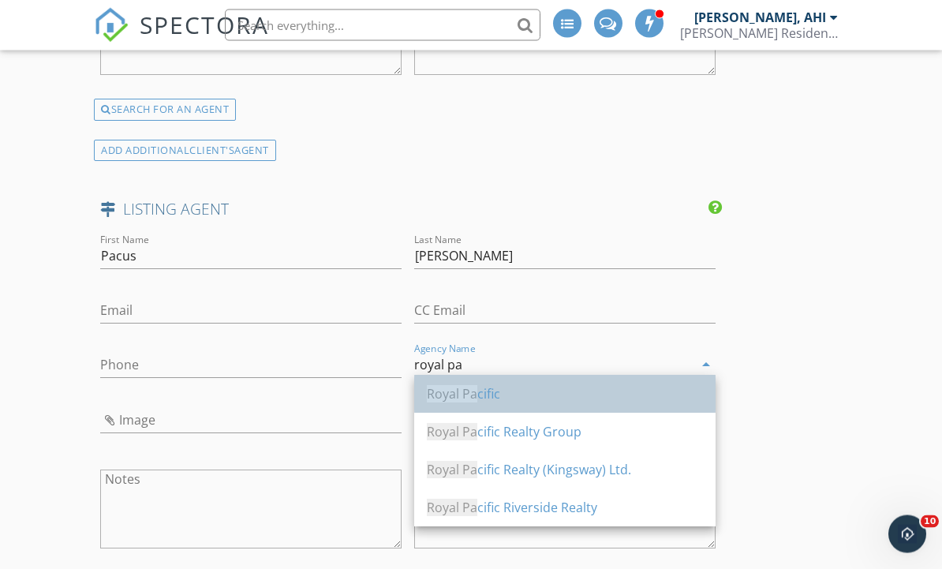
click at [541, 393] on div "Royal Pa cific" at bounding box center [565, 394] width 276 height 19
type input "Royal Pacific"
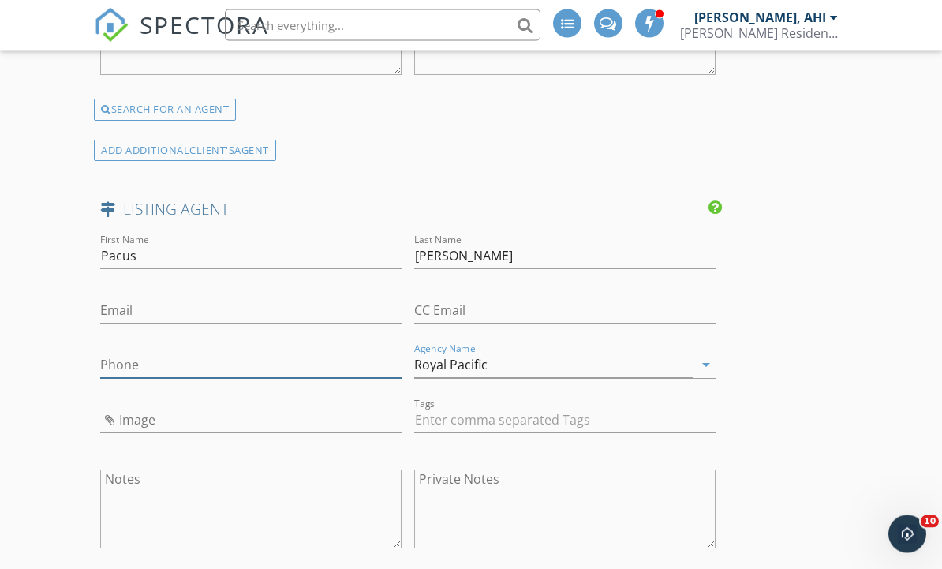
click at [180, 367] on input "Phone" at bounding box center [250, 366] width 301 height 26
click at [175, 364] on input "Phone" at bounding box center [250, 366] width 301 height 26
paste input "778-822-3196"
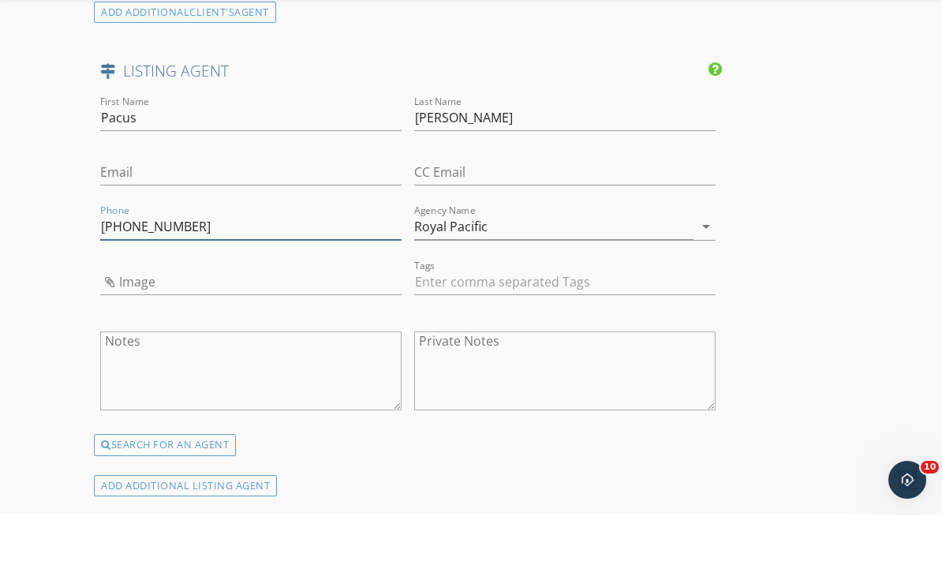
scroll to position [2705, 0]
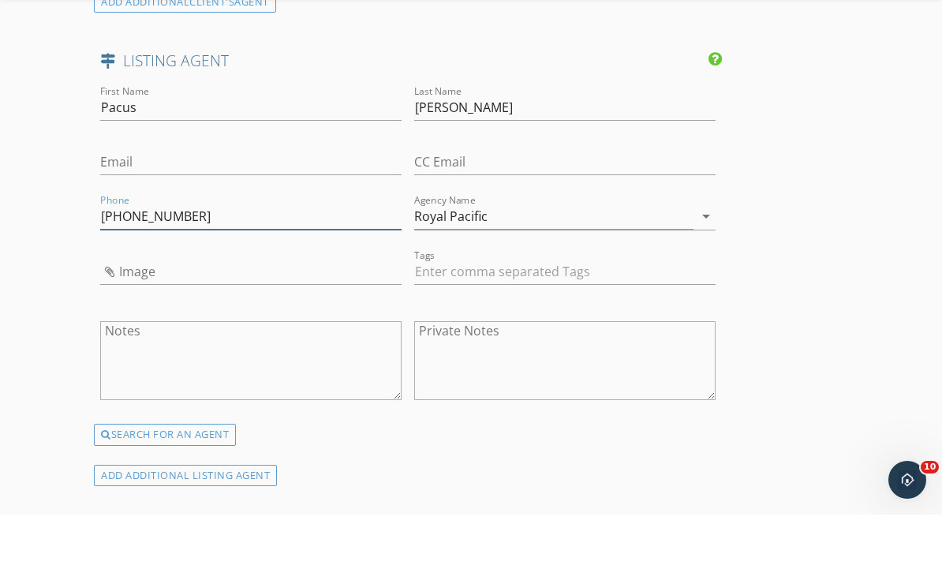
type input "778-822-3196"
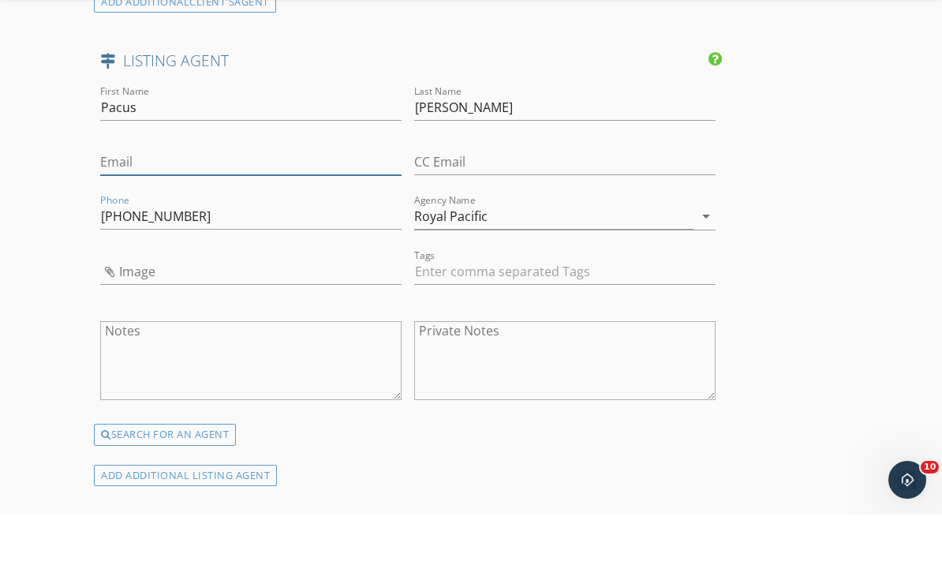
click at [191, 203] on input "Email" at bounding box center [250, 216] width 301 height 26
click at [192, 203] on input "Email" at bounding box center [250, 216] width 301 height 26
paste input "pacuschan@gmail.com"
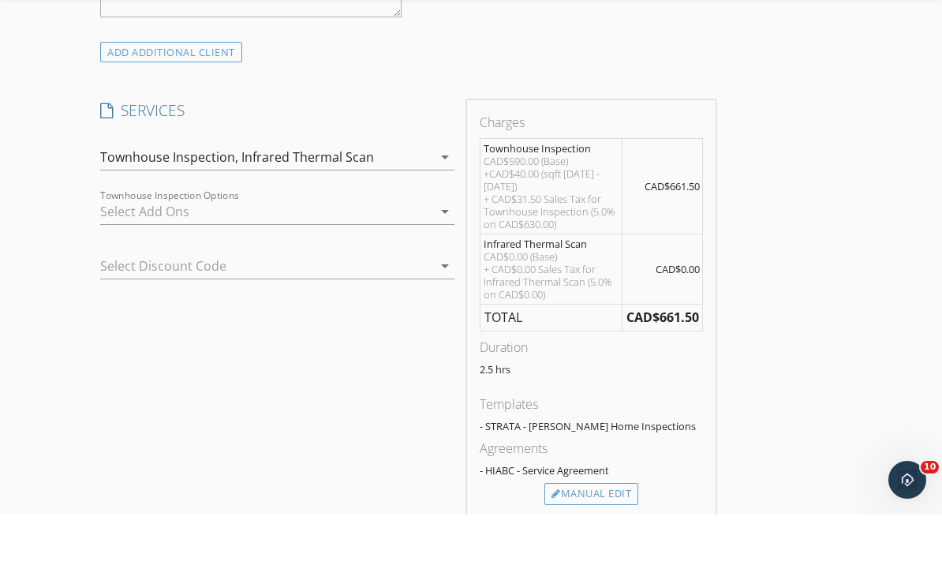
scroll to position [1450, 0]
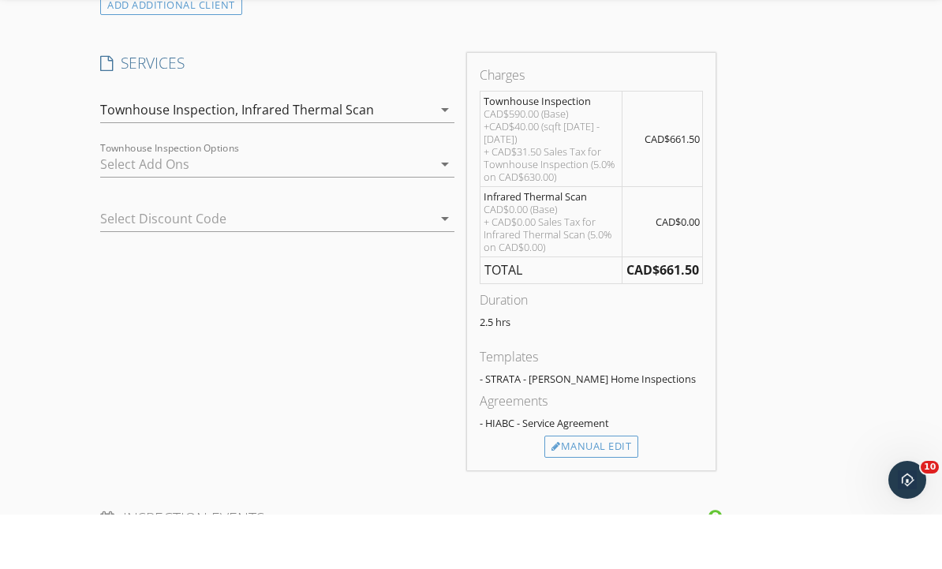
type input "pacuschan@gmail.com"
click at [410, 151] on div "Townhouse Inspection, Infrared Thermal Scan" at bounding box center [265, 163] width 331 height 25
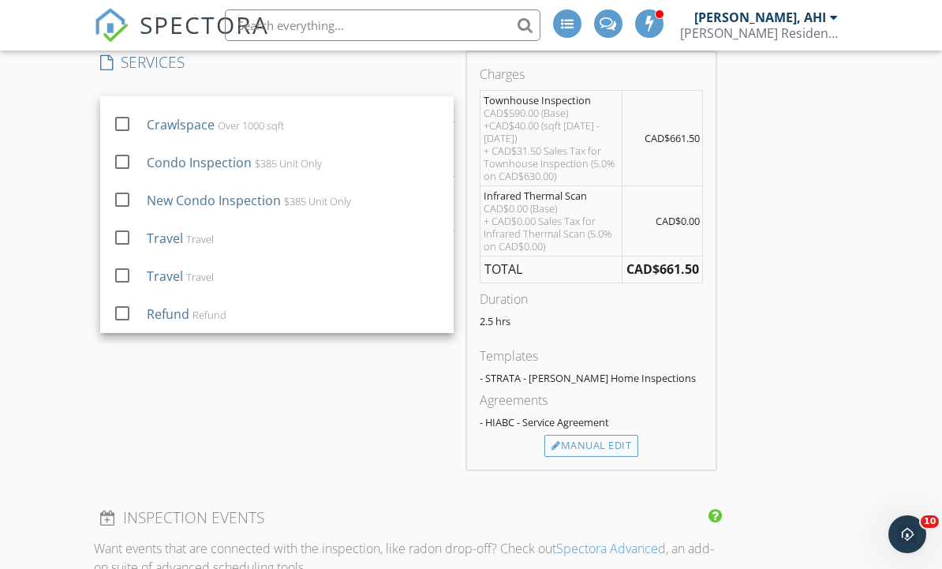
scroll to position [609, 0]
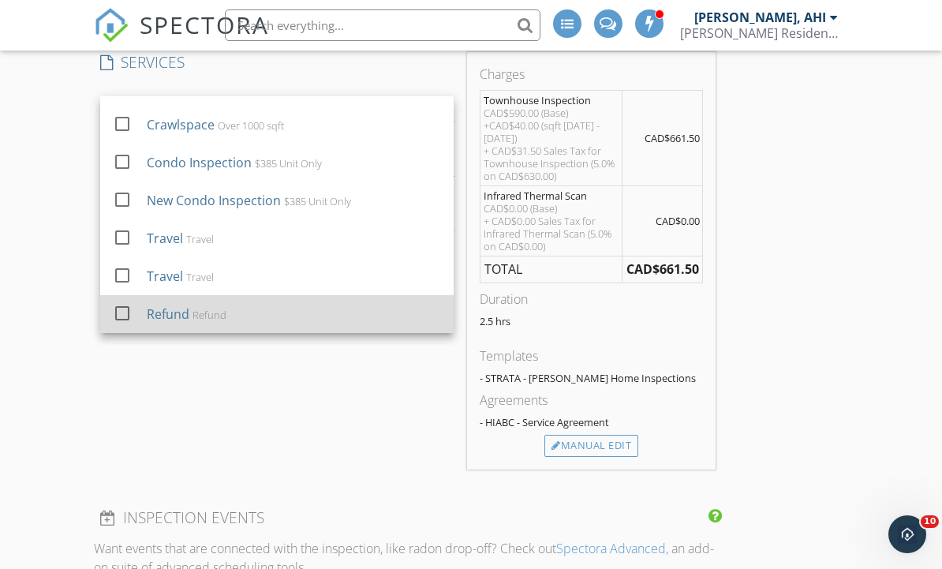
click at [131, 312] on div at bounding box center [122, 313] width 27 height 27
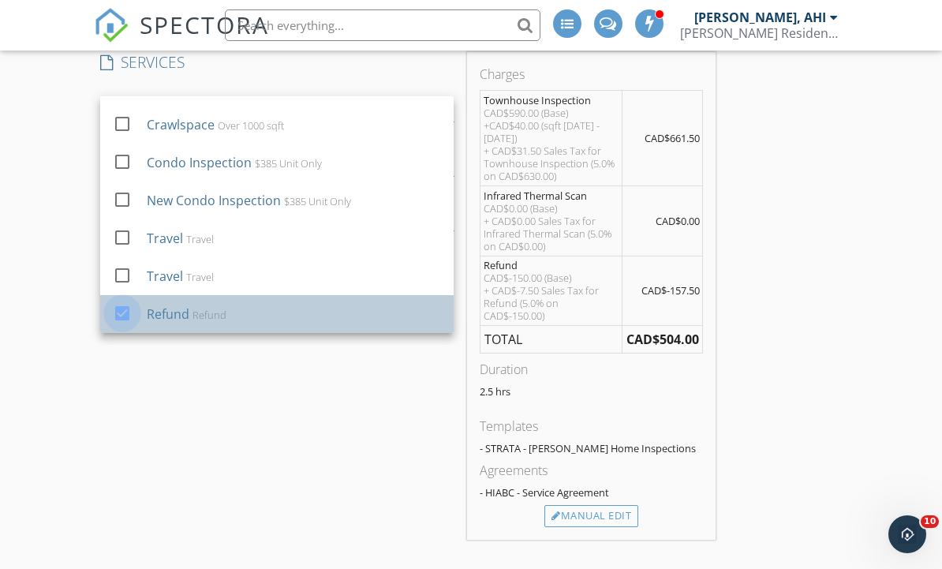
click at [133, 316] on div at bounding box center [122, 313] width 27 height 27
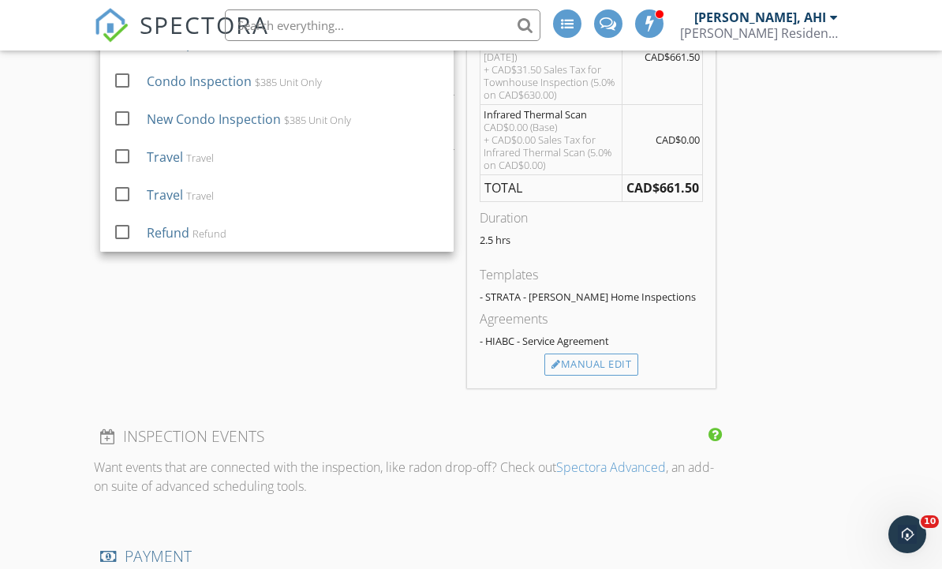
click at [325, 378] on div "SERVICES check_box Infrared Thermal Scan By Certified Thermographer check_box_o…" at bounding box center [277, 179] width 366 height 417
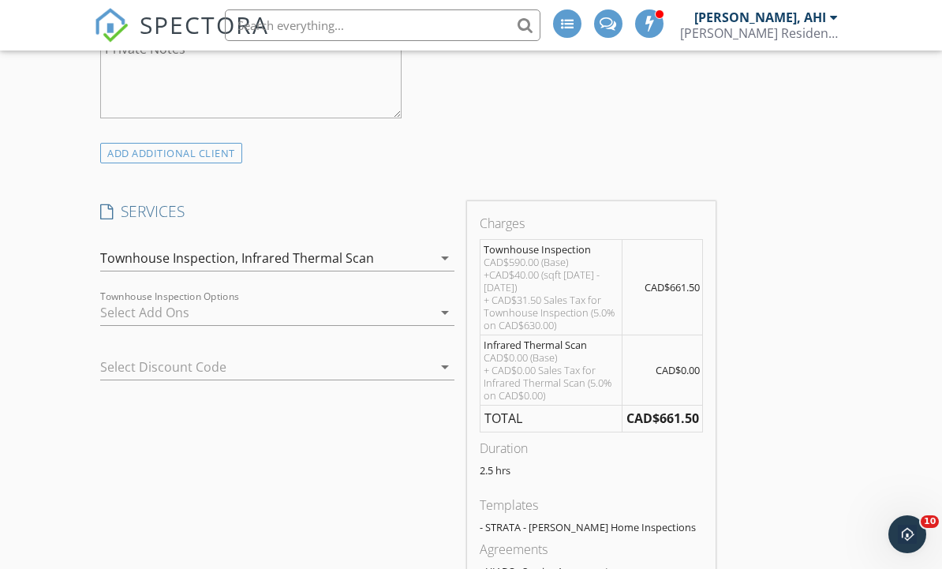
scroll to position [1355, 0]
click at [364, 364] on div at bounding box center [254, 367] width 309 height 25
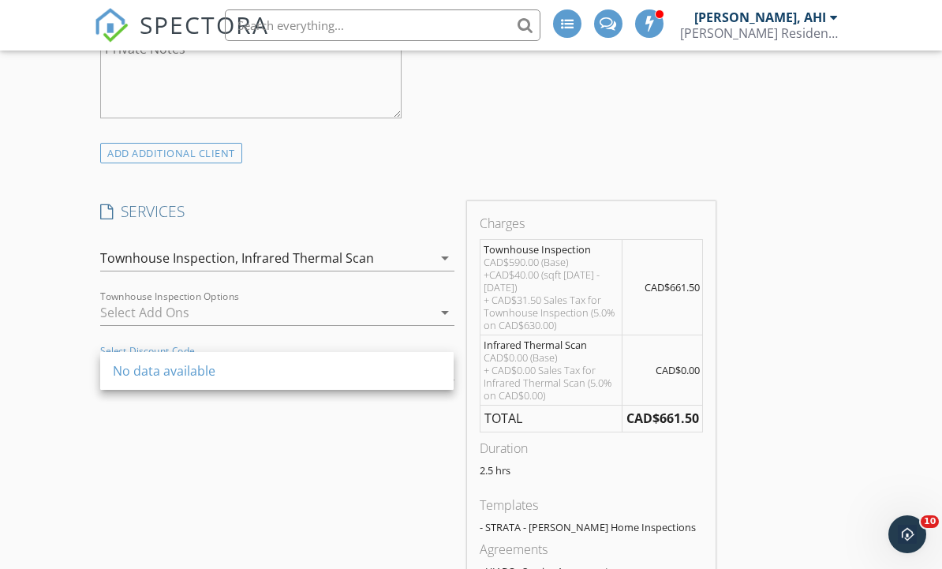
click at [342, 466] on div "SERVICES check_box Infrared Thermal Scan By Certified Thermographer check_box_o…" at bounding box center [277, 409] width 366 height 417
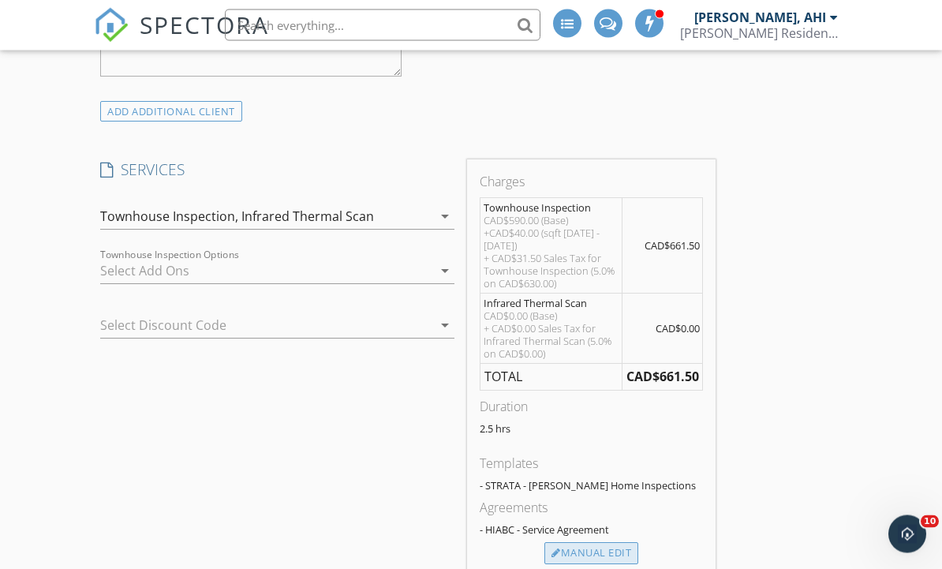
scroll to position [1398, 0]
click at [613, 547] on div "Manual Edit" at bounding box center [591, 553] width 94 height 22
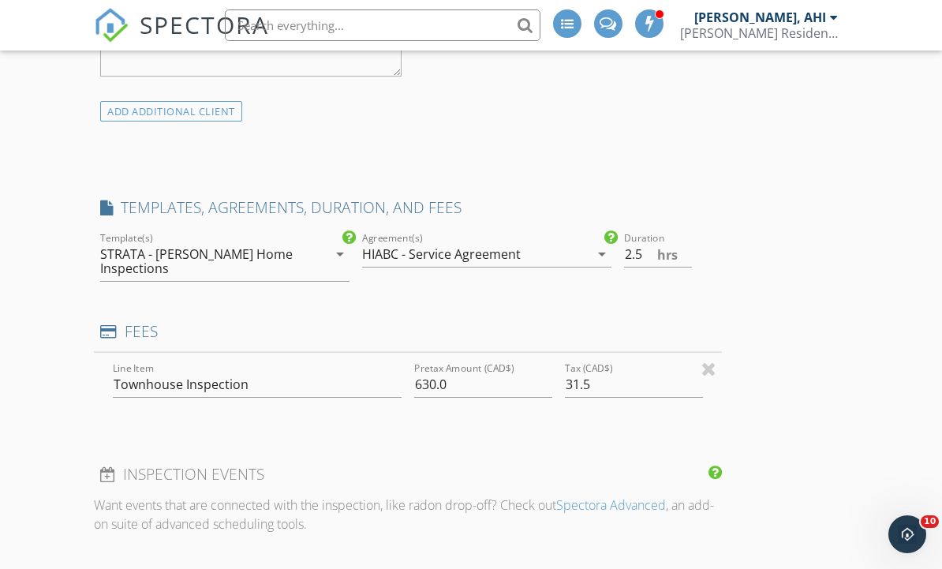
type input "0"
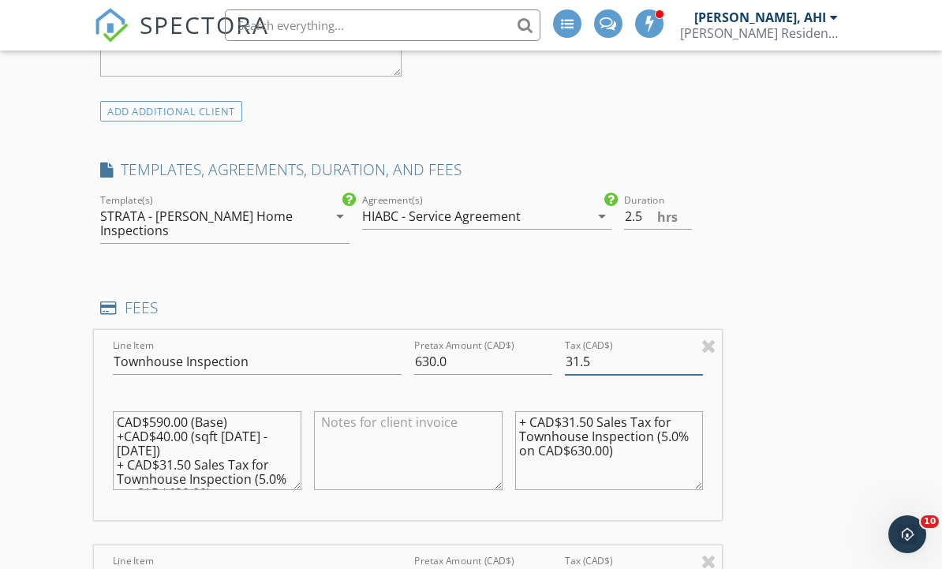
click at [641, 364] on input "31.5" at bounding box center [634, 362] width 138 height 26
type input "30.00"
click at [503, 365] on input "630.0" at bounding box center [483, 362] width 138 height 26
type input "600.00"
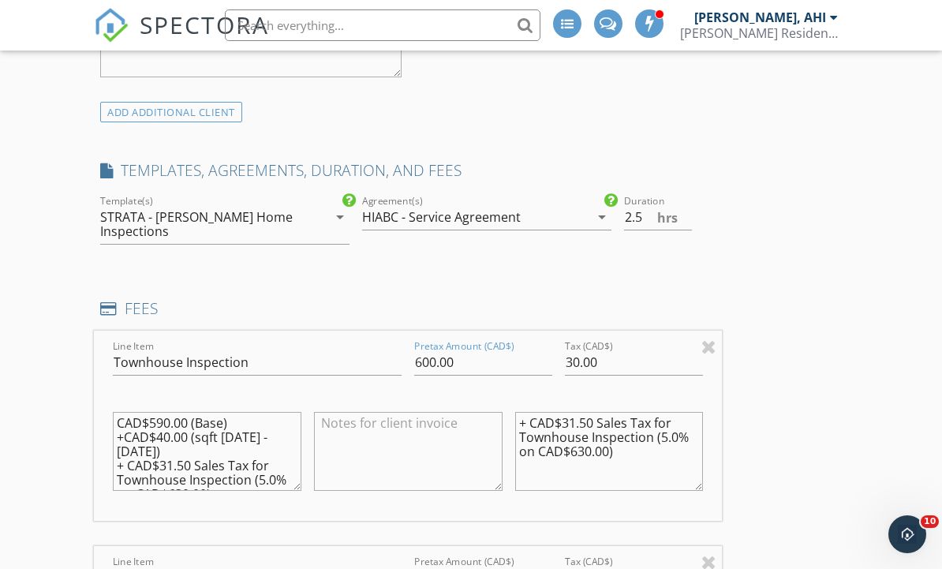
click at [181, 438] on textarea "CAD$590.00 (Base) +CAD$40.00 (sqft 1000 - 1500) + CAD$31.50 Sales Tax for Townh…" at bounding box center [207, 451] width 188 height 79
type textarea "CAD$590.00 (Base) +CAD$10.00 (sqft 1000 - 1500) + CAD$30.00 Sales Tax for Townh…"
click at [596, 421] on textarea "+ CAD$31.50 Sales Tax for Townhouse Inspection (5.0% on CAD$630.00)" at bounding box center [609, 451] width 188 height 79
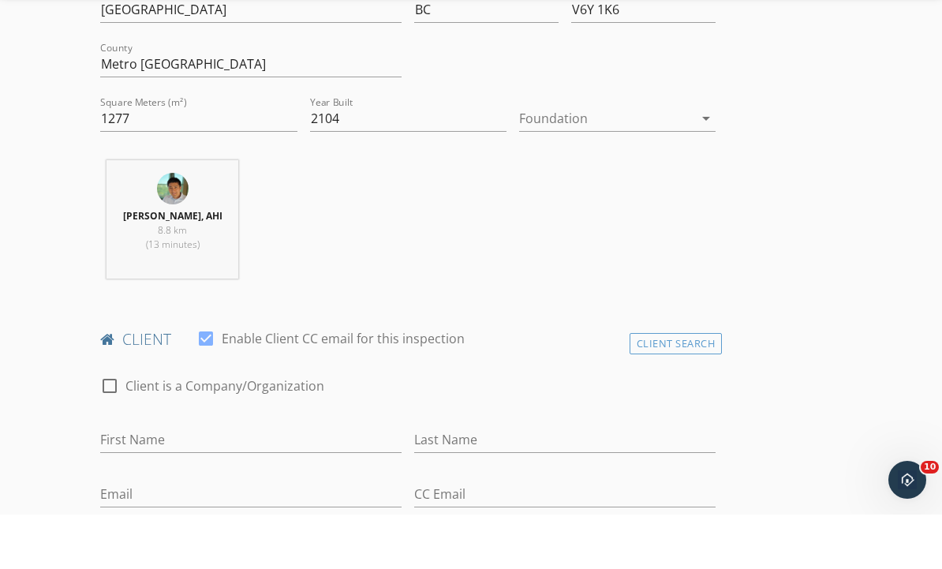
scroll to position [547, 0]
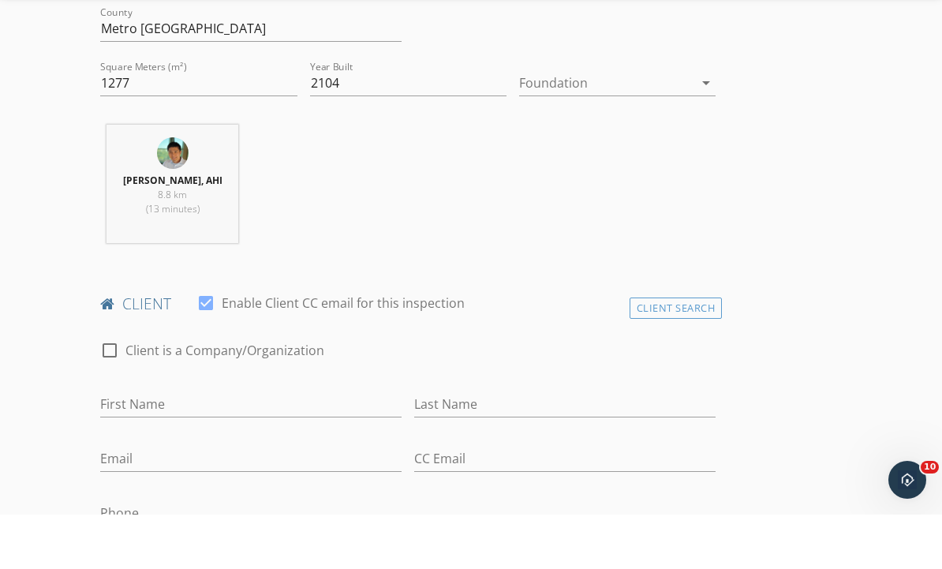
type textarea "+ CAD$30.00 Sales Tax for Townhouse Inspection (5.0% on CAD$600.00)"
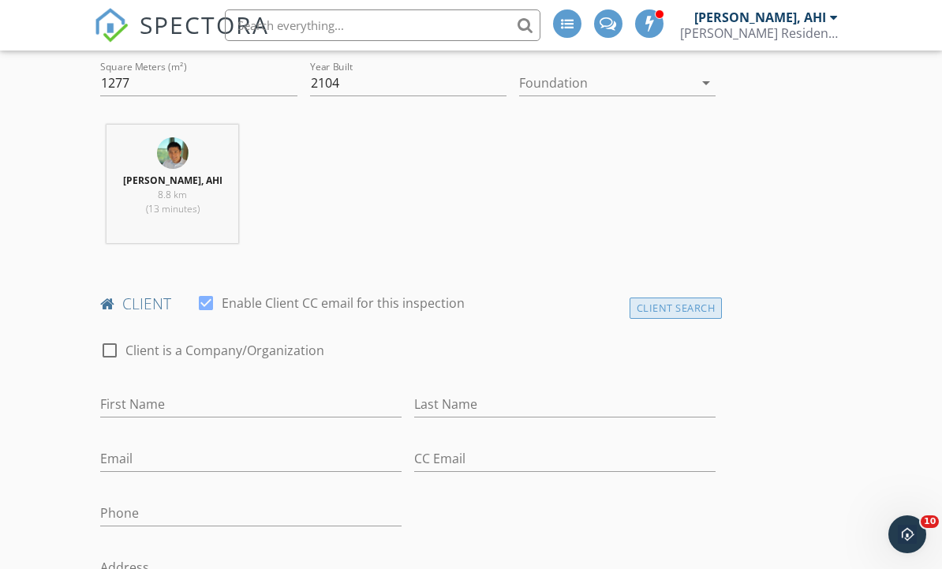
click at [711, 311] on div "Client Search" at bounding box center [675, 307] width 93 height 21
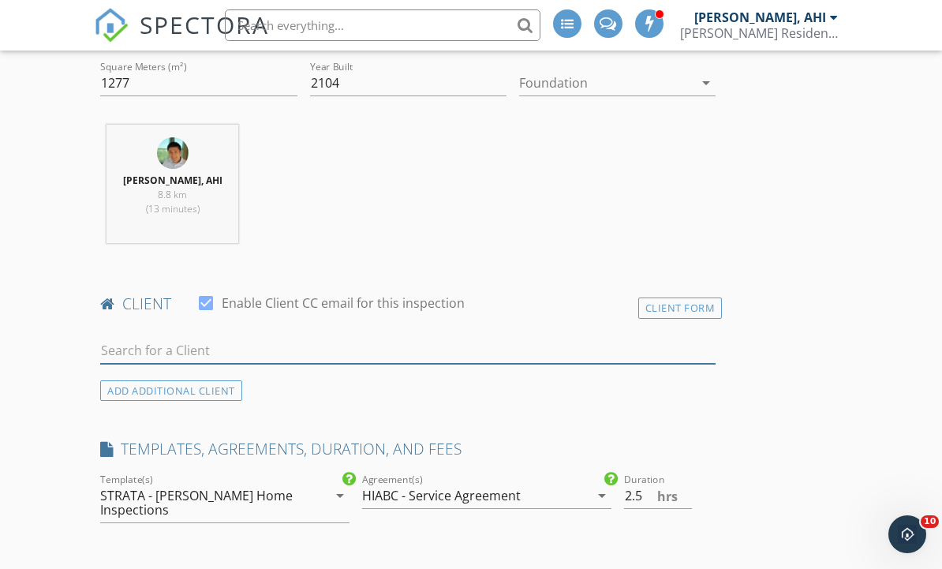
click at [373, 349] on input "text" at bounding box center [407, 351] width 615 height 26
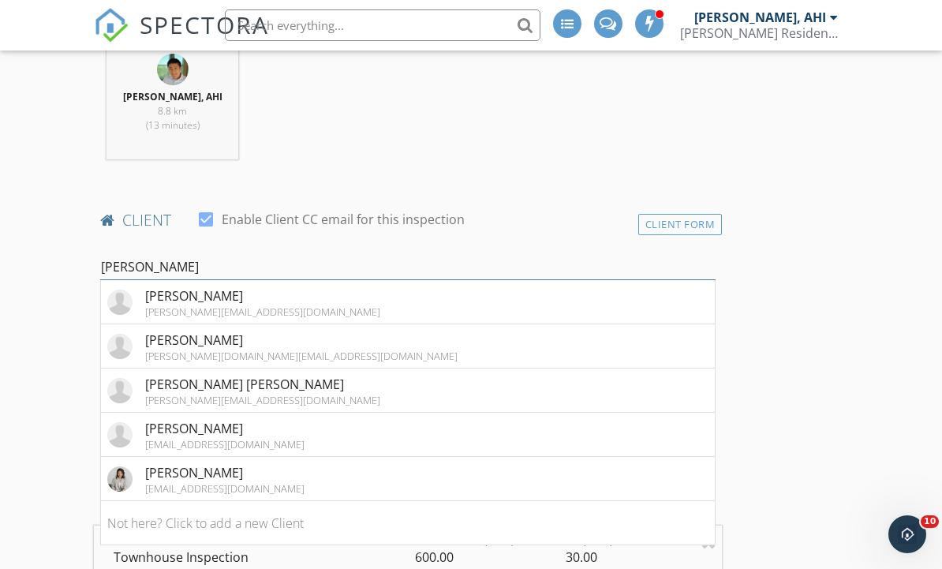
scroll to position [682, 0]
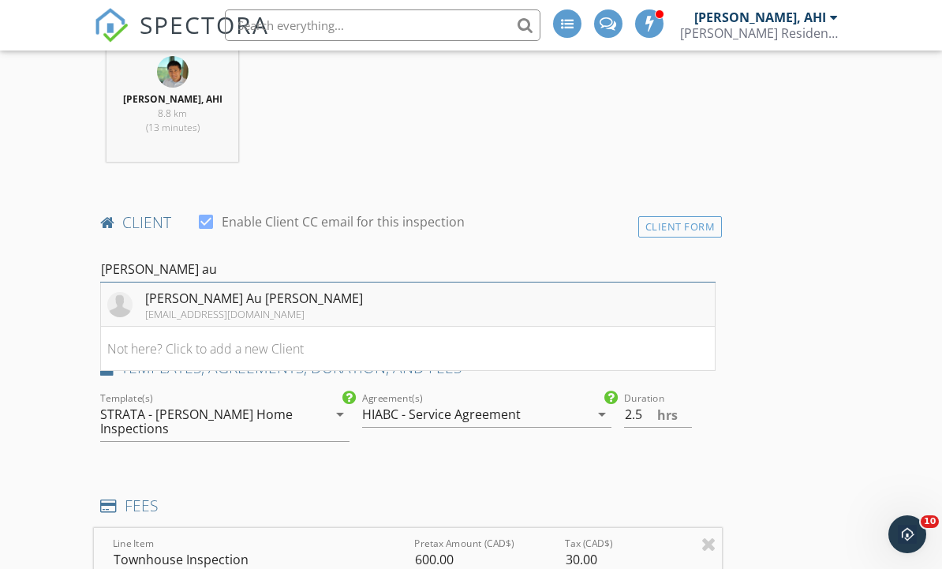
type input "Joe au"
click at [321, 302] on li "Joe Au Yeong jauyeong@gmail.com" at bounding box center [408, 304] width 614 height 44
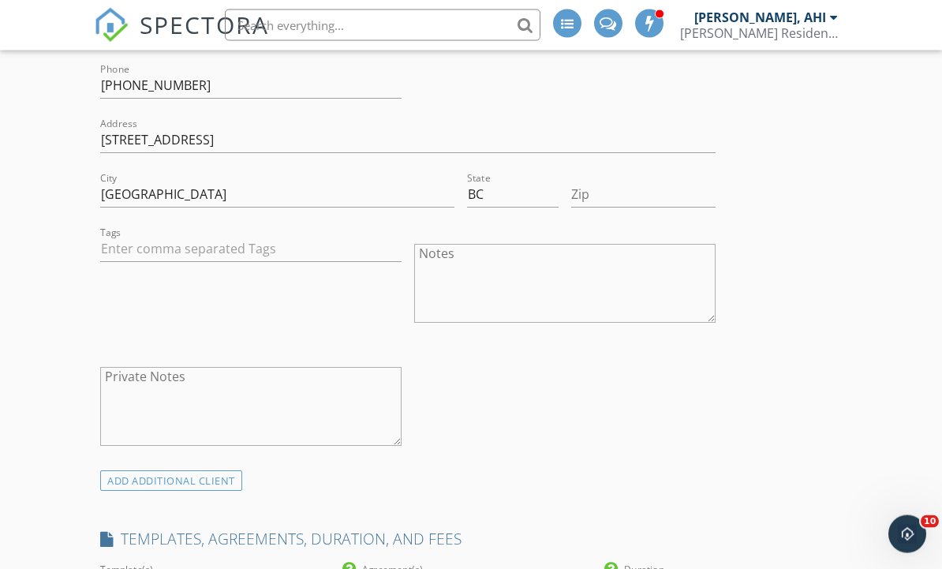
scroll to position [1040, 0]
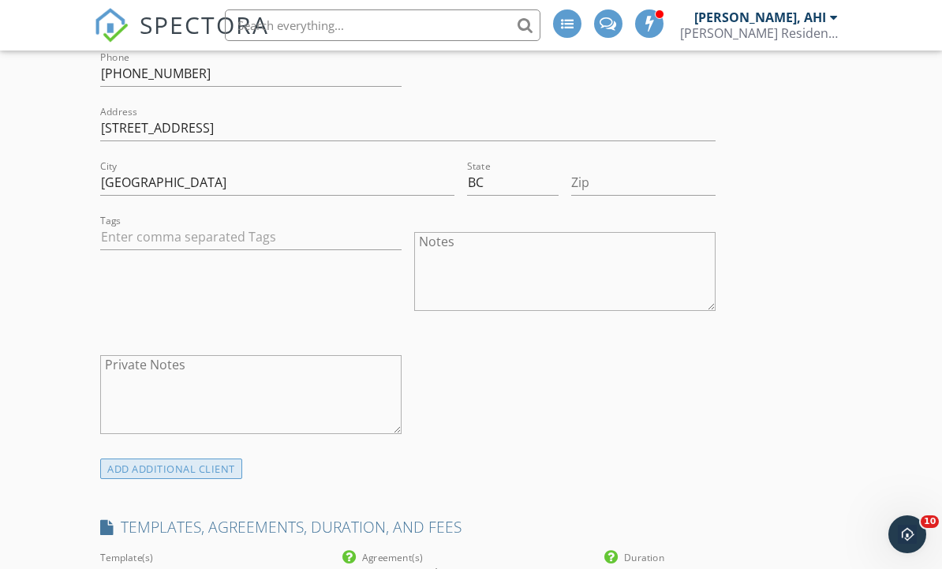
click at [224, 473] on div "ADD ADDITIONAL client" at bounding box center [171, 468] width 142 height 21
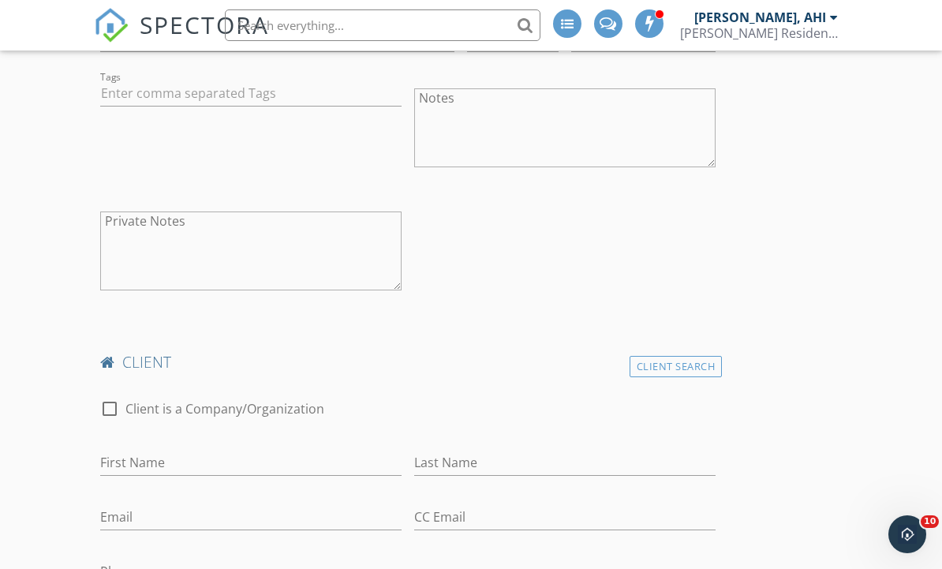
scroll to position [1198, 0]
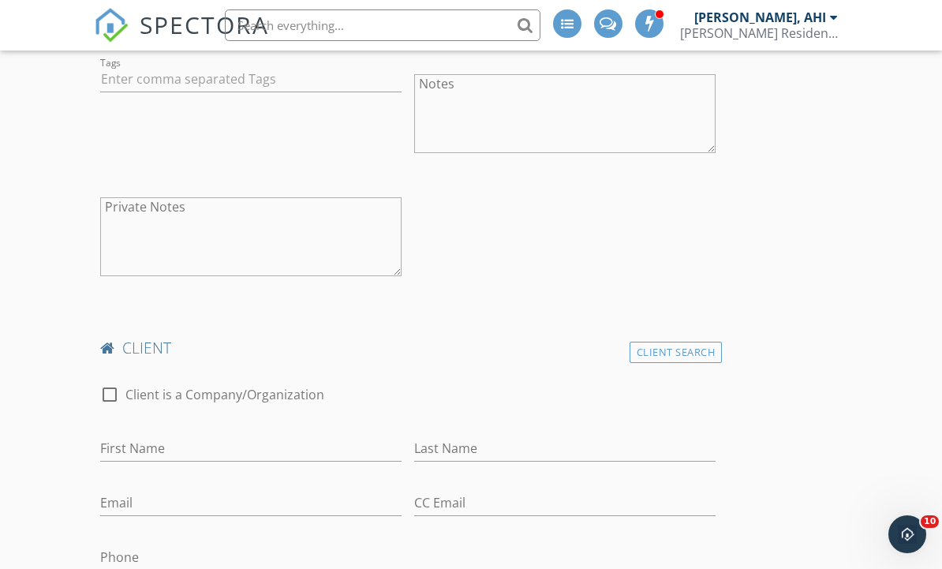
click at [694, 369] on div "check_box_outline_blank Client is a Company/Organization" at bounding box center [408, 396] width 628 height 54
click at [685, 348] on div "Client Search" at bounding box center [675, 352] width 93 height 21
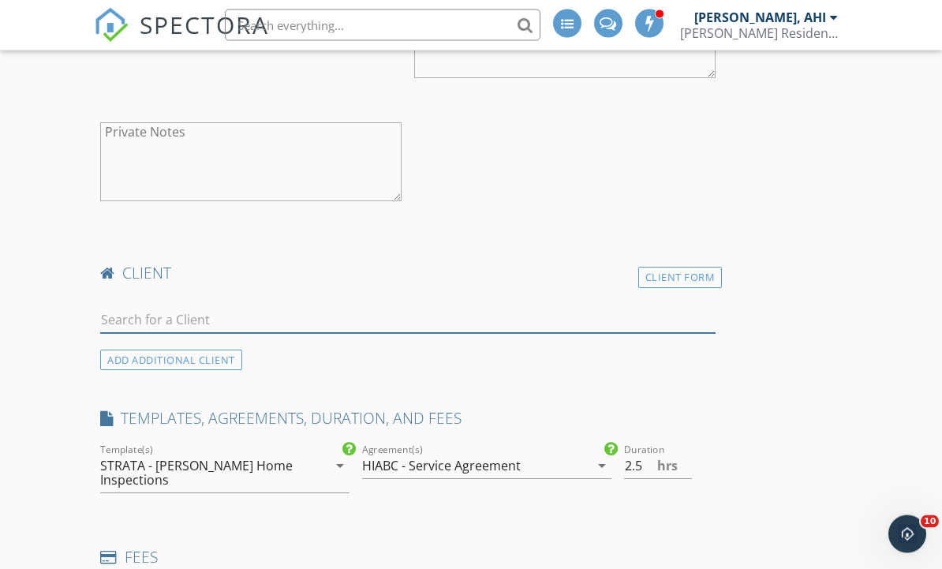
click at [424, 315] on input "text" at bounding box center [407, 321] width 615 height 26
type input "D"
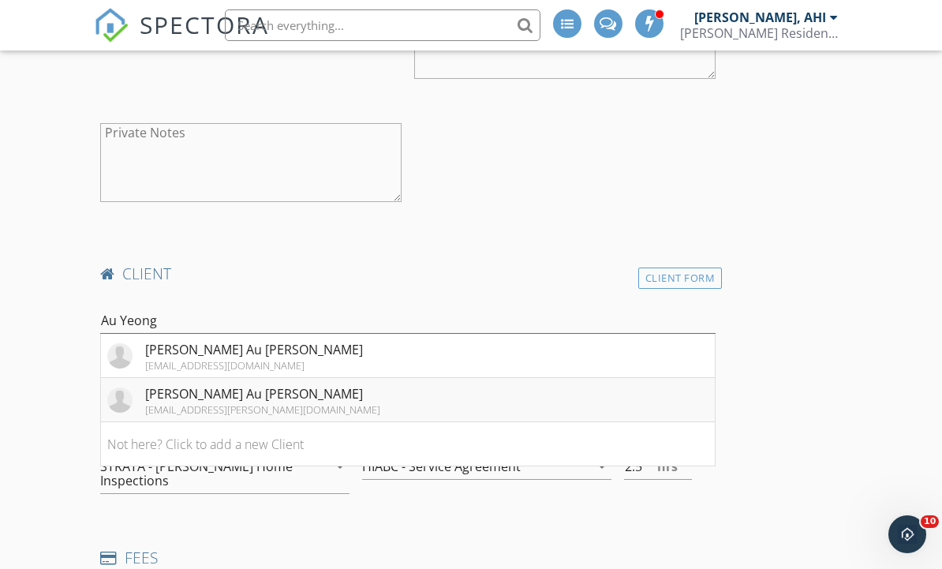
type input "Au Yeong"
click at [306, 404] on li "Debbie Au Yeong suiying.chiu@gmail.com" at bounding box center [408, 400] width 614 height 44
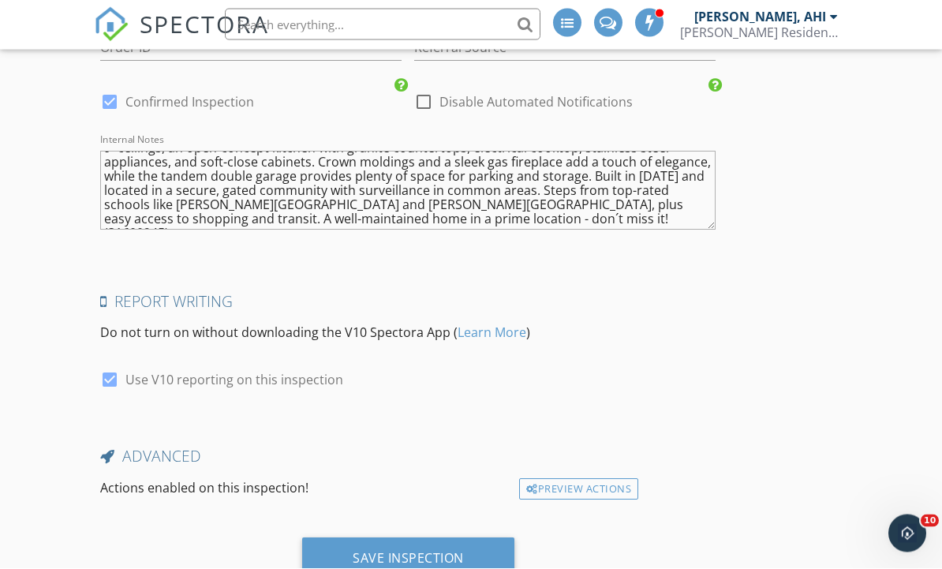
scroll to position [4281, 0]
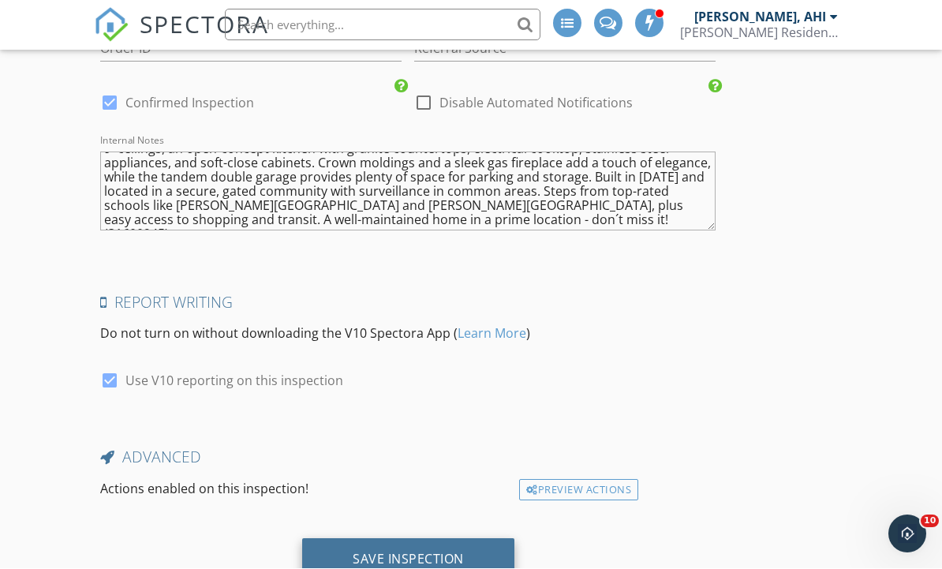
click at [447, 551] on div "Save Inspection" at bounding box center [408, 559] width 111 height 16
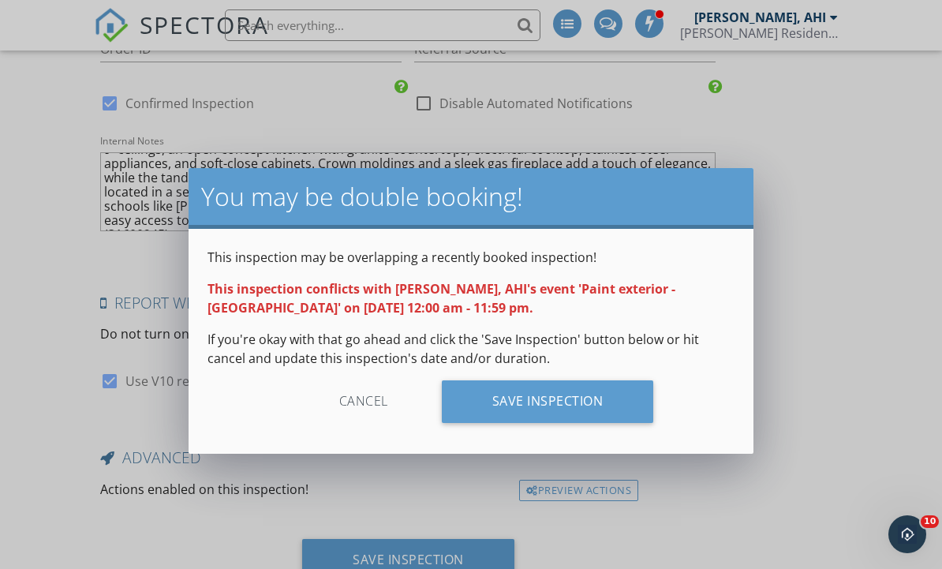
click at [369, 401] on div "Cancel" at bounding box center [364, 401] width 150 height 43
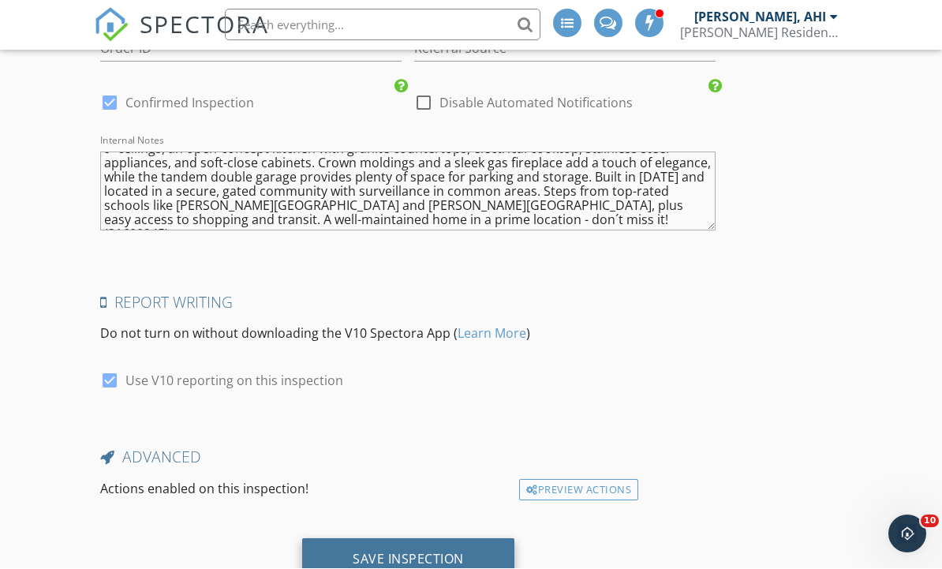
click at [478, 564] on div "Save Inspection" at bounding box center [408, 560] width 212 height 43
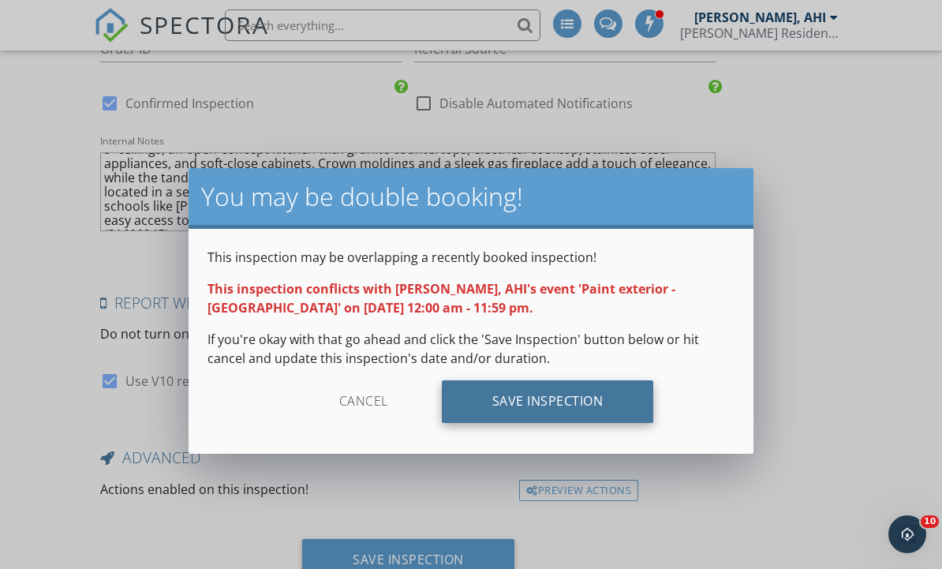
click at [606, 404] on div "Save Inspection" at bounding box center [548, 401] width 212 height 43
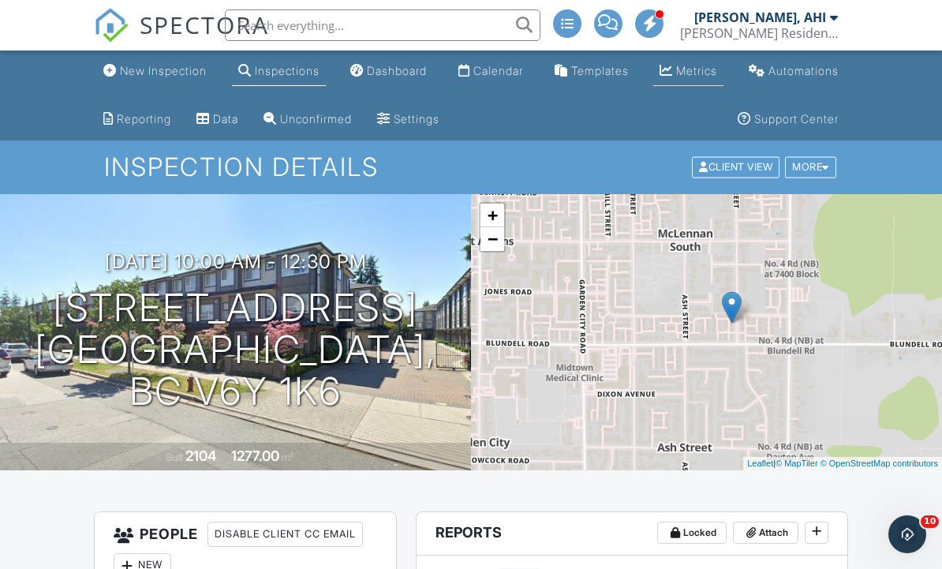
click at [683, 73] on div "Metrics" at bounding box center [696, 70] width 41 height 13
